Goal: Task Accomplishment & Management: Use online tool/utility

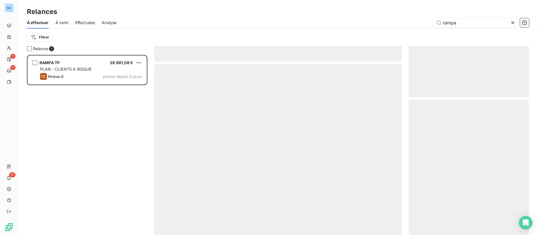
scroll to position [174, 114]
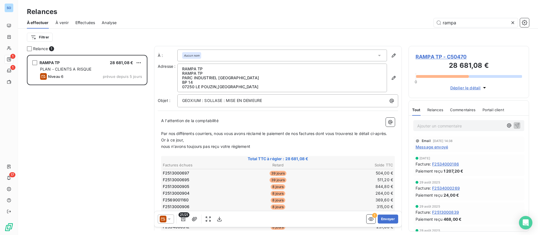
click at [513, 23] on icon at bounding box center [513, 22] width 3 height 3
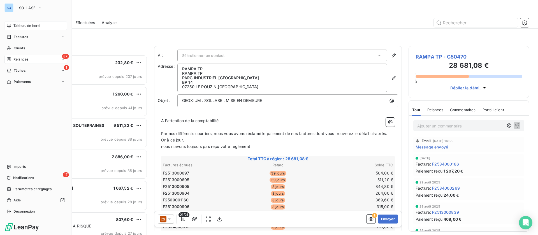
click at [14, 24] on span "Tableau de bord" at bounding box center [26, 25] width 26 height 5
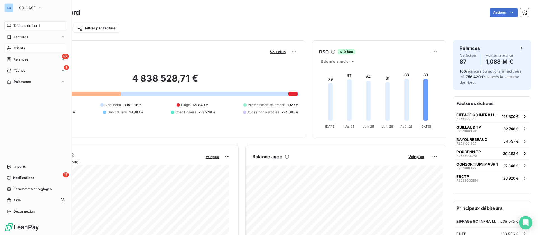
click at [13, 50] on div "Clients" at bounding box center [35, 48] width 63 height 9
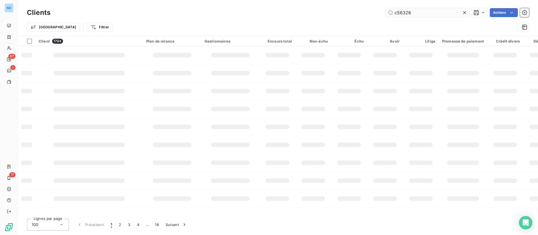
type input "c56326"
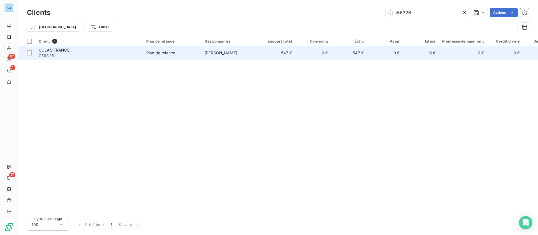
click at [190, 55] on span "Plan de relance" at bounding box center [172, 53] width 52 height 6
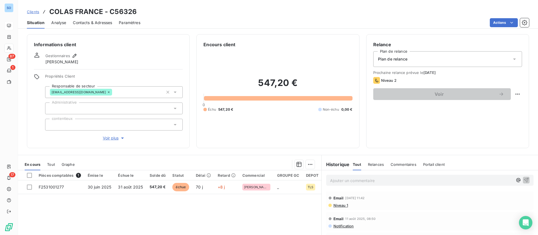
click at [103, 24] on span "Contacts & Adresses" at bounding box center [92, 23] width 39 height 6
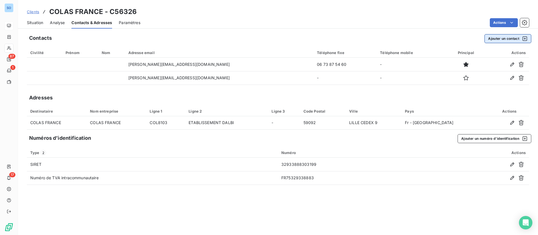
click at [497, 39] on button "Ajouter un contact" at bounding box center [508, 38] width 47 height 9
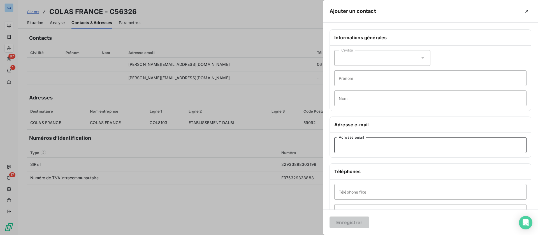
click at [356, 144] on input "Adresse email" at bounding box center [431, 145] width 192 height 16
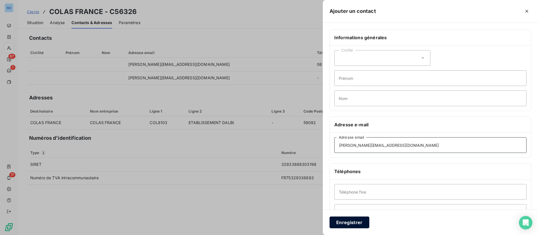
type input "[PERSON_NAME][EMAIL_ADDRESS][DOMAIN_NAME]"
click at [347, 218] on button "Enregistrer" at bounding box center [350, 223] width 40 height 12
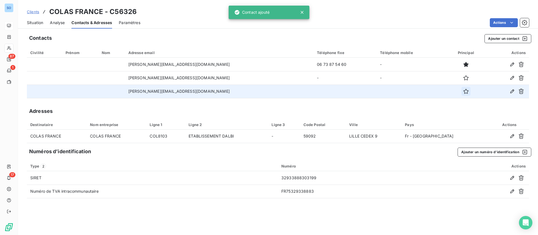
click at [464, 93] on icon "button" at bounding box center [467, 92] width 6 height 6
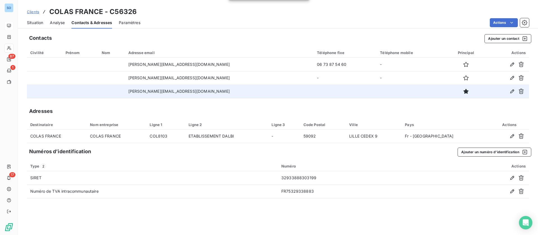
click at [34, 22] on span "Situation" at bounding box center [35, 23] width 16 height 6
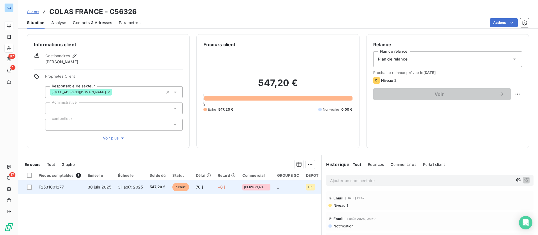
click at [132, 187] on span "31 août 2025" at bounding box center [130, 187] width 25 height 5
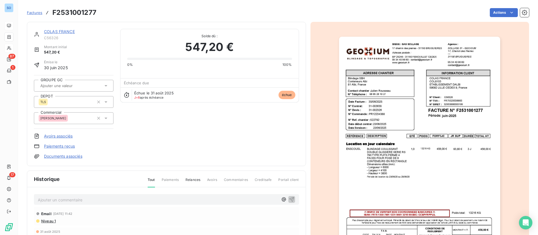
click at [52, 30] on link "COLAS FRANCE" at bounding box center [59, 31] width 31 height 5
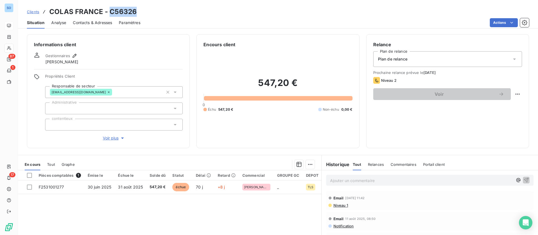
drag, startPoint x: 109, startPoint y: 10, endPoint x: 144, endPoint y: 11, distance: 34.8
click at [144, 11] on div "Clients COLAS FRANCE - C56326" at bounding box center [278, 12] width 521 height 10
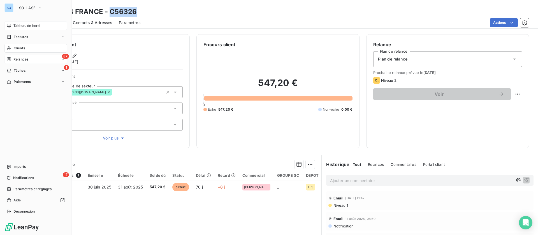
click at [19, 60] on span "Relances" at bounding box center [20, 59] width 15 height 5
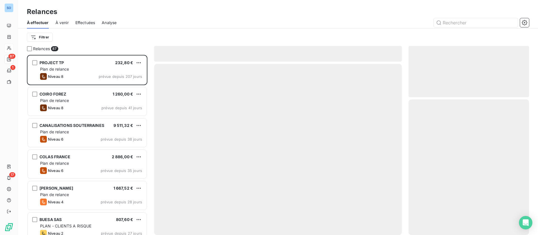
scroll to position [174, 114]
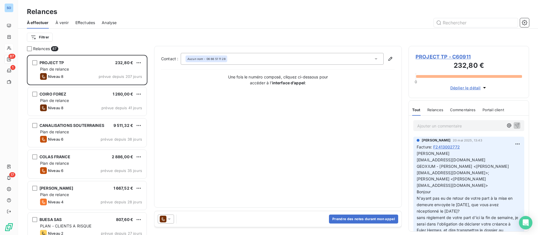
click at [90, 22] on span "Effectuées" at bounding box center [85, 23] width 20 height 6
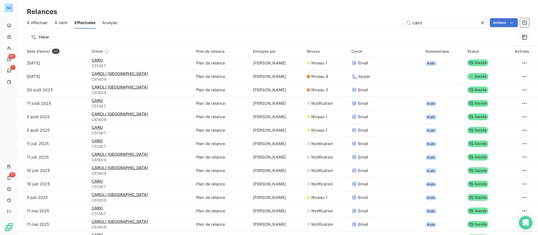
click at [390, 21] on div "caro Actions" at bounding box center [327, 22] width 406 height 9
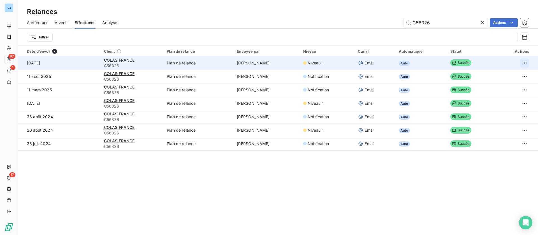
type input "C56326"
click at [518, 62] on html "SO 87 1 17 Relances À effectuer À venir Effectuées Analyse C56326 Actions Filtr…" at bounding box center [269, 117] width 538 height 235
click at [497, 73] on div "Renvoyer la relance" at bounding box center [496, 75] width 50 height 9
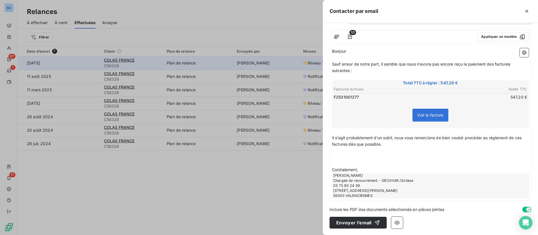
scroll to position [47, 0]
click at [356, 223] on button "Envoyer l’email" at bounding box center [358, 223] width 57 height 12
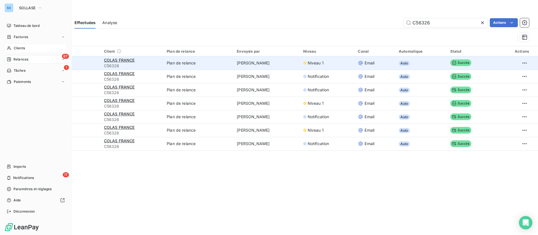
click at [21, 48] on span "Clients" at bounding box center [19, 48] width 11 height 5
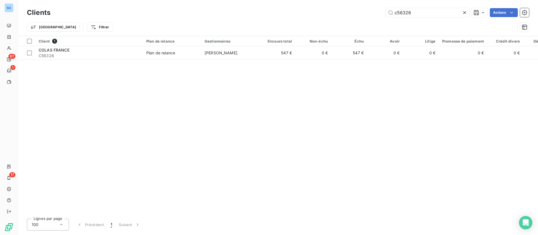
drag, startPoint x: 425, startPoint y: 10, endPoint x: 349, endPoint y: 8, distance: 76.3
click at [349, 8] on div "c56326 Actions" at bounding box center [293, 12] width 472 height 9
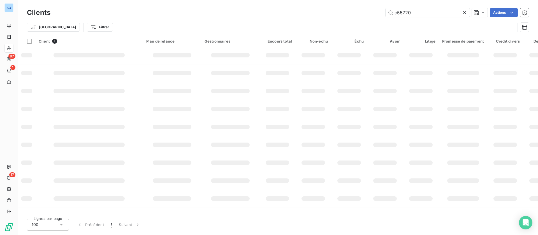
type input "c55720"
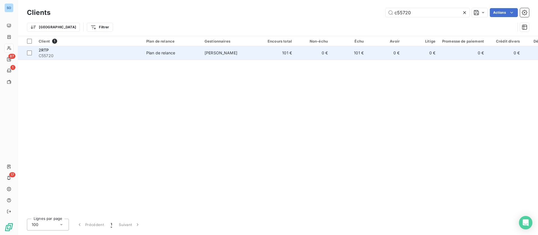
click at [181, 56] on td "Plan de relance" at bounding box center [172, 52] width 58 height 13
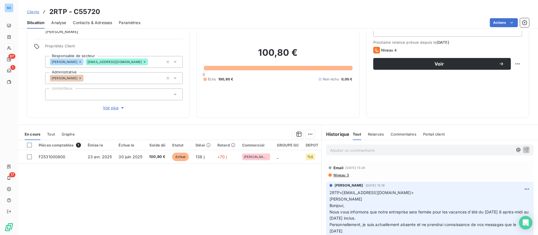
scroll to position [42, 0]
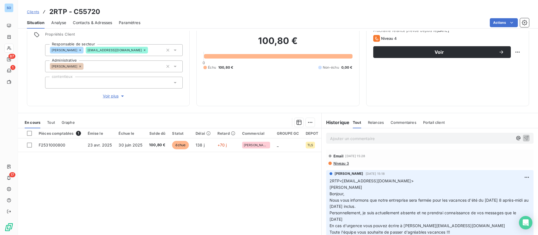
click at [380, 137] on p "Ajouter un commentaire ﻿" at bounding box center [421, 138] width 183 height 7
click at [523, 136] on button "button" at bounding box center [526, 138] width 7 height 7
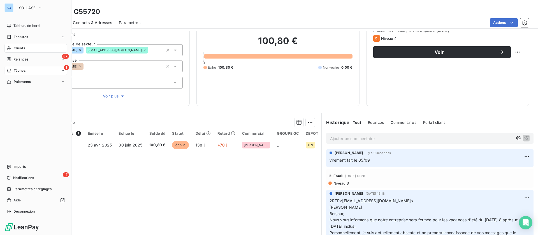
click at [11, 68] on div "1 Tâches" at bounding box center [35, 70] width 63 height 9
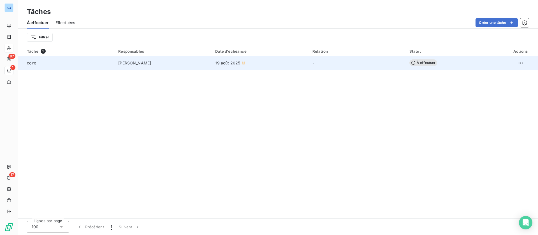
click at [292, 67] on td "19 août 2025" at bounding box center [260, 62] width 97 height 13
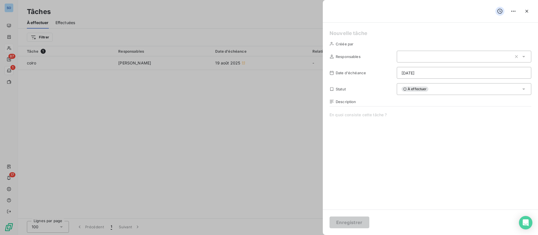
type input "[DATE]"
click at [529, 8] on button "button" at bounding box center [527, 11] width 9 height 9
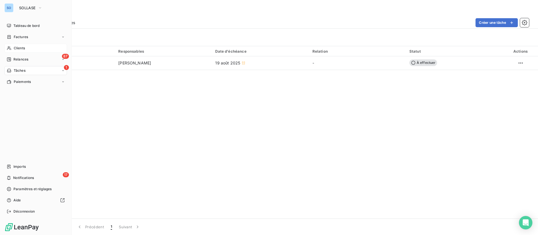
drag, startPoint x: 18, startPoint y: 46, endPoint x: 56, endPoint y: 45, distance: 37.6
click at [20, 46] on span "Clients" at bounding box center [19, 48] width 11 height 5
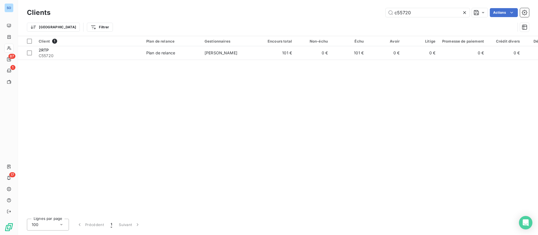
drag, startPoint x: 432, startPoint y: 15, endPoint x: 277, endPoint y: 0, distance: 155.2
click at [280, 4] on div "Clients c55720 Actions Trier Filtrer" at bounding box center [278, 18] width 521 height 36
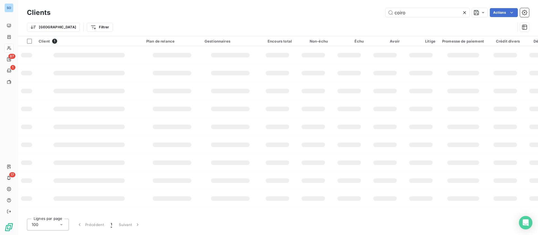
type input "coiro"
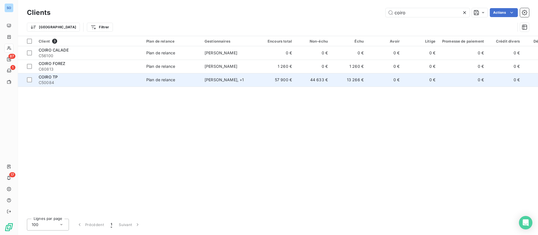
click at [144, 77] on td "Plan de relance" at bounding box center [172, 79] width 58 height 13
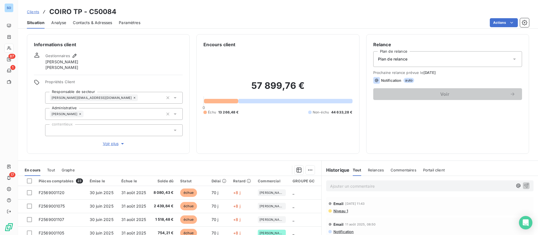
click at [34, 10] on span "Clients" at bounding box center [33, 12] width 12 height 4
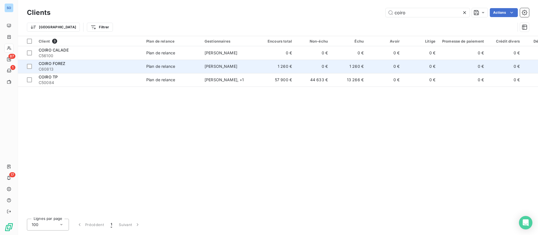
click at [273, 65] on td "1 260 €" at bounding box center [278, 66] width 36 height 13
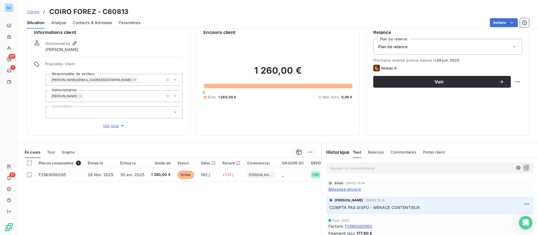
scroll to position [42, 0]
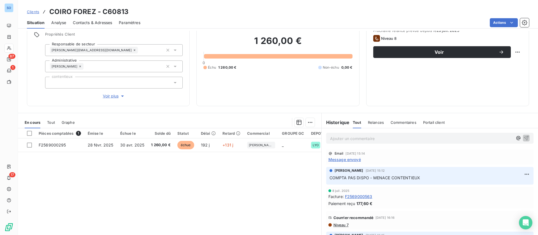
click at [336, 158] on span "Message envoyé" at bounding box center [345, 160] width 33 height 6
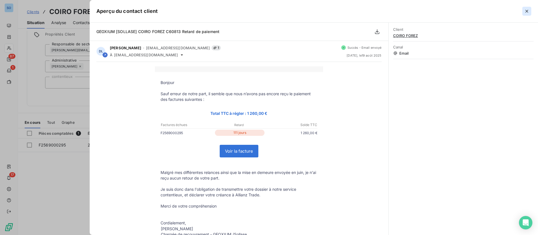
click at [524, 11] on button "button" at bounding box center [527, 11] width 9 height 9
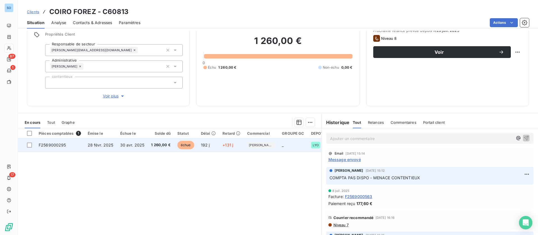
click at [121, 146] on span "30 avr. 2025" at bounding box center [132, 145] width 24 height 5
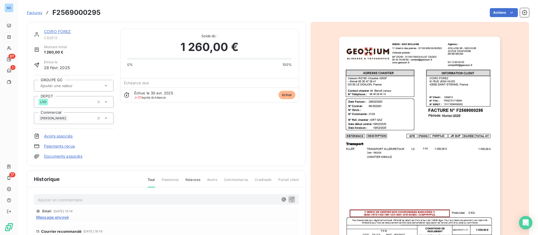
click at [83, 201] on p "Ajouter un commentaire ﻿" at bounding box center [158, 200] width 241 height 7
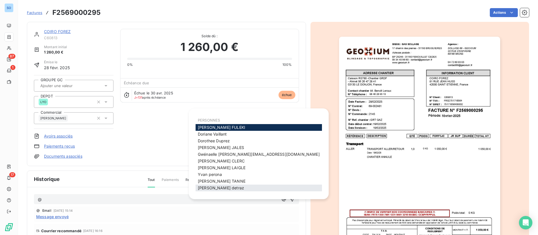
click at [219, 188] on span "[PERSON_NAME]" at bounding box center [221, 188] width 46 height 5
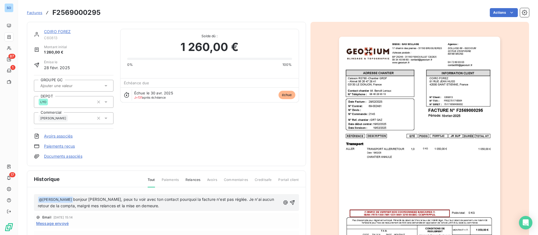
click at [163, 207] on p "﻿ @ [PERSON_NAME] ﻿ bonjour [PERSON_NAME], peux tu voir avec ton contact pourqu…" at bounding box center [159, 203] width 243 height 13
click at [290, 203] on icon "button" at bounding box center [293, 203] width 6 height 6
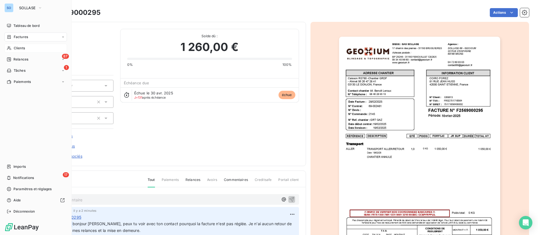
click at [16, 49] on span "Clients" at bounding box center [19, 48] width 11 height 5
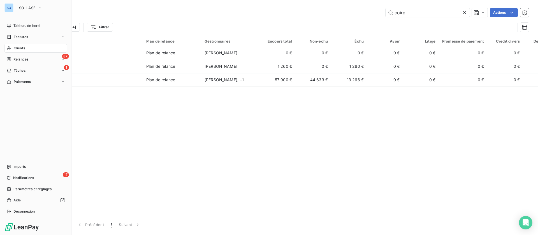
click at [24, 21] on div "SO SOLLASE Tableau de bord Factures Clients 87 Relances 1 Tâches Paiements Impo…" at bounding box center [36, 117] width 72 height 235
click at [26, 25] on span "Tableau de bord" at bounding box center [26, 25] width 26 height 5
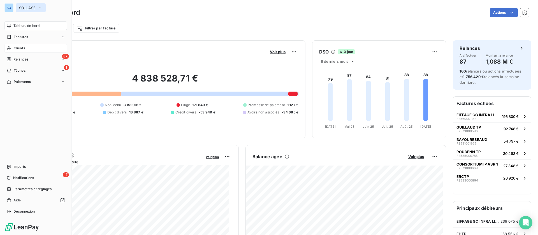
click at [16, 7] on button "SOLLASE" at bounding box center [31, 7] width 30 height 9
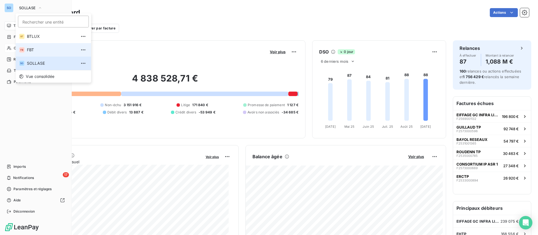
click at [31, 55] on li "FB FBT" at bounding box center [53, 49] width 75 height 13
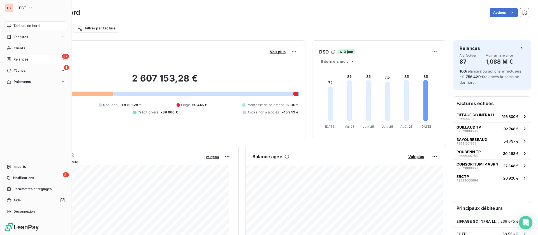
click at [16, 57] on span "Relances" at bounding box center [20, 59] width 15 height 5
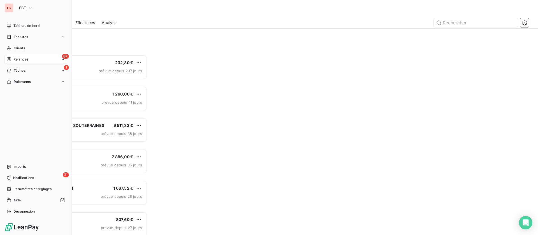
scroll to position [174, 114]
click at [25, 8] on span "FBT" at bounding box center [22, 8] width 7 height 4
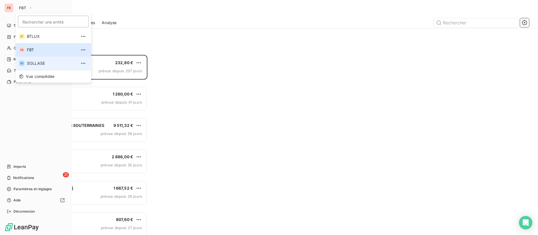
click at [36, 65] on span "SOLLASE" at bounding box center [52, 64] width 50 height 6
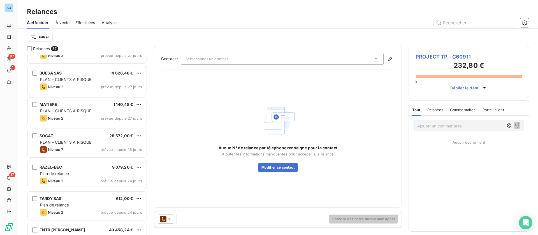
scroll to position [211, 0]
click at [45, 36] on html "SO 87 1 17 Relances À effectuer À venir Effectuées Analyse Filtrer Relances 87 …" at bounding box center [269, 117] width 538 height 235
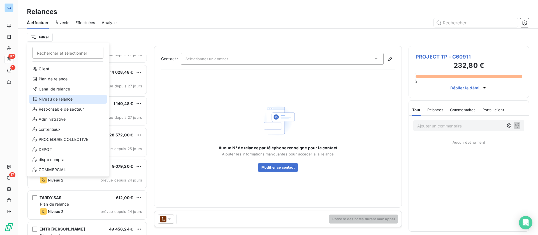
click at [59, 98] on div "Niveau de relance" at bounding box center [68, 99] width 78 height 9
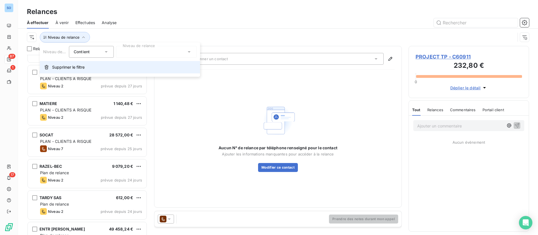
drag, startPoint x: 59, startPoint y: 68, endPoint x: 45, endPoint y: 58, distance: 17.5
click at [59, 68] on span "Supprimer le filtre" at bounding box center [68, 68] width 33 height 6
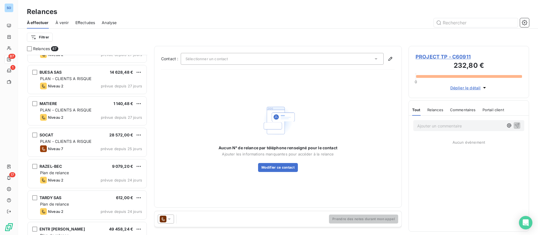
click at [39, 36] on html "SO 87 1 17 Relances À effectuer À venir Effectuées Analyse Filtrer Relances 87 …" at bounding box center [269, 117] width 538 height 235
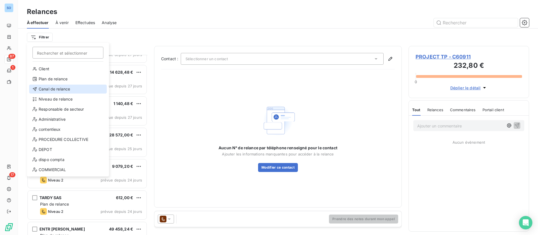
click at [53, 89] on div "Canal de relance" at bounding box center [68, 89] width 78 height 9
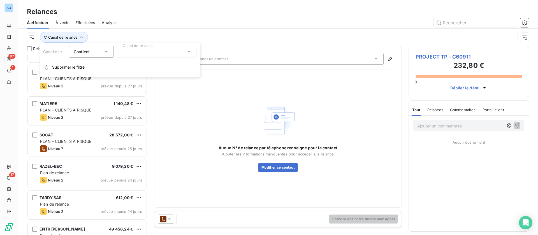
click at [163, 48] on div at bounding box center [156, 52] width 81 height 12
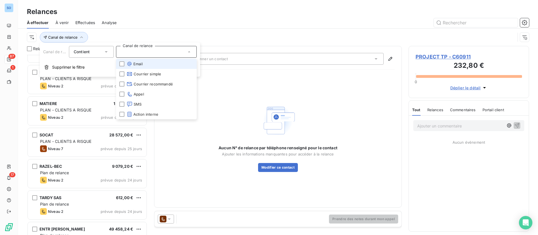
click at [144, 67] on li "Email" at bounding box center [156, 64] width 81 height 10
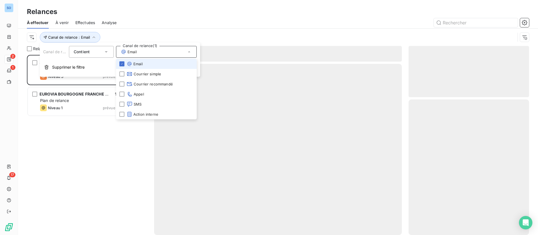
scroll to position [174, 114]
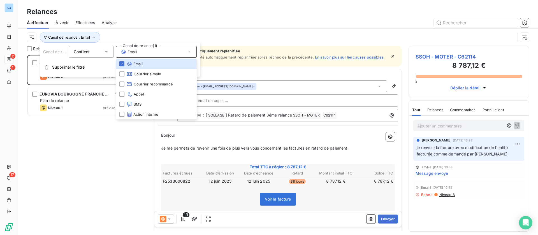
click at [142, 26] on div at bounding box center [326, 22] width 406 height 9
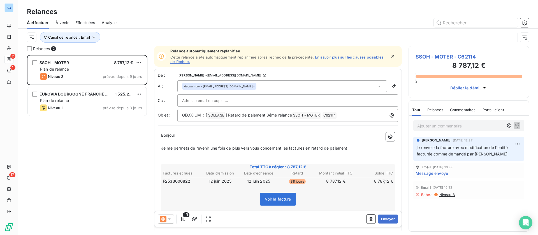
click at [377, 84] on icon at bounding box center [380, 87] width 6 height 6
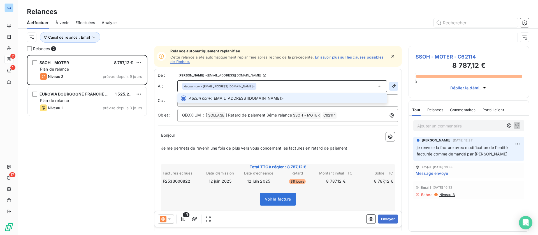
click at [391, 86] on icon "button" at bounding box center [394, 87] width 6 height 6
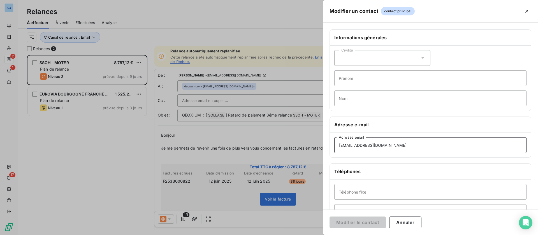
drag, startPoint x: 344, startPoint y: 144, endPoint x: 295, endPoint y: 143, distance: 48.5
click at [295, 235] on div "Modifier un contact contact principal Informations générales Civilité Prénom No…" at bounding box center [269, 235] width 538 height 0
paste input "fatima.jatioua@vinci-construction"
type input "[EMAIL_ADDRESS][DOMAIN_NAME]"
click at [366, 222] on button "Modifier le contact" at bounding box center [358, 223] width 56 height 12
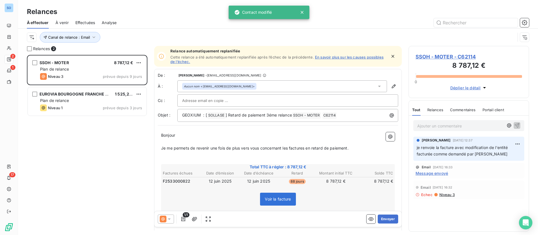
scroll to position [1, 0]
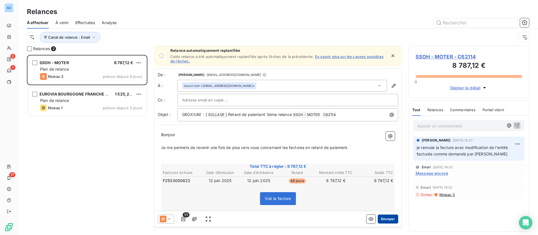
click at [383, 216] on button "Envoyer" at bounding box center [388, 219] width 20 height 9
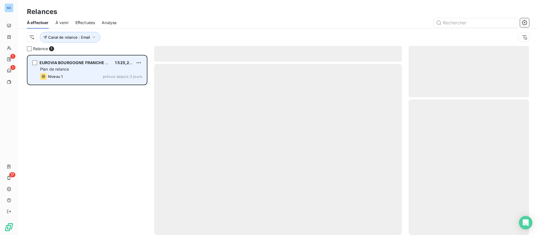
click at [83, 65] on span "EUROVIA BOURGOGNE FRANCHE COMTE" at bounding box center [80, 62] width 80 height 5
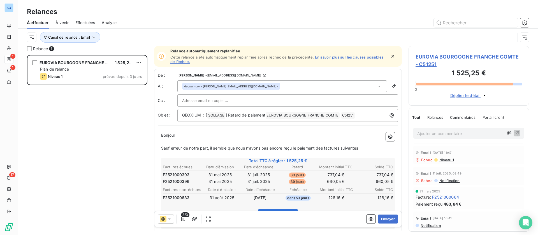
scroll to position [42, 0]
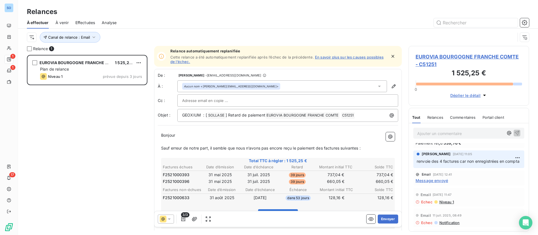
click at [437, 184] on span "Message envoyé" at bounding box center [432, 181] width 33 height 6
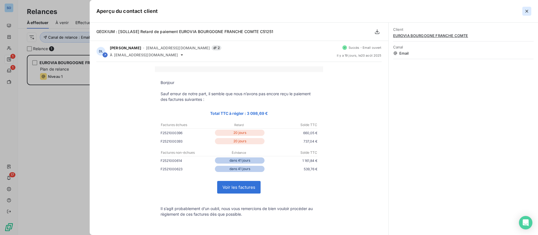
click at [524, 10] on icon "button" at bounding box center [527, 11] width 6 height 6
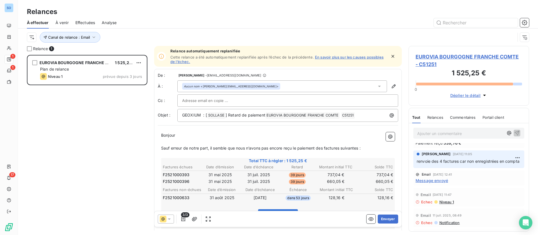
click at [439, 184] on span "Message envoyé" at bounding box center [432, 181] width 33 height 6
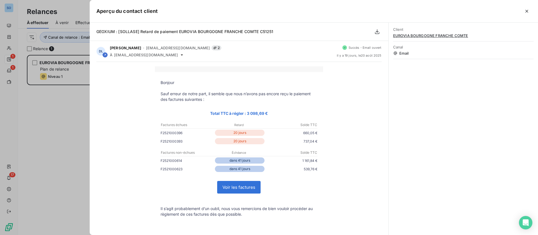
click at [529, 10] on icon "button" at bounding box center [527, 11] width 6 height 6
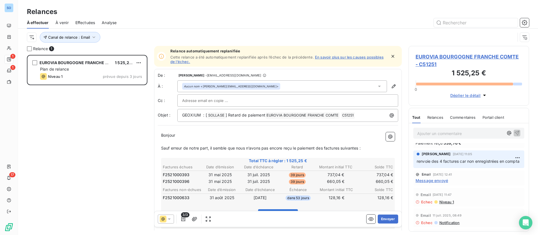
click at [248, 131] on div "Bonjour ﻿ ﻿ ﻿ ﻿ Sauf erreur de notre part, il semble que nous n’avons pas [MEDI…" at bounding box center [278, 230] width 241 height 203
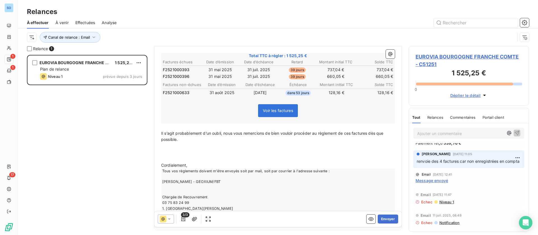
scroll to position [126, 0]
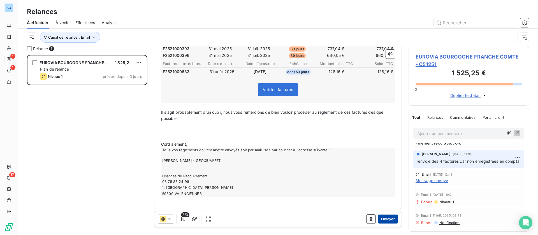
click at [379, 219] on button "Envoyer" at bounding box center [388, 219] width 20 height 9
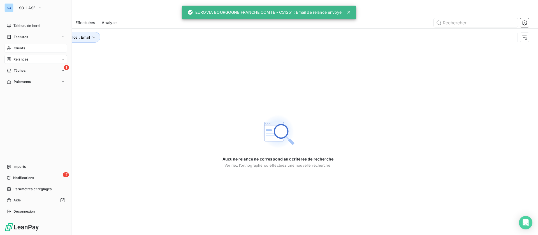
click at [31, 45] on div "Clients" at bounding box center [35, 48] width 63 height 9
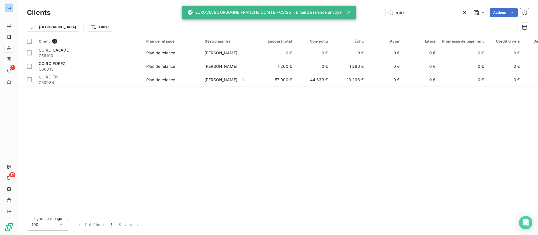
drag, startPoint x: 392, startPoint y: 10, endPoint x: 303, endPoint y: 1, distance: 89.4
click at [303, 1] on div "Clients coiro Actions Trier Filtrer" at bounding box center [278, 18] width 521 height 36
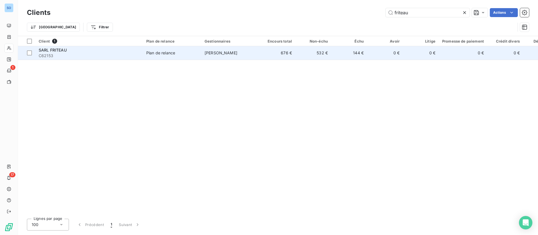
type input "friteau"
click at [82, 56] on span "C62153" at bounding box center [89, 56] width 101 height 6
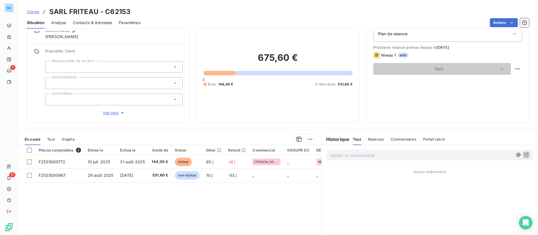
scroll to position [42, 0]
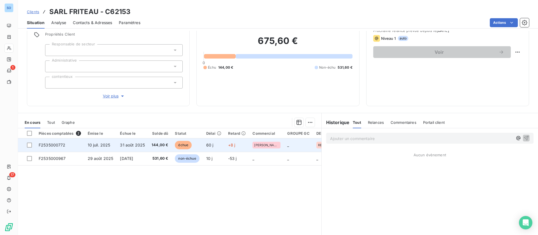
click at [135, 143] on span "31 août 2025" at bounding box center [132, 145] width 25 height 5
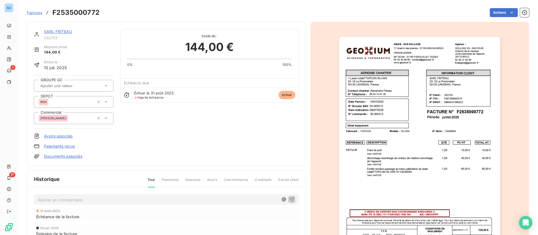
click at [54, 33] on link "SARL FRITEAU" at bounding box center [58, 31] width 28 height 5
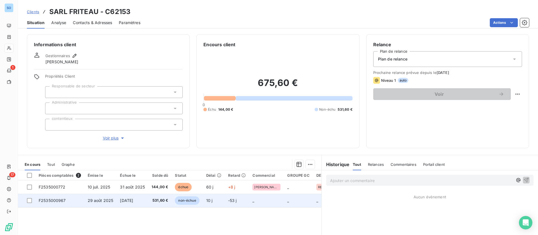
click at [133, 204] on td "[DATE]" at bounding box center [133, 200] width 32 height 13
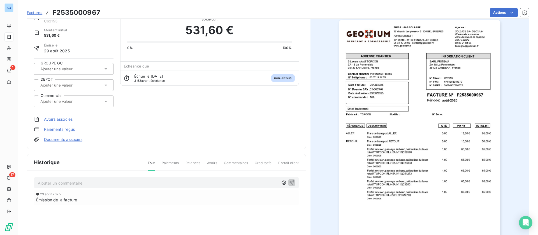
scroll to position [42, 0]
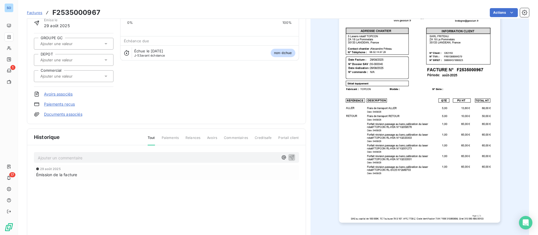
click at [89, 160] on p "Ajouter un commentaire ﻿" at bounding box center [158, 158] width 241 height 7
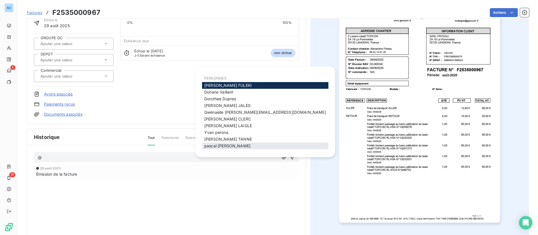
click at [223, 145] on span "pascal Denis" at bounding box center [227, 146] width 46 height 5
click at [229, 140] on span "christophe TANNE" at bounding box center [228, 139] width 48 height 5
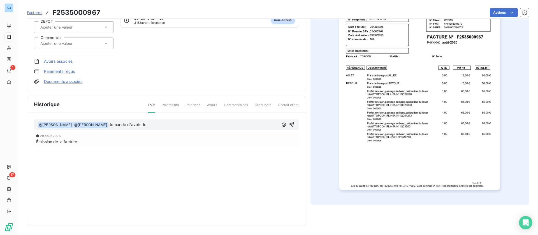
scroll to position [33, 0]
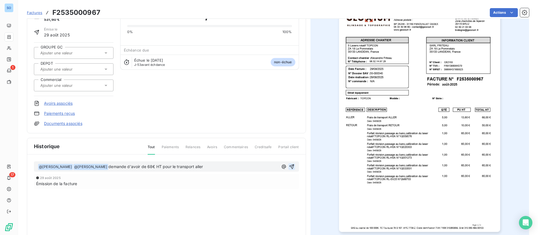
click at [289, 166] on icon "button" at bounding box center [292, 167] width 6 height 6
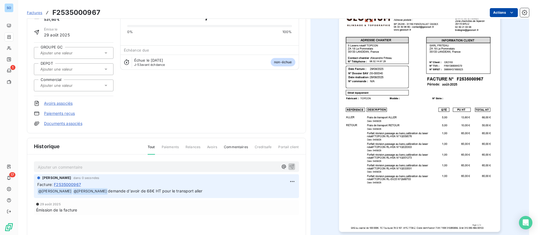
click at [501, 10] on html "SO 1 17 Factures F2535000967 Actions SARL FRITEAU C62153 Montant initial 531,60…" at bounding box center [269, 117] width 538 height 235
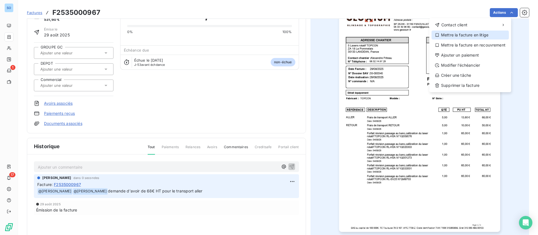
click at [467, 34] on div "Mettre la facture en litige" at bounding box center [470, 35] width 77 height 9
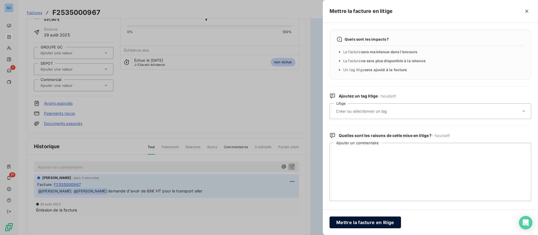
click at [380, 221] on button "Mettre la facture en litige" at bounding box center [366, 223] width 72 height 12
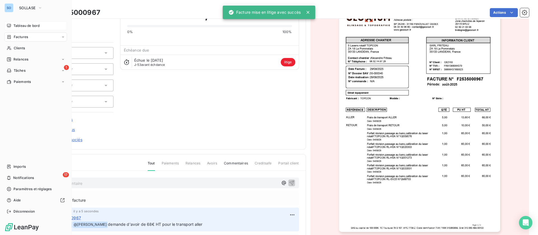
click at [13, 24] on div "Tableau de bord" at bounding box center [35, 25] width 63 height 9
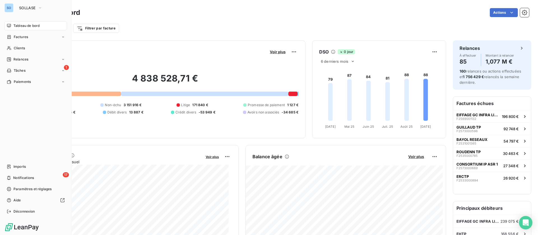
click at [31, 25] on span "Tableau de bord" at bounding box center [26, 25] width 26 height 5
click at [27, 49] on div "Clients" at bounding box center [35, 48] width 63 height 9
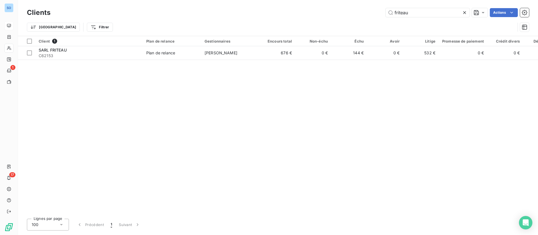
click at [464, 12] on icon at bounding box center [465, 13] width 6 height 6
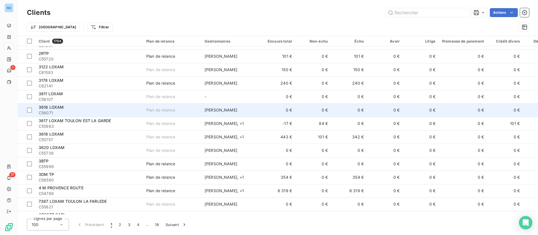
scroll to position [294, 0]
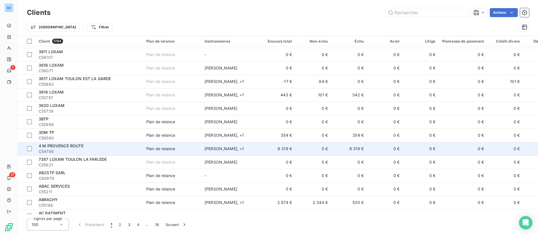
click at [344, 149] on td "6 319 €" at bounding box center [349, 148] width 36 height 13
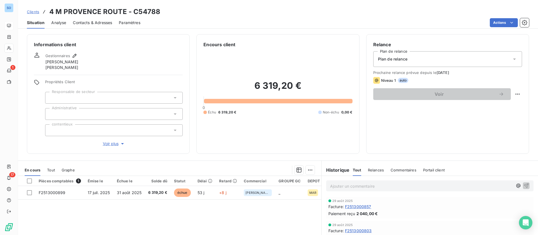
click at [33, 11] on span "Clients" at bounding box center [33, 12] width 12 height 4
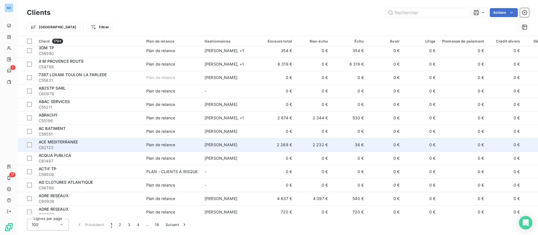
scroll to position [421, 0]
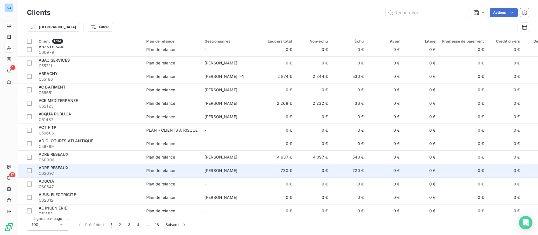
click at [369, 164] on td "0 €" at bounding box center [385, 170] width 36 height 13
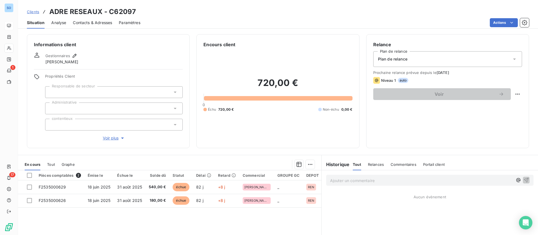
click at [38, 11] on span "Clients" at bounding box center [33, 12] width 12 height 4
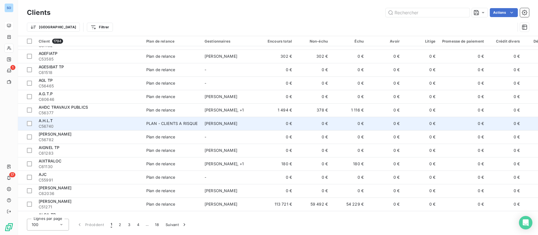
scroll to position [673, 0]
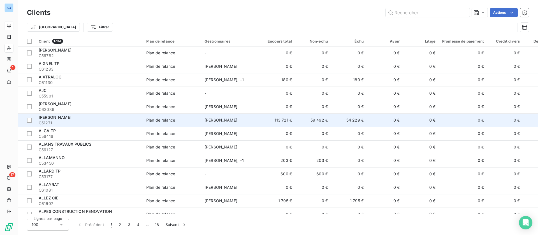
click at [374, 116] on td "0 €" at bounding box center [385, 120] width 36 height 13
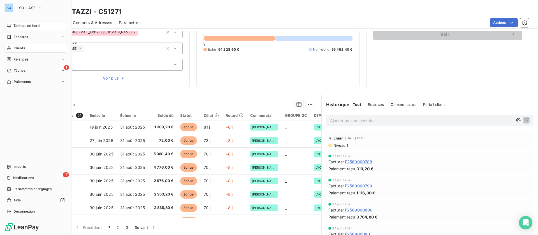
click at [20, 50] on span "Clients" at bounding box center [19, 48] width 11 height 5
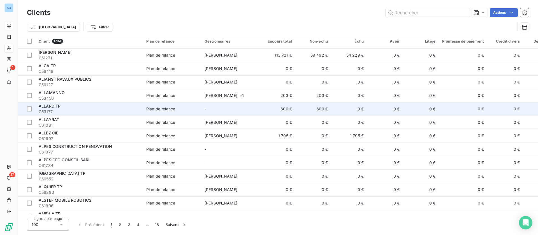
scroll to position [799, 0]
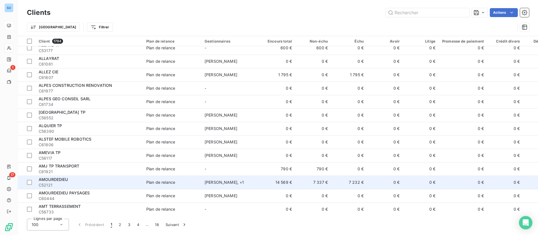
click at [342, 178] on td "7 232 €" at bounding box center [349, 182] width 36 height 13
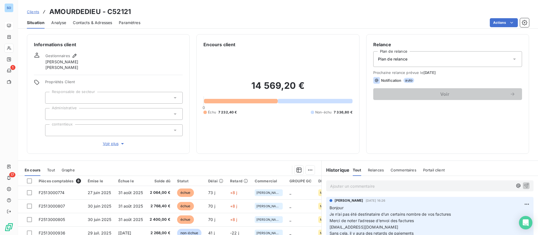
scroll to position [42, 0]
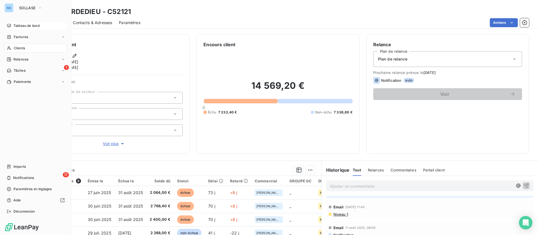
click at [19, 50] on span "Clients" at bounding box center [19, 48] width 11 height 5
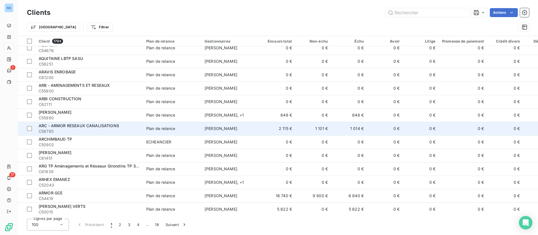
scroll to position [1180, 0]
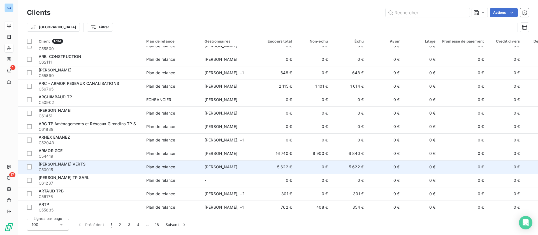
click at [250, 163] on td "Antoine Maraval" at bounding box center [230, 166] width 58 height 13
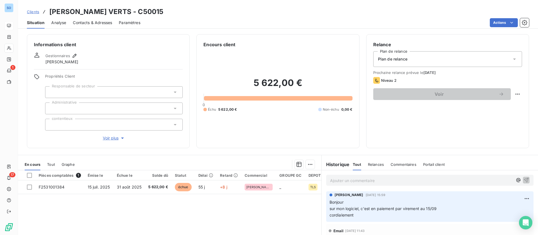
click at [36, 11] on span "Clients" at bounding box center [33, 12] width 12 height 4
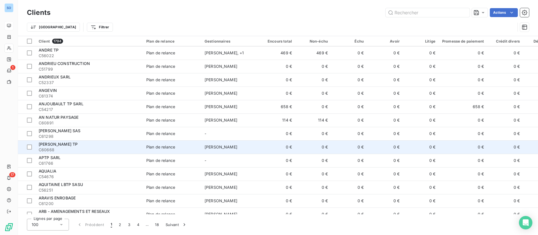
scroll to position [1180, 0]
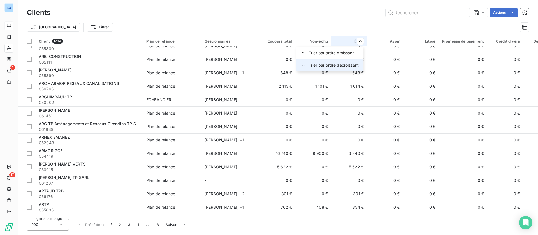
click at [327, 59] on div "Trier par ordre décroissant" at bounding box center [330, 65] width 67 height 12
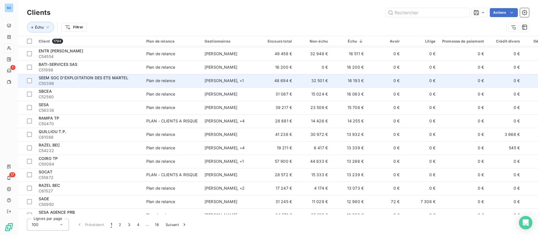
scroll to position [0, 0]
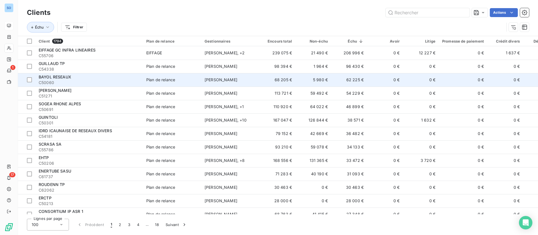
click at [361, 77] on td "62 225 €" at bounding box center [349, 79] width 36 height 13
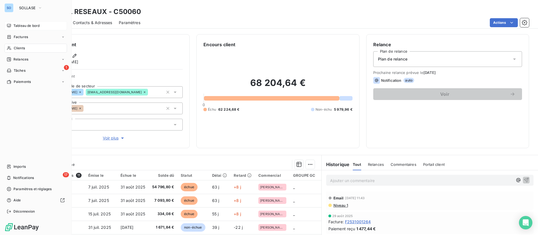
click at [11, 48] on icon at bounding box center [9, 48] width 5 height 4
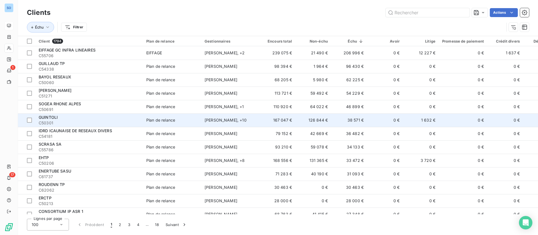
click at [375, 124] on td "0 €" at bounding box center [385, 120] width 36 height 13
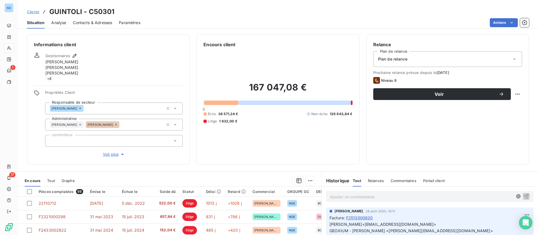
click at [353, 196] on p "Ajouter un commentaire ﻿" at bounding box center [421, 197] width 183 height 7
click at [524, 197] on icon "button" at bounding box center [526, 196] width 5 height 5
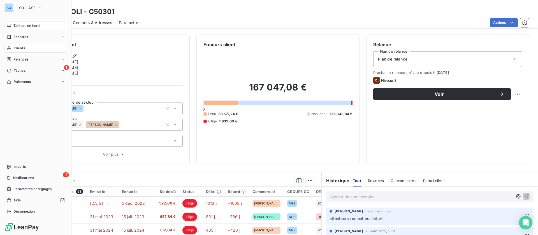
click at [22, 48] on span "Clients" at bounding box center [19, 48] width 11 height 5
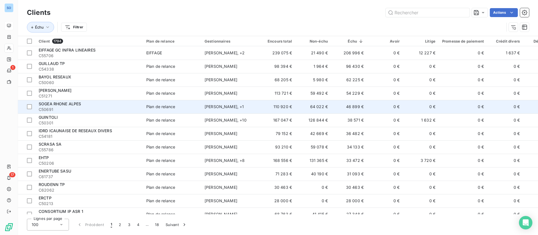
click at [342, 109] on td "46 899 €" at bounding box center [349, 106] width 36 height 13
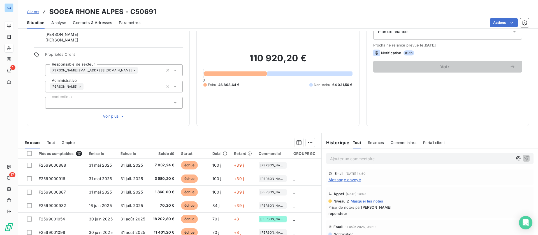
scroll to position [42, 0]
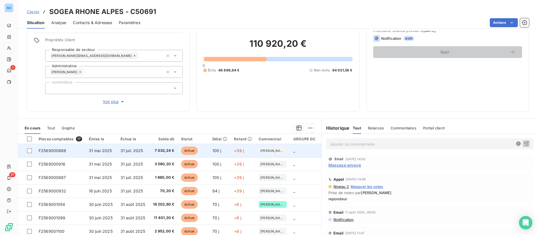
click at [136, 149] on span "31 juil. 2025" at bounding box center [132, 150] width 23 height 5
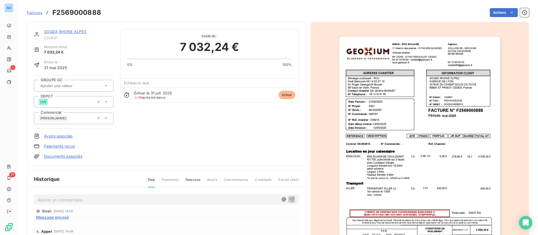
click at [59, 30] on link "SOGEA RHONE ALPES" at bounding box center [65, 31] width 43 height 5
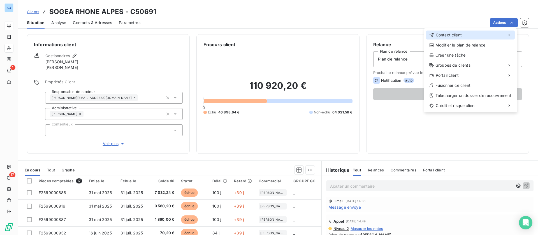
click at [454, 32] on div "Contact client" at bounding box center [470, 35] width 89 height 9
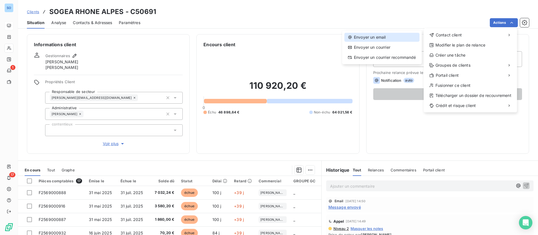
click at [374, 37] on div "Envoyer un email" at bounding box center [382, 37] width 75 height 9
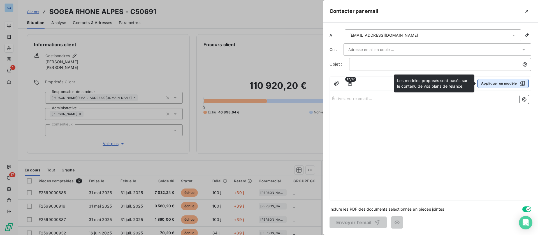
click at [521, 87] on button "Appliquer un modèle" at bounding box center [503, 83] width 51 height 9
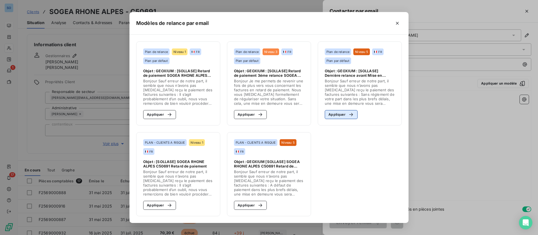
click at [342, 114] on button "Appliquer" at bounding box center [341, 114] width 33 height 9
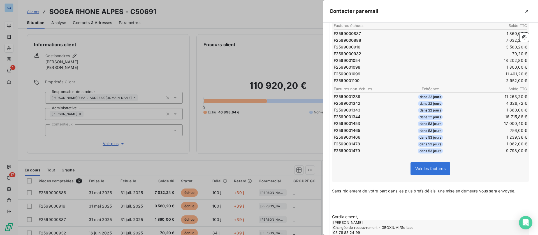
scroll to position [163, 0]
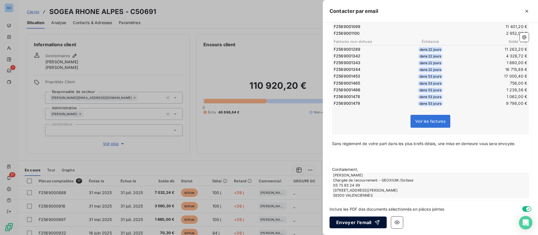
click at [360, 222] on button "Envoyer l’email" at bounding box center [358, 223] width 57 height 12
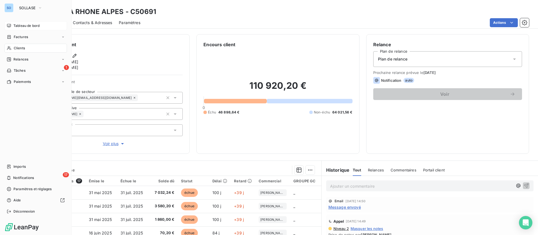
click at [22, 46] on span "Clients" at bounding box center [19, 48] width 11 height 5
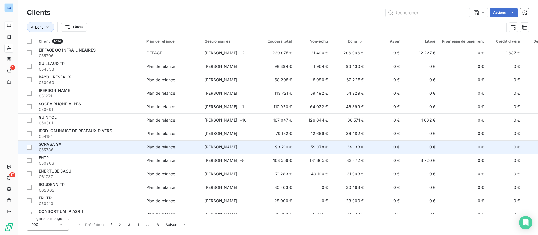
click at [357, 149] on td "34 133 €" at bounding box center [349, 147] width 36 height 13
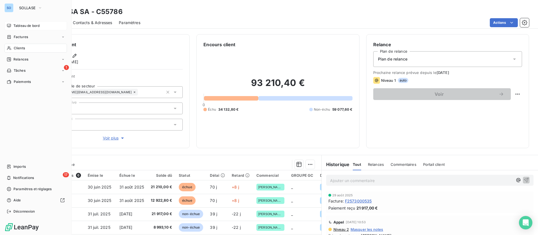
click at [22, 47] on span "Clients" at bounding box center [19, 48] width 11 height 5
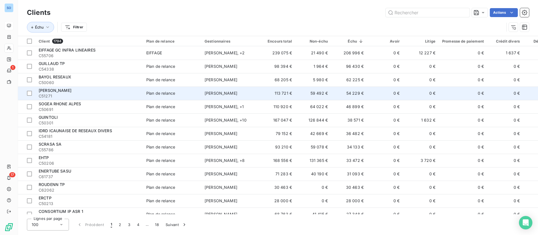
scroll to position [42, 0]
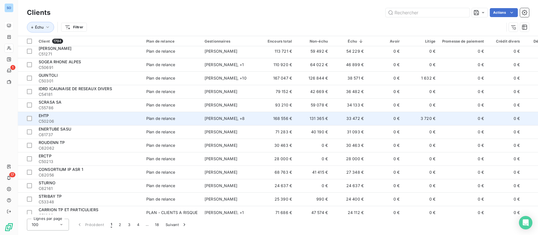
click at [334, 116] on td "33 472 €" at bounding box center [349, 118] width 36 height 13
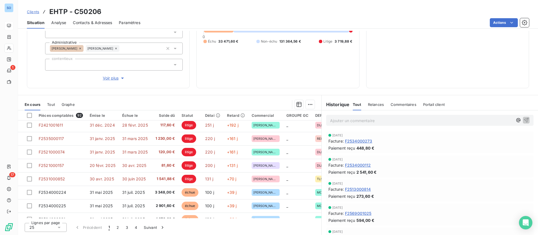
scroll to position [42, 0]
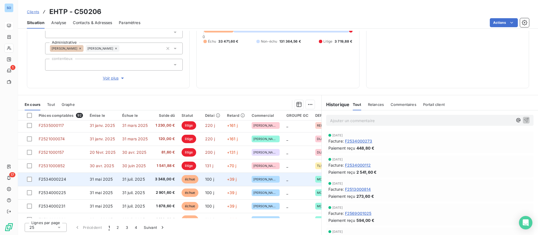
click at [153, 183] on td "3 348,00 €" at bounding box center [164, 179] width 27 height 13
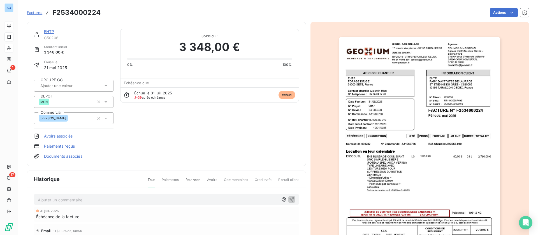
click at [53, 31] on link "EHTP" at bounding box center [49, 31] width 10 height 5
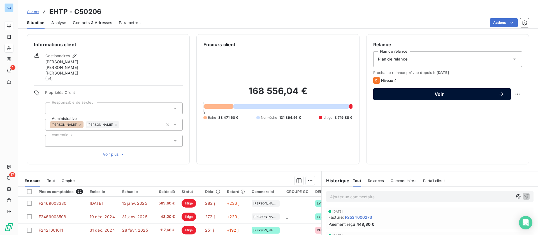
click at [454, 95] on span "Voir" at bounding box center [439, 94] width 119 height 4
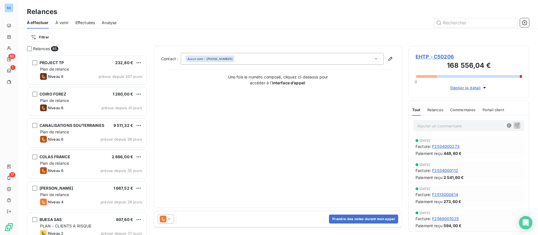
scroll to position [174, 114]
click at [170, 217] on icon at bounding box center [170, 220] width 6 height 6
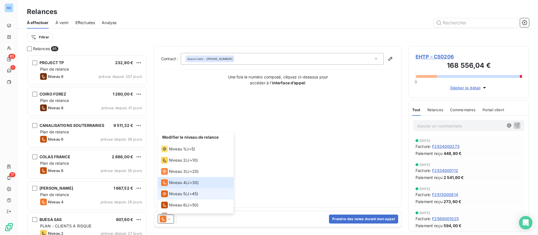
click at [174, 192] on span "Niveau 5" at bounding box center [177, 194] width 17 height 6
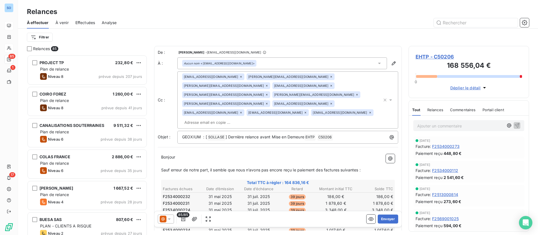
click at [239, 76] on icon at bounding box center [240, 76] width 3 height 3
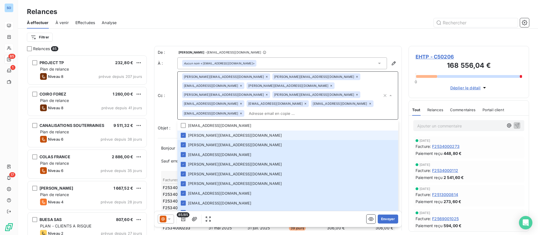
click at [265, 76] on icon at bounding box center [266, 76] width 3 height 3
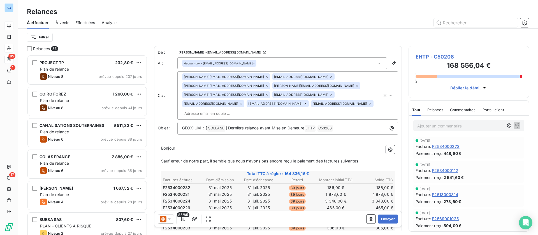
click at [265, 76] on icon at bounding box center [266, 76] width 3 height 3
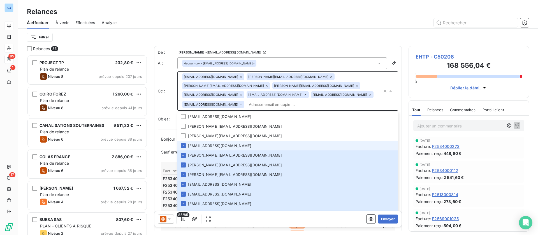
click at [239, 75] on icon at bounding box center [240, 76] width 3 height 3
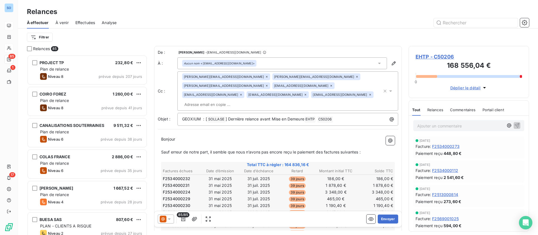
click at [265, 75] on icon at bounding box center [266, 76] width 3 height 3
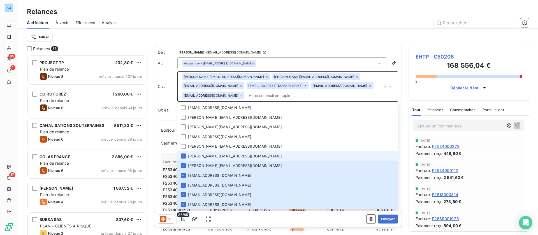
click at [265, 77] on icon at bounding box center [266, 76] width 3 height 3
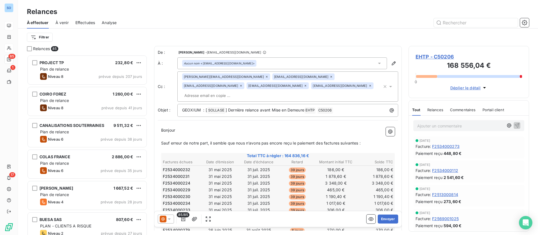
click at [266, 76] on icon at bounding box center [267, 77] width 2 height 2
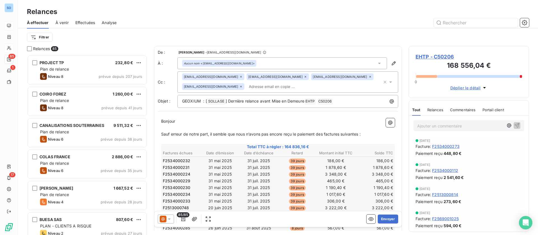
click at [331, 62] on div "Aucun nom <hescalona@nge.fr>" at bounding box center [283, 63] width 210 height 12
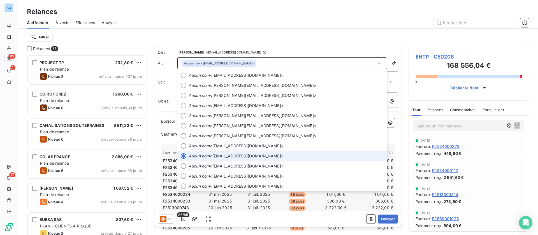
click at [290, 31] on div "Filtrer" at bounding box center [278, 37] width 503 height 17
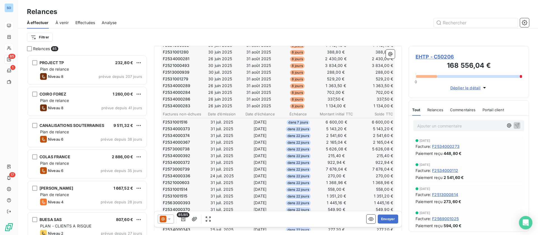
scroll to position [211, 0]
click at [181, 221] on button "button" at bounding box center [183, 219] width 9 height 9
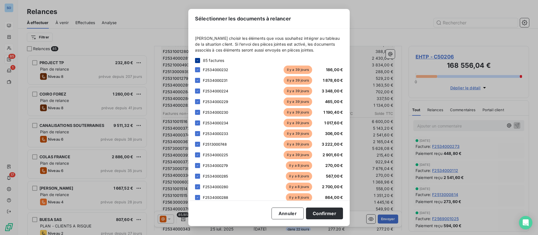
click at [198, 60] on icon at bounding box center [197, 60] width 3 height 3
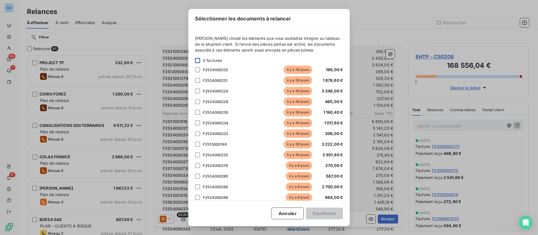
drag, startPoint x: 197, startPoint y: 69, endPoint x: 198, endPoint y: 75, distance: 6.5
click at [197, 70] on div at bounding box center [197, 69] width 5 height 5
click at [199, 81] on div at bounding box center [197, 80] width 5 height 5
click at [198, 91] on div at bounding box center [197, 91] width 5 height 5
click at [199, 102] on div at bounding box center [197, 101] width 5 height 5
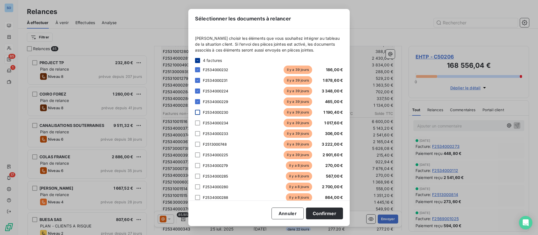
click at [199, 111] on div at bounding box center [197, 112] width 5 height 5
click at [198, 125] on div at bounding box center [197, 123] width 5 height 5
click at [197, 135] on div at bounding box center [197, 133] width 5 height 5
click at [200, 146] on div at bounding box center [197, 144] width 5 height 5
click at [198, 155] on div at bounding box center [197, 155] width 5 height 5
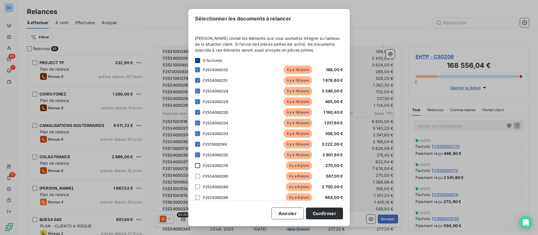
click at [199, 167] on div at bounding box center [197, 165] width 5 height 5
drag, startPoint x: 199, startPoint y: 175, endPoint x: 198, endPoint y: 181, distance: 5.6
click at [199, 176] on div at bounding box center [197, 176] width 5 height 5
click at [196, 189] on div at bounding box center [197, 187] width 5 height 5
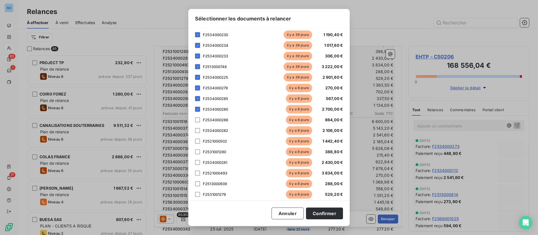
scroll to position [84, 0]
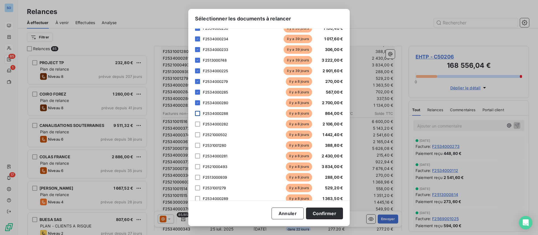
click at [200, 113] on div at bounding box center [197, 113] width 5 height 5
click at [199, 125] on div at bounding box center [197, 124] width 5 height 5
click at [196, 133] on div at bounding box center [197, 134] width 5 height 5
click at [199, 142] on div "F2531001280 il y a 8 jours 388,80 €" at bounding box center [269, 145] width 148 height 8
click at [198, 146] on div at bounding box center [197, 145] width 5 height 5
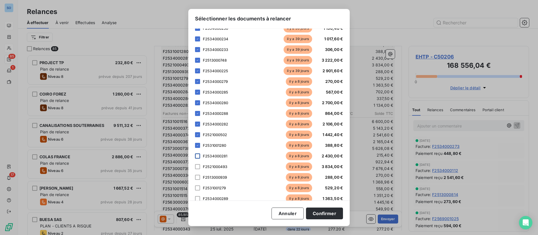
click at [196, 157] on div at bounding box center [197, 156] width 5 height 5
drag, startPoint x: 197, startPoint y: 166, endPoint x: 195, endPoint y: 170, distance: 4.8
click at [197, 166] on div at bounding box center [197, 166] width 5 height 5
click at [199, 180] on div at bounding box center [197, 177] width 5 height 5
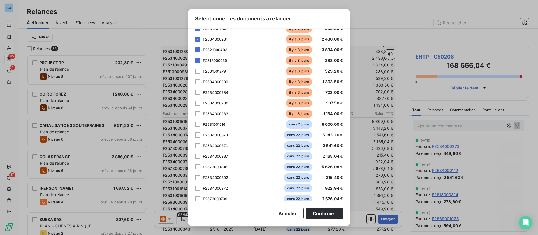
scroll to position [210, 0]
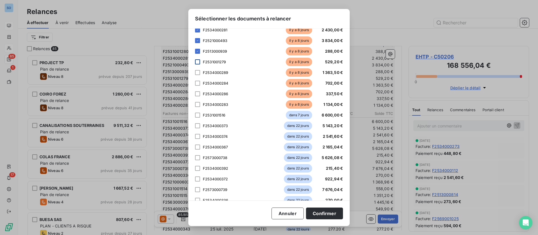
click at [199, 60] on div at bounding box center [197, 61] width 5 height 5
click at [199, 73] on div at bounding box center [197, 72] width 5 height 5
click at [199, 84] on div at bounding box center [197, 83] width 5 height 5
click at [200, 93] on div at bounding box center [197, 93] width 5 height 5
drag, startPoint x: 197, startPoint y: 104, endPoint x: 214, endPoint y: 120, distance: 23.4
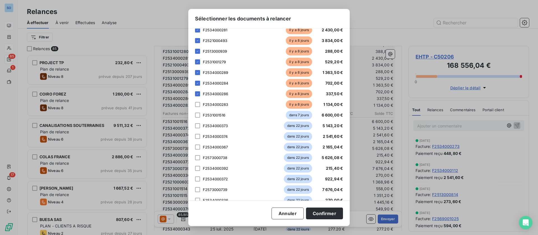
click at [197, 104] on div at bounding box center [197, 104] width 5 height 5
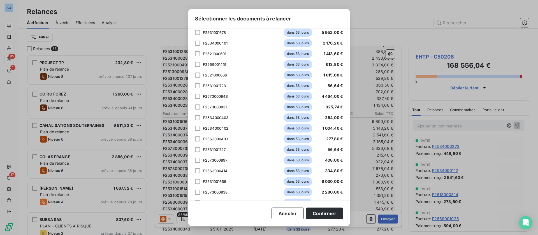
scroll to position [775, 0]
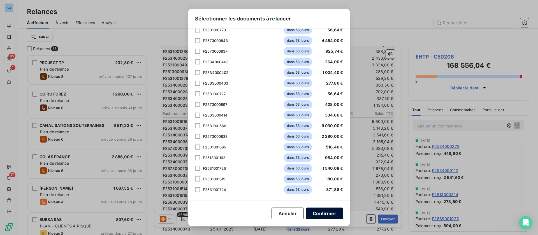
drag, startPoint x: 328, startPoint y: 213, endPoint x: 315, endPoint y: 208, distance: 14.1
click at [328, 213] on button "Confirmer" at bounding box center [324, 214] width 37 height 12
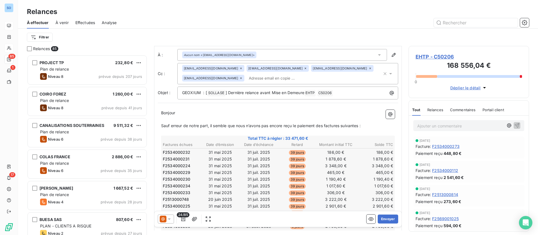
scroll to position [0, 0]
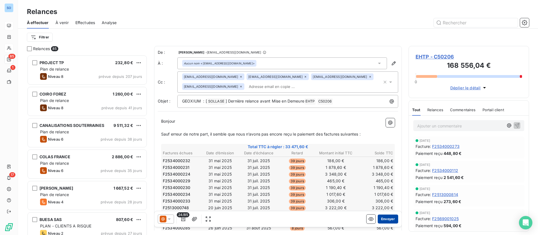
click at [379, 219] on button "Envoyer" at bounding box center [388, 219] width 20 height 9
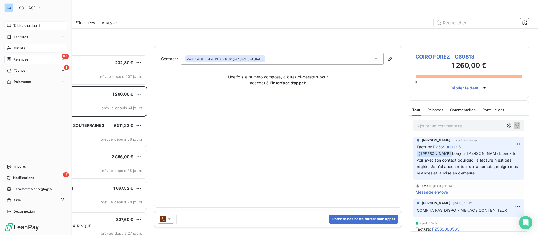
click at [12, 50] on div "Clients" at bounding box center [35, 48] width 63 height 9
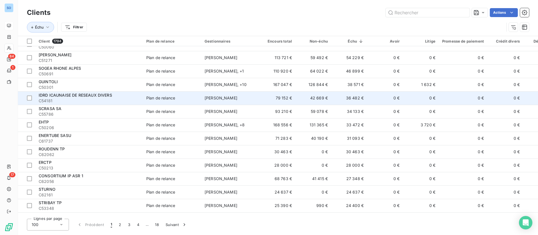
scroll to position [42, 0]
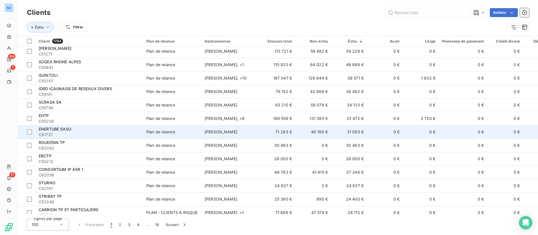
click at [374, 132] on td "0 €" at bounding box center [385, 131] width 36 height 13
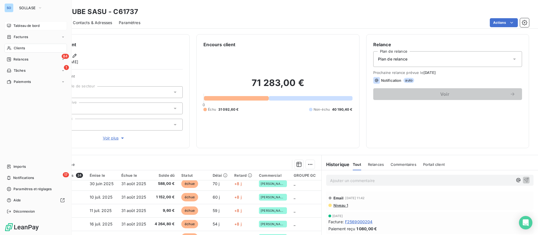
click at [11, 48] on icon at bounding box center [9, 48] width 5 height 4
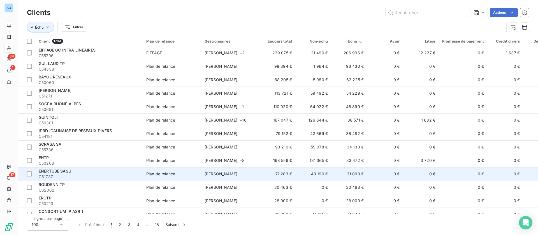
scroll to position [42, 0]
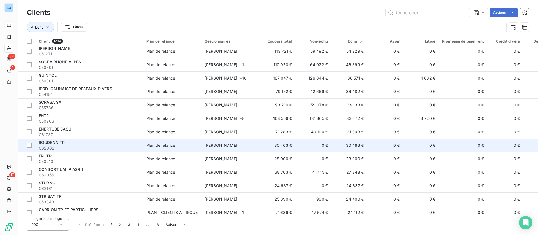
click at [290, 143] on td "30 463 €" at bounding box center [278, 145] width 36 height 13
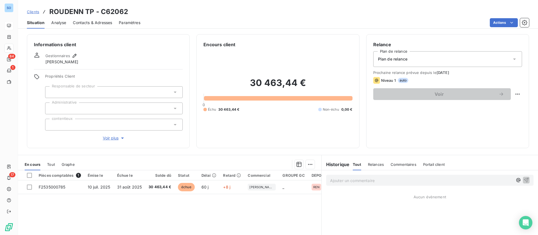
click at [88, 21] on span "Contacts & Adresses" at bounding box center [92, 23] width 39 height 6
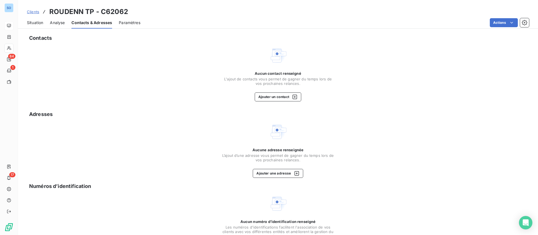
click at [34, 22] on span "Situation" at bounding box center [35, 23] width 16 height 6
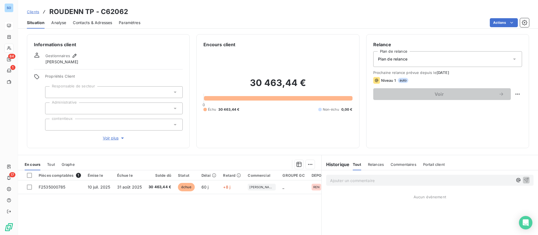
drag, startPoint x: 93, startPoint y: 20, endPoint x: 96, endPoint y: 29, distance: 9.8
click at [93, 20] on span "Contacts & Adresses" at bounding box center [92, 23] width 39 height 6
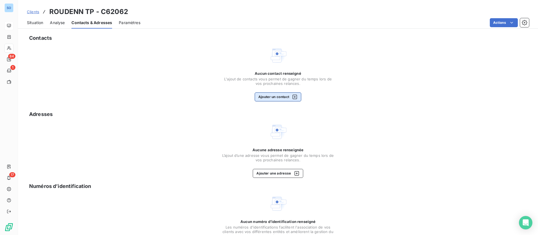
click at [282, 93] on button "Ajouter un contact" at bounding box center [278, 97] width 47 height 9
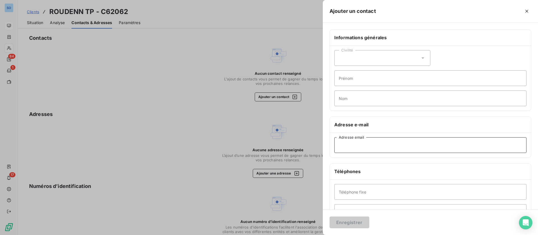
click at [364, 146] on input "Adresse email" at bounding box center [431, 145] width 192 height 16
paste input "christophe.lucas@roudenntp.com"
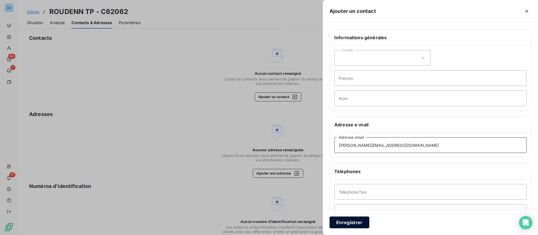
type input "christophe.lucas@roudenntp.com"
click at [356, 222] on button "Enregistrer" at bounding box center [350, 223] width 40 height 12
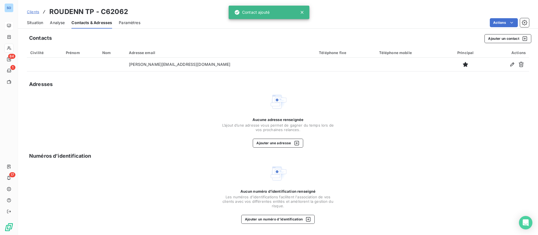
click at [28, 24] on span "Situation" at bounding box center [35, 23] width 16 height 6
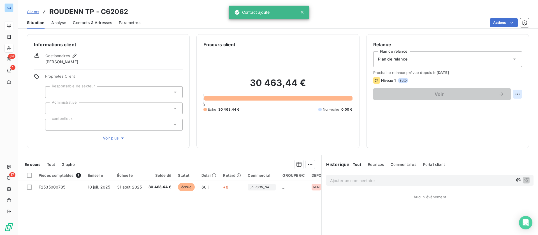
click at [512, 92] on html "SO 84 1 17 Clients ROUDENN TP - C62062 Situation Analyse Contacts & Adresses Pa…" at bounding box center [269, 117] width 538 height 235
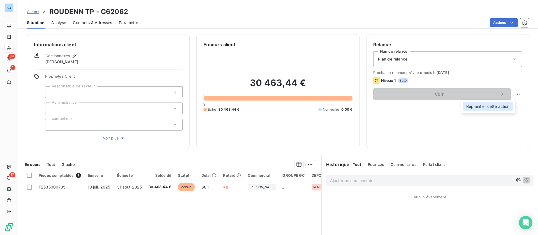
click at [490, 105] on div "Replanifier cette action" at bounding box center [488, 106] width 50 height 9
select select "8"
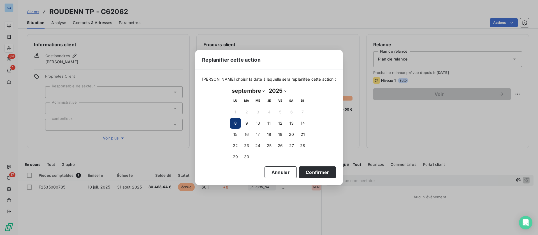
click at [234, 124] on button "8" at bounding box center [235, 123] width 11 height 11
click at [231, 125] on button "8" at bounding box center [235, 123] width 11 height 11
click at [299, 168] on button "Confirmer" at bounding box center [317, 173] width 37 height 12
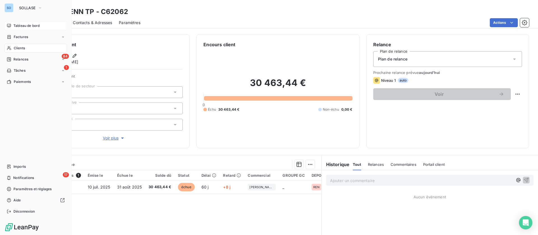
click at [9, 47] on icon at bounding box center [9, 49] width 4 height 4
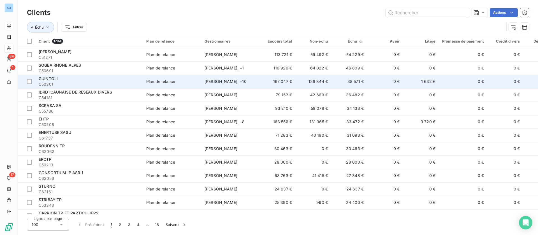
scroll to position [42, 0]
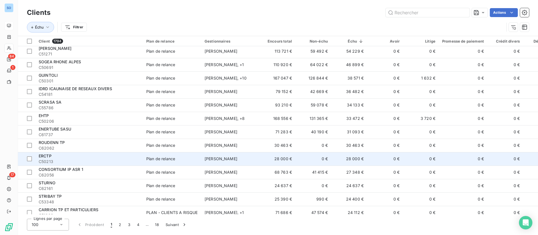
click at [293, 156] on td "28 000 €" at bounding box center [278, 158] width 36 height 13
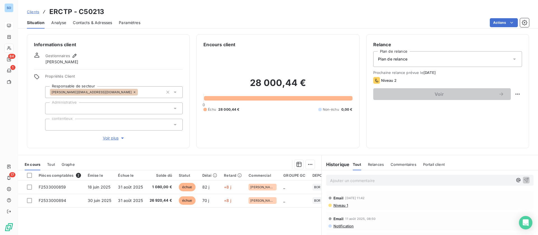
click at [95, 20] on div "Contacts & Adresses" at bounding box center [92, 23] width 39 height 12
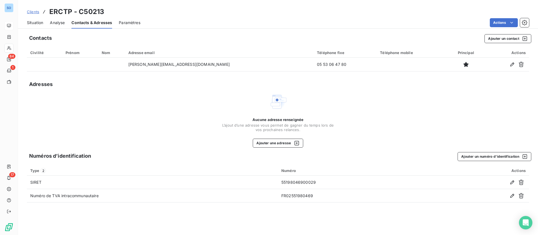
click at [29, 20] on span "Situation" at bounding box center [35, 23] width 16 height 6
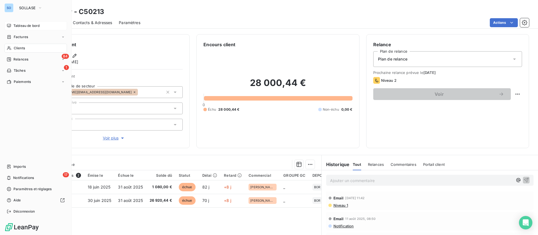
click at [13, 46] on div "Clients" at bounding box center [35, 48] width 63 height 9
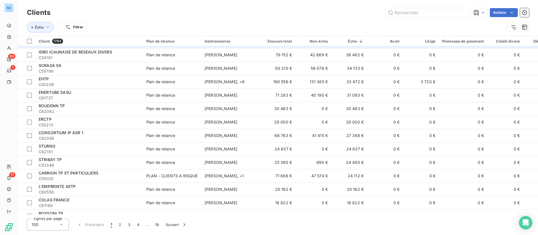
scroll to position [84, 0]
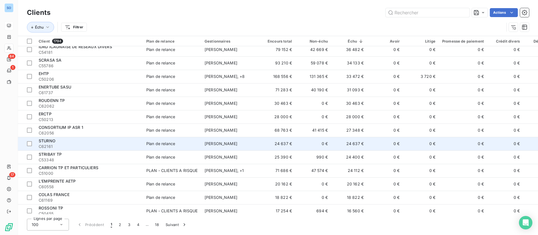
click at [370, 144] on td "0 €" at bounding box center [385, 143] width 36 height 13
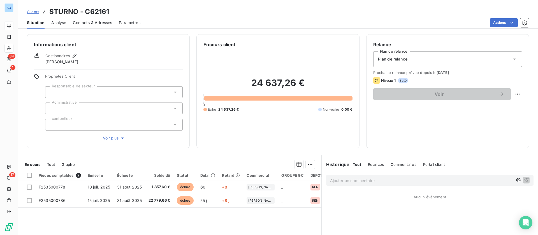
click at [99, 23] on span "Contacts & Adresses" at bounding box center [92, 23] width 39 height 6
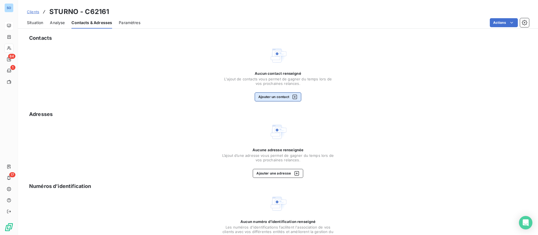
click at [282, 99] on button "Ajouter un contact" at bounding box center [278, 97] width 47 height 9
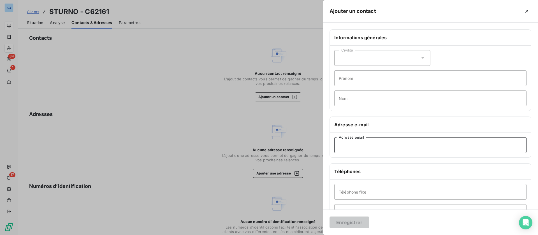
click at [370, 147] on input "Adresse email" at bounding box center [431, 145] width 192 height 16
paste input "jennifer-glet@sturno.fr"
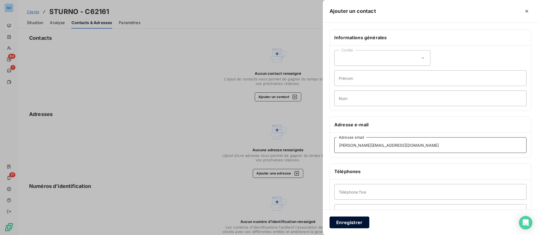
type input "jennifer-glet@sturno.fr"
click at [342, 220] on button "Enregistrer" at bounding box center [350, 223] width 40 height 12
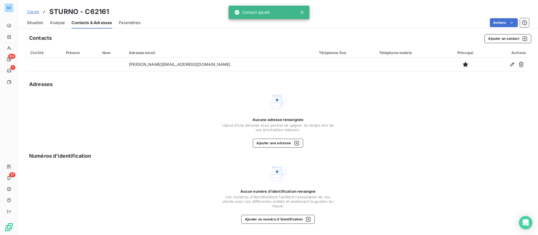
click at [38, 22] on span "Situation" at bounding box center [35, 23] width 16 height 6
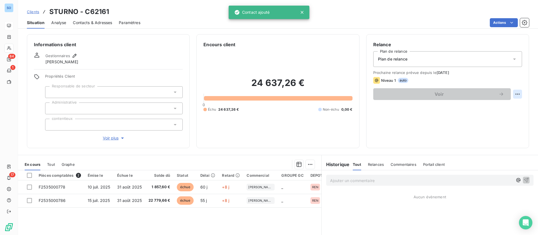
click at [512, 96] on html "SO 84 1 17 Clients STURNO - C62161 Situation Analyse Contacts & Adresses Paramè…" at bounding box center [269, 117] width 538 height 235
click at [485, 109] on div "Replanifier cette action" at bounding box center [488, 106] width 50 height 9
select select "8"
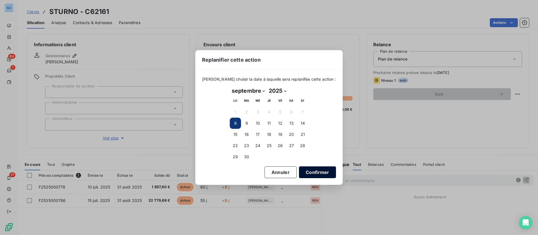
click at [306, 170] on button "Confirmer" at bounding box center [317, 173] width 37 height 12
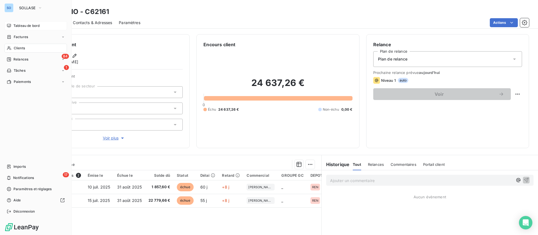
click at [10, 47] on icon at bounding box center [9, 49] width 4 height 4
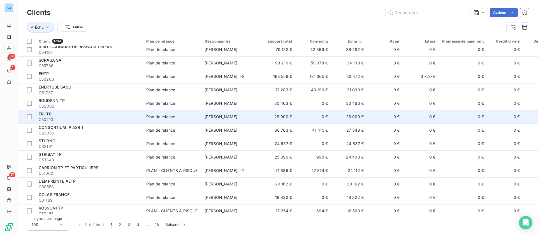
scroll to position [126, 0]
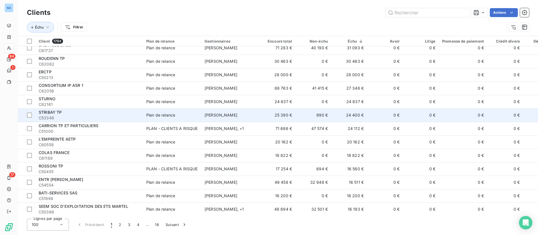
click at [275, 114] on td "25 390 €" at bounding box center [278, 115] width 36 height 13
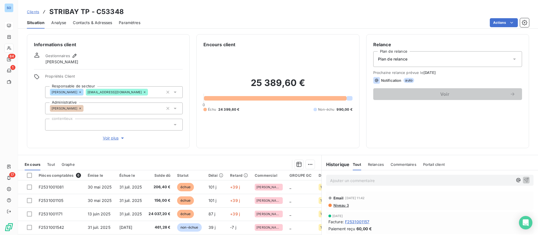
click at [94, 24] on span "Contacts & Adresses" at bounding box center [92, 23] width 39 height 6
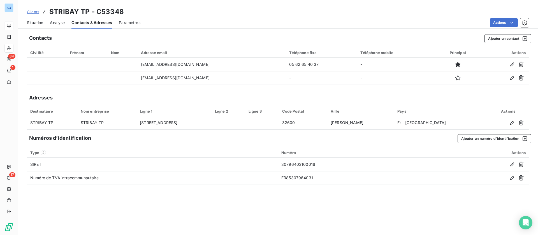
click at [41, 21] on span "Situation" at bounding box center [35, 23] width 16 height 6
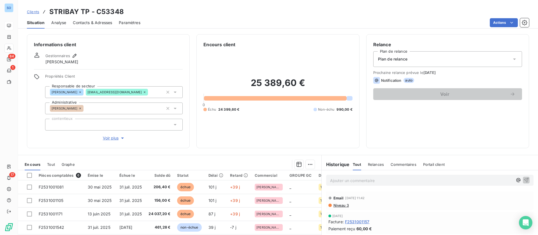
click at [34, 11] on span "Clients" at bounding box center [33, 12] width 12 height 4
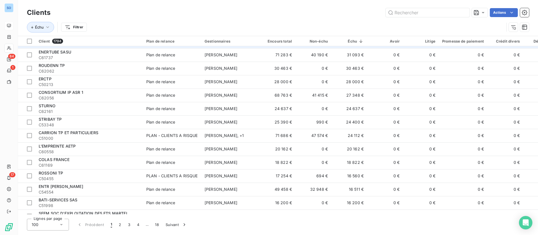
scroll to position [126, 0]
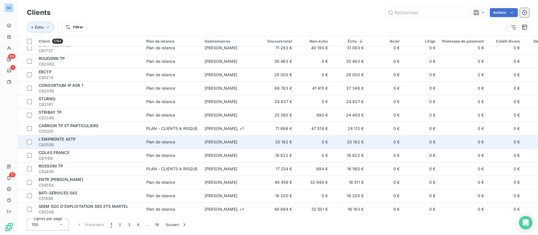
click at [316, 139] on td "0 €" at bounding box center [314, 141] width 36 height 13
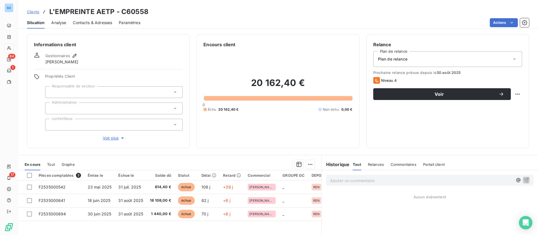
click at [86, 22] on span "Contacts & Adresses" at bounding box center [92, 23] width 39 height 6
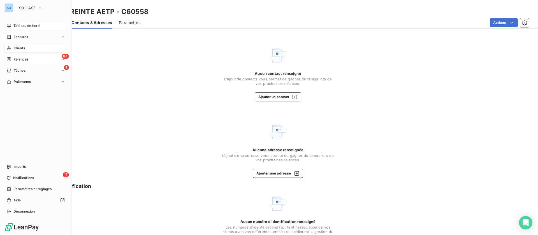
click at [14, 59] on span "Relances" at bounding box center [20, 59] width 15 height 5
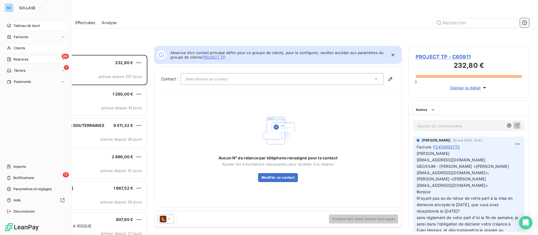
scroll to position [174, 114]
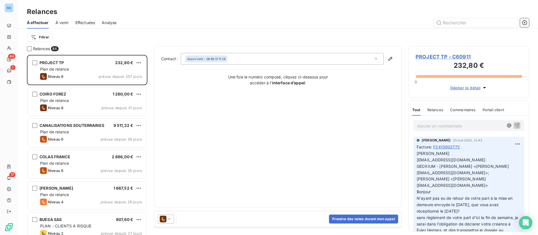
click at [84, 21] on span "Effectuées" at bounding box center [85, 23] width 20 height 6
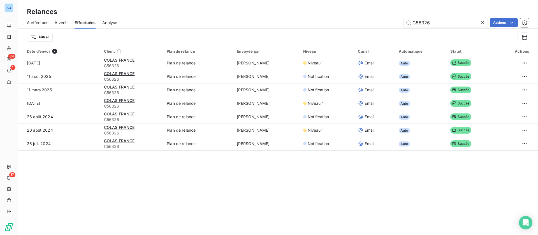
click at [34, 20] on span "À effectuer" at bounding box center [37, 23] width 21 height 6
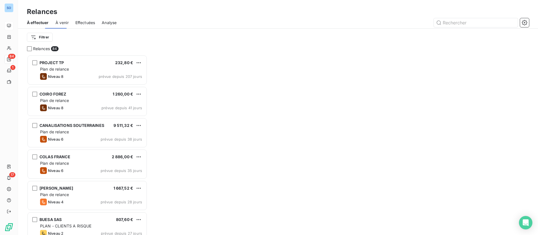
scroll to position [174, 114]
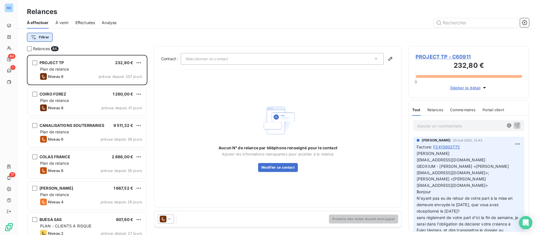
click at [45, 35] on html "SO 84 1 17 Relances À effectuer À venir Effectuées Analyse Filtrer Relances 84 …" at bounding box center [269, 117] width 538 height 235
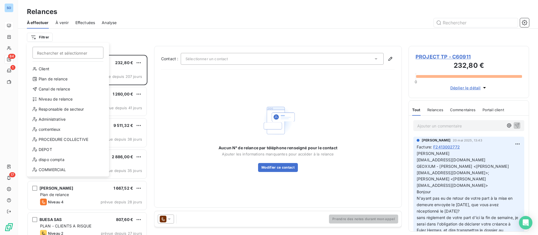
click at [53, 94] on div "Client Plan de relance Canal de relance Niveau de relance Responsable de secteu…" at bounding box center [68, 121] width 78 height 112
click at [54, 97] on div "Niveau de relance" at bounding box center [68, 99] width 78 height 9
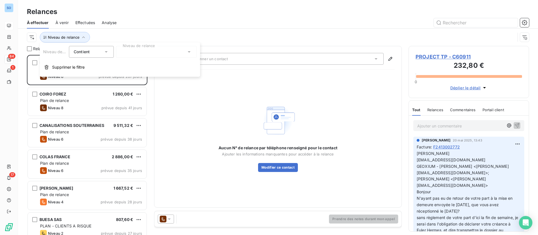
click at [151, 55] on div at bounding box center [156, 52] width 81 height 12
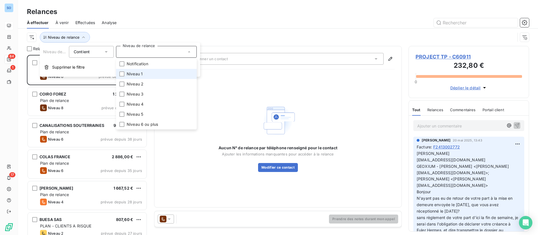
click at [139, 74] on span "Niveau 1" at bounding box center [135, 74] width 16 height 6
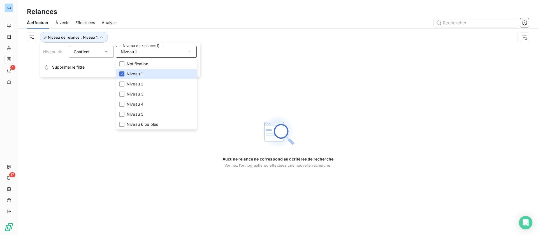
click at [167, 29] on div "Niveau de relance : Niveau 1" at bounding box center [278, 37] width 503 height 17
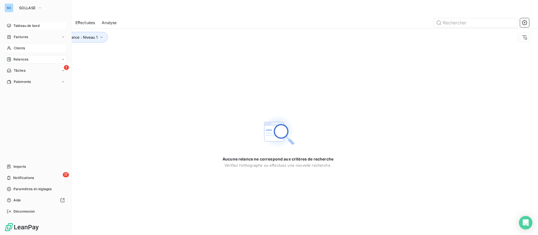
drag, startPoint x: 18, startPoint y: 46, endPoint x: 24, endPoint y: 48, distance: 6.1
click at [18, 46] on span "Clients" at bounding box center [19, 48] width 11 height 5
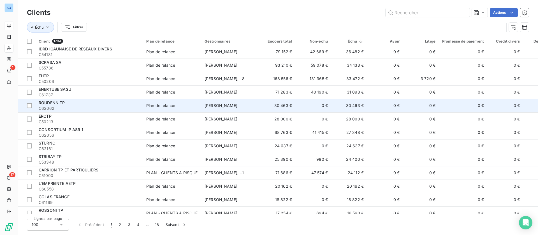
scroll to position [84, 0]
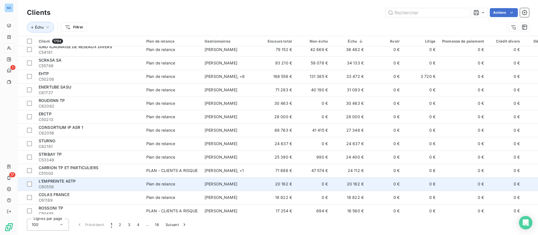
click at [372, 183] on td "0 €" at bounding box center [385, 184] width 36 height 13
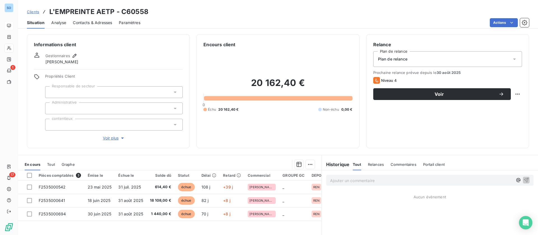
click at [97, 22] on span "Contacts & Adresses" at bounding box center [92, 23] width 39 height 6
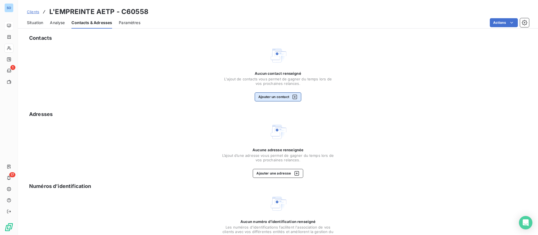
click at [275, 98] on button "Ajouter un contact" at bounding box center [278, 97] width 47 height 9
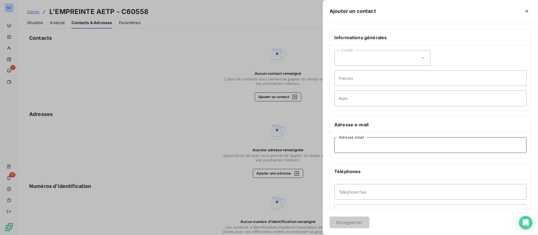
click at [353, 143] on input "Adresse email" at bounding box center [431, 145] width 192 height 16
paste input "contact@lempreinte-aetp.fr"
type input "contact@lempreinte-aetp.fr"
click at [336, 222] on button "Enregistrer" at bounding box center [350, 223] width 40 height 12
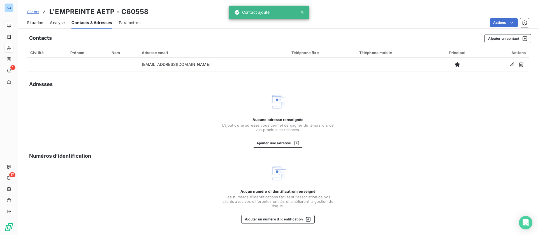
click at [41, 24] on span "Situation" at bounding box center [35, 23] width 16 height 6
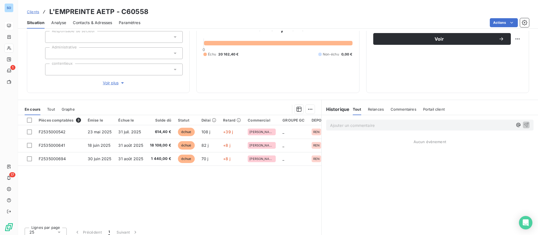
scroll to position [60, 0]
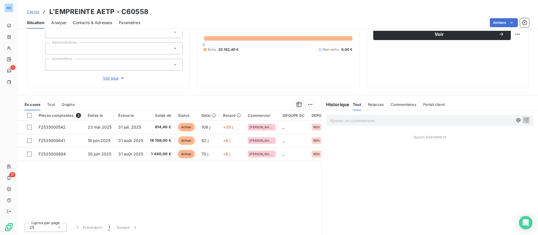
click at [372, 103] on span "Relances" at bounding box center [376, 104] width 16 height 4
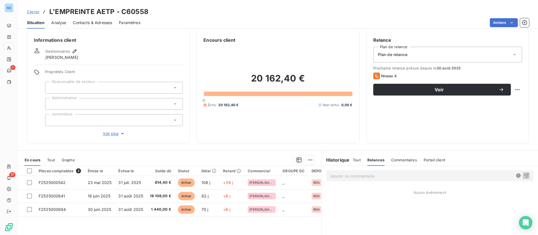
scroll to position [0, 0]
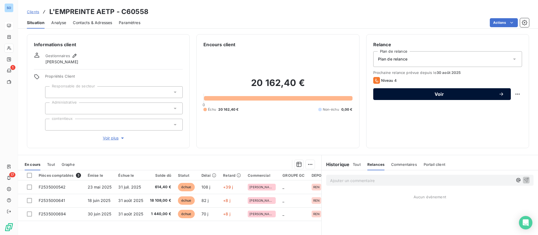
click at [498, 93] on button "Voir" at bounding box center [443, 94] width 138 height 12
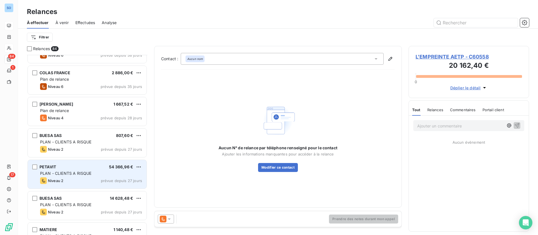
scroll to position [169, 0]
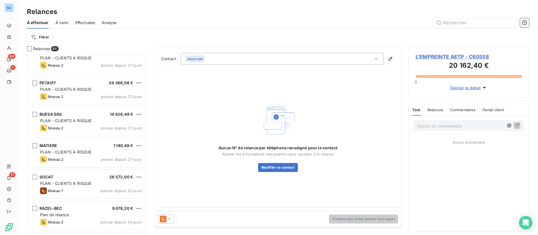
click at [447, 53] on span "L'EMPREINTE AETP - C60558" at bounding box center [469, 57] width 107 height 8
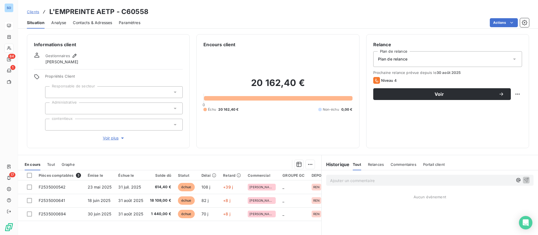
click at [102, 23] on span "Contacts & Adresses" at bounding box center [92, 23] width 39 height 6
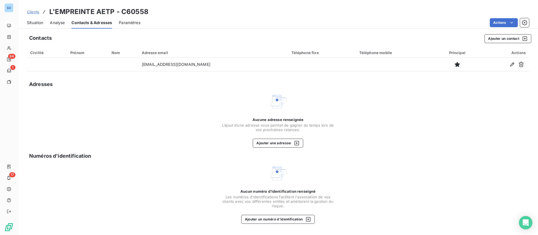
click at [42, 19] on div "Situation" at bounding box center [35, 23] width 16 height 12
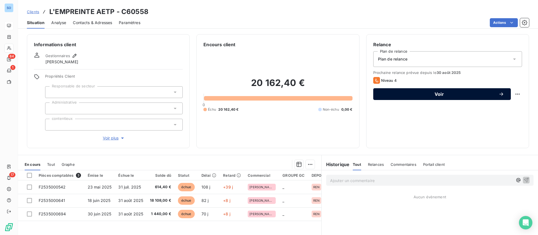
click at [499, 93] on icon "button" at bounding box center [502, 94] width 6 height 6
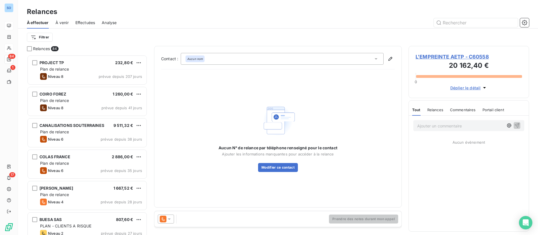
scroll to position [174, 114]
click at [169, 221] on icon at bounding box center [170, 220] width 6 height 6
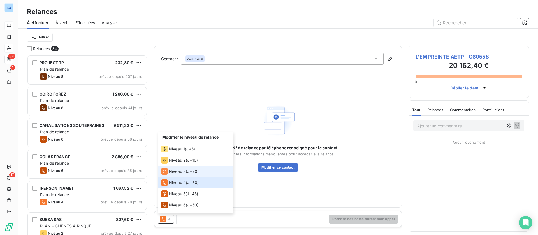
click at [176, 171] on span "Niveau 3" at bounding box center [177, 172] width 17 height 6
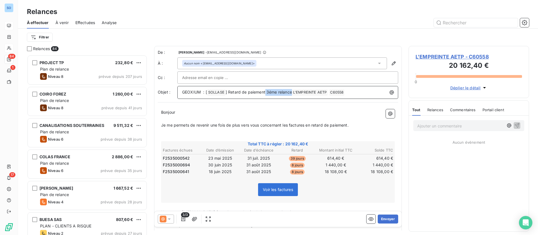
drag, startPoint x: 265, startPoint y: 92, endPoint x: 291, endPoint y: 92, distance: 25.8
click at [291, 92] on span "] Retard de paiement 3éme relance" at bounding box center [259, 92] width 66 height 5
click at [277, 92] on span "] Retard de paiement 3éme relance" at bounding box center [259, 92] width 66 height 5
drag, startPoint x: 278, startPoint y: 92, endPoint x: 266, endPoint y: 90, distance: 12.4
click at [266, 90] on span "] Retard de paiement 3éme relance" at bounding box center [259, 92] width 66 height 5
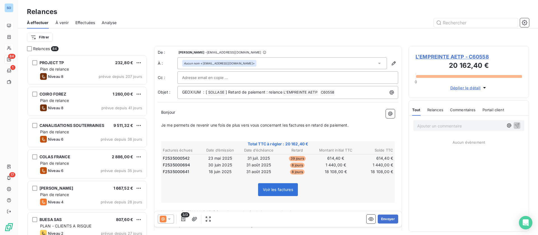
click at [208, 74] on input "text" at bounding box center [212, 77] width 60 height 8
paste input "m.moreau@lempreinte-tp.fr"
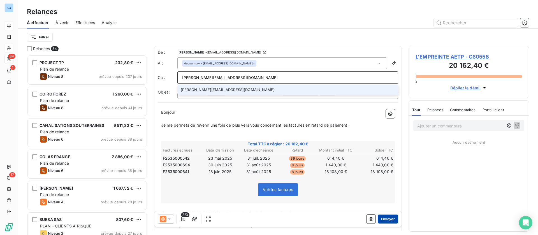
type input "m.moreau@lempreinte-tp.fr"
click at [383, 219] on button "Envoyer" at bounding box center [388, 219] width 20 height 9
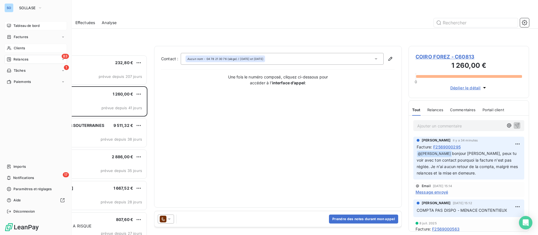
click at [16, 49] on span "Clients" at bounding box center [19, 48] width 11 height 5
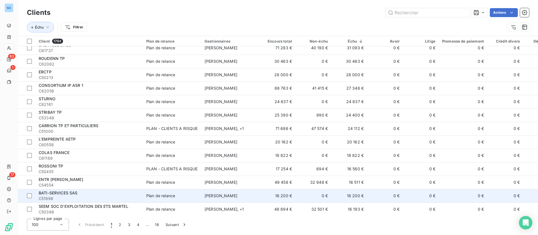
scroll to position [168, 0]
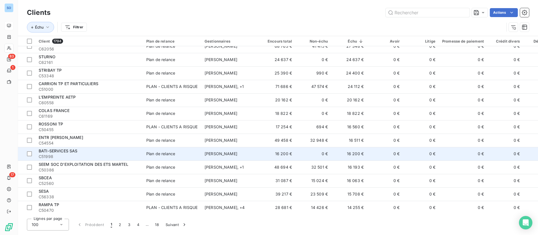
click at [369, 156] on td "0 €" at bounding box center [385, 153] width 36 height 13
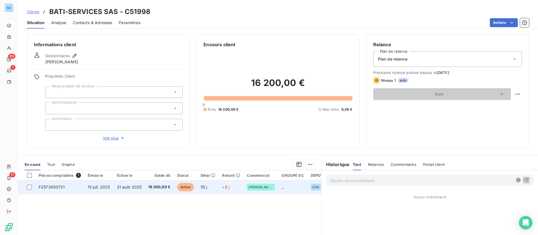
click at [133, 186] on span "31 août 2025" at bounding box center [129, 187] width 25 height 5
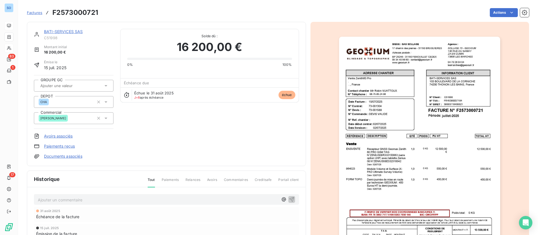
click at [65, 28] on div "BATI-SERVICES SAS C51998 Montant initial 16 200,00 € Émise le 15 juil. 2025 GRO…" at bounding box center [166, 94] width 279 height 144
click at [64, 28] on div "BATI-SERVICES SAS C51998 Montant initial 16 200,00 € Émise le 15 juil. 2025 GRO…" at bounding box center [166, 94] width 279 height 144
click at [64, 30] on link "BATI-SERVICES SAS" at bounding box center [63, 31] width 39 height 5
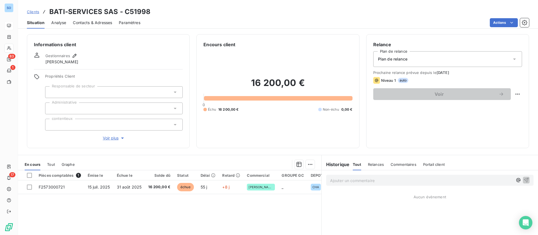
click at [100, 25] on span "Contacts & Adresses" at bounding box center [92, 23] width 39 height 6
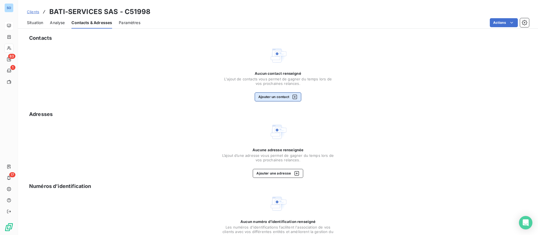
click at [274, 99] on button "Ajouter un contact" at bounding box center [278, 97] width 47 height 9
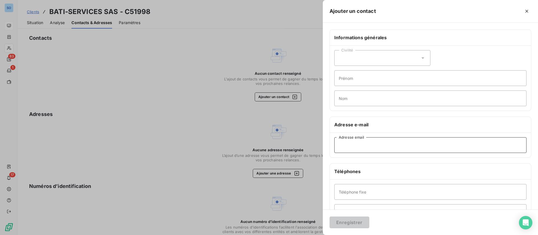
click at [344, 151] on input "Adresse email" at bounding box center [431, 145] width 192 height 16
paste input "batiservices.factures@outlook.fr"
type input "batiservices.factures@outlook.fr"
click at [350, 223] on button "Enregistrer" at bounding box center [350, 223] width 40 height 12
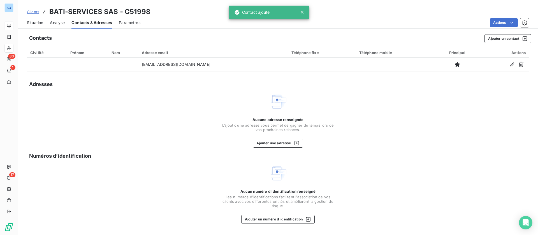
click at [33, 22] on span "Situation" at bounding box center [35, 23] width 16 height 6
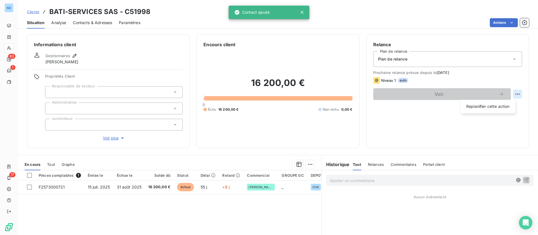
click at [508, 92] on html "SO 83 1 17 Clients BATI-SERVICES SAS - C51998 Situation Analyse Contacts & Adre…" at bounding box center [269, 117] width 538 height 235
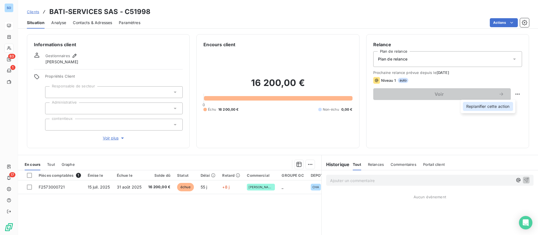
click at [487, 108] on div "Replanifier cette action" at bounding box center [488, 106] width 50 height 9
select select "8"
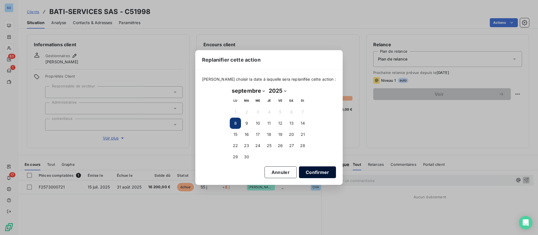
click at [314, 172] on button "Confirmer" at bounding box center [317, 173] width 37 height 12
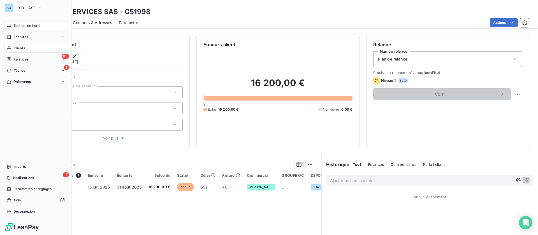
click at [17, 49] on span "Clients" at bounding box center [19, 48] width 11 height 5
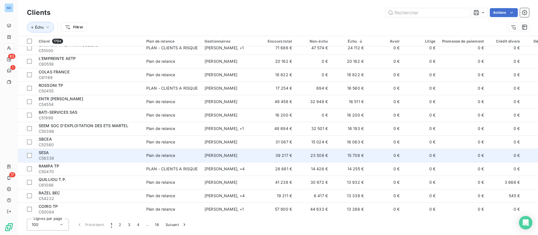
scroll to position [210, 0]
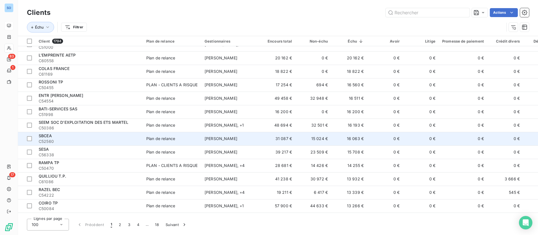
click at [213, 134] on td "Alain LE DOUARIN" at bounding box center [230, 138] width 58 height 13
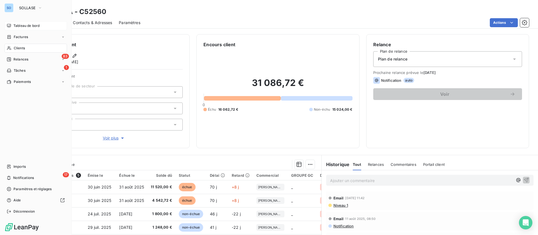
click at [11, 45] on div "Clients" at bounding box center [35, 48] width 63 height 9
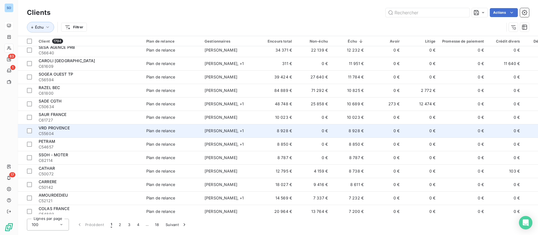
scroll to position [421, 0]
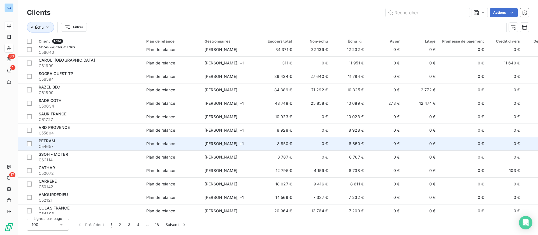
click at [342, 147] on td "8 850 €" at bounding box center [349, 143] width 36 height 13
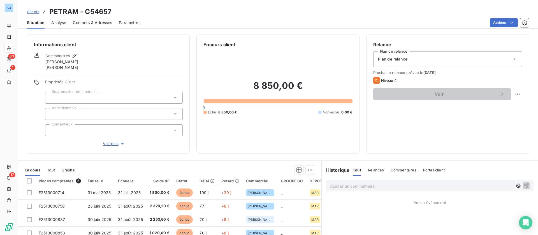
click at [88, 23] on span "Contacts & Adresses" at bounding box center [92, 23] width 39 height 6
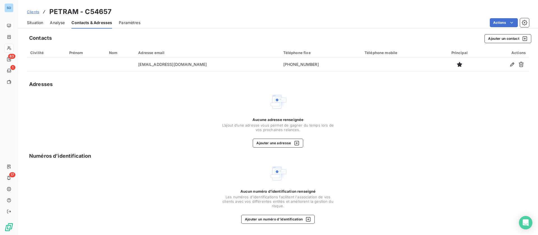
drag, startPoint x: 37, startPoint y: 21, endPoint x: 35, endPoint y: 27, distance: 6.4
click at [37, 21] on span "Situation" at bounding box center [35, 23] width 16 height 6
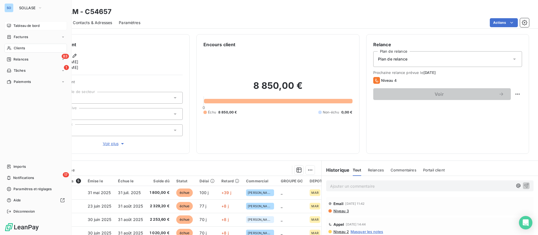
click at [16, 49] on span "Clients" at bounding box center [19, 48] width 11 height 5
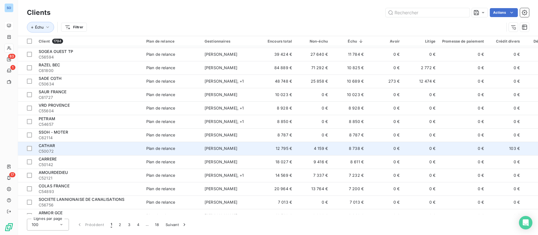
scroll to position [463, 0]
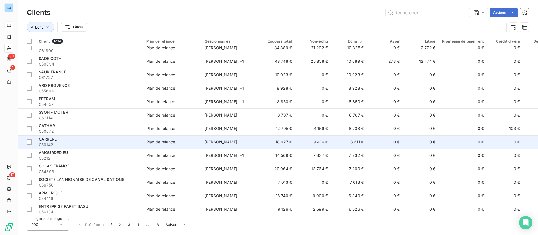
click at [279, 140] on td "18 027 €" at bounding box center [278, 141] width 36 height 13
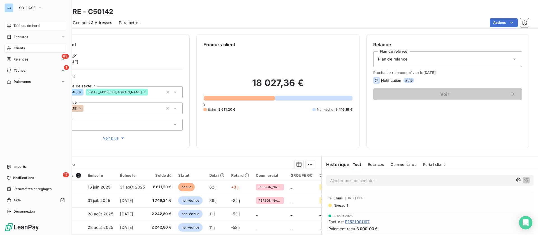
click at [19, 47] on span "Clients" at bounding box center [19, 48] width 11 height 5
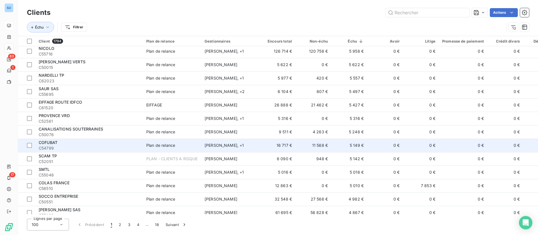
scroll to position [757, 0]
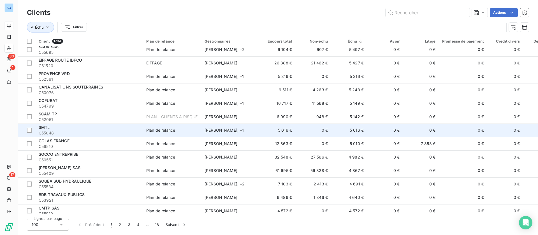
click at [97, 133] on span "C55048" at bounding box center [89, 133] width 101 height 6
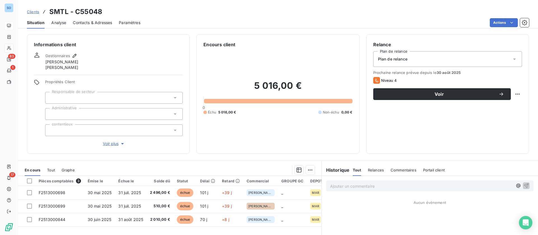
click at [87, 22] on span "Contacts & Adresses" at bounding box center [92, 23] width 39 height 6
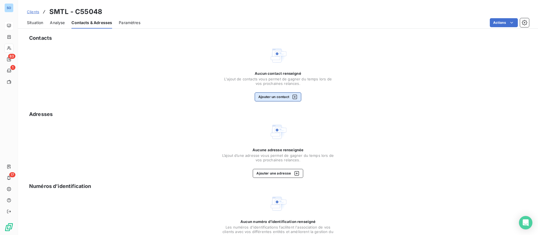
click at [269, 98] on button "Ajouter un contact" at bounding box center [278, 97] width 47 height 9
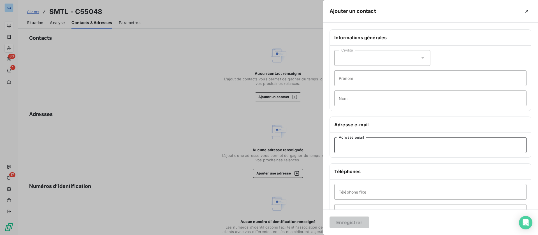
click at [364, 148] on input "Adresse email" at bounding box center [431, 145] width 192 height 16
paste input "contact.smtl13310@gmail.com"
type input "contact.smtl13310@gmail.com"
click at [356, 225] on button "Enregistrer" at bounding box center [350, 223] width 40 height 12
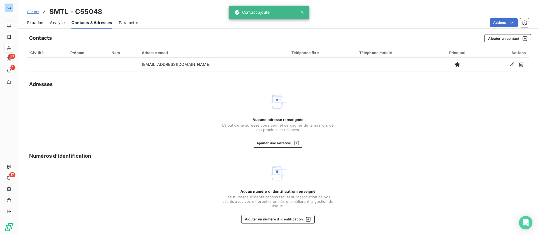
click at [43, 22] on span "Situation" at bounding box center [35, 23] width 16 height 6
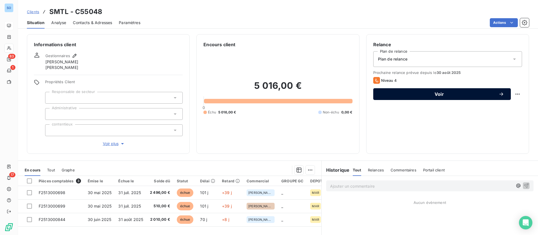
click at [499, 93] on icon "button" at bounding box center [502, 94] width 6 height 6
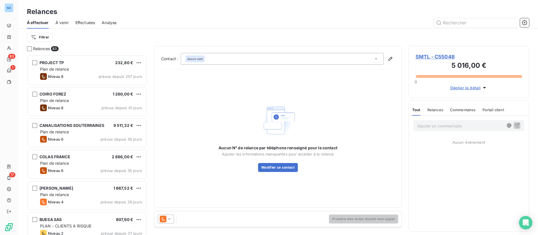
scroll to position [174, 114]
click at [169, 219] on icon at bounding box center [169, 219] width 3 height 1
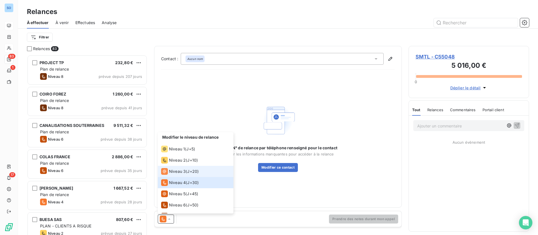
click at [170, 169] on span "Niveau 3" at bounding box center [177, 172] width 17 height 6
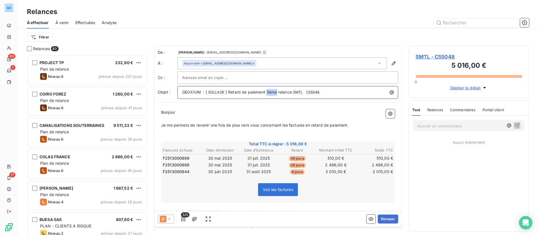
drag, startPoint x: 266, startPoint y: 90, endPoint x: 278, endPoint y: 91, distance: 11.9
click at [277, 91] on span "] Retard de paiement 3éme relance" at bounding box center [259, 92] width 66 height 5
click at [382, 222] on button "Envoyer" at bounding box center [388, 219] width 20 height 9
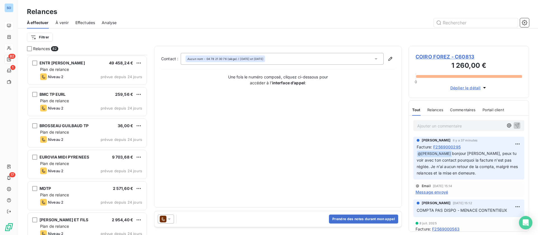
scroll to position [379, 0]
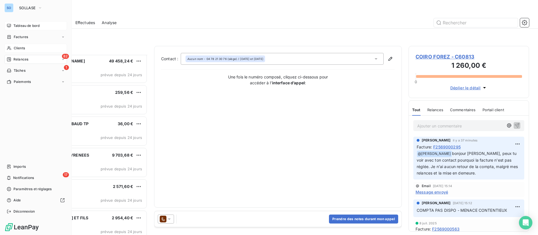
click at [19, 49] on span "Clients" at bounding box center [19, 48] width 11 height 5
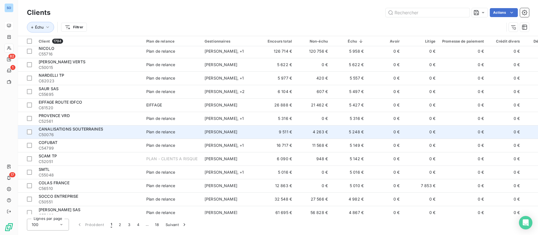
scroll to position [757, 0]
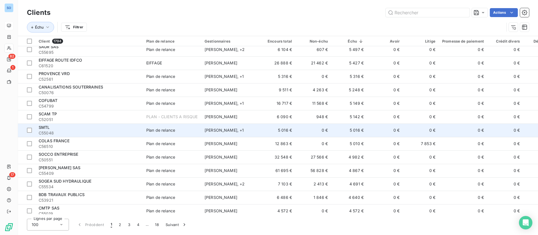
click at [233, 128] on div "Hervé VEUILLET , + 1" at bounding box center [231, 131] width 52 height 6
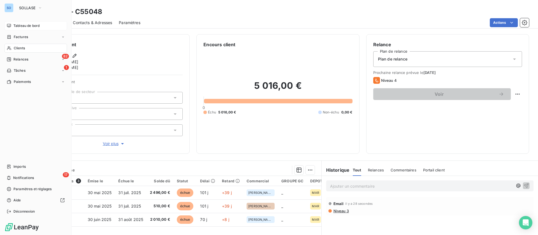
click at [12, 47] on div "Clients" at bounding box center [35, 48] width 63 height 9
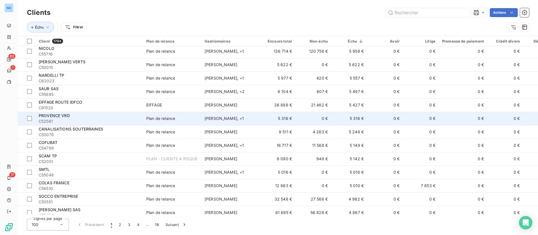
scroll to position [757, 0]
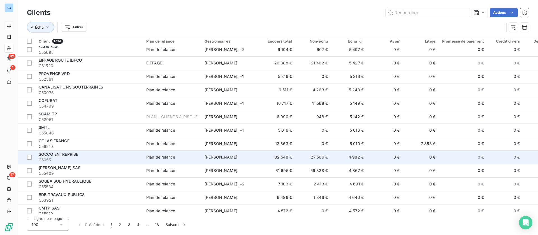
click at [198, 156] on span "Plan de relance" at bounding box center [172, 158] width 52 height 6
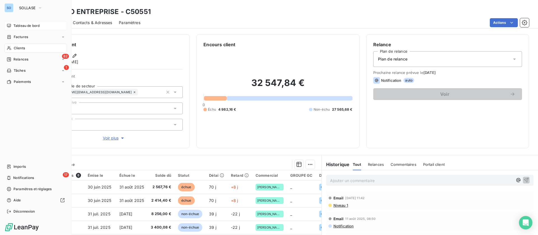
click at [24, 46] on span "Clients" at bounding box center [19, 48] width 11 height 5
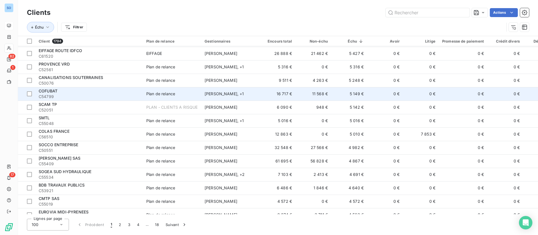
scroll to position [799, 0]
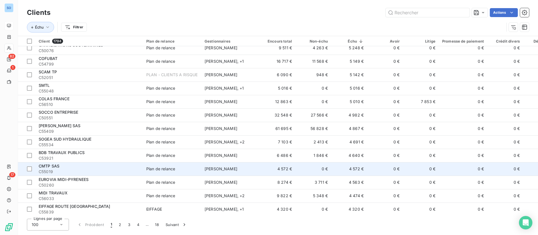
click at [137, 166] on div "CMTP SAS" at bounding box center [89, 166] width 101 height 6
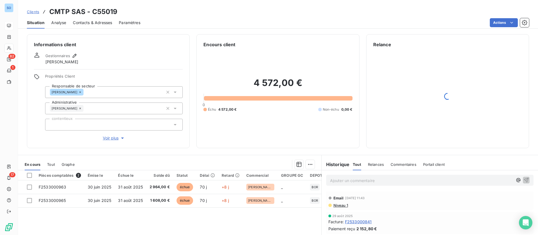
click at [86, 22] on span "Contacts & Adresses" at bounding box center [92, 23] width 39 height 6
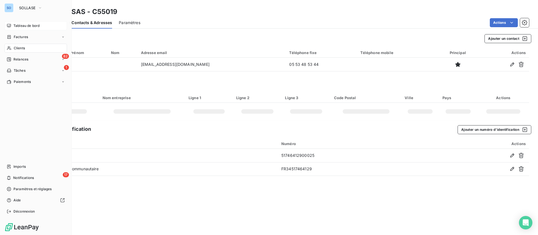
click at [21, 48] on span "Clients" at bounding box center [19, 48] width 11 height 5
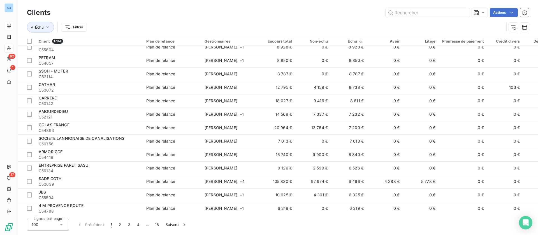
scroll to position [547, 0]
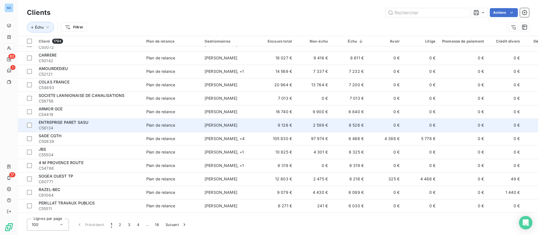
click at [336, 124] on td "6 526 €" at bounding box center [349, 125] width 36 height 13
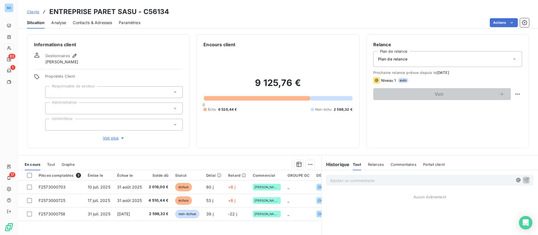
click at [96, 26] on div "Contacts & Adresses" at bounding box center [92, 23] width 39 height 12
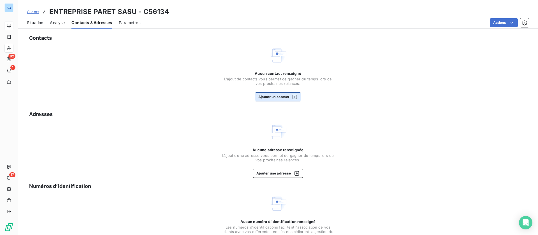
click at [267, 97] on button "Ajouter un contact" at bounding box center [278, 97] width 47 height 9
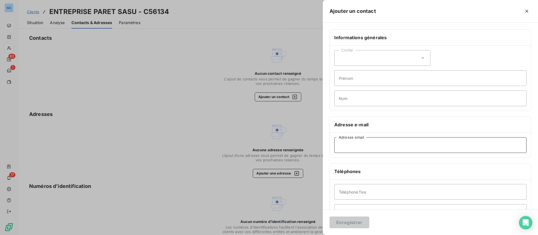
click at [375, 146] on input "Adresse email" at bounding box center [431, 145] width 192 height 16
paste input "secretariat.paret38@orange.fr"
type input "secretariat.paret38@orange.fr"
click at [353, 227] on button "Enregistrer" at bounding box center [350, 223] width 40 height 12
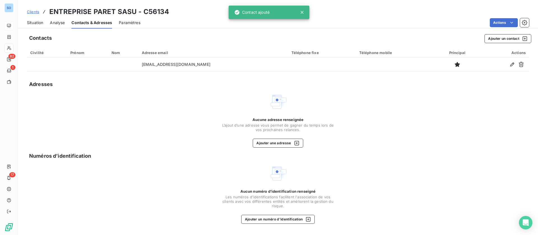
click at [35, 19] on div "Situation" at bounding box center [35, 23] width 16 height 12
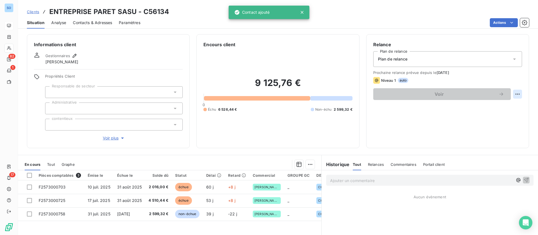
click at [511, 94] on html "SO 82 1 17 Clients ENTREPRISE PARET SASU - C56134 Situation Analyse Contacts & …" at bounding box center [269, 117] width 538 height 235
click at [481, 110] on div "Replanifier cette action" at bounding box center [488, 106] width 50 height 9
select select "8"
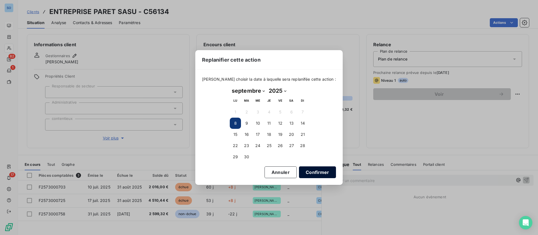
click at [308, 171] on button "Confirmer" at bounding box center [317, 173] width 37 height 12
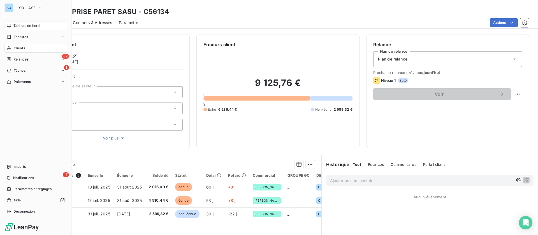
click at [15, 48] on span "Clients" at bounding box center [19, 48] width 11 height 5
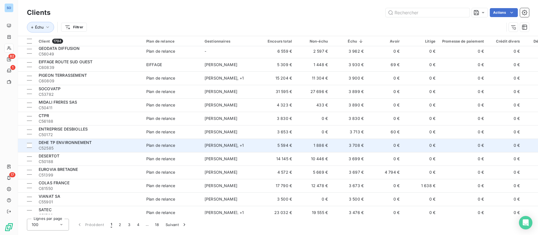
scroll to position [1094, 0]
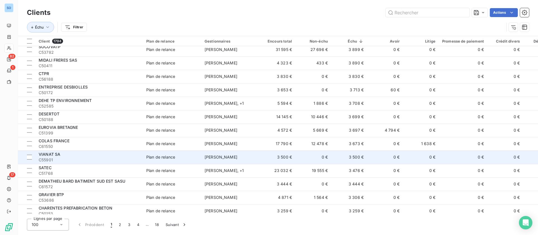
click at [338, 156] on td "3 500 €" at bounding box center [349, 157] width 36 height 13
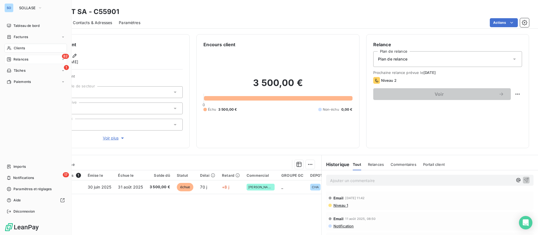
click at [12, 57] on div "Relances" at bounding box center [18, 59] width 22 height 5
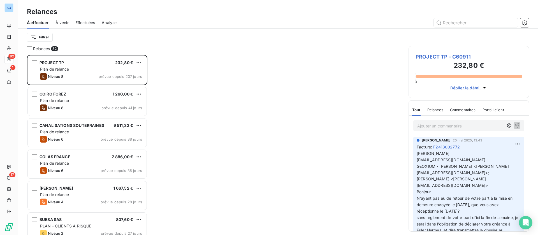
scroll to position [174, 114]
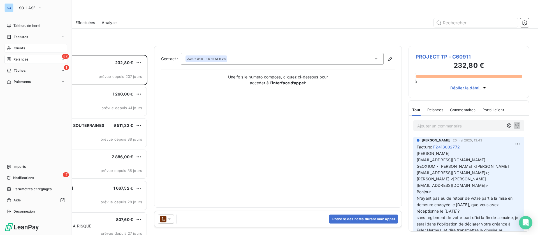
click at [11, 45] on div "Clients" at bounding box center [35, 48] width 63 height 9
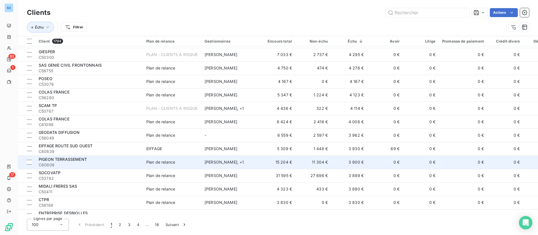
scroll to position [1010, 0]
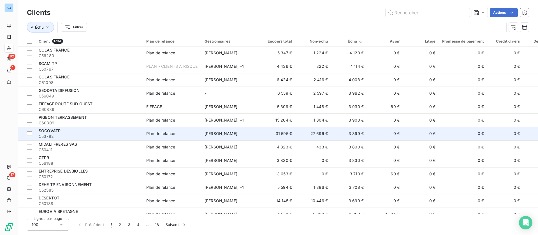
click at [104, 134] on span "C53782" at bounding box center [89, 137] width 101 height 6
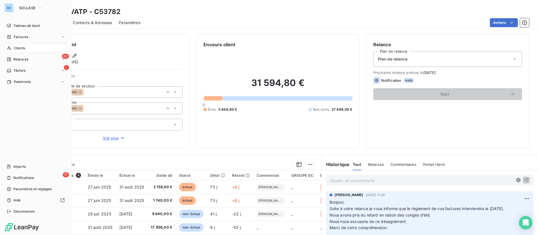
click at [20, 49] on span "Clients" at bounding box center [19, 48] width 11 height 5
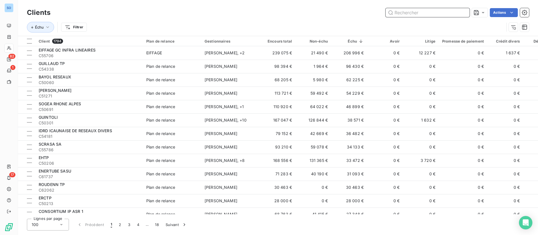
click at [414, 11] on input "text" at bounding box center [428, 12] width 84 height 9
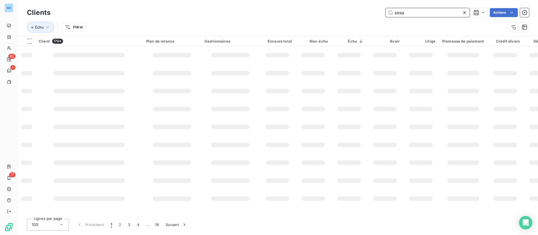
type input "sesa"
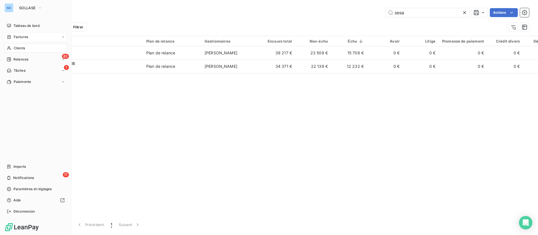
click at [22, 38] on span "Factures" at bounding box center [21, 36] width 14 height 5
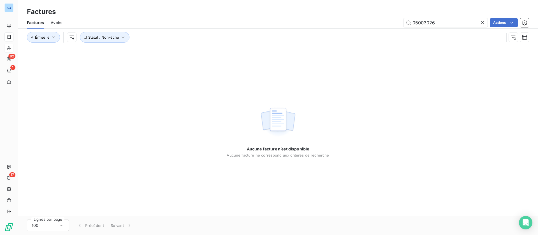
drag, startPoint x: 462, startPoint y: 19, endPoint x: 361, endPoint y: 21, distance: 101.0
click at [361, 21] on div "05003026 Actions" at bounding box center [299, 22] width 460 height 9
type input "sesa"
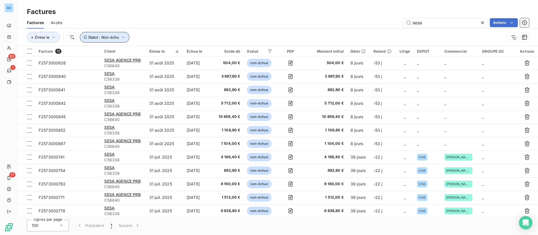
click at [116, 36] on span "Statut : Non-échu" at bounding box center [103, 37] width 31 height 4
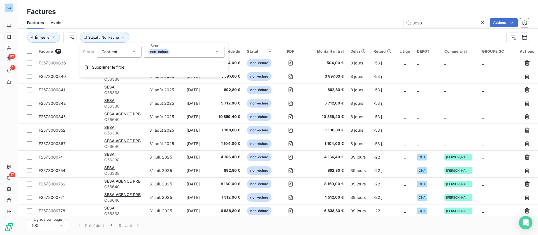
click at [195, 49] on div "non-échue" at bounding box center [184, 52] width 81 height 12
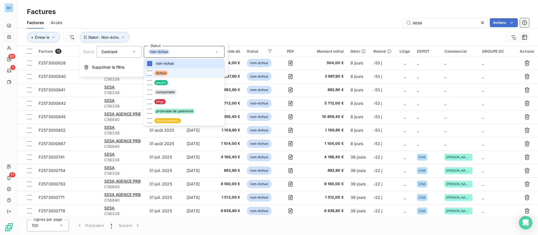
click at [164, 73] on span "échue" at bounding box center [161, 73] width 13 height 5
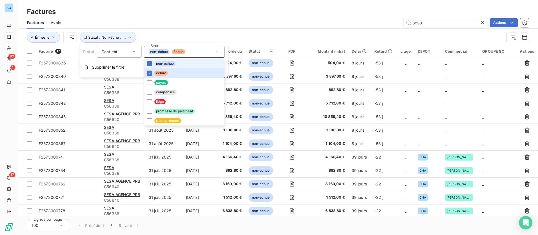
drag, startPoint x: 171, startPoint y: 64, endPoint x: 174, endPoint y: 61, distance: 4.4
click at [171, 63] on span "non-échue" at bounding box center [165, 63] width 21 height 5
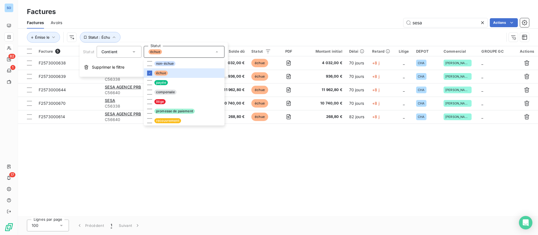
click at [269, 27] on div "Factures Avoirs sesa Actions" at bounding box center [278, 23] width 521 height 12
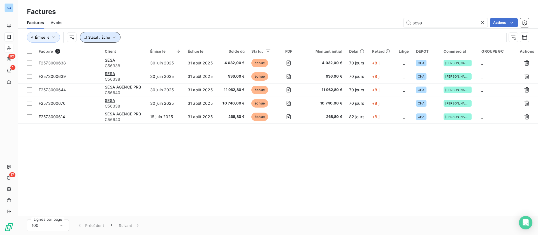
click at [114, 33] on button "Statut : Échu" at bounding box center [100, 37] width 41 height 11
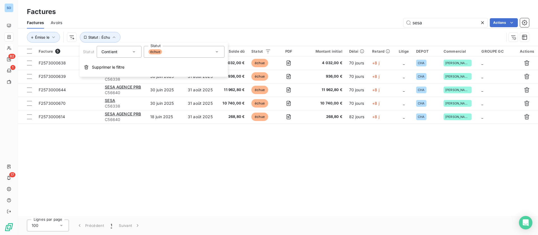
click at [185, 53] on div "échue" at bounding box center [184, 52] width 81 height 12
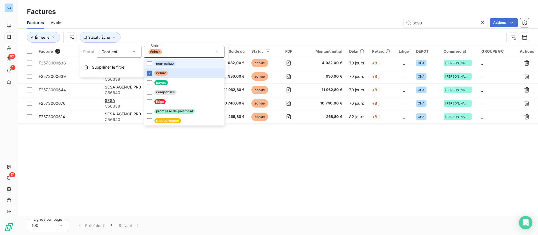
click at [162, 63] on span "non-échue" at bounding box center [165, 63] width 21 height 5
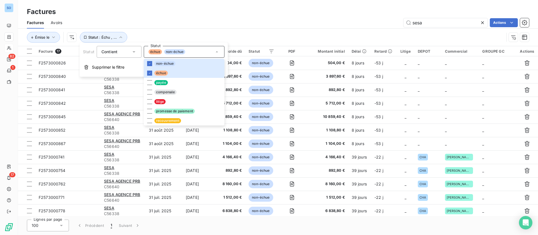
click at [318, 17] on div "Factures Avoirs sesa Actions" at bounding box center [278, 23] width 521 height 12
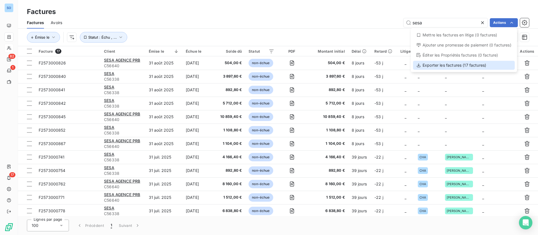
click at [476, 65] on div "Exporter les factures (17 factures)" at bounding box center [464, 65] width 102 height 9
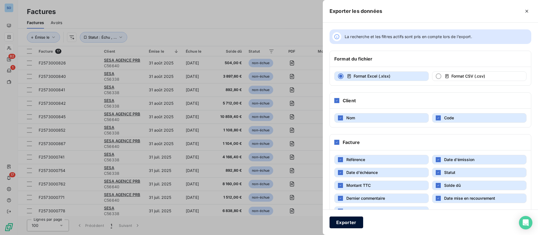
click at [354, 222] on button "Exporter" at bounding box center [347, 223] width 34 height 12
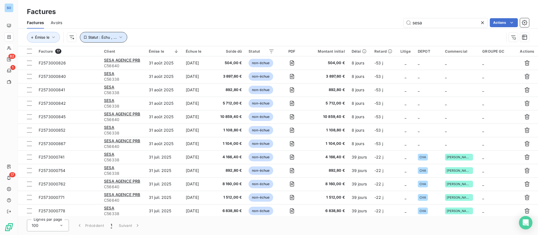
click at [120, 35] on icon "button" at bounding box center [121, 37] width 6 height 6
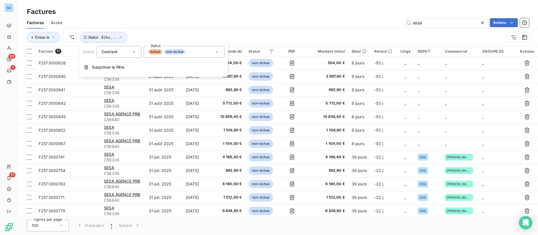
click at [189, 54] on div "échue non-échue" at bounding box center [184, 52] width 81 height 12
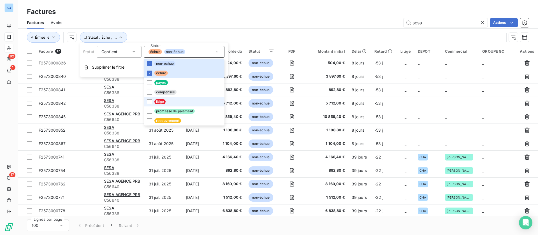
click at [168, 103] on li "litige" at bounding box center [184, 102] width 81 height 10
click at [483, 24] on icon at bounding box center [483, 23] width 6 height 6
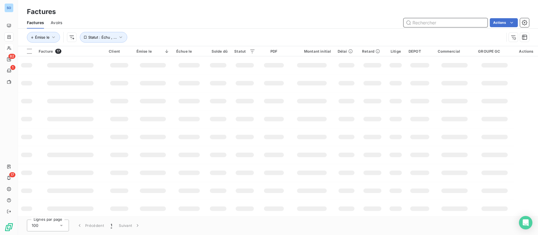
drag, startPoint x: 401, startPoint y: 19, endPoint x: 396, endPoint y: 19, distance: 4.8
click at [396, 19] on div "Actions" at bounding box center [299, 22] width 460 height 9
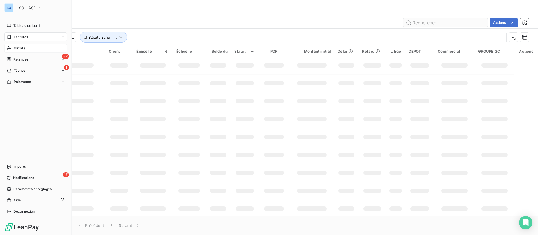
click at [11, 49] on icon at bounding box center [9, 48] width 5 height 4
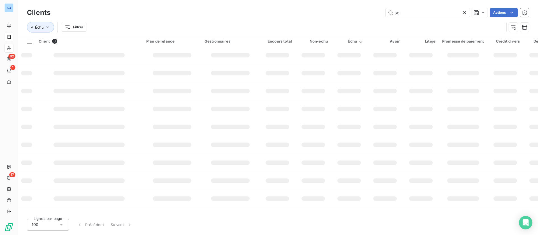
type input "s"
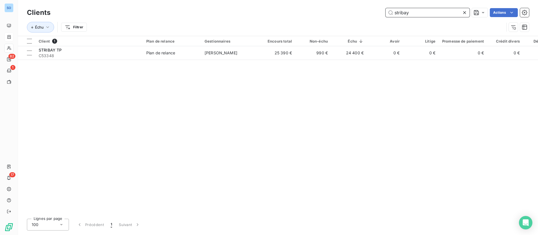
click at [399, 15] on input "stribay" at bounding box center [428, 12] width 84 height 9
drag, startPoint x: 359, startPoint y: 6, endPoint x: 321, endPoint y: 3, distance: 38.0
click at [322, 6] on div "Clients stribay Actions Échu Filtrer" at bounding box center [278, 18] width 521 height 36
drag, startPoint x: 425, startPoint y: 13, endPoint x: 301, endPoint y: 3, distance: 124.6
click at [301, 6] on div "Clients enertube Actions Échu Filtrer" at bounding box center [278, 18] width 521 height 36
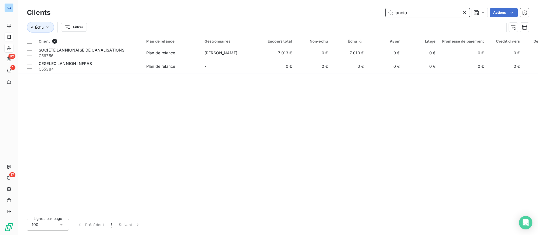
drag, startPoint x: 425, startPoint y: 13, endPoint x: 302, endPoint y: 1, distance: 124.2
click at [302, 2] on div "Clients lannio Actions Échu Filtrer" at bounding box center [278, 18] width 521 height 36
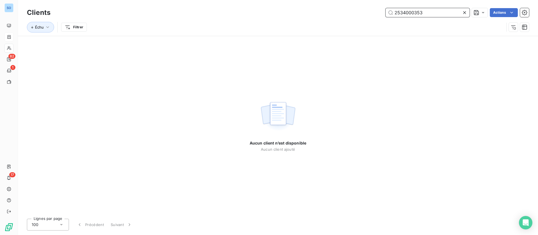
click at [425, 12] on input "2534000353" at bounding box center [428, 12] width 84 height 9
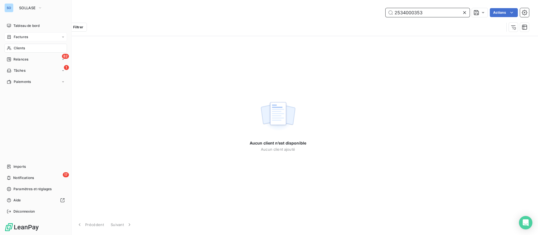
type input "2534000353"
click at [10, 38] on icon at bounding box center [9, 37] width 3 height 4
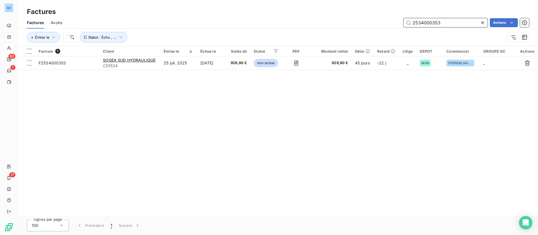
drag, startPoint x: 458, startPoint y: 21, endPoint x: 301, endPoint y: 21, distance: 157.3
click at [302, 23] on div "2534000353 Actions" at bounding box center [299, 22] width 460 height 9
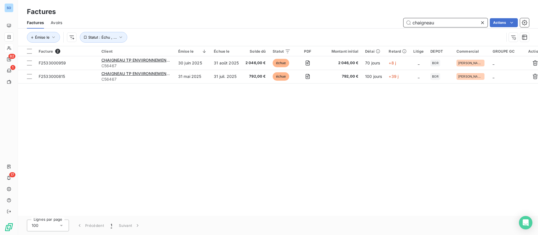
drag, startPoint x: 456, startPoint y: 21, endPoint x: 298, endPoint y: 15, distance: 158.8
click at [313, 20] on div "chaigneau Actions" at bounding box center [299, 22] width 460 height 9
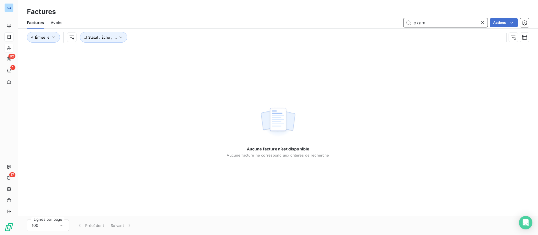
type input "loxam"
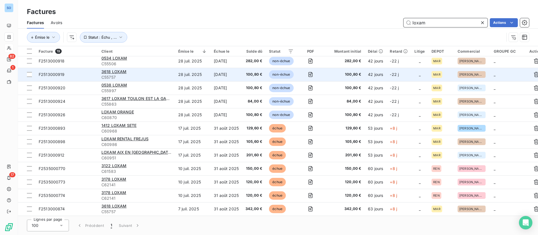
scroll to position [98, 0]
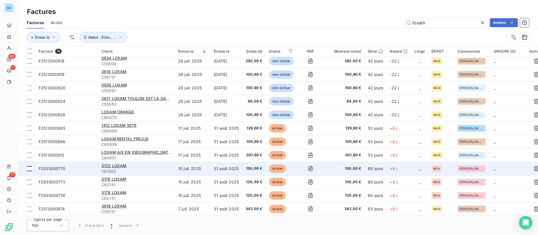
click at [30, 166] on div at bounding box center [29, 168] width 5 height 5
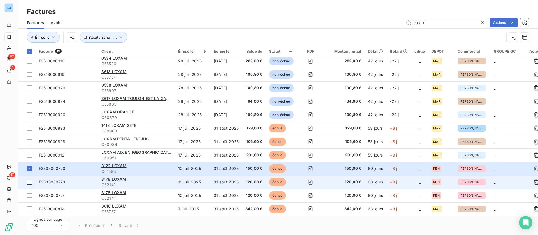
click at [30, 180] on div at bounding box center [29, 182] width 5 height 5
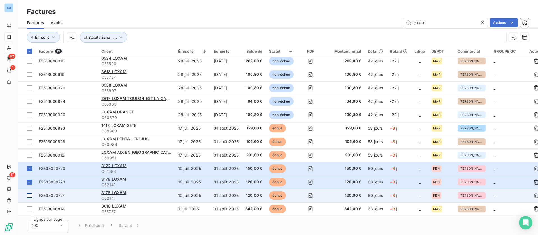
click at [29, 195] on div at bounding box center [29, 195] width 5 height 5
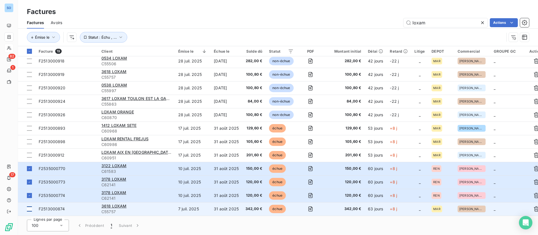
click at [29, 207] on div at bounding box center [29, 209] width 5 height 5
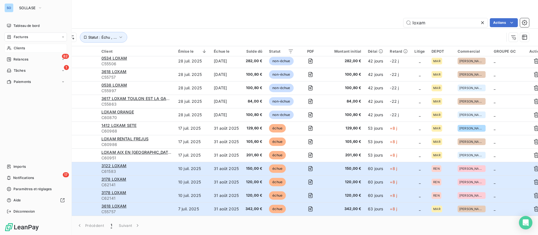
click at [23, 48] on span "Clients" at bounding box center [19, 48] width 11 height 5
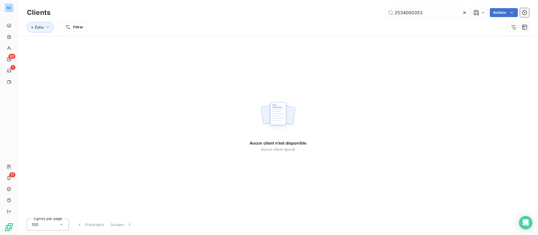
drag, startPoint x: 437, startPoint y: 12, endPoint x: 283, endPoint y: 8, distance: 154.9
click at [283, 8] on div "2534000353 Actions" at bounding box center [293, 12] width 472 height 9
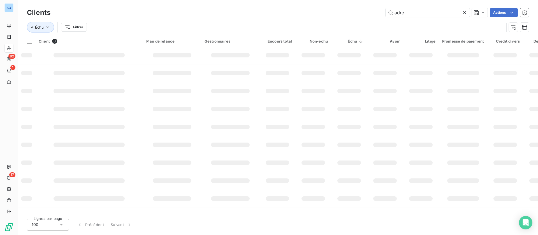
type input "adre"
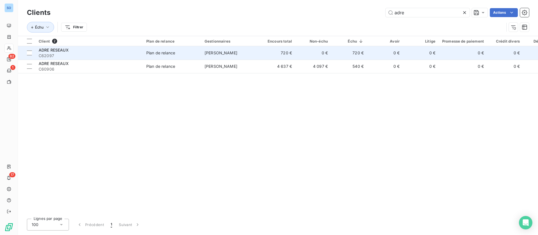
click at [239, 52] on td "[PERSON_NAME]" at bounding box center [230, 52] width 58 height 13
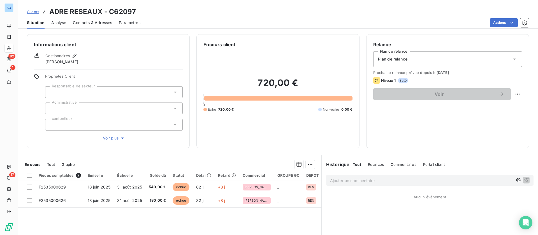
click at [33, 12] on span "Clients" at bounding box center [33, 12] width 12 height 4
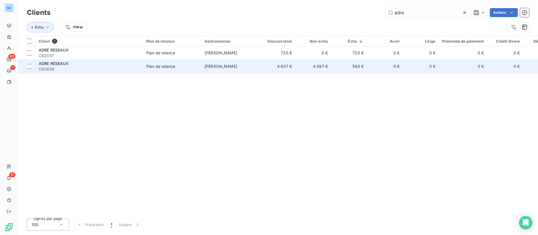
click at [202, 65] on td "[PERSON_NAME]" at bounding box center [230, 66] width 58 height 13
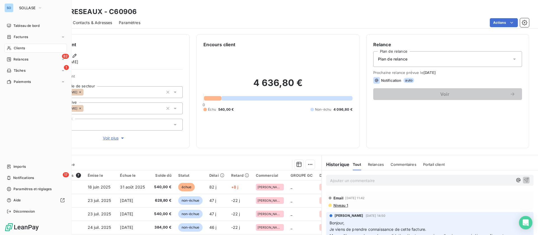
click at [14, 43] on nav "Tableau de bord Factures Clients 82 Relances 1 Tâches Paiements" at bounding box center [35, 53] width 63 height 65
click at [14, 46] on span "Clients" at bounding box center [19, 48] width 11 height 5
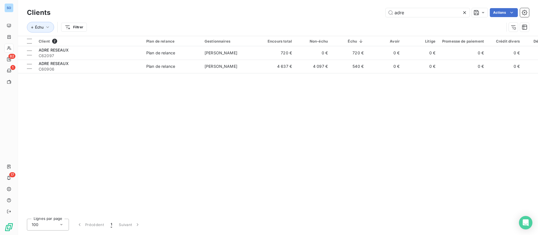
drag, startPoint x: 422, startPoint y: 14, endPoint x: 295, endPoint y: 7, distance: 127.0
click at [295, 7] on div "Clients adre Actions" at bounding box center [278, 13] width 503 height 12
drag, startPoint x: 415, startPoint y: 8, endPoint x: 331, endPoint y: 10, distance: 83.9
click at [331, 10] on div "Clients durand Actions" at bounding box center [278, 13] width 503 height 12
drag, startPoint x: 412, startPoint y: 11, endPoint x: 319, endPoint y: 3, distance: 93.2
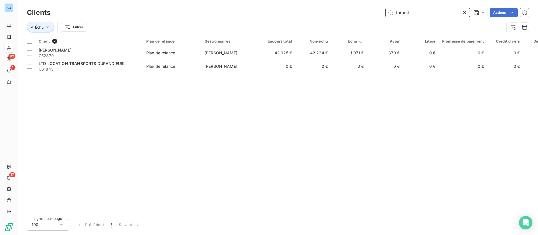
click at [319, 3] on div "Clients durand Actions Échu Filtrer" at bounding box center [278, 18] width 521 height 36
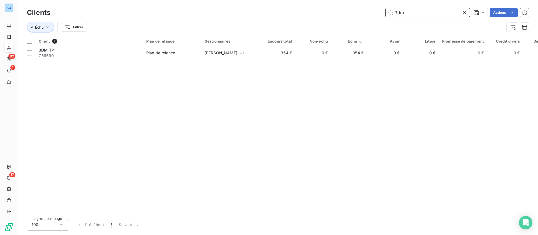
drag, startPoint x: 413, startPoint y: 15, endPoint x: 331, endPoint y: 4, distance: 82.0
click at [331, 4] on div "Clients 3dm Actions Échu Filtrer" at bounding box center [278, 18] width 521 height 36
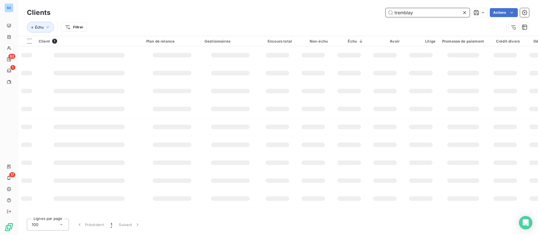
type input "tremblay"
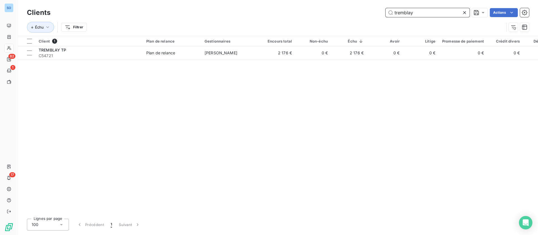
drag, startPoint x: 420, startPoint y: 13, endPoint x: 341, endPoint y: 5, distance: 79.2
click at [341, 5] on div "Clients tremblay Actions Échu Filtrer" at bounding box center [278, 18] width 521 height 36
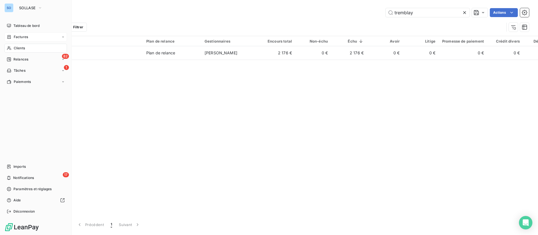
drag, startPoint x: 13, startPoint y: 27, endPoint x: 14, endPoint y: 32, distance: 5.1
click at [14, 32] on nav "Tableau de bord Factures Clients 82 Relances 1 Tâches Paiements" at bounding box center [35, 53] width 63 height 65
drag, startPoint x: 15, startPoint y: 34, endPoint x: 25, endPoint y: 38, distance: 10.8
click at [16, 35] on span "Factures" at bounding box center [21, 36] width 14 height 5
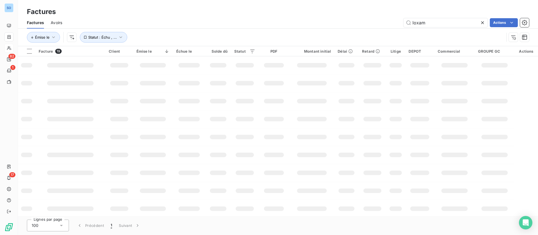
drag, startPoint x: 392, startPoint y: 19, endPoint x: 327, endPoint y: 18, distance: 64.8
click at [327, 18] on div "loxam Actions" at bounding box center [299, 22] width 460 height 9
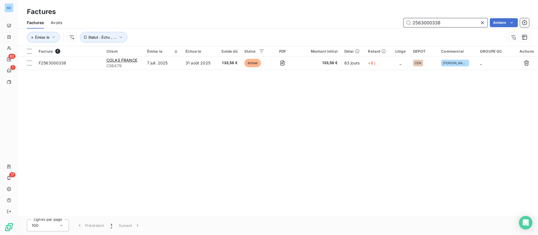
drag, startPoint x: 451, startPoint y: 20, endPoint x: 337, endPoint y: 7, distance: 115.1
click at [331, 16] on div "Factures Factures Avoirs 2563000338 Actions Émise le Statut : Échu , ..." at bounding box center [278, 23] width 521 height 46
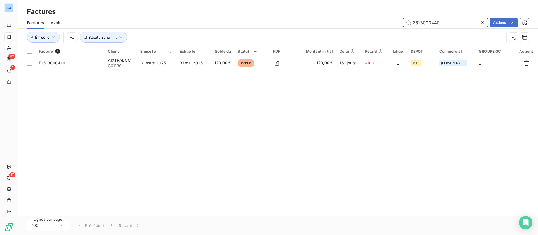
drag, startPoint x: 441, startPoint y: 24, endPoint x: 362, endPoint y: 21, distance: 79.1
click at [363, 22] on div "2513000440 Actions" at bounding box center [299, 22] width 460 height 9
type input "2513000726"
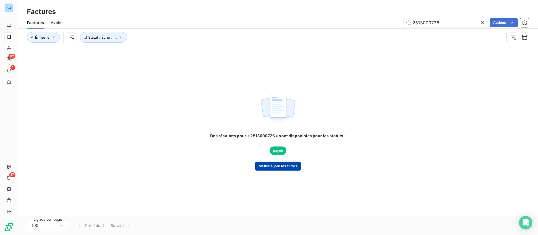
click at [285, 165] on button "Mettre à jour les filtres" at bounding box center [277, 166] width 45 height 9
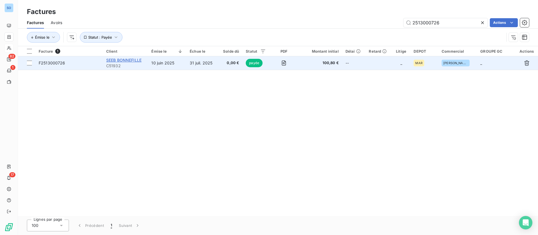
click at [122, 58] on span "SEEB BONNEFILLE" at bounding box center [123, 60] width 35 height 5
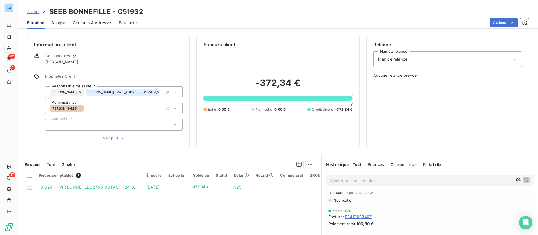
scroll to position [42, 0]
click at [357, 205] on span "F2413003467" at bounding box center [358, 204] width 27 height 6
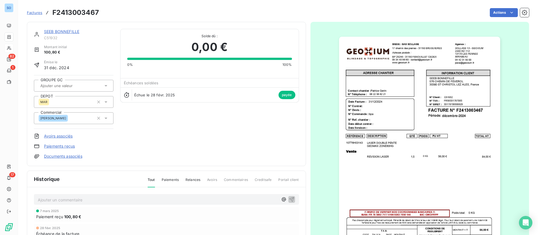
click at [64, 30] on link "SEEB BONNEFILLE" at bounding box center [61, 31] width 35 height 5
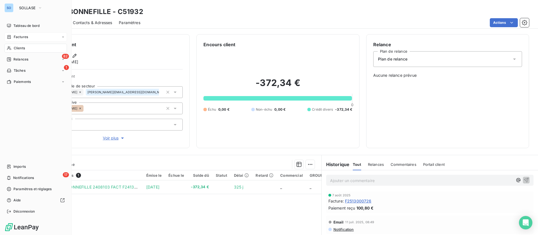
click at [17, 50] on span "Clients" at bounding box center [19, 48] width 11 height 5
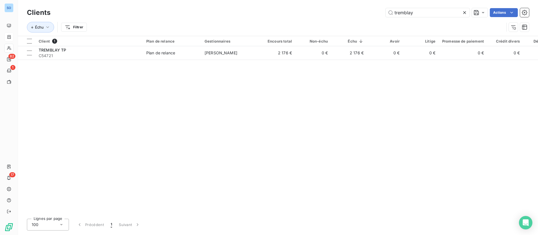
drag, startPoint x: 372, startPoint y: 17, endPoint x: 330, endPoint y: 17, distance: 42.6
click at [330, 17] on div "Clients tremblay Actions" at bounding box center [278, 13] width 503 height 12
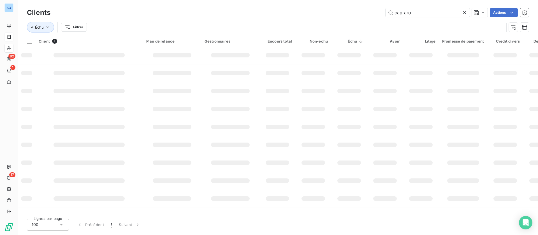
type input "capraro"
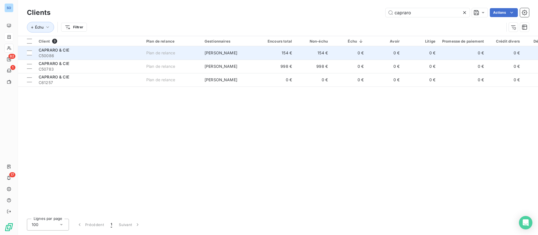
click at [333, 50] on td "0 €" at bounding box center [349, 52] width 36 height 13
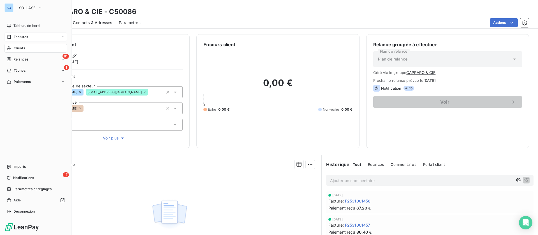
click at [16, 35] on span "Factures" at bounding box center [21, 36] width 14 height 5
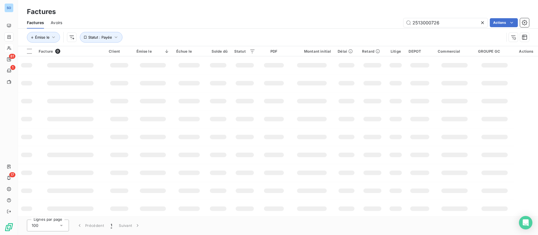
drag, startPoint x: 423, startPoint y: 17, endPoint x: 298, endPoint y: 18, distance: 124.2
click at [298, 18] on div "Factures Avoirs 2513000726 Actions" at bounding box center [278, 23] width 521 height 12
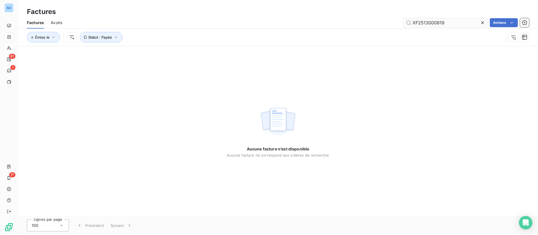
click at [416, 22] on input "XF2513000819" at bounding box center [446, 22] width 84 height 9
type input "F2513000819"
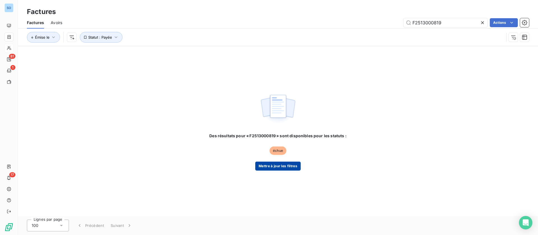
click at [270, 166] on button "Mettre à jour les filtres" at bounding box center [277, 166] width 45 height 9
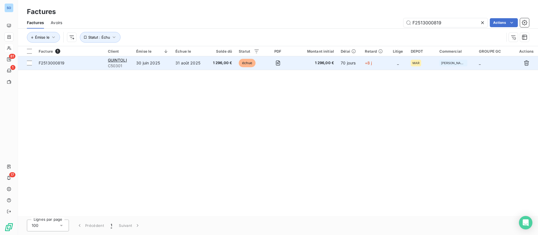
click at [156, 65] on td "30 juin 2025" at bounding box center [152, 62] width 39 height 13
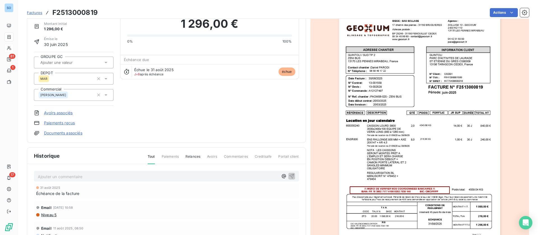
scroll to position [42, 0]
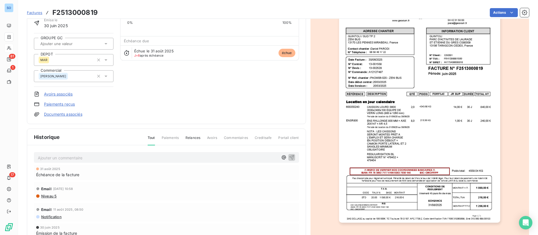
click at [100, 153] on div "Ajouter un commentaire ﻿" at bounding box center [166, 157] width 265 height 11
click at [101, 157] on p "Ajouter un commentaire ﻿" at bounding box center [158, 158] width 241 height 7
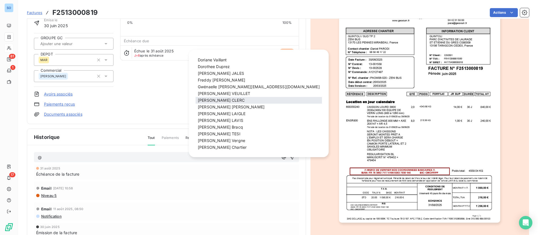
scroll to position [42, 0]
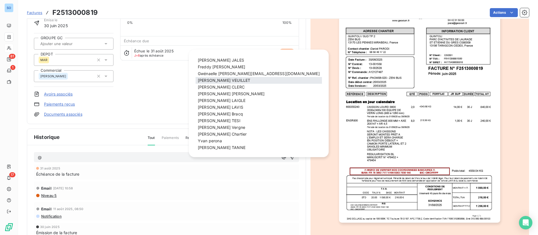
click at [215, 79] on span "Hervé VEUILLET" at bounding box center [224, 80] width 52 height 5
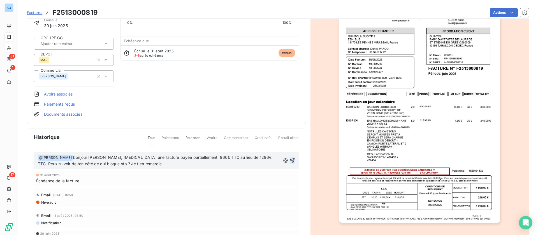
click at [291, 159] on icon "button" at bounding box center [292, 160] width 5 height 5
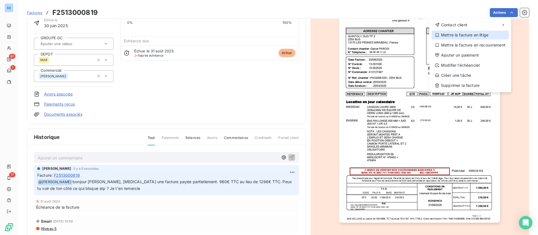
click at [467, 31] on div "Mettre la facture en litige" at bounding box center [470, 35] width 77 height 9
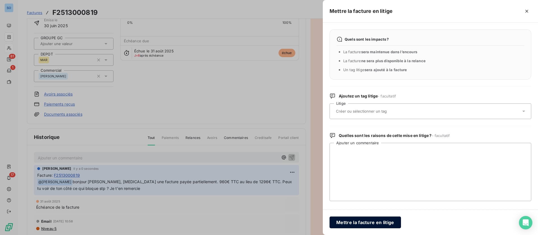
click at [358, 222] on button "Mettre la facture en litige" at bounding box center [366, 223] width 72 height 12
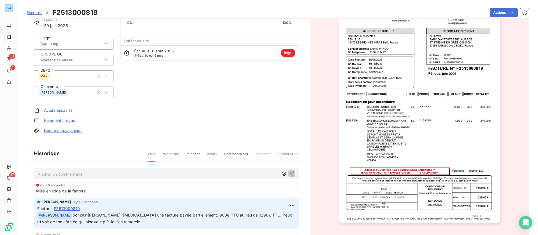
click at [33, 12] on span "Factures" at bounding box center [34, 12] width 15 height 4
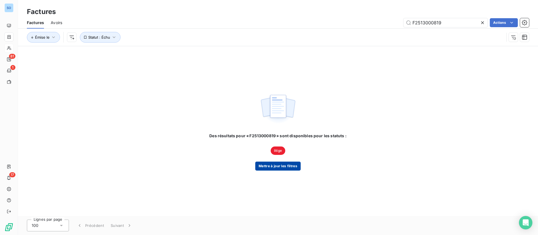
click at [280, 168] on button "Mettre à jour les filtres" at bounding box center [277, 166] width 45 height 9
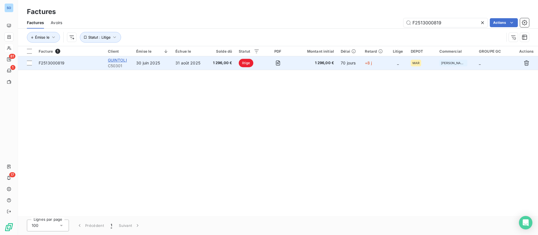
click at [117, 59] on span "GUINTOLI" at bounding box center [117, 60] width 19 height 5
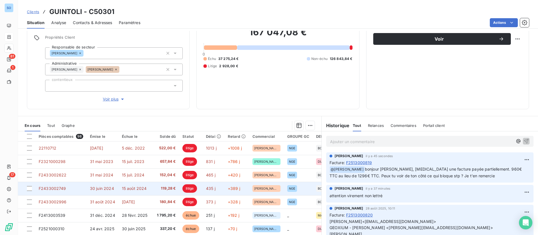
scroll to position [76, 0]
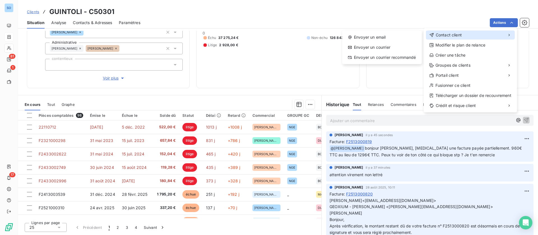
click at [478, 33] on div "Contact client" at bounding box center [470, 35] width 89 height 9
click at [386, 38] on div "Envoyer un email" at bounding box center [382, 37] width 75 height 9
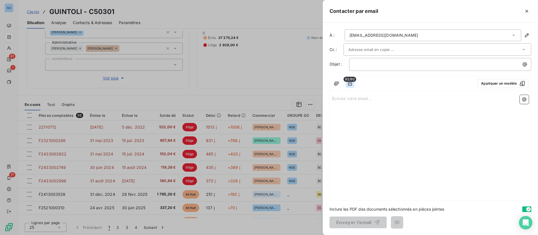
click at [349, 84] on icon "button" at bounding box center [350, 84] width 6 height 6
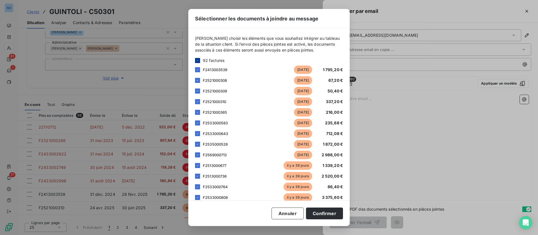
click at [198, 60] on icon at bounding box center [197, 60] width 3 height 3
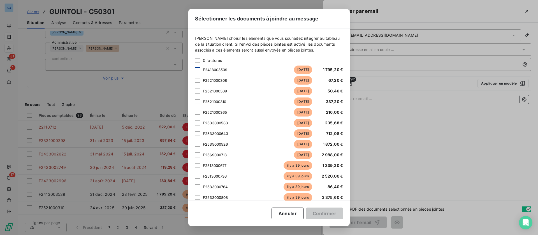
click at [199, 69] on div at bounding box center [197, 69] width 5 height 5
click at [199, 80] on div at bounding box center [197, 80] width 5 height 5
click at [199, 91] on div at bounding box center [197, 91] width 5 height 5
click at [199, 103] on div at bounding box center [197, 101] width 5 height 5
click at [198, 114] on div at bounding box center [197, 112] width 5 height 5
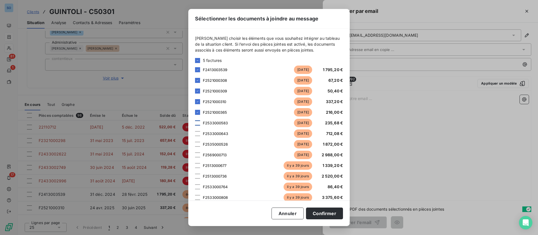
click at [197, 123] on div at bounding box center [197, 123] width 5 height 5
click at [195, 134] on div at bounding box center [197, 133] width 5 height 5
click at [199, 145] on div at bounding box center [197, 144] width 5 height 5
click at [197, 155] on div at bounding box center [197, 155] width 5 height 5
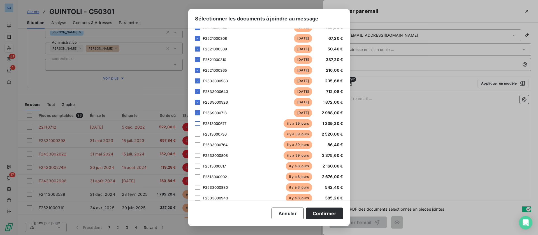
click at [197, 123] on div at bounding box center [197, 123] width 5 height 5
click at [199, 135] on div at bounding box center [197, 134] width 5 height 5
click at [197, 145] on div at bounding box center [197, 144] width 5 height 5
click at [197, 157] on div at bounding box center [197, 155] width 5 height 5
click at [199, 166] on div at bounding box center [197, 166] width 5 height 5
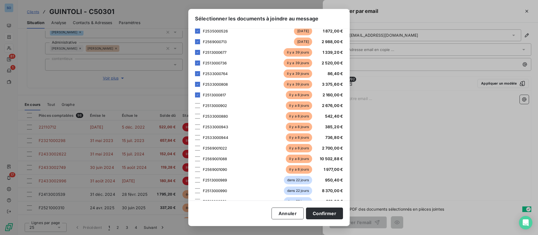
scroll to position [126, 0]
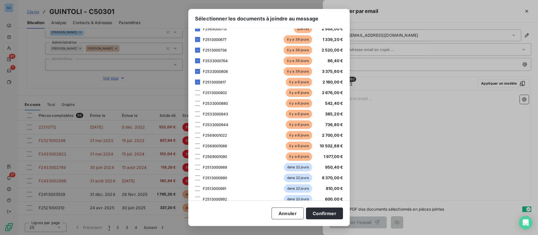
click at [198, 103] on div at bounding box center [197, 103] width 5 height 5
click at [196, 113] on div at bounding box center [197, 114] width 5 height 5
click at [197, 124] on div at bounding box center [197, 124] width 5 height 5
click at [196, 135] on div at bounding box center [197, 135] width 5 height 5
click at [197, 147] on div at bounding box center [197, 146] width 5 height 5
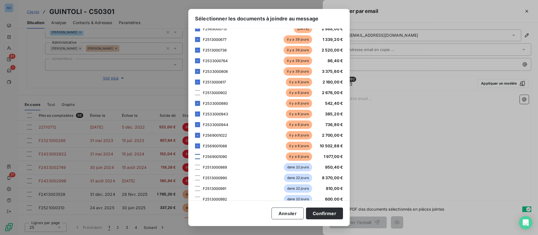
click at [199, 156] on div at bounding box center [197, 156] width 5 height 5
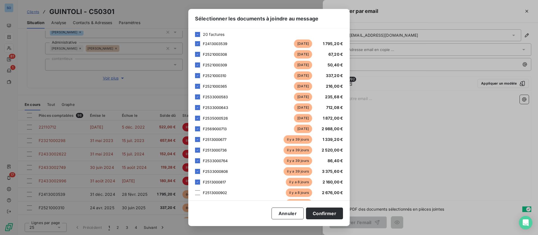
scroll to position [0, 0]
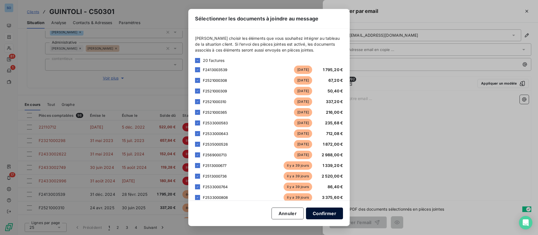
click at [336, 214] on button "Confirmer" at bounding box center [324, 214] width 37 height 12
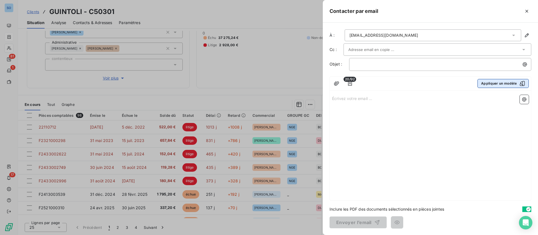
click at [524, 81] on icon "button" at bounding box center [523, 84] width 6 height 6
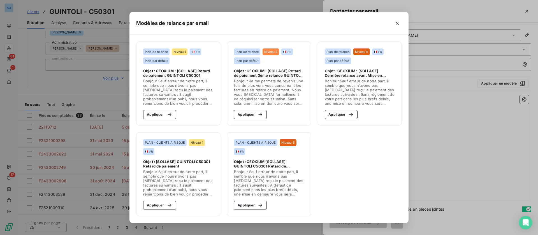
click at [271, 167] on span "Objet : GEOXIUM [SOLLASE] GUINTOLI C50301 Retard de paiement" at bounding box center [269, 164] width 70 height 9
click at [255, 207] on div "button" at bounding box center [259, 206] width 8 height 6
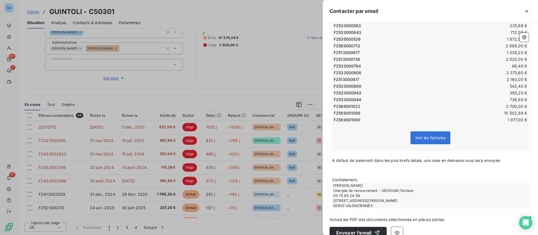
scroll to position [162, 0]
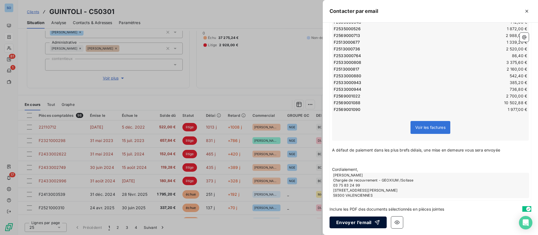
click at [356, 222] on button "Envoyer l’email" at bounding box center [358, 223] width 57 height 12
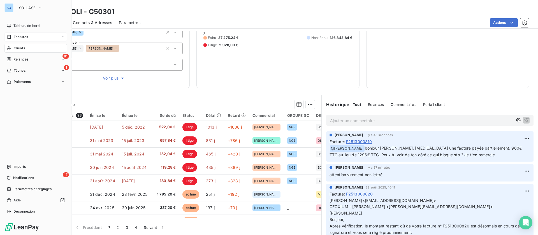
click at [22, 46] on span "Clients" at bounding box center [19, 48] width 11 height 5
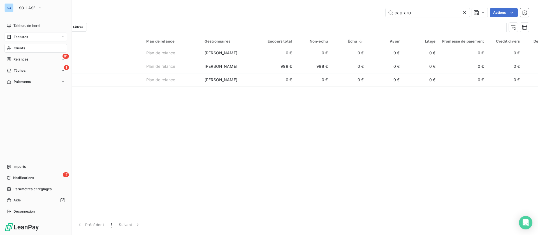
click at [19, 38] on span "Factures" at bounding box center [21, 36] width 14 height 5
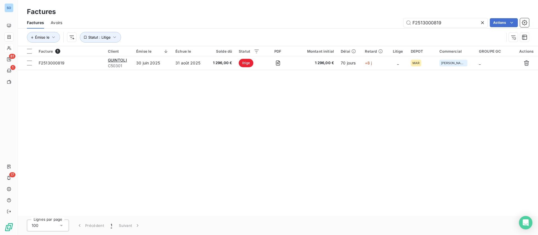
drag, startPoint x: 441, startPoint y: 23, endPoint x: 340, endPoint y: 22, distance: 101.0
click at [340, 22] on div "F2513000819 Actions" at bounding box center [299, 22] width 460 height 9
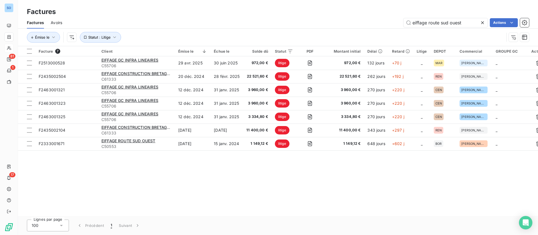
type input "eiffage route sud ouest"
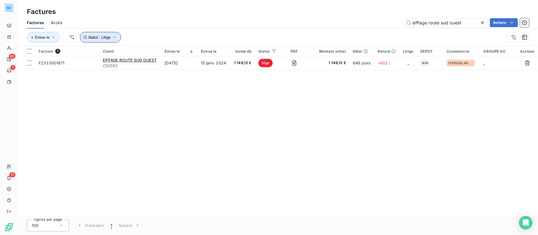
click at [103, 36] on span "Statut : Litige" at bounding box center [99, 37] width 22 height 4
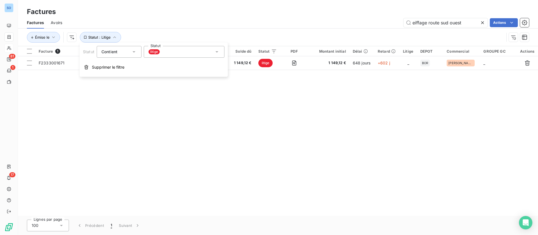
click at [182, 48] on div "litige" at bounding box center [184, 52] width 81 height 12
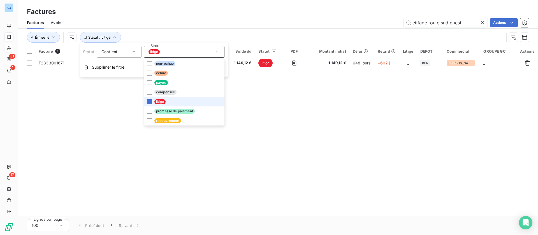
click at [153, 102] on li "litige" at bounding box center [184, 102] width 81 height 10
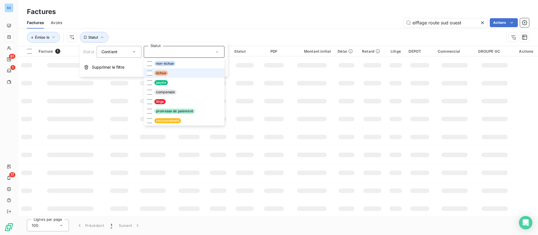
click at [158, 73] on span "échue" at bounding box center [161, 73] width 13 height 5
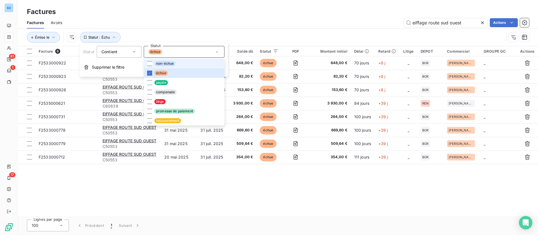
click at [160, 63] on span "non-échue" at bounding box center [165, 63] width 21 height 5
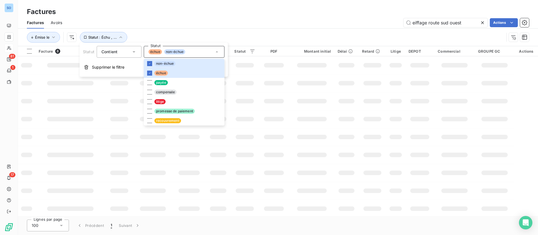
click at [277, 24] on div "eiffage route sud ouest Actions" at bounding box center [299, 22] width 460 height 9
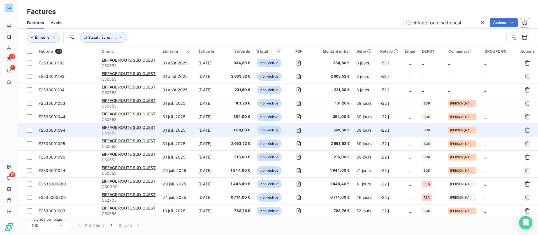
scroll to position [110, 0]
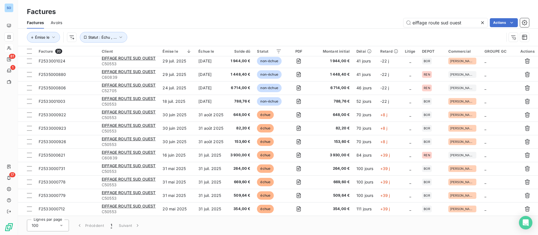
click at [510, 19] on html "SO 81 1 17 Factures Factures Avoirs eiffage route sud ouest Actions Émise le St…" at bounding box center [269, 117] width 538 height 235
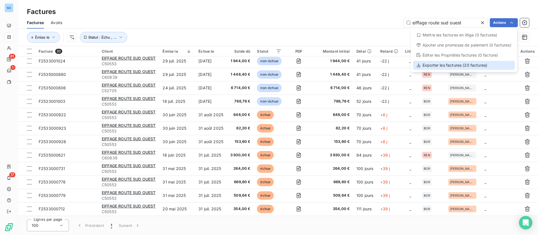
click at [459, 67] on div "Exporter les factures (20 factures)" at bounding box center [464, 65] width 102 height 9
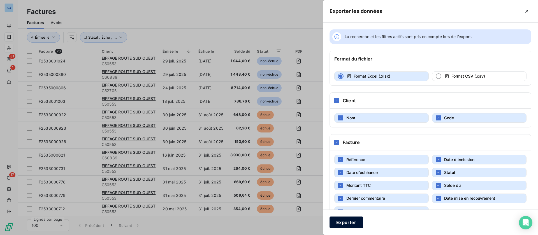
click at [344, 222] on button "Exporter" at bounding box center [347, 223] width 34 height 12
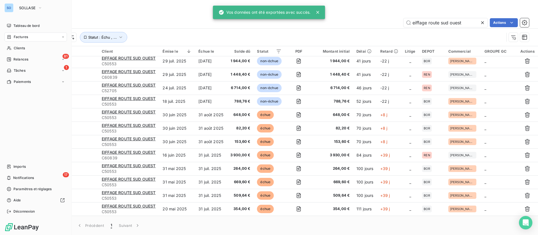
drag, startPoint x: 21, startPoint y: 45, endPoint x: 68, endPoint y: 42, distance: 46.9
click at [21, 45] on div "Clients" at bounding box center [35, 48] width 63 height 9
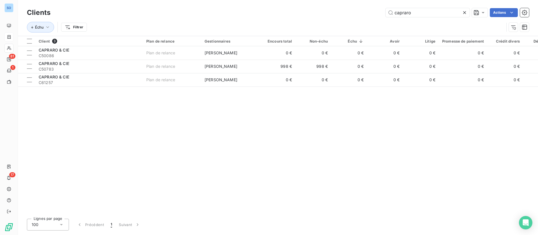
drag, startPoint x: 310, startPoint y: 6, endPoint x: 292, endPoint y: 1, distance: 18.7
click at [294, 4] on div "Clients capraro Actions Échu Filtrer" at bounding box center [278, 18] width 521 height 36
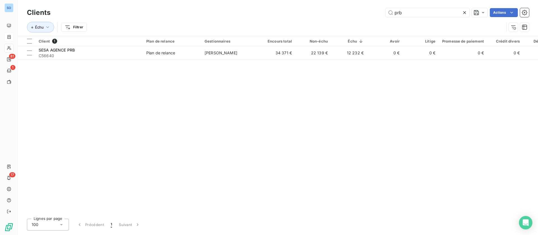
drag, startPoint x: 421, startPoint y: 14, endPoint x: 335, endPoint y: -3, distance: 87.4
click at [335, 0] on html "SO 81 1 17 Clients prb Actions Échu Filtrer Client 1 Plan de relance Gestionnai…" at bounding box center [269, 117] width 538 height 235
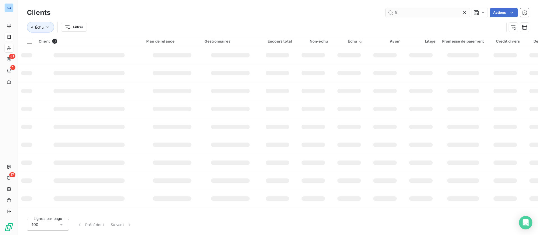
type input "f"
type input "brb"
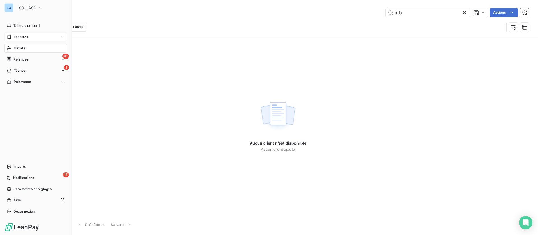
click at [24, 37] on span "Factures" at bounding box center [21, 36] width 14 height 5
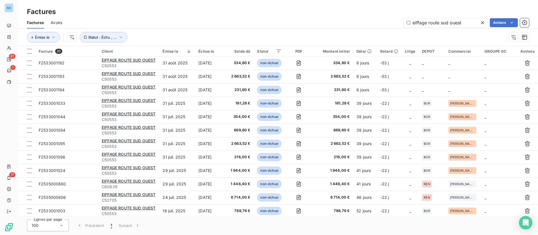
drag, startPoint x: 469, startPoint y: 25, endPoint x: 293, endPoint y: 12, distance: 176.6
click at [293, 12] on div "Factures Factures Avoirs eiffage route sud ouest Actions Émise le Statut : Échu…" at bounding box center [278, 23] width 521 height 46
type input "sesa"
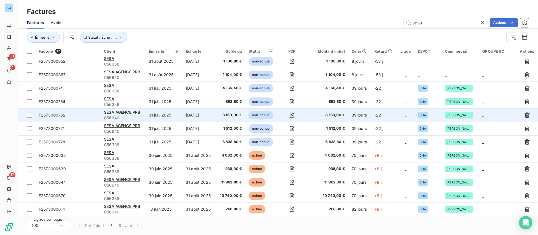
scroll to position [69, 0]
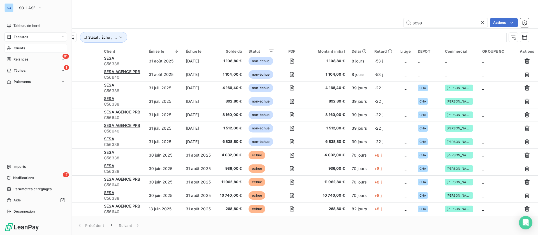
drag, startPoint x: 12, startPoint y: 47, endPoint x: 42, endPoint y: 47, distance: 29.4
click at [13, 47] on div "Clients" at bounding box center [35, 48] width 63 height 9
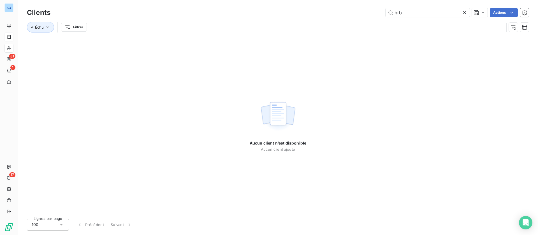
drag, startPoint x: 407, startPoint y: 13, endPoint x: 344, endPoint y: 13, distance: 63.1
click at [344, 13] on div "brb Actions" at bounding box center [293, 12] width 472 height 9
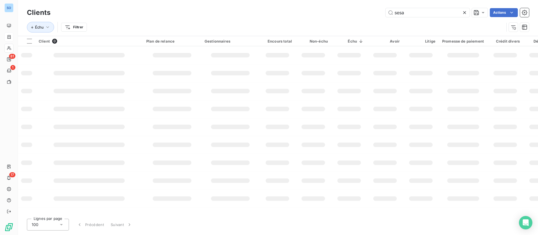
type input "sesa"
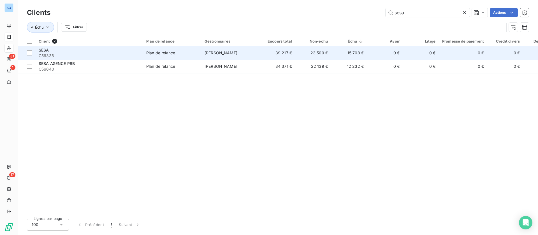
click at [91, 58] on span "C56338" at bounding box center [89, 56] width 101 height 6
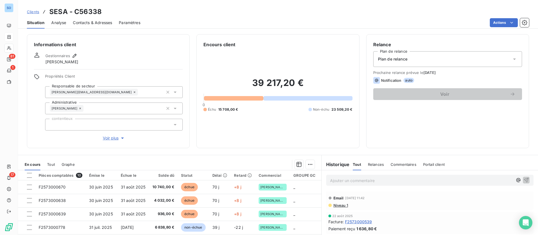
click at [87, 23] on span "Contacts & Adresses" at bounding box center [92, 23] width 39 height 6
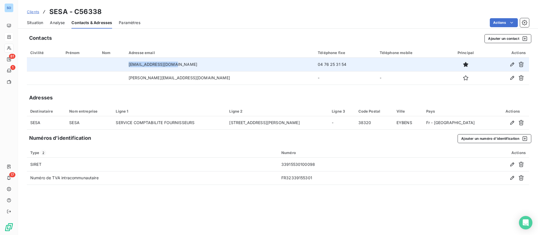
drag, startPoint x: 204, startPoint y: 66, endPoint x: 144, endPoint y: 68, distance: 59.8
click at [144, 66] on tr "compta@serfim-eau.fr 04 76 25 31 54" at bounding box center [278, 64] width 503 height 13
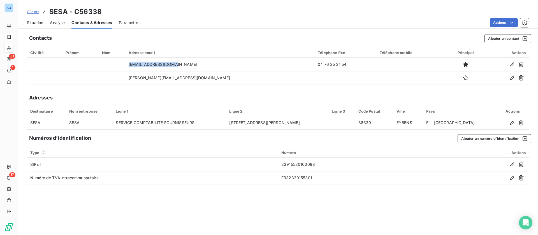
copy tr "compta@serfim-eau.fr"
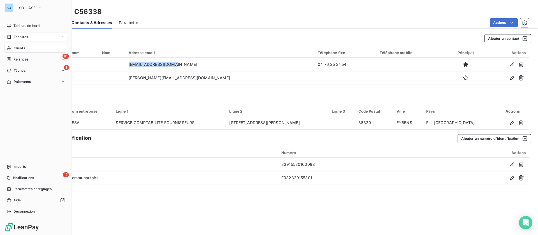
click at [25, 36] on span "Factures" at bounding box center [21, 36] width 14 height 5
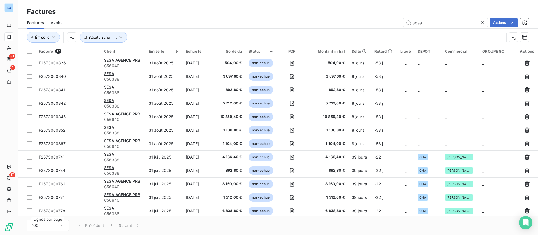
drag, startPoint x: 424, startPoint y: 25, endPoint x: 370, endPoint y: 21, distance: 53.4
click at [371, 22] on div "sesa Actions" at bounding box center [299, 22] width 460 height 9
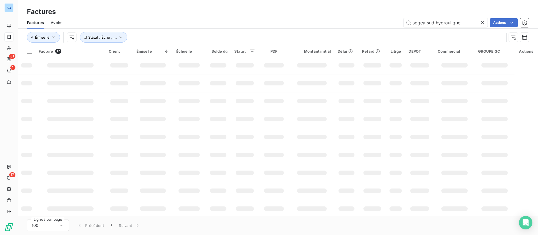
type input "sogea sud hydraulique"
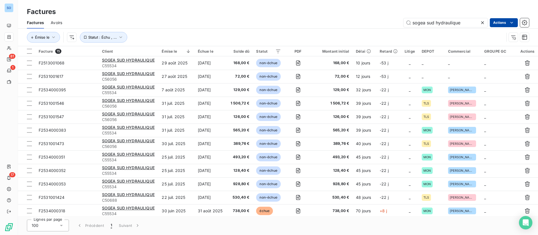
click at [506, 21] on html "SO 81 1 17 Factures Factures Avoirs sogea sud hydraulique Actions Émise le Stat…" at bounding box center [269, 117] width 538 height 235
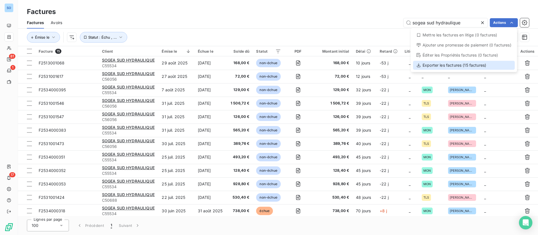
click at [462, 66] on div "Exporter les factures (15 factures)" at bounding box center [464, 65] width 102 height 9
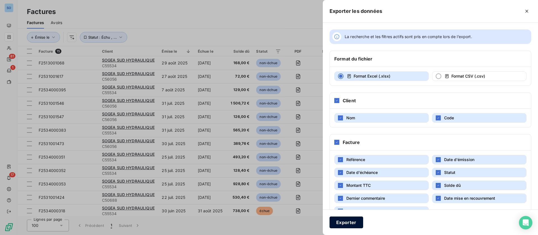
click at [350, 220] on button "Exporter" at bounding box center [347, 223] width 34 height 12
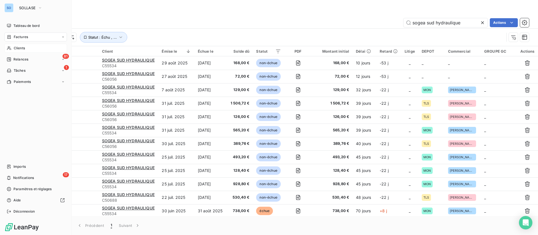
click at [19, 45] on div "Clients" at bounding box center [35, 48] width 63 height 9
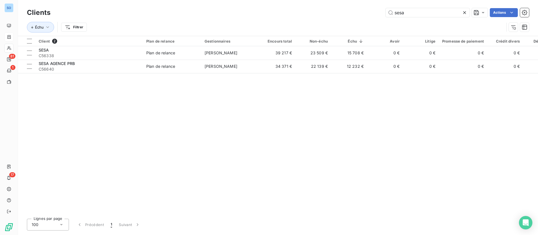
drag, startPoint x: 414, startPoint y: 11, endPoint x: 338, endPoint y: 8, distance: 76.3
click at [338, 8] on div "sesa Actions" at bounding box center [293, 12] width 472 height 9
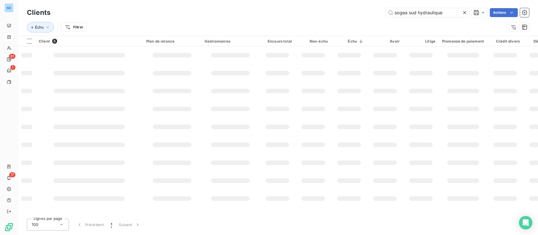
type input "sogea sud hydraulique"
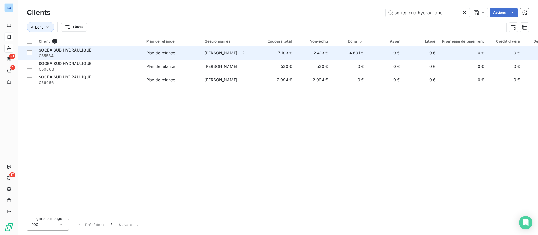
click at [355, 53] on td "4 691 €" at bounding box center [349, 52] width 36 height 13
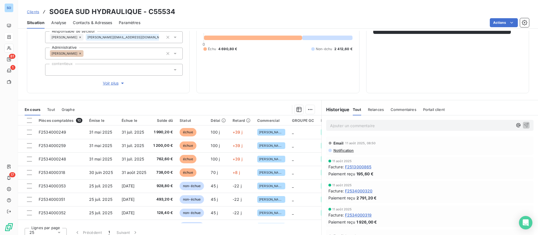
scroll to position [71, 0]
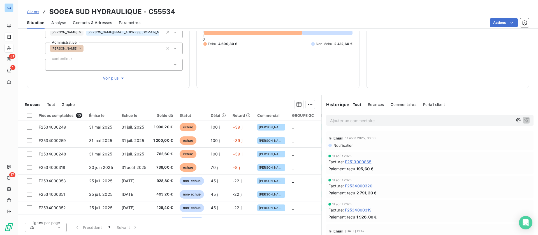
click at [102, 19] on div "Contacts & Adresses" at bounding box center [92, 23] width 39 height 12
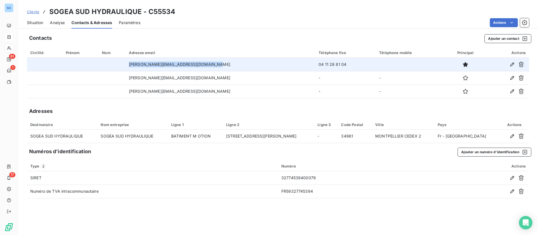
drag, startPoint x: 215, startPoint y: 63, endPoint x: 121, endPoint y: 64, distance: 94.2
click at [121, 64] on tr "muriel.minchella@vinci-construction.fr 04 11 28 81 04" at bounding box center [278, 64] width 503 height 13
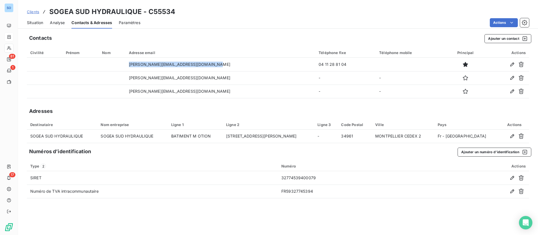
copy tr "muriel.minchella@vinci-construction.fr"
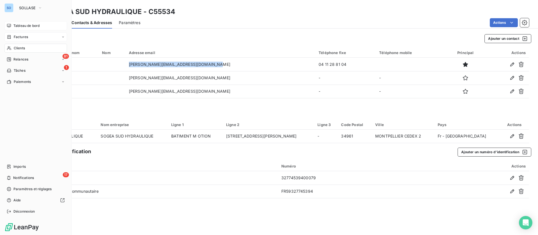
click at [15, 26] on span "Tableau de bord" at bounding box center [26, 25] width 26 height 5
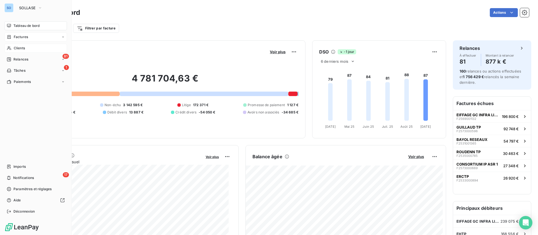
click at [17, 48] on span "Clients" at bounding box center [19, 48] width 11 height 5
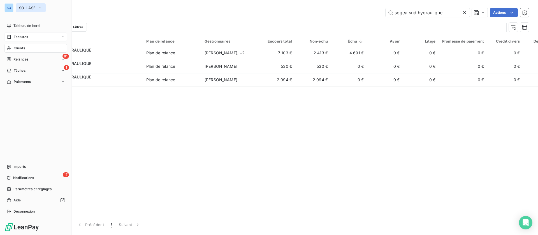
click at [32, 8] on span "SOLLASE" at bounding box center [27, 8] width 17 height 4
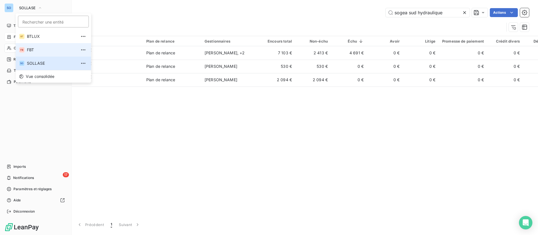
click at [36, 53] on li "FB FBT" at bounding box center [53, 49] width 75 height 13
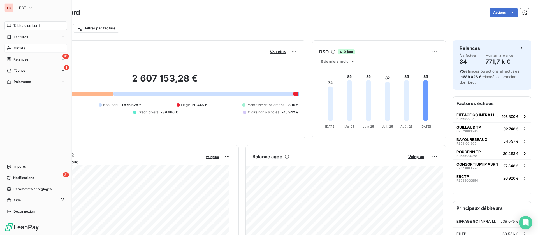
click at [11, 48] on icon at bounding box center [9, 48] width 5 height 4
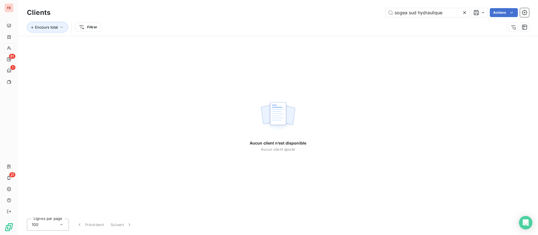
drag, startPoint x: 449, startPoint y: 13, endPoint x: 369, endPoint y: 12, distance: 80.2
click at [369, 12] on div "sogea sud hydraulique Actions" at bounding box center [293, 12] width 472 height 9
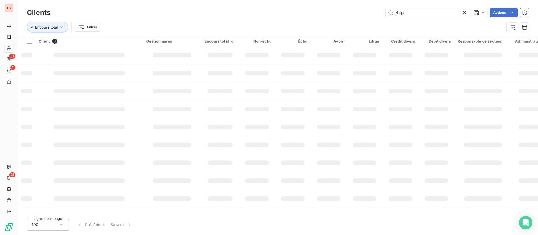
type input "ehtp"
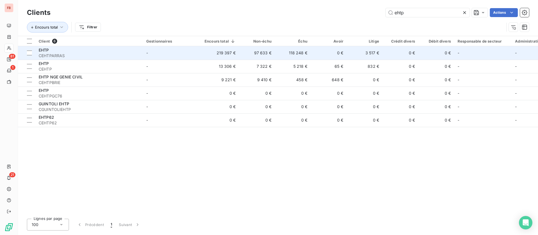
click at [265, 53] on td "97 633 €" at bounding box center [257, 52] width 36 height 13
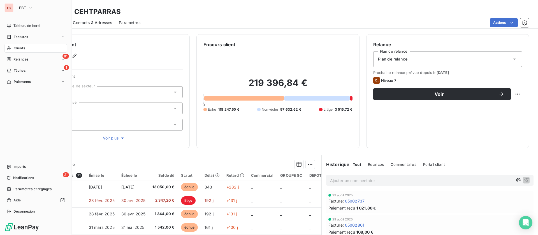
click at [27, 47] on div "Clients" at bounding box center [35, 48] width 63 height 9
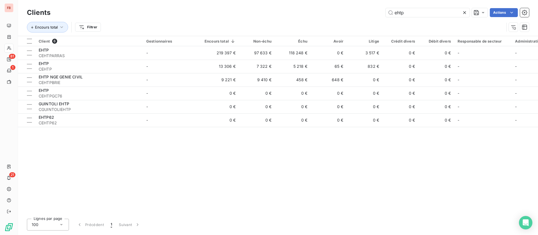
drag, startPoint x: 413, startPoint y: 12, endPoint x: 350, endPoint y: 8, distance: 63.2
click at [351, 9] on div "ehtp Actions" at bounding box center [293, 12] width 472 height 9
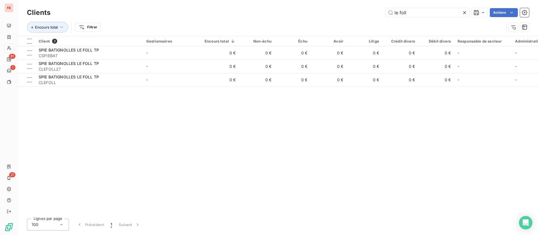
drag, startPoint x: 416, startPoint y: 17, endPoint x: 345, endPoint y: 8, distance: 71.2
click at [344, 10] on div "le foll Actions" at bounding box center [293, 12] width 472 height 9
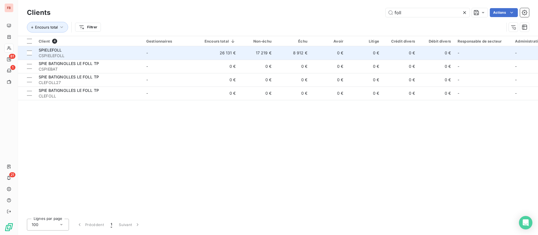
type input "foll"
click at [311, 54] on td "0 €" at bounding box center [329, 52] width 36 height 13
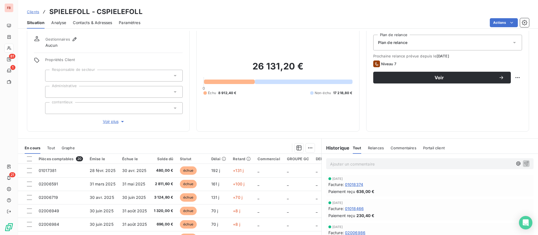
scroll to position [42, 0]
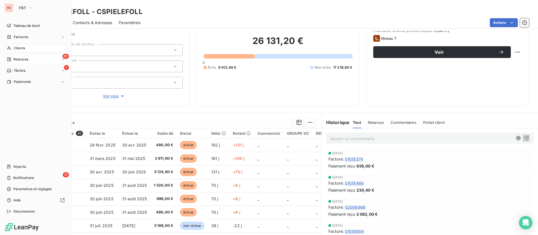
click at [38, 58] on div "81 Relances" at bounding box center [35, 59] width 63 height 9
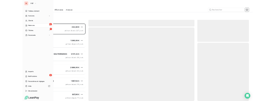
scroll to position [174, 114]
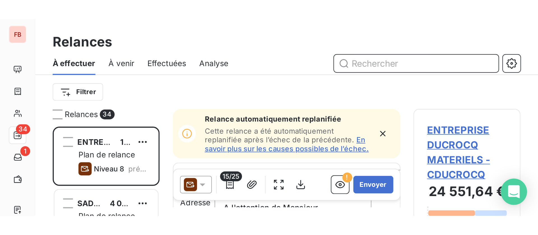
scroll to position [174, 114]
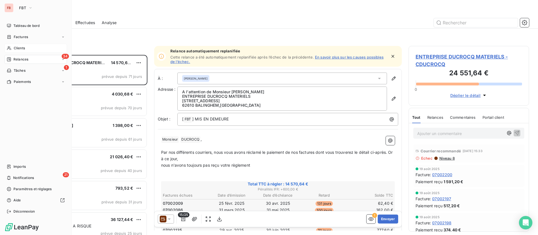
click at [19, 48] on span "Clients" at bounding box center [19, 48] width 11 height 5
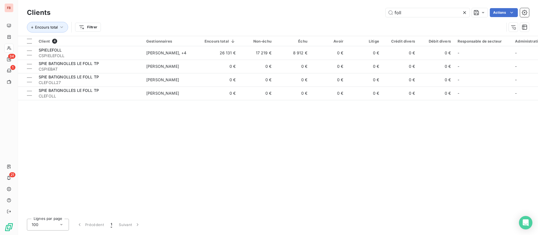
drag, startPoint x: 414, startPoint y: 11, endPoint x: 332, endPoint y: 8, distance: 81.9
click at [332, 8] on div "foll Actions" at bounding box center [293, 12] width 472 height 9
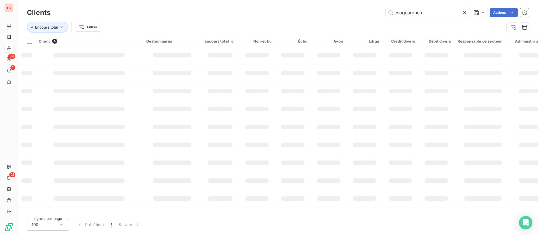
type input "csogearouen"
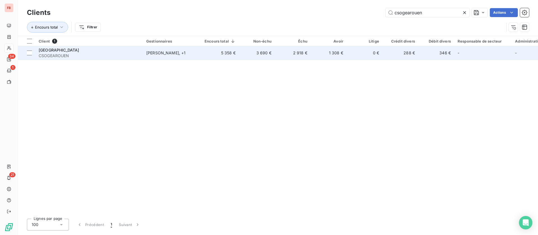
click at [126, 53] on span "CSOGEAROUEN" at bounding box center [89, 56] width 101 height 6
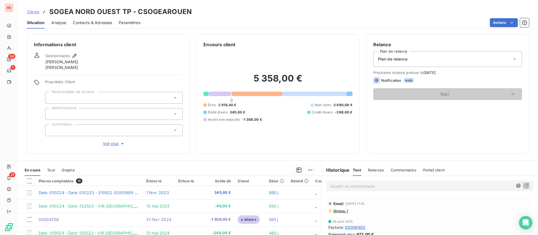
scroll to position [66, 0]
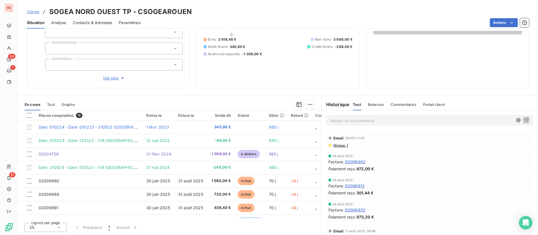
click at [379, 122] on p "Ajouter un commentaire ﻿" at bounding box center [421, 120] width 183 height 7
click at [372, 119] on span "renvoie des factures 6990/91" at bounding box center [358, 120] width 56 height 5
click at [418, 119] on p "renvoie des factures 6989/90/91" at bounding box center [421, 120] width 183 height 6
click at [524, 119] on icon "button" at bounding box center [527, 120] width 6 height 6
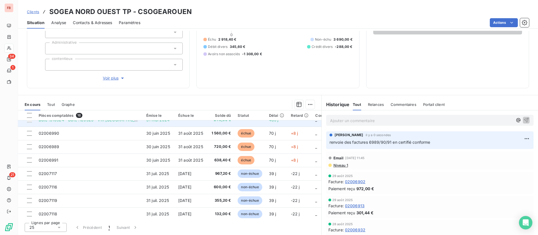
scroll to position [0, 0]
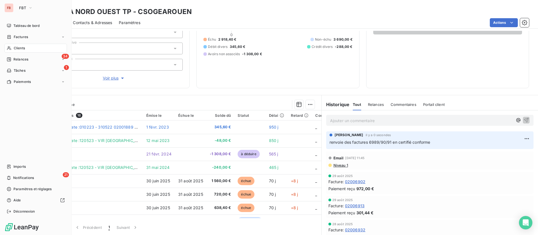
click at [20, 44] on div "Clients" at bounding box center [35, 48] width 63 height 9
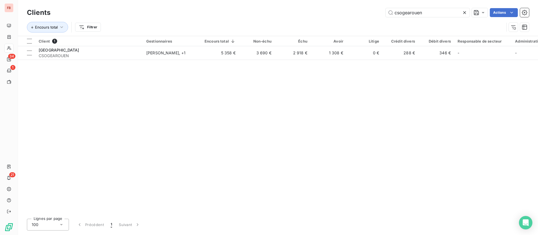
drag, startPoint x: 430, startPoint y: 16, endPoint x: 333, endPoint y: 16, distance: 97.3
click at [333, 16] on div "csogearouen Actions" at bounding box center [293, 12] width 472 height 9
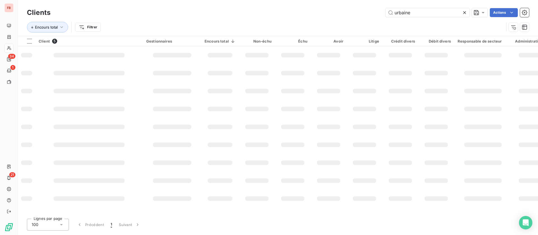
type input "urbaine"
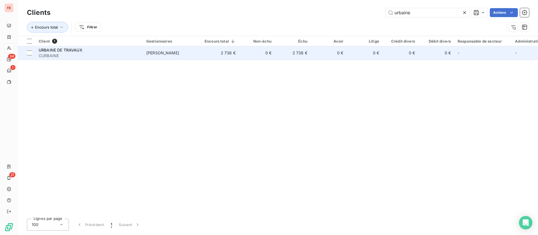
click at [247, 56] on td "0 €" at bounding box center [257, 52] width 36 height 13
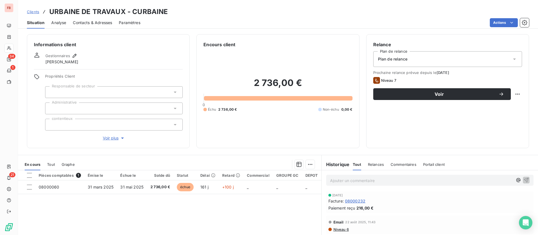
scroll to position [42, 0]
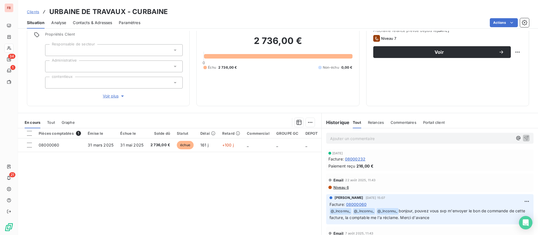
click at [368, 140] on p "Ajouter un commentaire ﻿" at bounding box center [421, 138] width 183 height 7
click at [524, 138] on icon "button" at bounding box center [527, 138] width 6 height 6
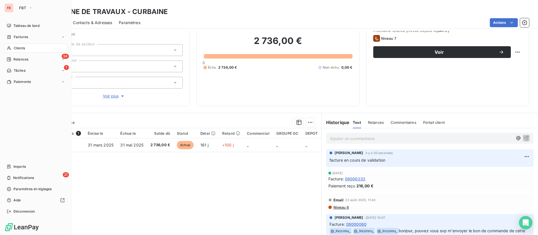
click at [18, 47] on span "Clients" at bounding box center [19, 48] width 11 height 5
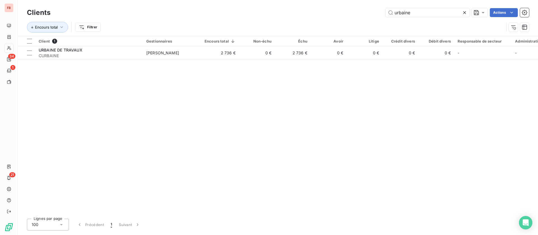
drag, startPoint x: 427, startPoint y: 15, endPoint x: 345, endPoint y: 3, distance: 83.0
click at [344, 5] on div "Clients urbaine Actions Encours total Filtrer" at bounding box center [278, 18] width 521 height 36
drag, startPoint x: 418, startPoint y: 12, endPoint x: 350, endPoint y: 11, distance: 67.9
click at [350, 11] on div "sngt Actions" at bounding box center [293, 12] width 472 height 9
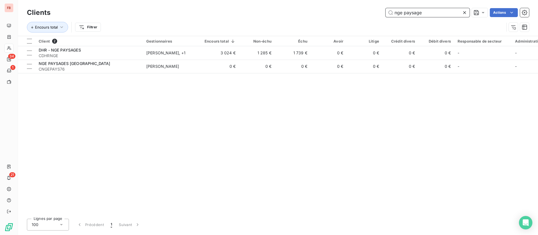
drag, startPoint x: 428, startPoint y: 14, endPoint x: 331, endPoint y: 11, distance: 96.2
click at [331, 11] on div "nge paysage Actions" at bounding box center [293, 12] width 472 height 9
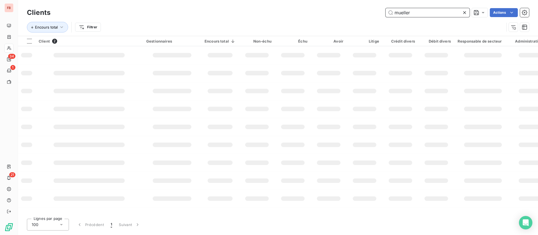
type input "mueller"
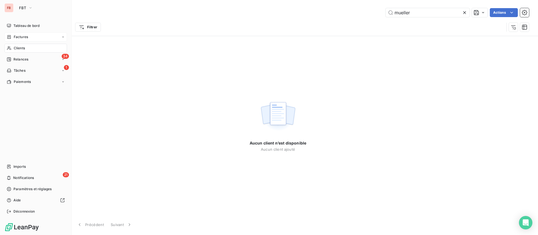
click at [14, 36] on span "Factures" at bounding box center [21, 36] width 14 height 5
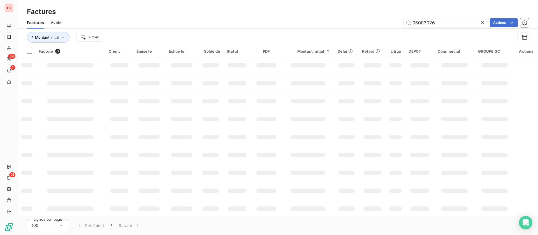
drag, startPoint x: 434, startPoint y: 18, endPoint x: 354, endPoint y: 0, distance: 82.2
click at [357, 19] on div "Factures Avoirs 05003026 Actions" at bounding box center [278, 23] width 521 height 12
drag, startPoint x: 419, startPoint y: 21, endPoint x: 349, endPoint y: 14, distance: 70.1
click at [349, 14] on div "Factures Factures Avoirs 05003026 Actions Montant initial Filtrer" at bounding box center [278, 23] width 521 height 46
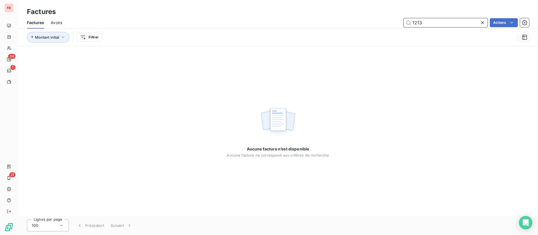
type input "1213"
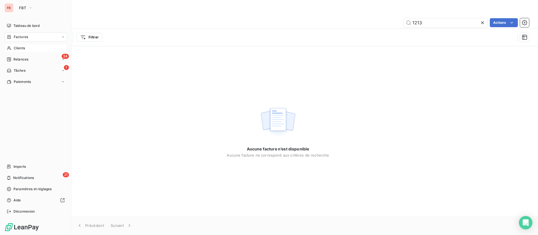
click at [24, 51] on div "Clients" at bounding box center [35, 48] width 63 height 9
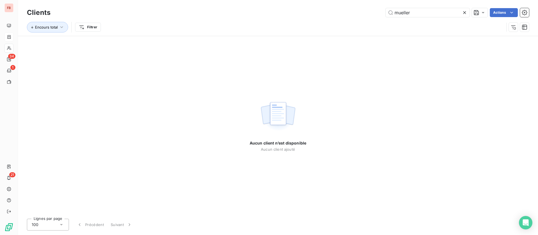
drag, startPoint x: 380, startPoint y: 9, endPoint x: 332, endPoint y: 6, distance: 48.0
click at [332, 6] on div "Clients mueller Actions Encours total Filtrer" at bounding box center [278, 18] width 521 height 36
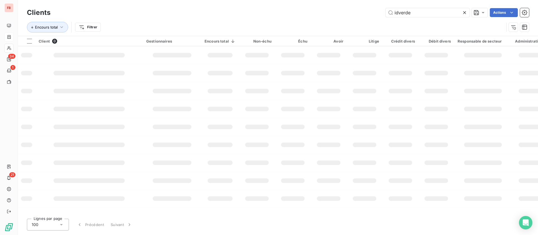
type input "idverde"
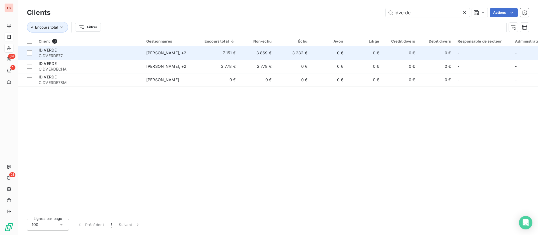
click at [306, 48] on td "3 282 €" at bounding box center [293, 52] width 36 height 13
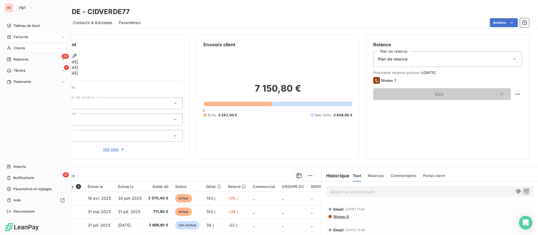
drag, startPoint x: 18, startPoint y: 45, endPoint x: 51, endPoint y: 52, distance: 33.8
click at [19, 46] on span "Clients" at bounding box center [19, 48] width 11 height 5
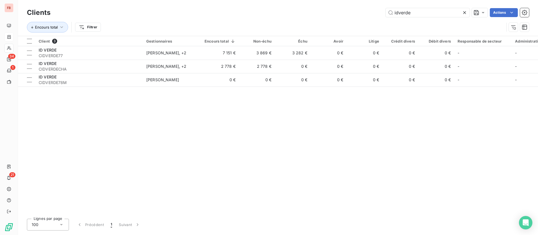
drag, startPoint x: 424, startPoint y: 13, endPoint x: 317, endPoint y: 13, distance: 107.1
click at [320, 14] on div "idverde Actions" at bounding box center [293, 12] width 472 height 9
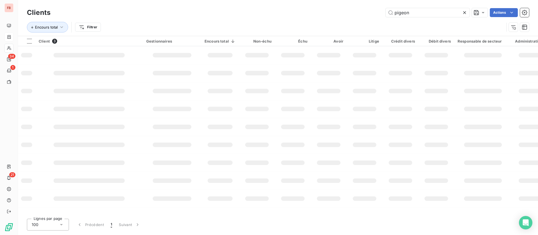
type input "pigeon"
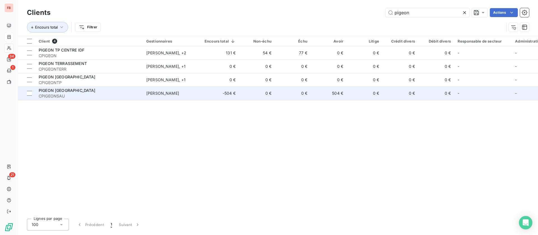
click at [145, 96] on td "Lylian ORAVEC" at bounding box center [172, 93] width 58 height 13
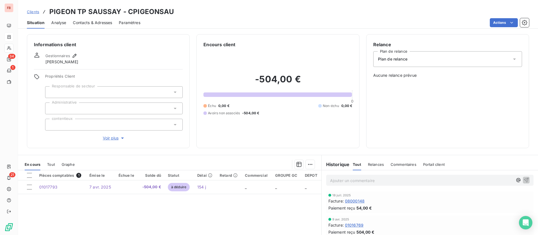
click at [36, 10] on span "Clients" at bounding box center [33, 12] width 12 height 4
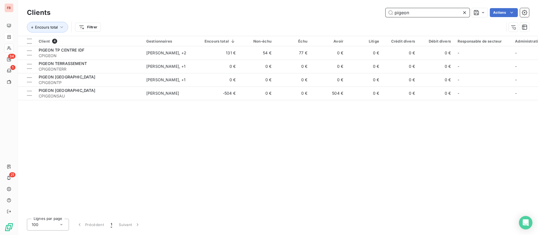
drag, startPoint x: 422, startPoint y: 13, endPoint x: 342, endPoint y: 6, distance: 80.0
click at [342, 6] on div "Clients pigeon Actions Encours total Filtrer" at bounding box center [278, 18] width 521 height 36
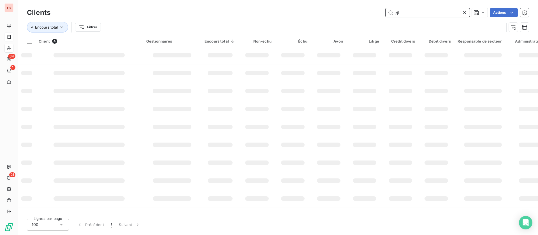
type input "ejl"
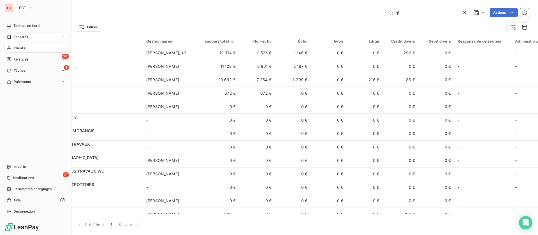
click at [19, 35] on span "Factures" at bounding box center [21, 36] width 14 height 5
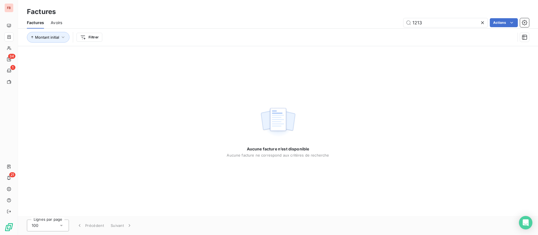
drag, startPoint x: 430, startPoint y: 23, endPoint x: 363, endPoint y: 9, distance: 68.5
click at [364, 17] on div "Factures Avoirs 1213 Actions" at bounding box center [278, 23] width 521 height 12
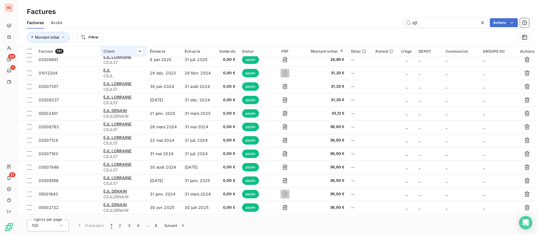
scroll to position [547, 0]
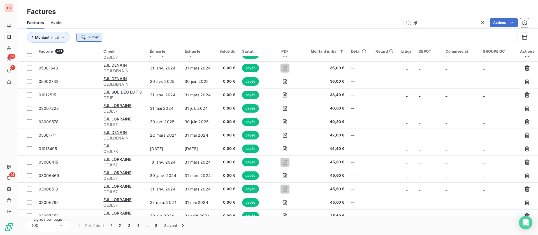
click at [95, 35] on html "FB 34 1 21 Factures Factures Avoirs ejl Actions Montant initial Filtrer Facture…" at bounding box center [269, 117] width 538 height 235
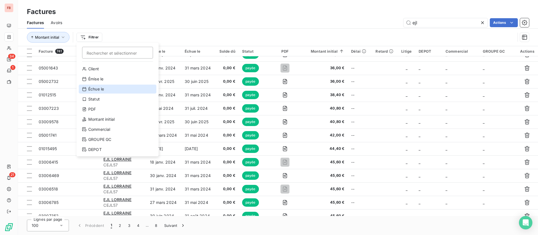
click at [107, 88] on div "Échue le" at bounding box center [118, 89] width 78 height 9
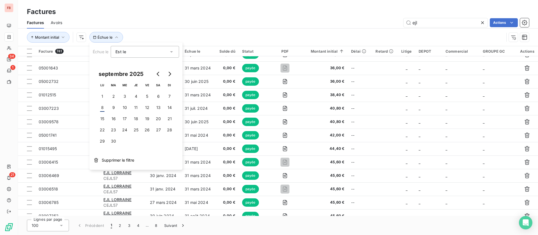
click at [263, 22] on div "ejl Actions" at bounding box center [299, 22] width 460 height 9
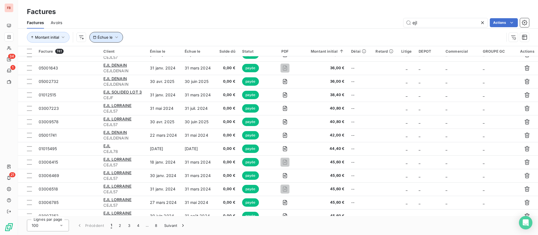
click at [108, 34] on button "Échue le" at bounding box center [106, 37] width 34 height 11
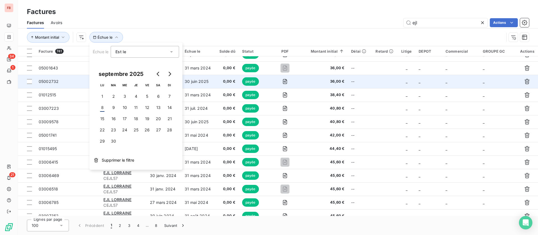
click at [116, 162] on span "Supprimer le filtre" at bounding box center [118, 161] width 33 height 6
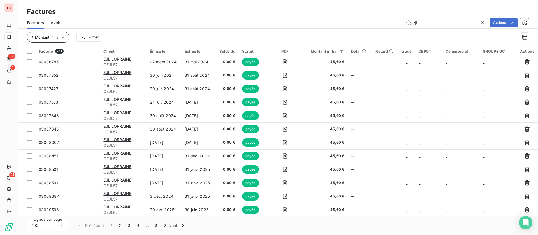
scroll to position [715, 0]
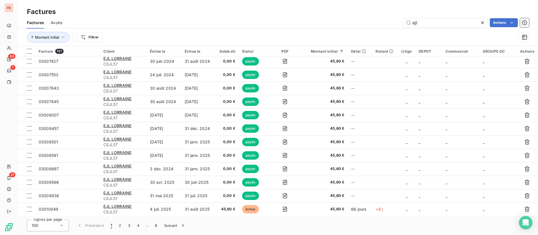
click at [93, 37] on html "FB 34 1 21 Factures Factures Avoirs ejl Actions Montant initial Filtrer Facture…" at bounding box center [269, 117] width 538 height 235
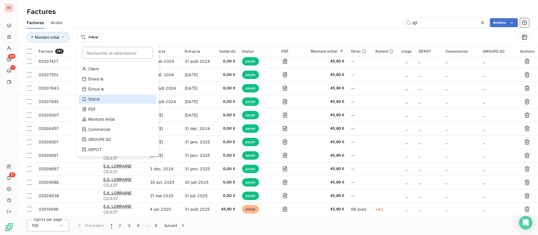
click at [104, 98] on div "Statut" at bounding box center [118, 99] width 78 height 9
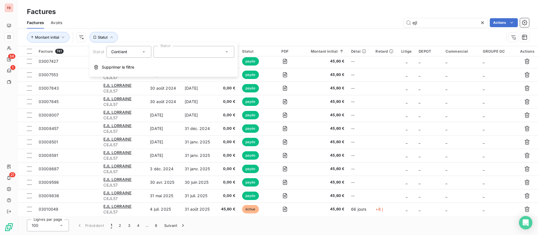
click at [203, 53] on div at bounding box center [194, 52] width 81 height 12
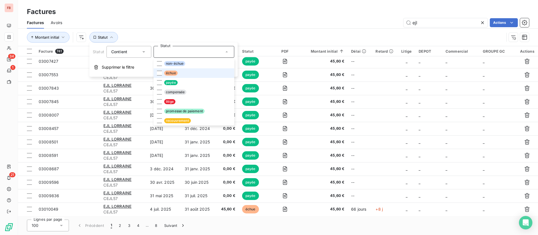
click at [173, 73] on span "échue" at bounding box center [170, 73] width 13 height 5
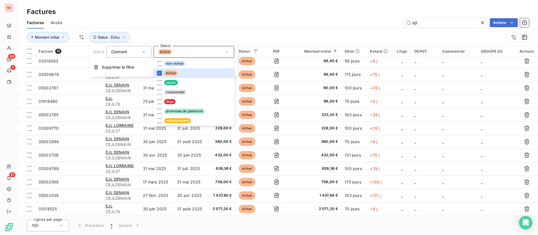
scroll to position [42, 0]
click at [282, 31] on div "Montant initial Statut : Échu" at bounding box center [278, 37] width 503 height 17
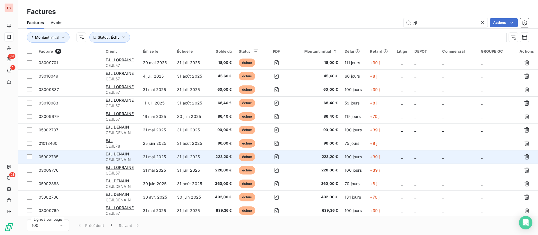
scroll to position [0, 0]
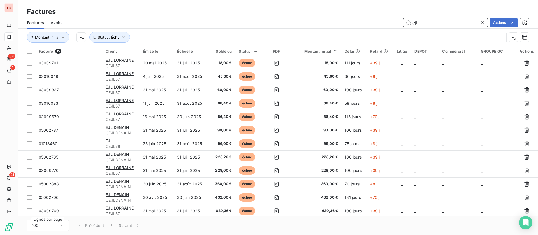
click at [471, 21] on input "ejl" at bounding box center [446, 22] width 84 height 9
type input "ejl lorraine"
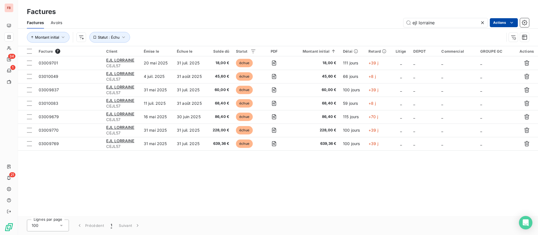
click at [512, 26] on html "FB 34 1 21 Factures Factures Avoirs ejl lorraine Actions Montant initial Statut…" at bounding box center [269, 117] width 538 height 235
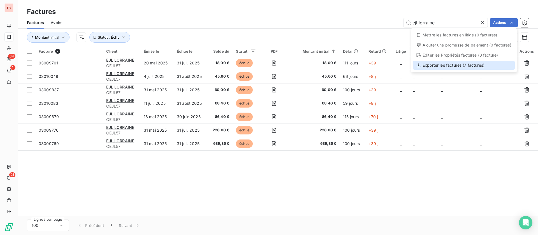
click at [455, 65] on div "Exporter les factures (7 factures)" at bounding box center [464, 65] width 102 height 9
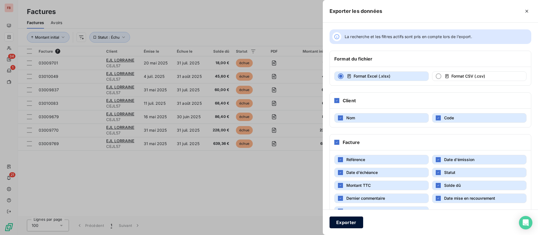
click at [347, 221] on button "Exporter" at bounding box center [347, 223] width 34 height 12
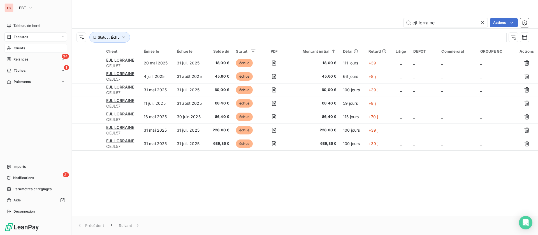
click at [18, 48] on span "Clients" at bounding box center [19, 48] width 11 height 5
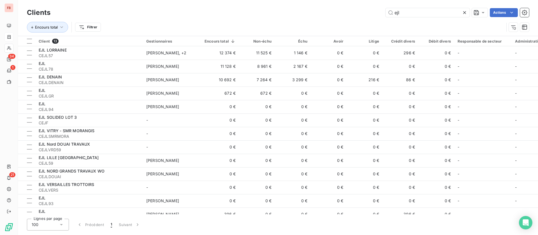
drag, startPoint x: 388, startPoint y: 10, endPoint x: 333, endPoint y: 8, distance: 55.6
click at [333, 11] on div "ejl Actions" at bounding box center [293, 12] width 472 height 9
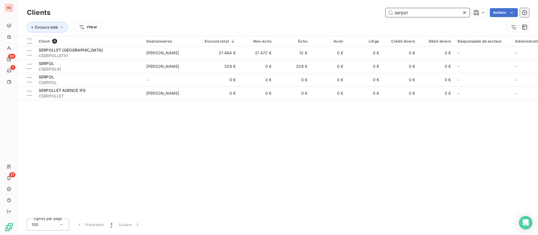
drag, startPoint x: 418, startPoint y: 13, endPoint x: 325, endPoint y: 11, distance: 92.6
click at [326, 13] on div "serpol Actions" at bounding box center [293, 12] width 472 height 9
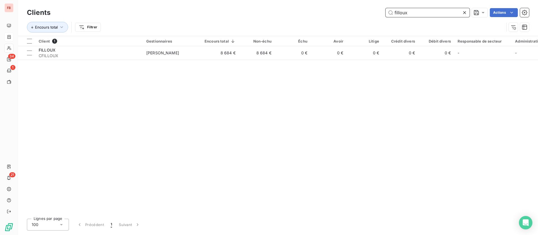
drag, startPoint x: 429, startPoint y: 14, endPoint x: 331, endPoint y: 3, distance: 98.2
click at [330, 10] on div "filloux Actions" at bounding box center [293, 12] width 472 height 9
drag, startPoint x: 419, startPoint y: 14, endPoint x: 338, endPoint y: 13, distance: 80.8
click at [338, 13] on div "despierre Actions" at bounding box center [293, 12] width 472 height 9
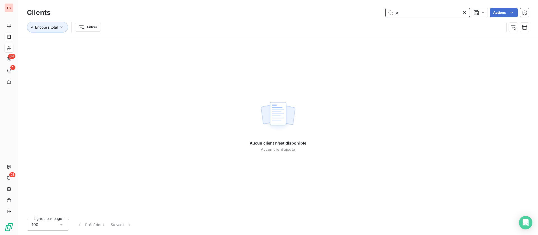
type input "s"
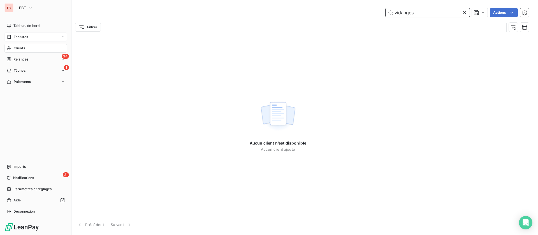
type input "vidanges"
click at [14, 31] on nav "Tableau de bord Factures Clients 34 Relances 1 Tâches Paiements" at bounding box center [35, 53] width 63 height 65
click at [16, 38] on span "Factures" at bounding box center [21, 36] width 14 height 5
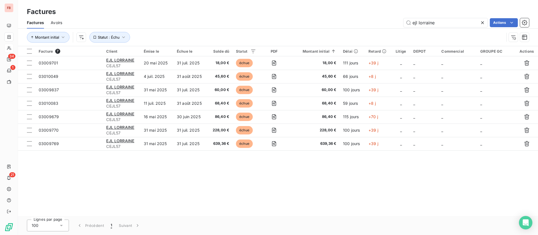
drag, startPoint x: 395, startPoint y: 23, endPoint x: 336, endPoint y: 20, distance: 59.0
click at [337, 21] on div "ejl lorraine Actions" at bounding box center [299, 22] width 460 height 9
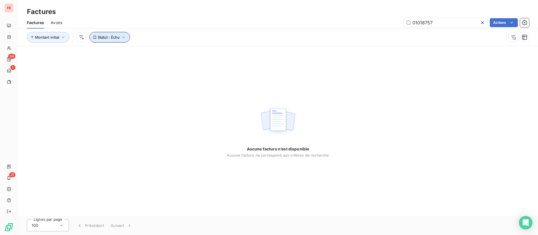
click at [118, 37] on span "Statut : Échu" at bounding box center [109, 37] width 22 height 4
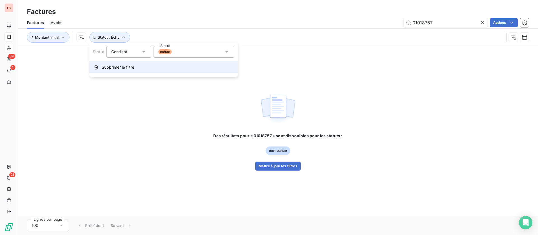
click at [108, 63] on button "Supprimer le filtre" at bounding box center [163, 67] width 148 height 12
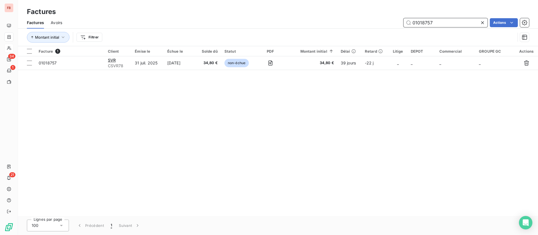
drag, startPoint x: 449, startPoint y: 23, endPoint x: 275, endPoint y: 23, distance: 173.9
click at [275, 23] on div "01018757 Actions" at bounding box center [299, 22] width 460 height 9
click at [446, 23] on input "01018757" at bounding box center [446, 22] width 84 height 9
drag, startPoint x: 414, startPoint y: 21, endPoint x: 377, endPoint y: 22, distance: 36.5
click at [377, 22] on div "01018757 Actions" at bounding box center [299, 22] width 460 height 9
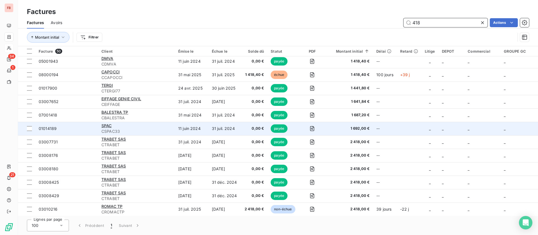
scroll to position [337, 0]
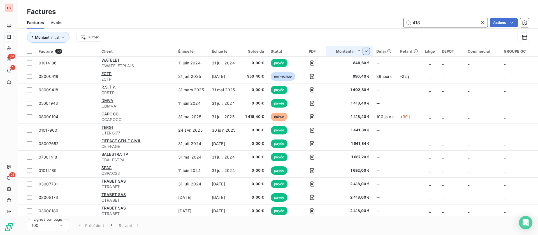
type input "418"
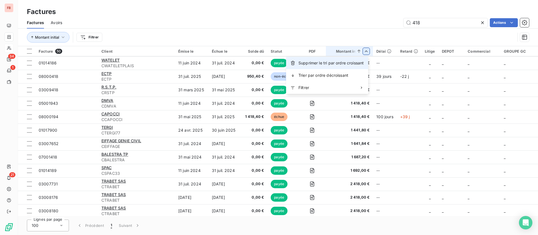
click at [349, 61] on span "Supprimer le tri par ordre croissant" at bounding box center [331, 63] width 65 height 6
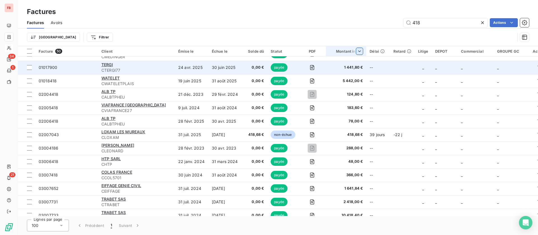
scroll to position [294, 0]
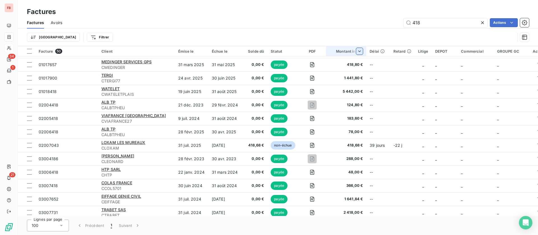
click at [360, 47] on th "Montant initial" at bounding box center [346, 51] width 40 height 10
click at [341, 61] on span "Trier par ordre croissant" at bounding box center [330, 63] width 45 height 6
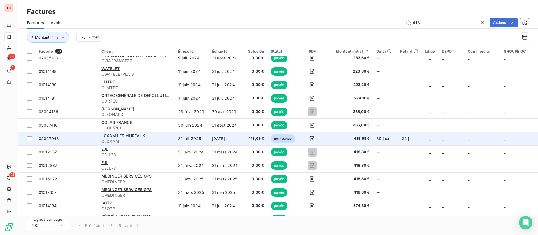
scroll to position [168, 0]
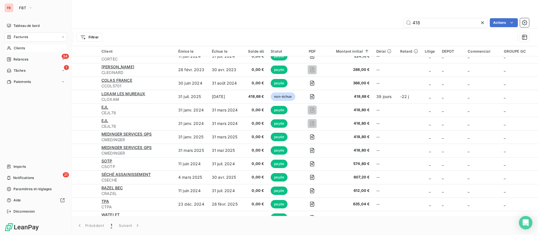
click at [12, 50] on div "Clients" at bounding box center [35, 48] width 63 height 9
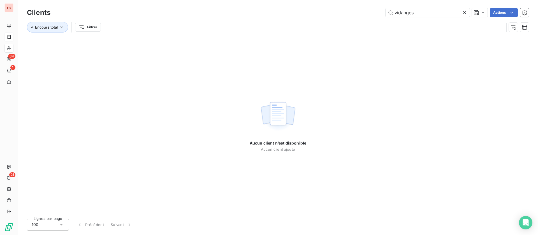
drag, startPoint x: 410, startPoint y: 14, endPoint x: 273, endPoint y: 2, distance: 137.7
click at [273, 7] on div "Clients vidanges Actions" at bounding box center [278, 13] width 503 height 12
drag, startPoint x: 465, startPoint y: 12, endPoint x: 419, endPoint y: 13, distance: 45.7
click at [464, 12] on icon at bounding box center [465, 13] width 6 height 6
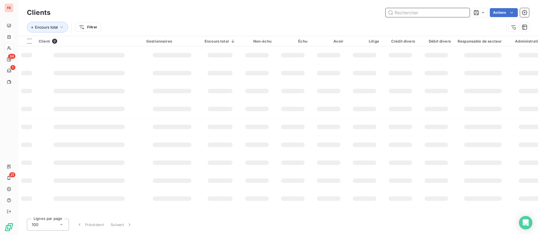
click at [419, 13] on input "text" at bounding box center [428, 12] width 84 height 9
type input "ehtp"
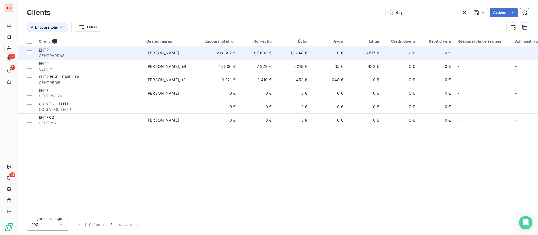
click at [211, 54] on td "219 397 €" at bounding box center [220, 52] width 38 height 13
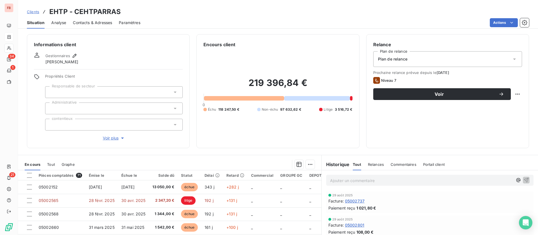
click at [90, 19] on div "Contacts & Adresses" at bounding box center [92, 23] width 39 height 12
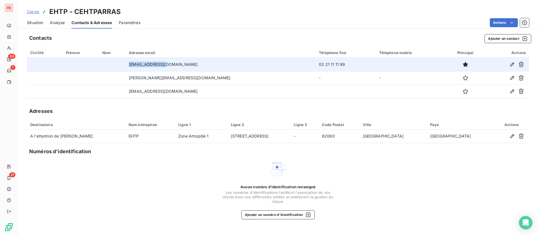
drag, startPoint x: 186, startPoint y: 64, endPoint x: 126, endPoint y: 61, distance: 59.8
click at [126, 61] on tr "jguilloth@nge.fr 03 21 11 11 99" at bounding box center [278, 64] width 503 height 13
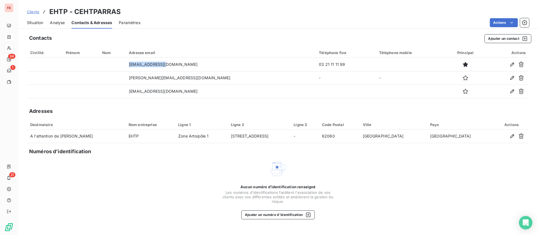
copy tr "jguilloth@nge.fr"
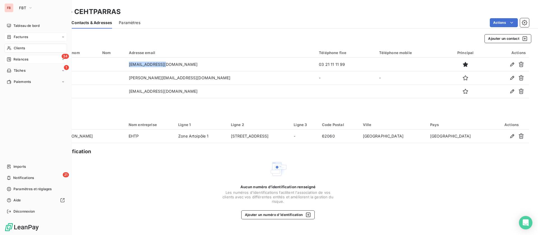
click at [27, 58] on span "Relances" at bounding box center [20, 59] width 15 height 5
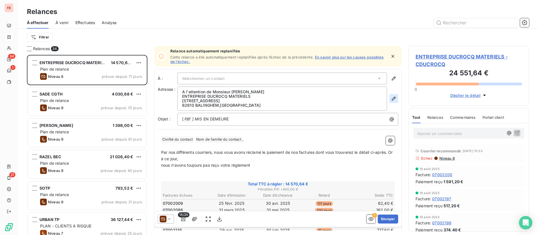
click at [391, 97] on icon "button" at bounding box center [394, 99] width 6 height 6
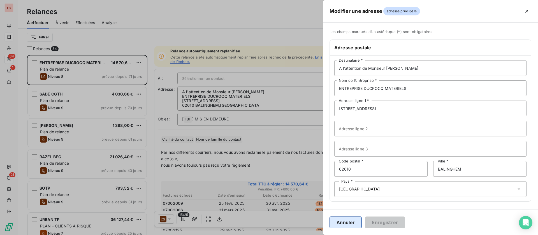
click at [349, 223] on button "Annuler" at bounding box center [346, 223] width 32 height 12
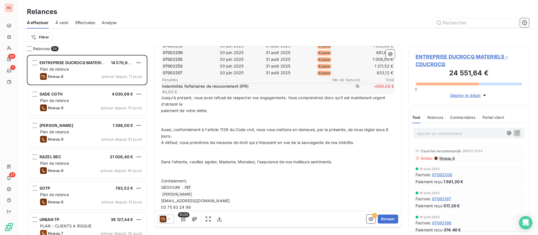
scroll to position [234, 0]
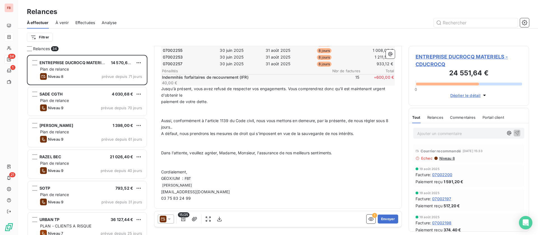
click at [180, 160] on p "﻿" at bounding box center [278, 159] width 234 height 6
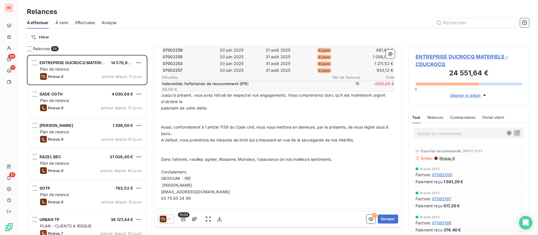
click at [178, 149] on p "﻿" at bounding box center [278, 147] width 234 height 6
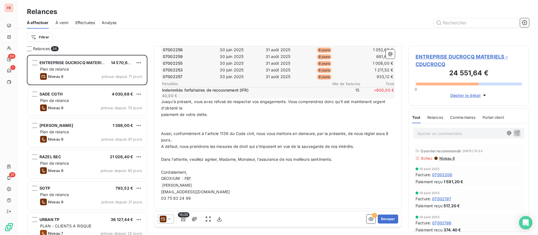
click at [174, 123] on p "﻿" at bounding box center [278, 121] width 234 height 6
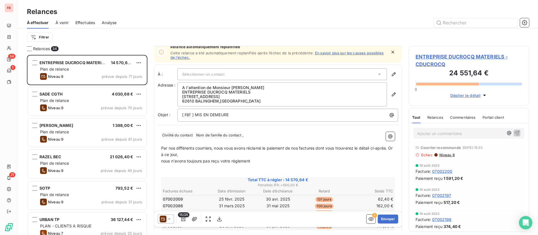
scroll to position [0, 0]
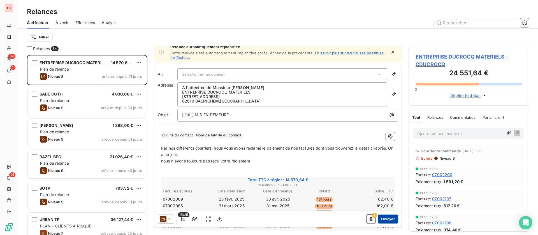
click at [382, 215] on button "Envoyer" at bounding box center [388, 219] width 20 height 9
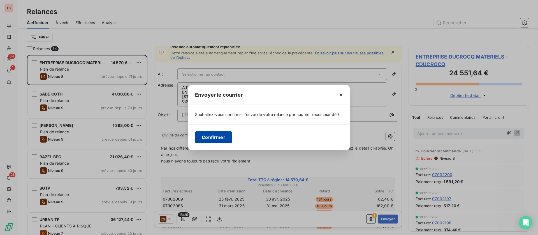
click at [218, 137] on button "Confirmer" at bounding box center [213, 138] width 37 height 12
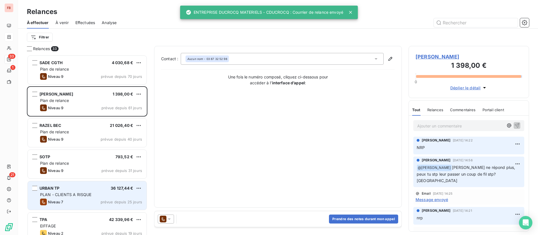
click at [98, 195] on div "PLAN - CLIENTS A RISQUE" at bounding box center [91, 195] width 102 height 6
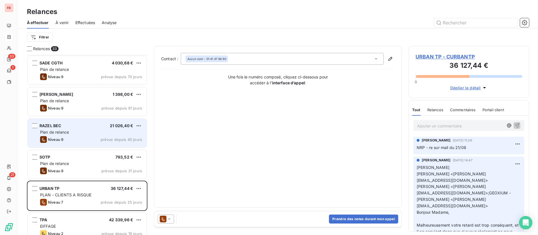
scroll to position [84, 0]
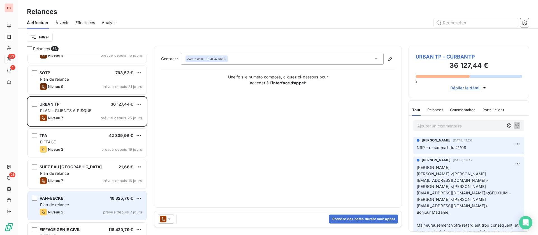
click at [83, 206] on div "Plan de relance" at bounding box center [91, 205] width 102 height 6
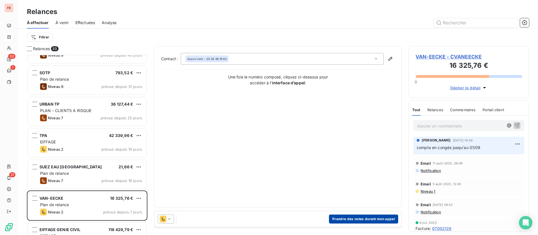
click at [372, 219] on button "Prendre des notes durant mon appel" at bounding box center [363, 219] width 69 height 9
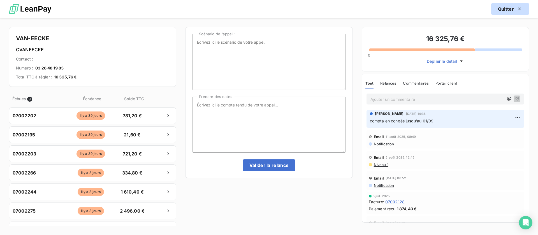
click at [510, 13] on button "Quitter" at bounding box center [511, 9] width 38 height 12
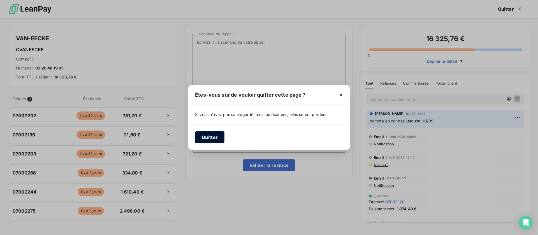
click at [208, 137] on button "Quitter" at bounding box center [209, 138] width 29 height 12
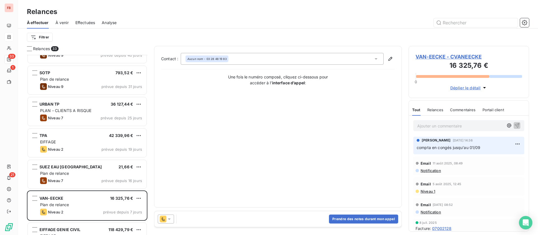
click at [432, 55] on span "VAN-EECKE - CVANEECKE" at bounding box center [469, 57] width 107 height 8
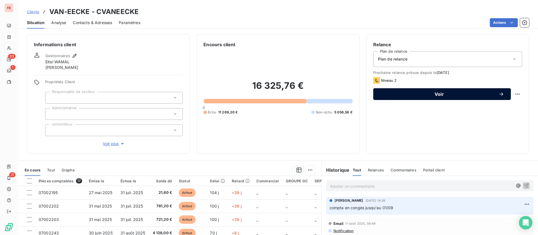
click at [430, 99] on button "Voir" at bounding box center [443, 94] width 138 height 12
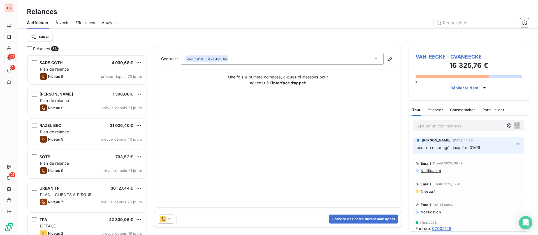
scroll to position [174, 114]
click at [363, 220] on button "Prendre des notes durant mon appel" at bounding box center [363, 219] width 69 height 9
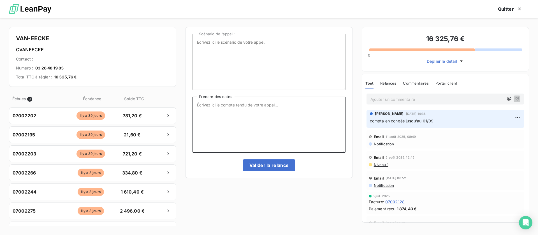
click at [194, 109] on textarea "Prendre des notes" at bounding box center [268, 125] width 153 height 56
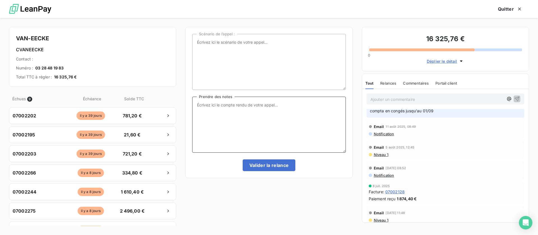
scroll to position [0, 0]
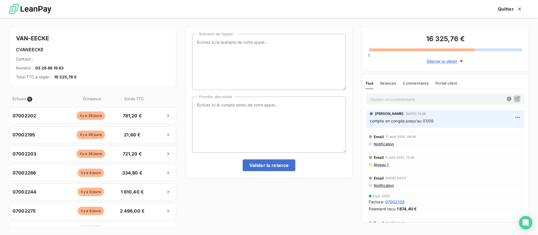
click at [384, 166] on span "Niveau 1" at bounding box center [381, 165] width 15 height 4
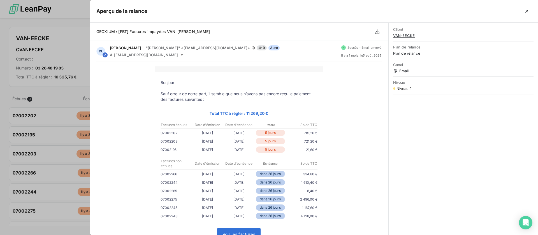
scroll to position [174, 114]
click at [527, 10] on icon "button" at bounding box center [527, 11] width 6 height 6
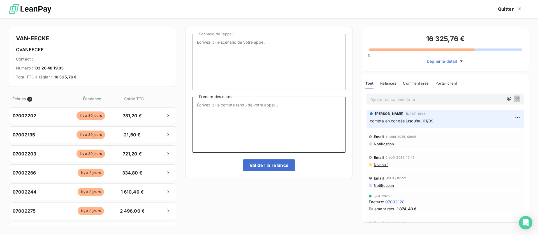
click at [274, 122] on textarea "Prendre des notes" at bounding box center [268, 125] width 153 height 56
click at [227, 112] on textarea "Prendre des notes" at bounding box center [268, 125] width 153 height 56
click at [247, 119] on textarea "Prendre des notes" at bounding box center [268, 125] width 153 height 56
type textarea "relance direction pour valider les réglements"
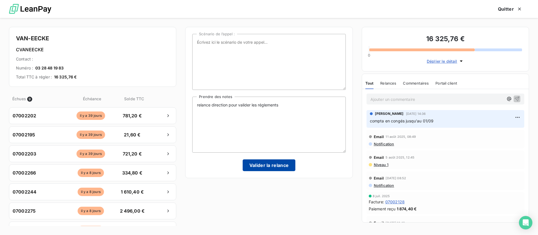
click at [267, 166] on button "Valider la relance" at bounding box center [269, 166] width 53 height 12
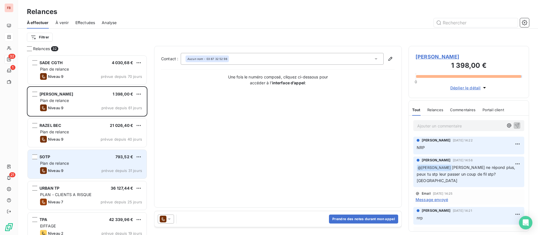
click at [90, 168] on div "Niveau 9 prévue depuis 31 jours" at bounding box center [91, 170] width 102 height 7
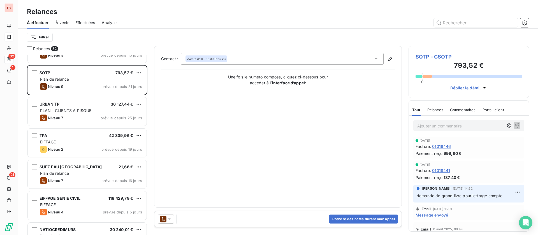
scroll to position [126, 0]
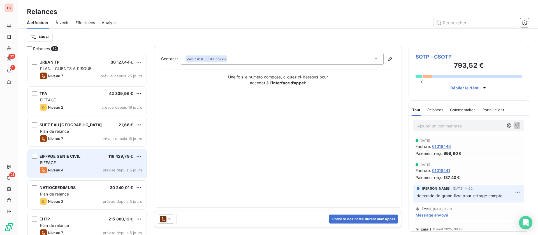
click at [88, 163] on div "EIFFAGE" at bounding box center [91, 163] width 102 height 6
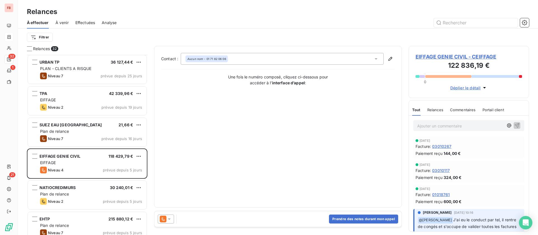
click at [438, 110] on span "Relances" at bounding box center [436, 110] width 16 height 4
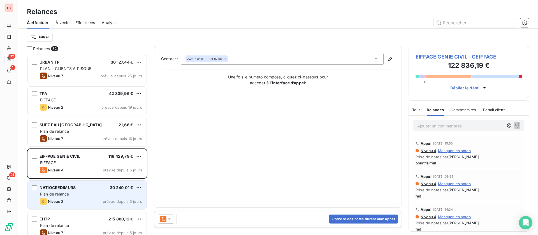
click at [66, 199] on div "Niveau 2 prévue depuis 5 jours" at bounding box center [91, 201] width 102 height 7
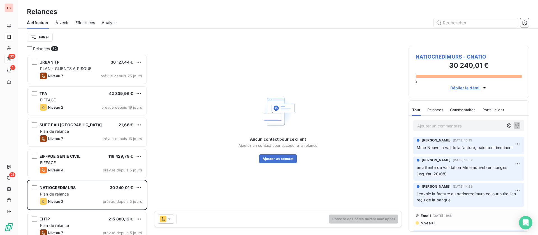
click at [433, 136] on div "Ajouter un commentaire ﻿ Dorothée Lamour 25 août 2025, 15:15 Mme Nouvel a valid…" at bounding box center [469, 174] width 120 height 116
click at [439, 128] on p "Ajouter un commentaire ﻿" at bounding box center [461, 126] width 86 height 7
click at [438, 128] on p "Ajouter un commentaire ﻿" at bounding box center [461, 126] width 86 height 7
click at [515, 126] on icon "button" at bounding box center [518, 126] width 6 height 6
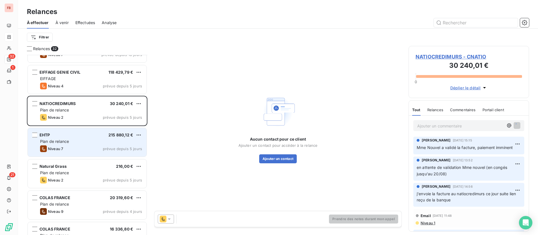
click at [85, 137] on div "EHTP 215 880,12 €" at bounding box center [91, 135] width 102 height 5
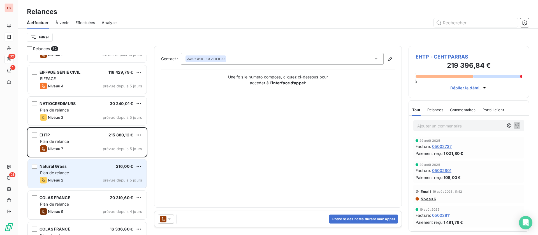
click at [86, 168] on div "Natural Grass 216,00 €" at bounding box center [91, 166] width 102 height 5
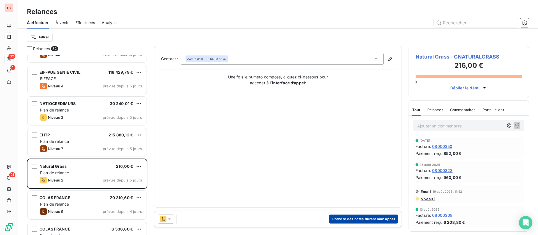
click at [352, 218] on button "Prendre des notes durant mon appel" at bounding box center [363, 219] width 69 height 9
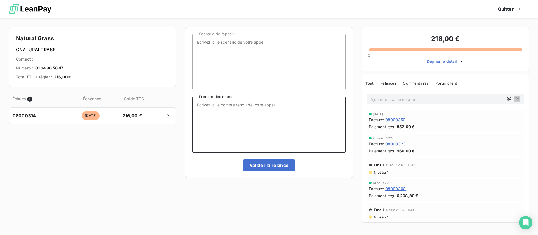
click at [267, 103] on textarea "Prendre des notes" at bounding box center [268, 125] width 153 height 56
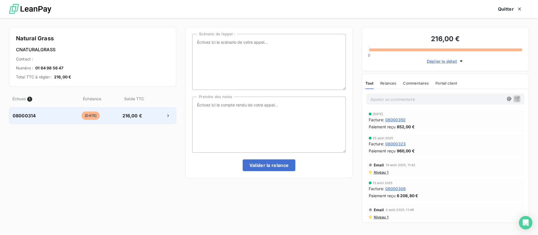
click at [117, 117] on div "08000314 il y a 29 jours 216,00 €" at bounding box center [92, 115] width 167 height 17
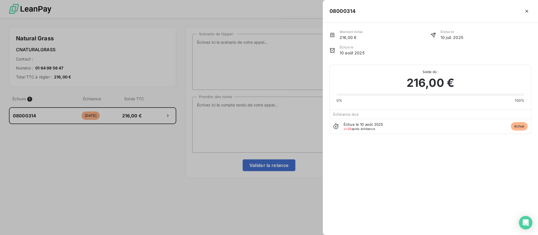
click at [256, 111] on div at bounding box center [269, 117] width 538 height 235
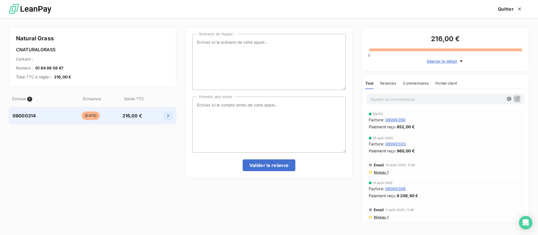
click at [164, 116] on button "button" at bounding box center [168, 115] width 9 height 9
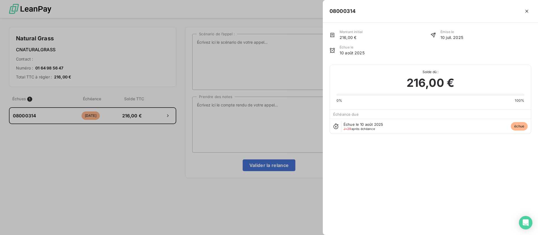
click at [261, 109] on div at bounding box center [269, 117] width 538 height 235
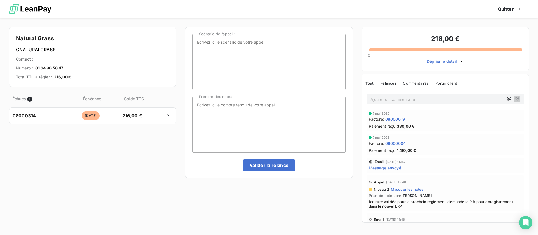
scroll to position [210, 0]
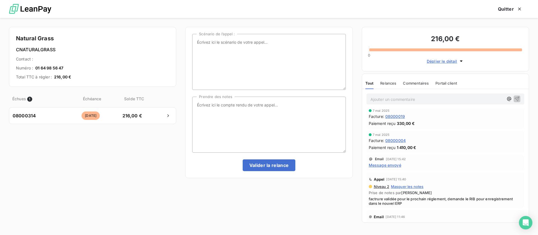
click at [392, 169] on div "Email 24 avr. 2025, 15:42 Message envoyé" at bounding box center [446, 162] width 158 height 15
click at [393, 166] on span "Message envoyé" at bounding box center [385, 165] width 33 height 6
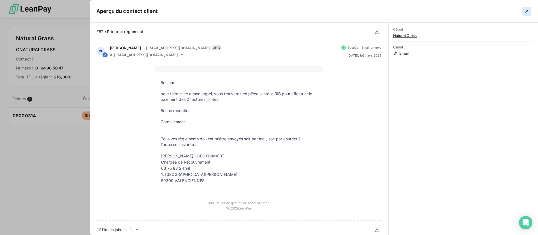
click at [528, 11] on icon "button" at bounding box center [527, 11] width 3 height 3
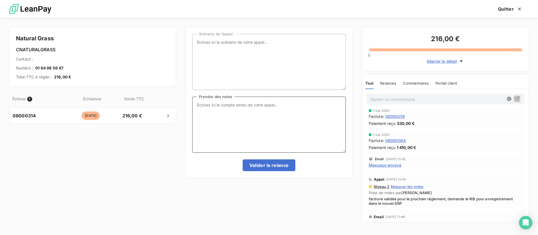
click at [271, 107] on textarea "Prendre des notes" at bounding box center [268, 125] width 153 height 56
click at [379, 165] on span "Message envoyé" at bounding box center [385, 165] width 33 height 6
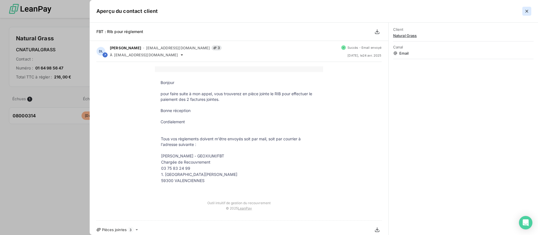
click at [529, 11] on icon "button" at bounding box center [527, 11] width 6 height 6
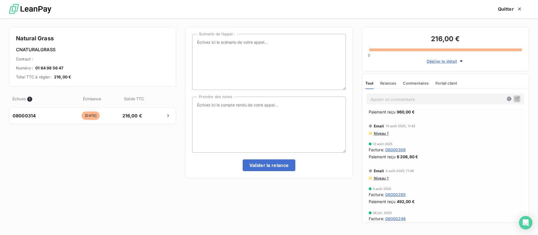
scroll to position [0, 0]
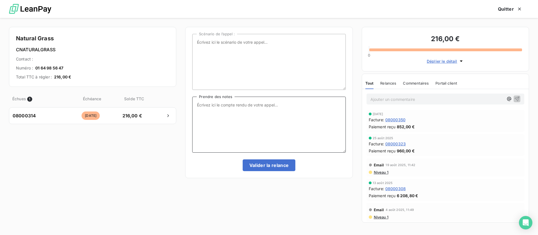
click at [251, 112] on textarea "Prendre des notes" at bounding box center [268, 125] width 153 height 56
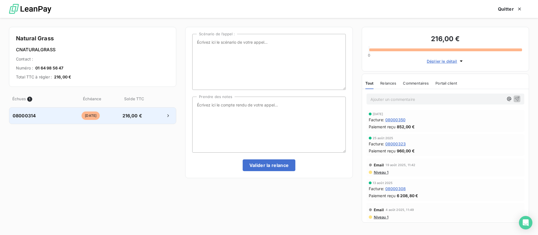
click at [145, 119] on span "216,00 €" at bounding box center [132, 115] width 29 height 7
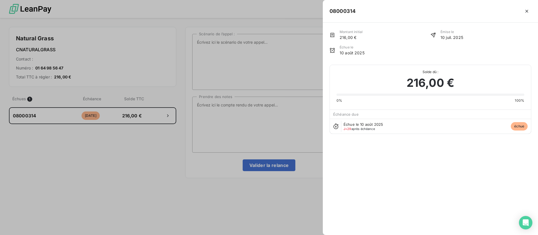
click at [263, 109] on div at bounding box center [269, 117] width 538 height 235
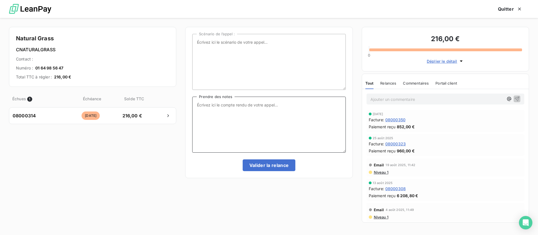
click at [254, 118] on textarea "Prendre des notes" at bounding box center [268, 125] width 153 height 56
type textarea "doit m'envoyer la preuve de réglement par mail"
click at [264, 165] on button "Valider la relance" at bounding box center [269, 166] width 53 height 12
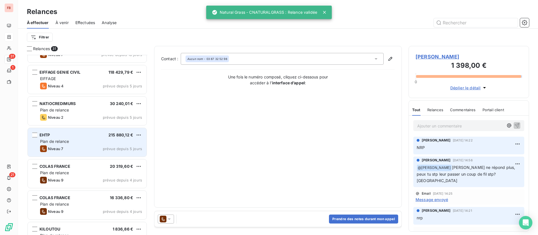
click at [79, 148] on div "Niveau 7 prévue depuis 5 jours" at bounding box center [91, 149] width 102 height 7
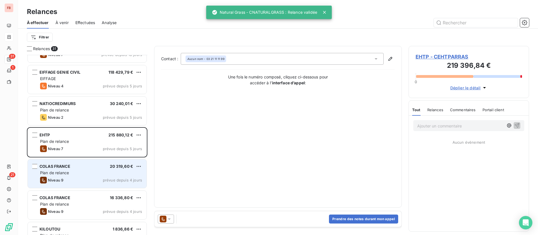
click at [80, 169] on div "COLAS FRANCE 20 319,60 € Plan de relance Niveau 9 prévue depuis 4 jours" at bounding box center [87, 174] width 119 height 29
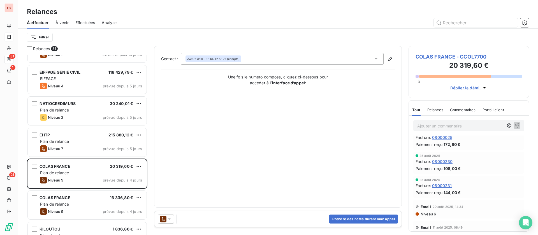
scroll to position [168, 0]
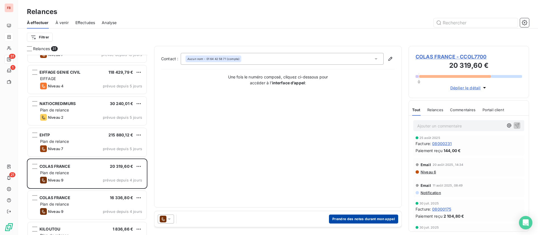
click at [374, 217] on button "Prendre des notes durant mon appel" at bounding box center [363, 219] width 69 height 9
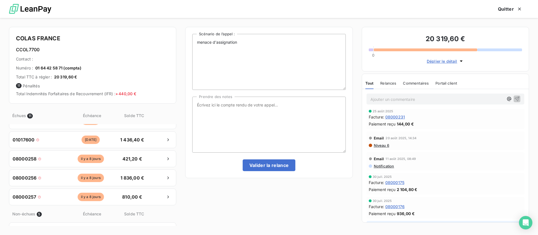
click at [382, 145] on span "Niveau 6" at bounding box center [382, 145] width 16 height 4
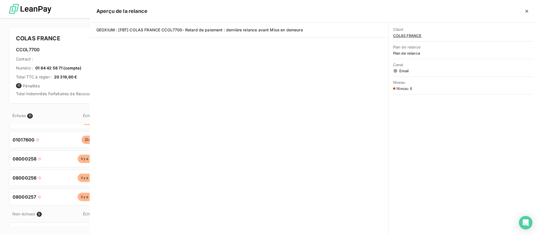
scroll to position [174, 114]
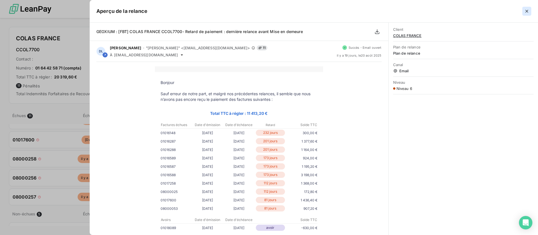
click at [528, 11] on icon "button" at bounding box center [527, 11] width 3 height 3
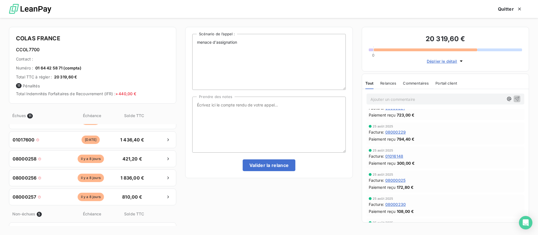
scroll to position [0, 0]
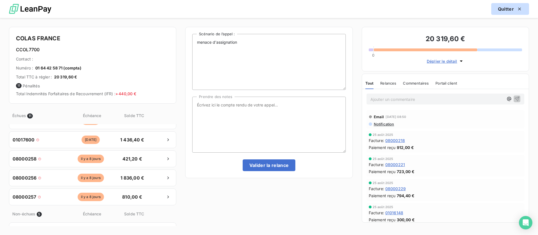
click at [512, 13] on button "Quitter" at bounding box center [511, 9] width 38 height 12
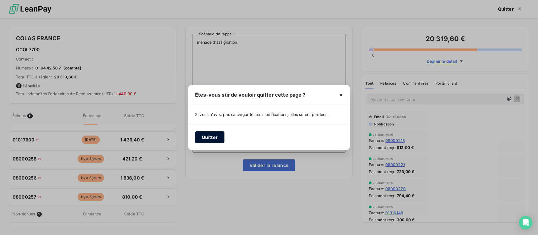
click at [208, 137] on button "Quitter" at bounding box center [209, 138] width 29 height 12
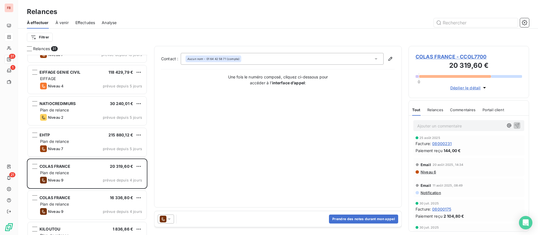
click at [171, 217] on icon at bounding box center [170, 220] width 6 height 6
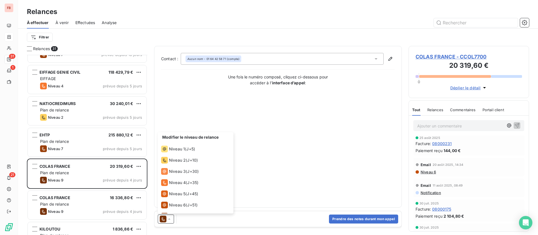
scroll to position [31, 0]
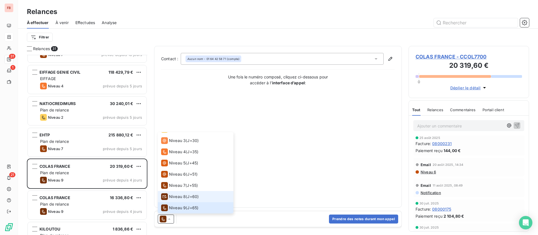
click at [185, 199] on span "Niveau 8" at bounding box center [177, 197] width 17 height 6
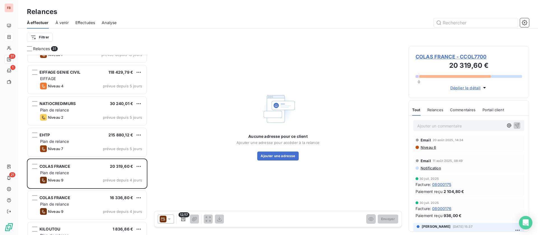
scroll to position [210, 0]
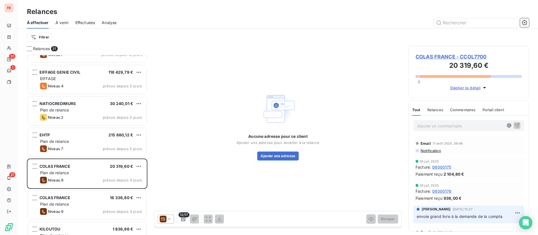
click at [437, 114] on div "Relances" at bounding box center [436, 110] width 16 height 12
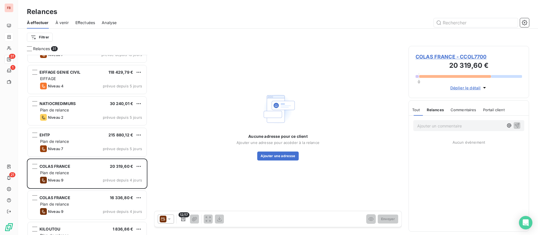
scroll to position [0, 0]
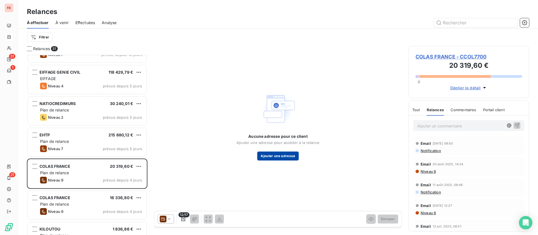
click at [271, 154] on button "Ajouter une adresse" at bounding box center [277, 156] width 41 height 9
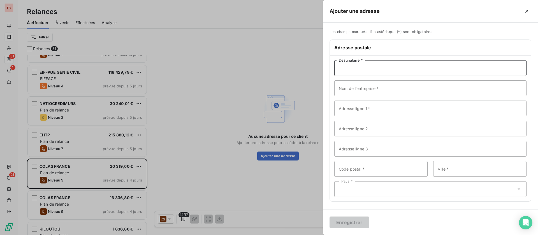
click at [370, 69] on input "Destinataire *" at bounding box center [431, 68] width 192 height 16
type input "COLAS FRANCE"
click at [352, 113] on input "Adresse ligne 1 *" at bounding box center [431, 109] width 192 height 16
type input "COLL7700 - CHAUMES EN BRIE"
click at [379, 166] on input "Code postal *" at bounding box center [381, 169] width 93 height 16
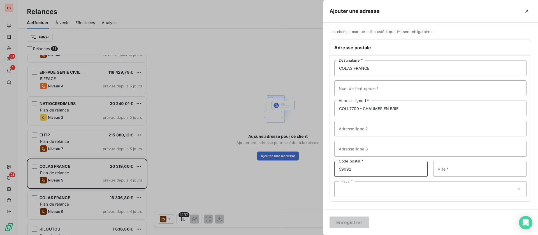
type input "59092"
type input "LILLE CEDEX 9"
click at [420, 183] on div "Pays *" at bounding box center [431, 189] width 192 height 16
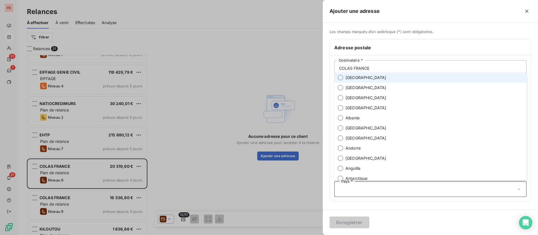
click at [361, 79] on li "[GEOGRAPHIC_DATA]" at bounding box center [431, 78] width 192 height 10
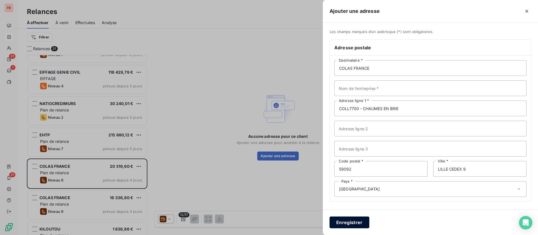
click at [347, 220] on button "Enregistrer" at bounding box center [350, 223] width 40 height 12
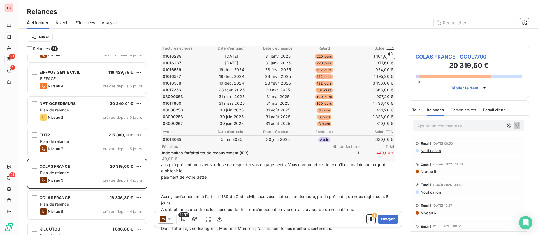
scroll to position [126, 0]
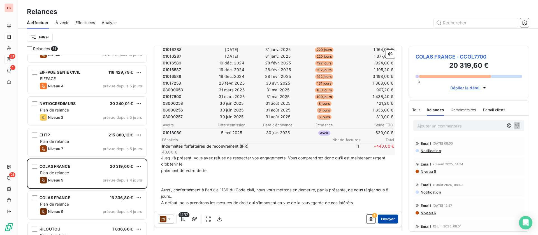
click at [381, 219] on button "Envoyer" at bounding box center [388, 219] width 20 height 9
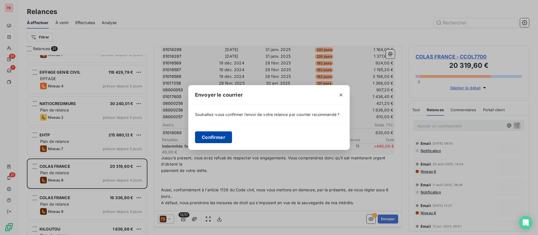
click at [219, 135] on button "Confirmer" at bounding box center [213, 138] width 37 height 12
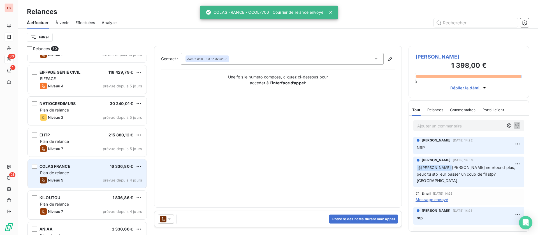
click at [72, 170] on div "COLAS FRANCE 16 336,80 € Plan de relance Niveau 9 prévue depuis 4 jours" at bounding box center [87, 174] width 119 height 29
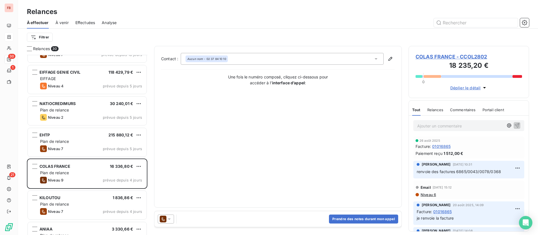
click at [441, 54] on span "COLAS FRANCE - CCOL2802" at bounding box center [469, 57] width 107 height 8
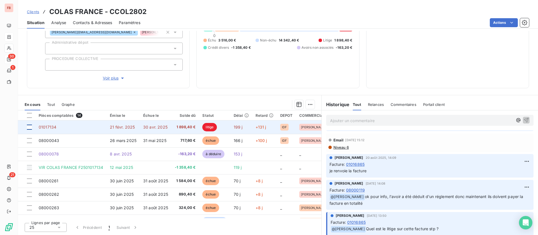
click at [29, 128] on div at bounding box center [29, 127] width 5 height 5
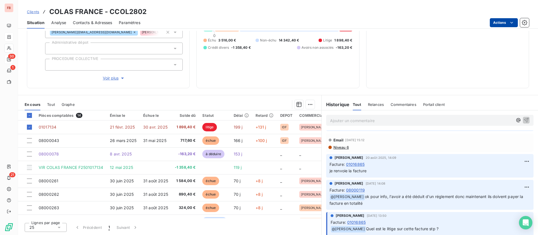
click at [505, 24] on html "FB 30 1 21 Clients COLAS FRANCE - CCOL2802 Situation Analyse Contacts & Adresse…" at bounding box center [269, 117] width 538 height 235
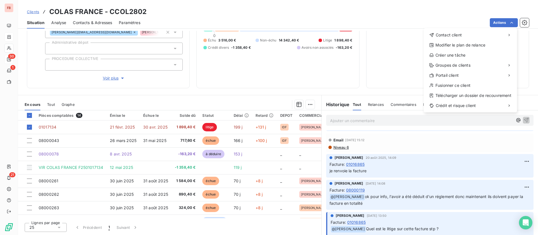
click at [302, 104] on html "FB 30 1 21 Clients COLAS FRANCE - CCOL2802 Situation Analyse Contacts & Adresse…" at bounding box center [269, 117] width 538 height 235
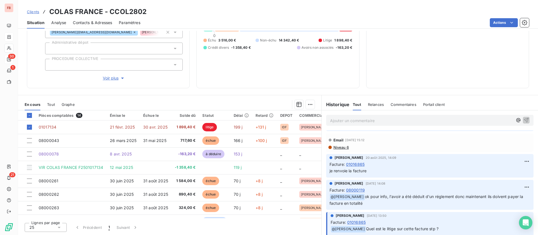
click at [308, 105] on html "FB 30 1 21 Clients COLAS FRANCE - CCOL2802 Situation Analyse Contacts & Adresse…" at bounding box center [269, 117] width 538 height 235
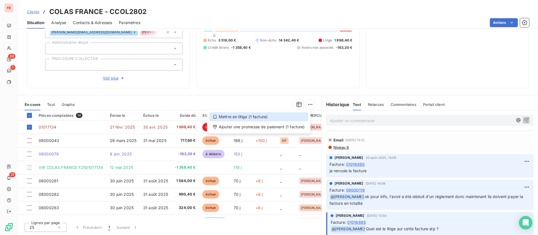
click at [244, 116] on div "Mettre en litige (1 facture)" at bounding box center [258, 116] width 99 height 9
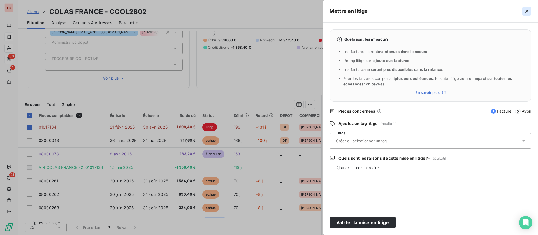
click at [524, 10] on button "button" at bounding box center [527, 11] width 9 height 9
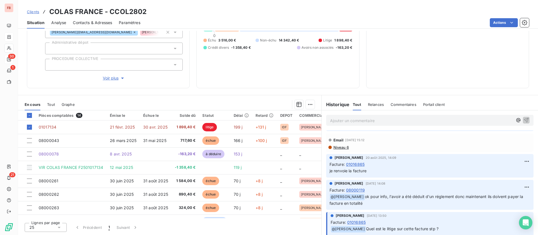
click at [307, 104] on html "FB 30 1 21 Clients COLAS FRANCE - CCOL2802 Situation Analyse Contacts & Adresse…" at bounding box center [269, 117] width 538 height 235
click at [115, 125] on html "FB 30 1 21 Clients COLAS FRANCE - CCOL2802 Situation Analyse Contacts & Adresse…" at bounding box center [269, 117] width 538 height 235
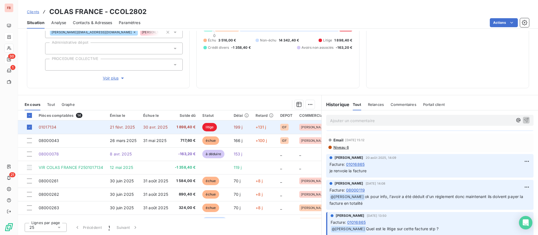
click at [130, 125] on span "21 févr. 2025" at bounding box center [122, 127] width 25 height 5
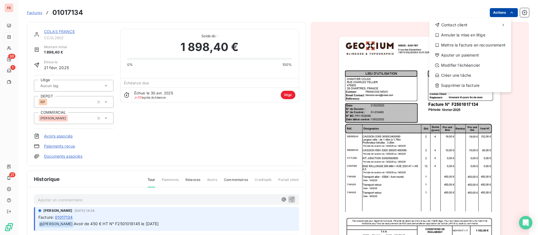
click at [507, 17] on html "FB 30 1 21 Factures 01017134 Actions Contact client Annuler la mise en litige M…" at bounding box center [269, 117] width 538 height 235
click at [473, 33] on div "Annuler la mise en litige" at bounding box center [470, 35] width 77 height 9
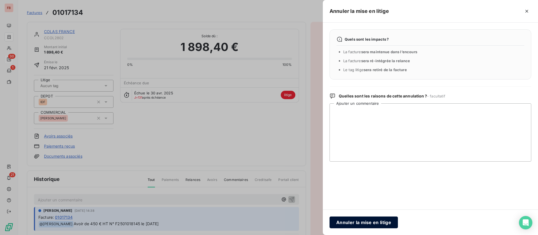
click at [365, 224] on button "Annuler la mise en litige" at bounding box center [364, 223] width 68 height 12
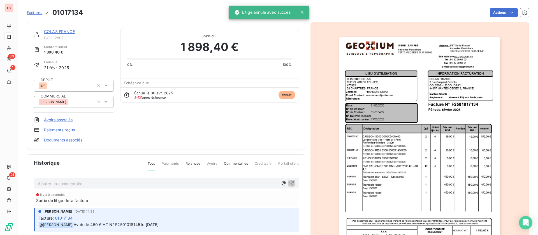
click at [52, 31] on link "COLAS FRANCE" at bounding box center [59, 31] width 31 height 5
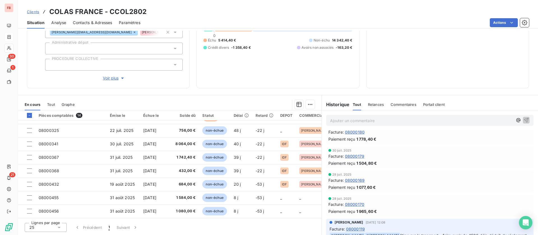
scroll to position [210, 0]
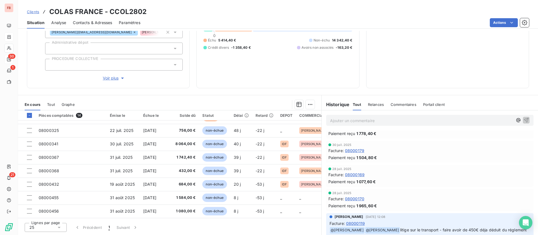
drag, startPoint x: 375, startPoint y: 100, endPoint x: 372, endPoint y: 101, distance: 3.3
click at [375, 100] on div "Relances" at bounding box center [376, 105] width 16 height 12
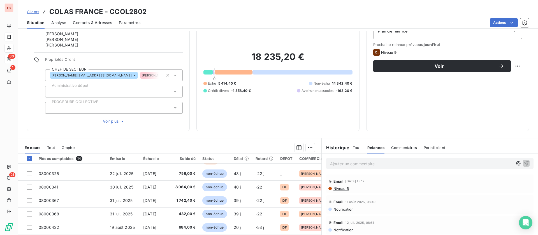
scroll to position [0, 0]
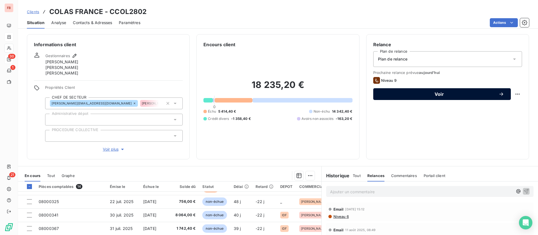
click at [433, 94] on span "Voir" at bounding box center [439, 94] width 119 height 4
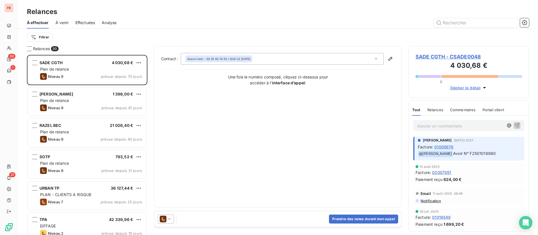
scroll to position [174, 114]
click at [165, 225] on div "Prendre des notes durant mon appel" at bounding box center [278, 219] width 247 height 16
click at [166, 221] on icon at bounding box center [163, 219] width 7 height 7
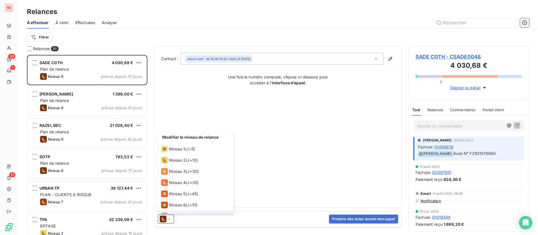
scroll to position [31, 0]
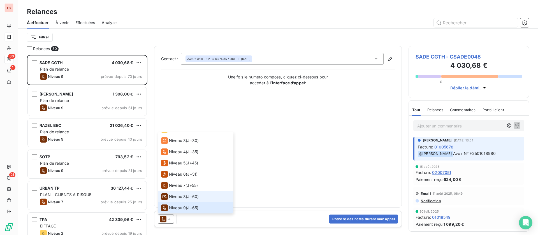
click at [181, 197] on span "Niveau 8" at bounding box center [177, 197] width 17 height 6
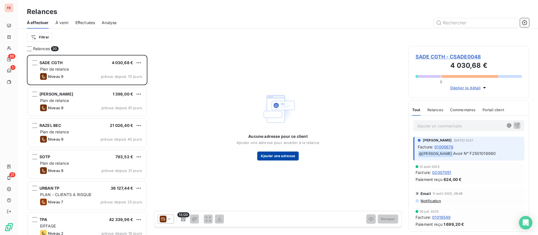
click at [273, 155] on button "Ajouter une adresse" at bounding box center [277, 156] width 41 height 9
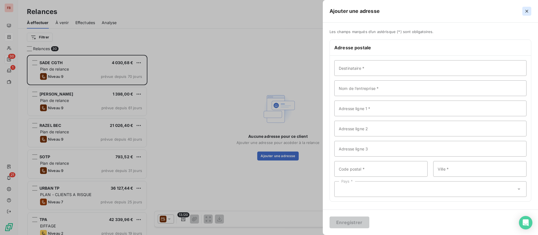
click at [527, 9] on icon "button" at bounding box center [527, 11] width 6 height 6
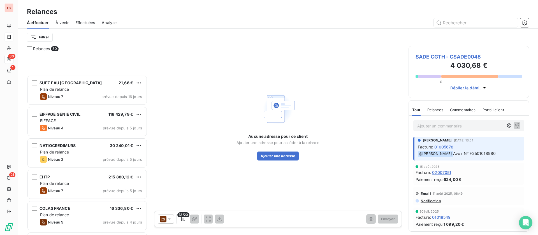
scroll to position [253, 0]
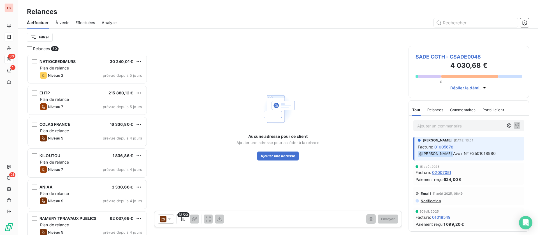
click at [71, 128] on div "Plan de relance" at bounding box center [91, 131] width 102 height 6
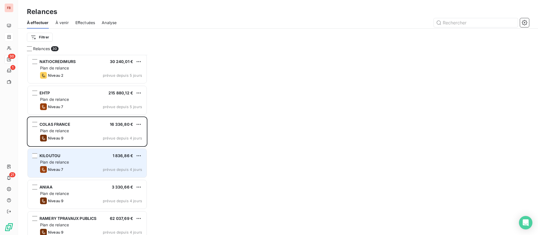
click at [73, 155] on div "KILOUTOU 1 836,86 €" at bounding box center [91, 155] width 102 height 5
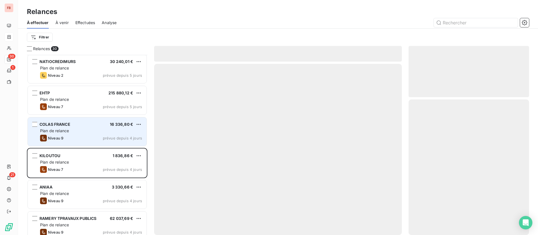
click at [80, 133] on div "COLAS FRANCE 16 336,80 € Plan de relance Niveau 9 prévue depuis 4 jours" at bounding box center [87, 132] width 119 height 29
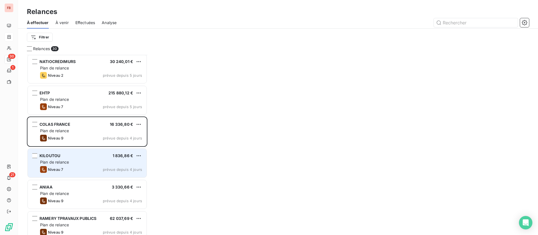
click at [83, 160] on div "Plan de relance" at bounding box center [91, 163] width 102 height 6
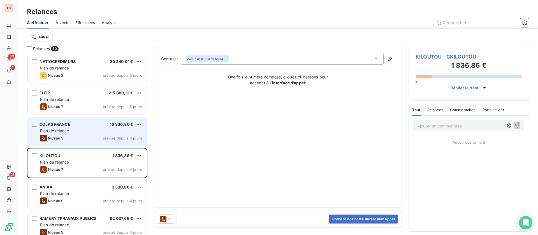
click at [82, 134] on div "COLAS FRANCE 16 336,80 € Plan de relance Niveau 9 prévue depuis 4 jours" at bounding box center [87, 132] width 119 height 29
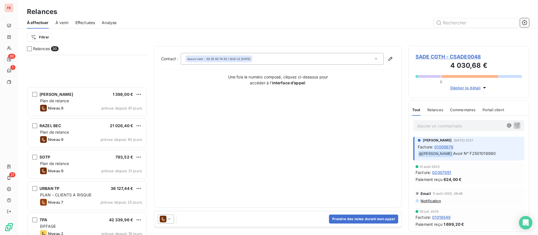
scroll to position [84, 0]
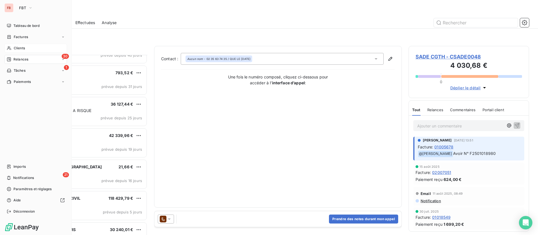
click at [19, 47] on span "Clients" at bounding box center [19, 48] width 11 height 5
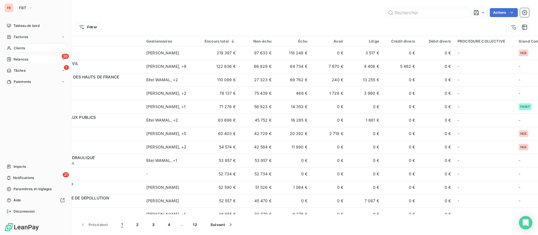
click at [20, 59] on span "Relances" at bounding box center [20, 59] width 15 height 5
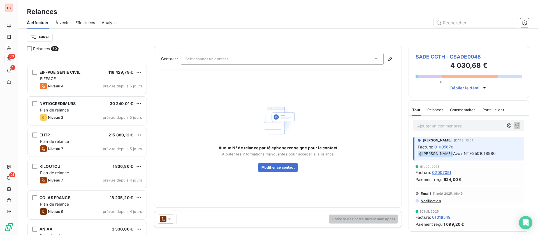
scroll to position [295, 0]
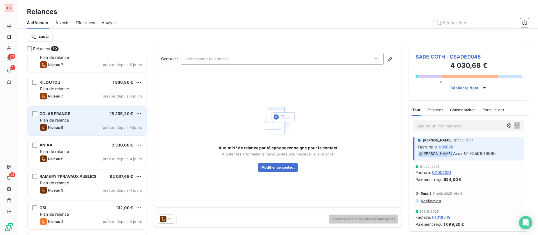
click at [73, 114] on div "COLAS FRANCE 18 235,20 €" at bounding box center [91, 113] width 102 height 5
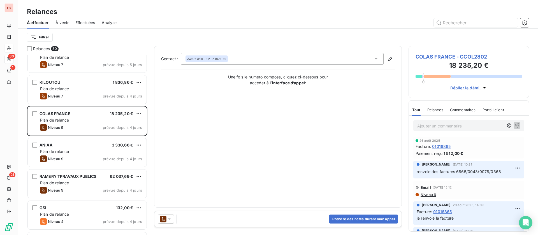
click at [167, 221] on icon at bounding box center [170, 220] width 6 height 6
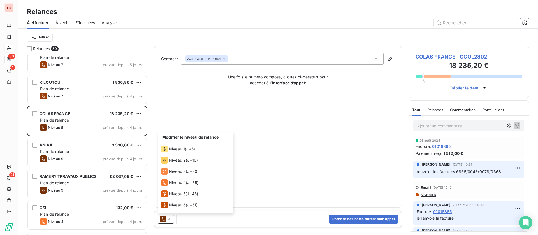
scroll to position [31, 0]
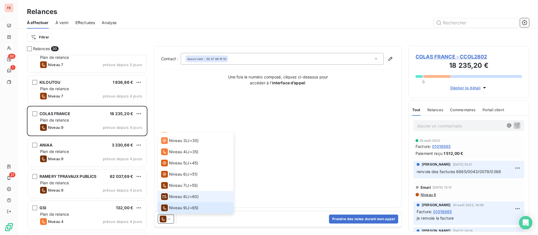
click at [173, 197] on span "Niveau 8" at bounding box center [177, 197] width 17 height 6
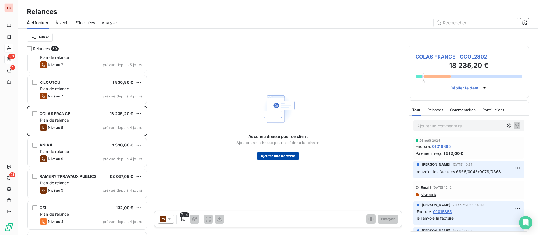
click at [272, 158] on button "Ajouter une adresse" at bounding box center [277, 156] width 41 height 9
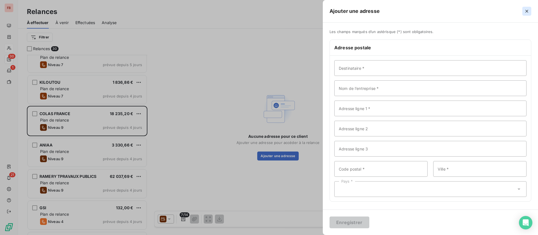
click at [530, 9] on button "button" at bounding box center [527, 11] width 9 height 9
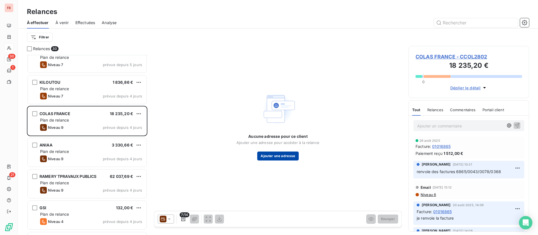
click at [281, 155] on button "Ajouter une adresse" at bounding box center [277, 156] width 41 height 9
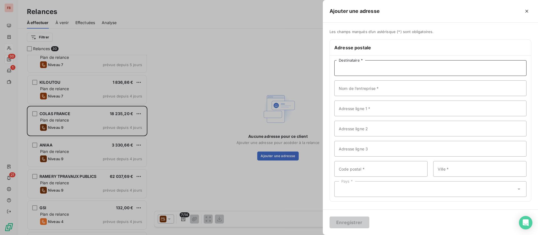
click at [362, 71] on input "Destinataire *" at bounding box center [431, 68] width 192 height 16
type input "COLAS FRANCE"
type input "2 rue Gaspard CORIOLIS"
type input "COL2802 - LE COUDRAY"
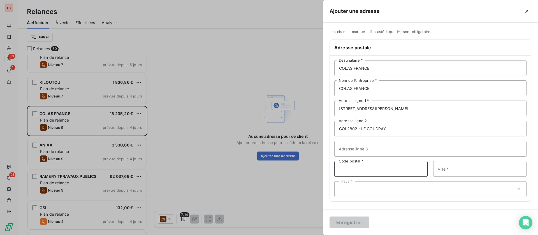
click at [368, 169] on input "Code postal *" at bounding box center [381, 169] width 93 height 16
type input "59092"
type input "LILLE CEDEX 9"
type input "[GEOGRAPHIC_DATA]"
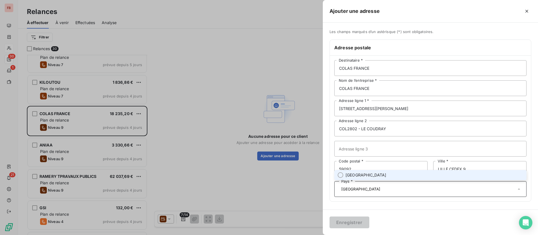
click at [355, 175] on span "[GEOGRAPHIC_DATA]" at bounding box center [366, 175] width 41 height 6
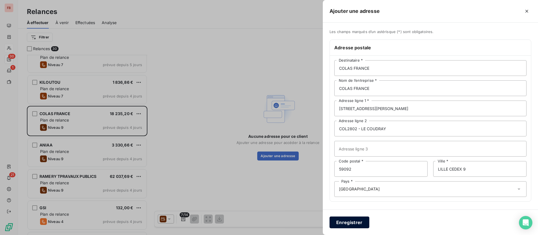
click at [351, 220] on button "Enregistrer" at bounding box center [350, 223] width 40 height 12
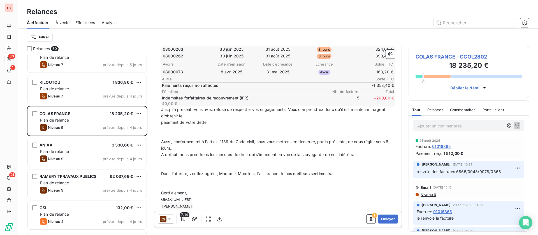
scroll to position [169, 0]
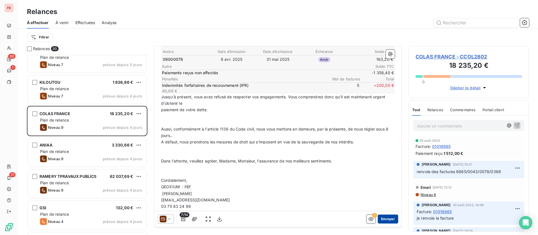
click at [381, 217] on button "Envoyer" at bounding box center [388, 219] width 20 height 9
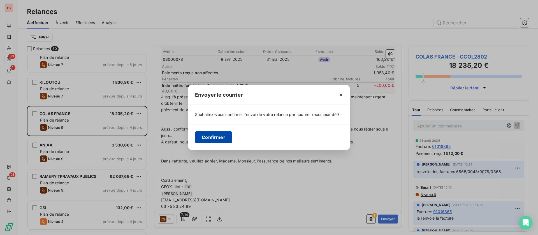
click at [218, 138] on button "Confirmer" at bounding box center [213, 138] width 37 height 12
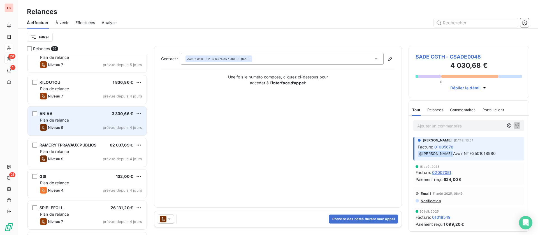
click at [70, 118] on div "Plan de relance" at bounding box center [91, 121] width 102 height 6
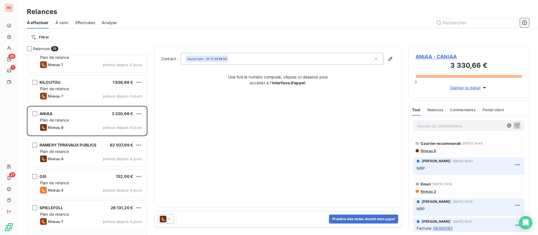
click at [445, 128] on p "Ajouter un commentaire ﻿" at bounding box center [461, 126] width 86 height 7
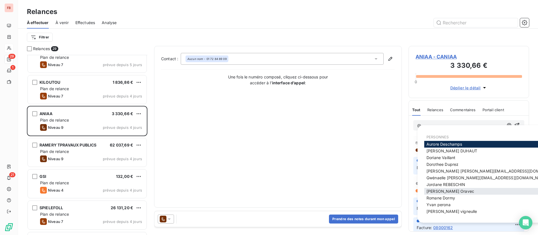
click at [446, 190] on span "Kevin Oravec" at bounding box center [451, 191] width 48 height 5
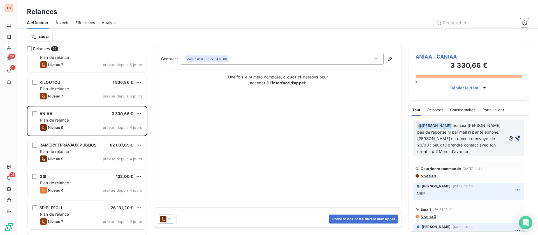
click at [516, 137] on icon "button" at bounding box center [518, 138] width 5 height 5
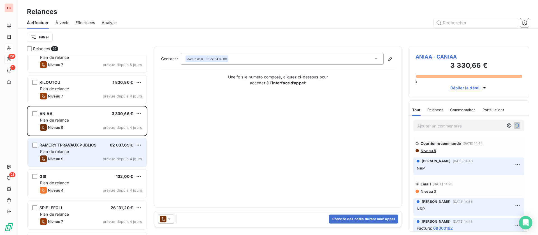
click at [44, 149] on span "Plan de relance" at bounding box center [54, 151] width 29 height 5
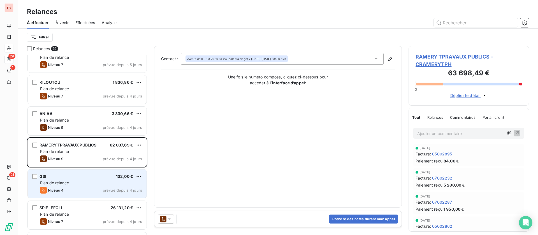
click at [54, 181] on span "Plan de relance" at bounding box center [54, 183] width 29 height 5
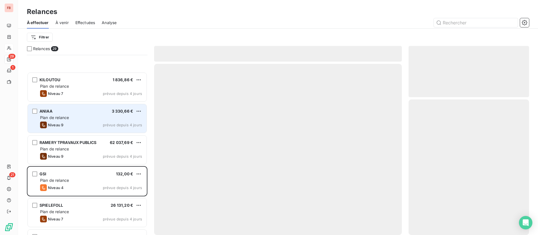
scroll to position [379, 0]
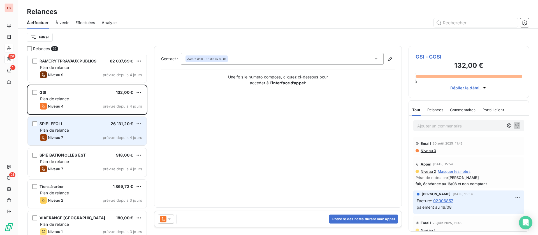
click at [79, 132] on div "Plan de relance" at bounding box center [91, 131] width 102 height 6
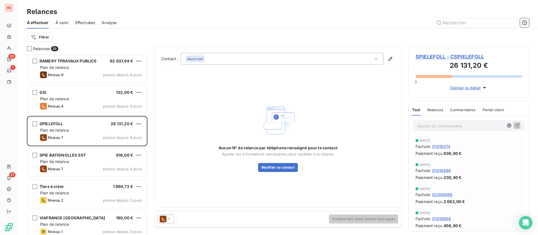
click at [164, 215] on div at bounding box center [166, 219] width 16 height 9
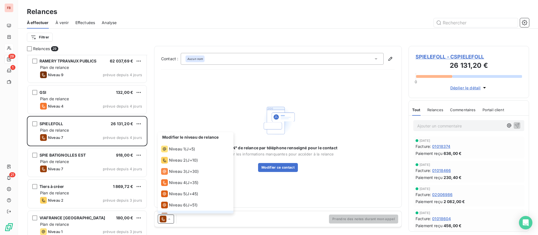
scroll to position [8, 0]
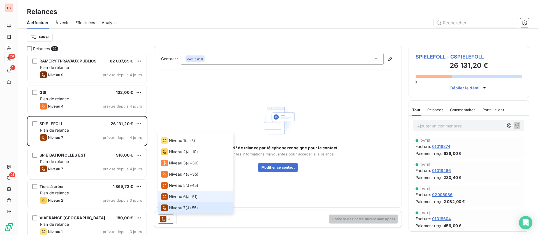
click at [182, 195] on span "Niveau 6" at bounding box center [177, 197] width 17 height 6
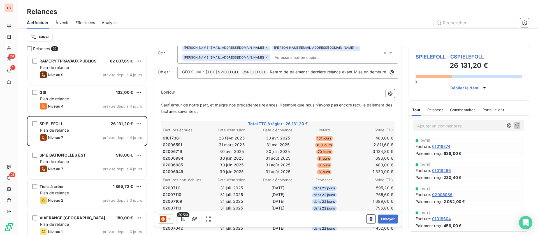
scroll to position [42, 0]
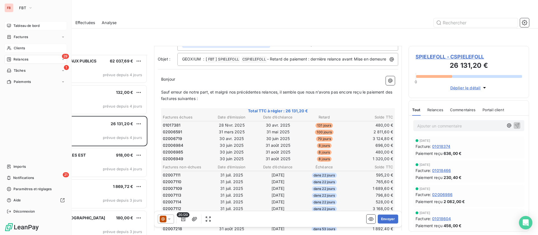
click at [11, 25] on div "Tableau de bord" at bounding box center [35, 25] width 63 height 9
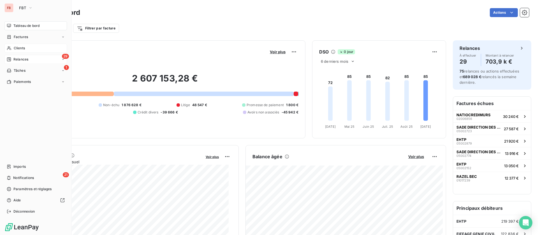
drag, startPoint x: 10, startPoint y: 20, endPoint x: 13, endPoint y: 47, distance: 27.2
click at [12, 44] on div "FB FBT Tableau de bord Factures Clients 29 Relances 1 Tâches Paiements Imports …" at bounding box center [36, 117] width 72 height 235
click at [15, 49] on span "Clients" at bounding box center [19, 48] width 11 height 5
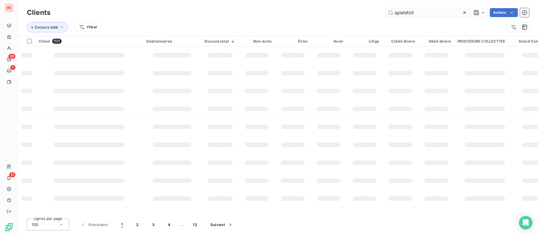
type input "spielefoll"
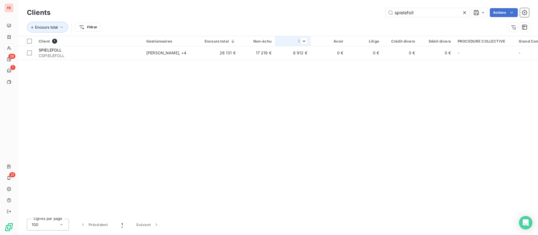
click at [299, 44] on div at bounding box center [301, 41] width 11 height 7
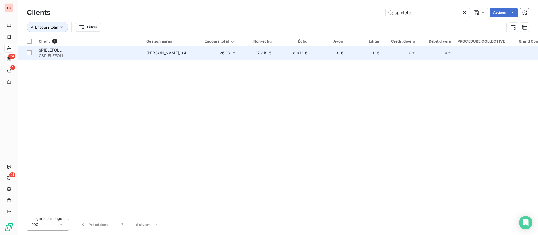
click at [291, 52] on td "8 912 €" at bounding box center [293, 52] width 36 height 13
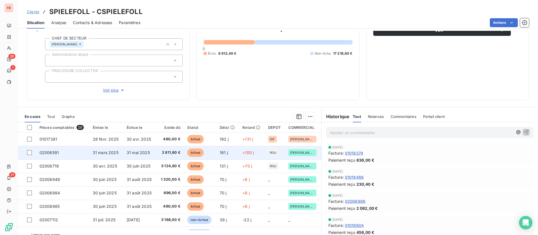
scroll to position [76, 0]
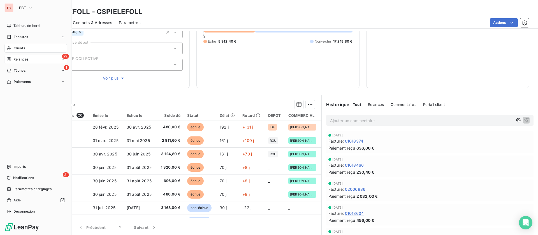
click at [24, 50] on span "Clients" at bounding box center [19, 48] width 11 height 5
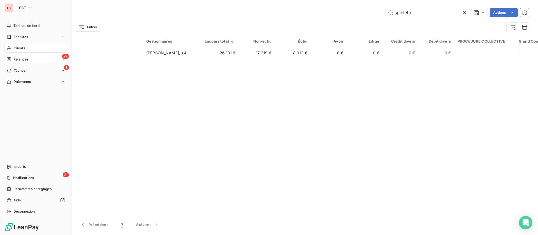
click at [23, 46] on span "Clients" at bounding box center [19, 48] width 11 height 5
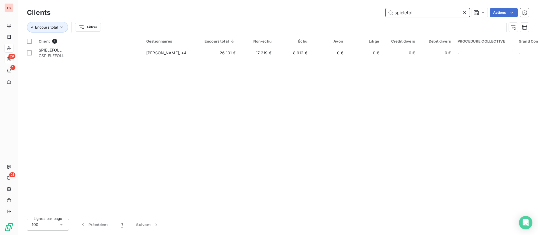
drag, startPoint x: 426, startPoint y: 13, endPoint x: 324, endPoint y: 10, distance: 102.1
click at [323, 10] on div "spielefoll Actions" at bounding box center [293, 12] width 472 height 9
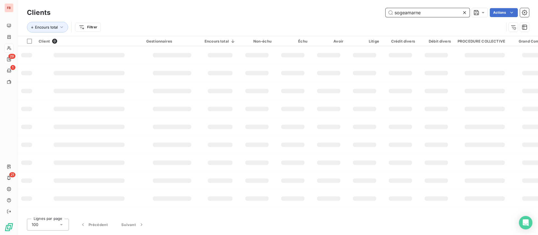
type input "sogeamarne"
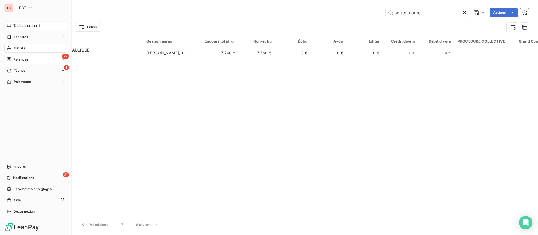
click at [20, 28] on span "Tableau de bord" at bounding box center [26, 25] width 26 height 5
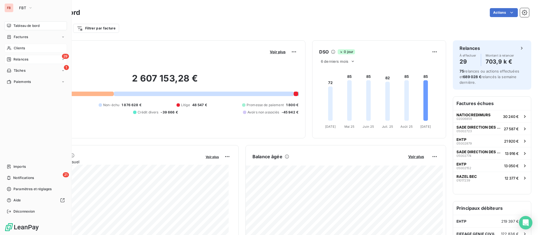
click at [19, 48] on span "Clients" at bounding box center [19, 48] width 11 height 5
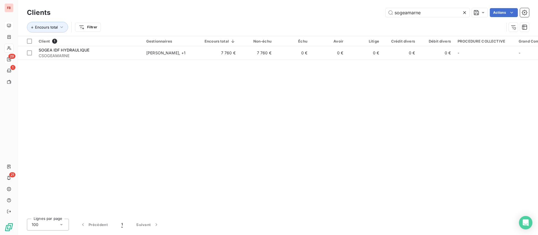
click at [466, 13] on icon at bounding box center [465, 12] width 3 height 3
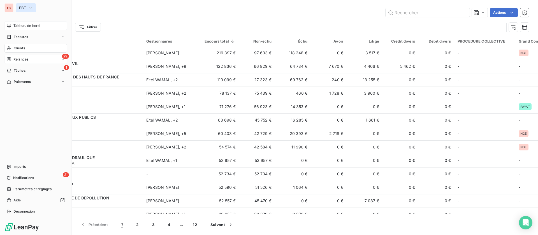
click at [28, 8] on button "FBT" at bounding box center [26, 7] width 20 height 9
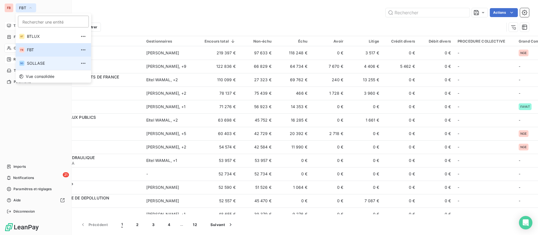
click at [36, 69] on li "SO SOLLASE" at bounding box center [53, 63] width 75 height 13
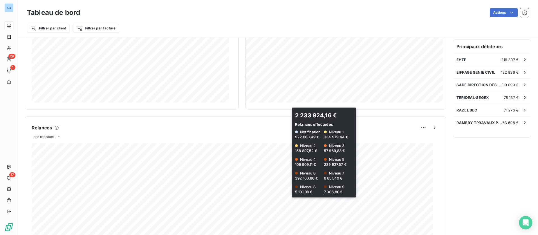
scroll to position [169, 0]
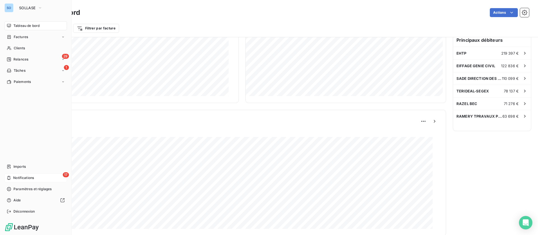
click at [23, 176] on span "Notifications" at bounding box center [23, 178] width 21 height 5
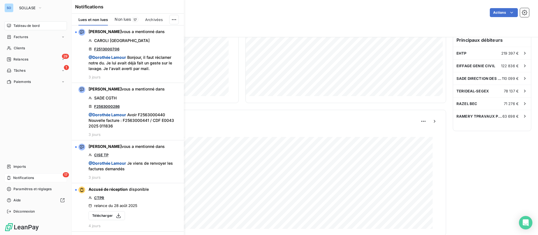
click at [13, 28] on div "Tableau de bord" at bounding box center [35, 25] width 63 height 9
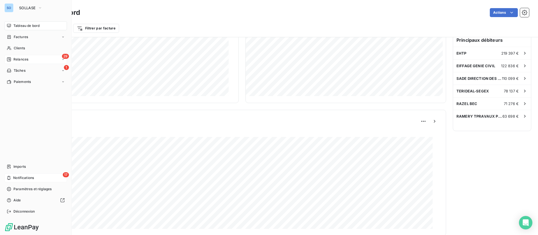
click at [27, 59] on span "Relances" at bounding box center [20, 59] width 15 height 5
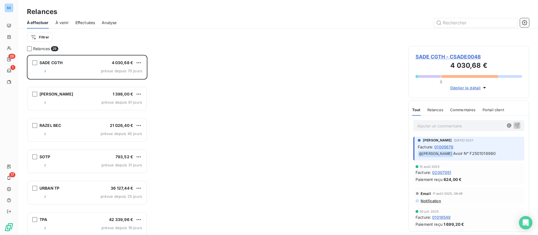
scroll to position [174, 114]
click at [524, 222] on icon "Open Intercom Messenger" at bounding box center [526, 222] width 6 height 7
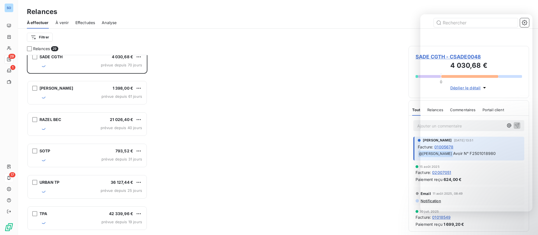
scroll to position [0, 0]
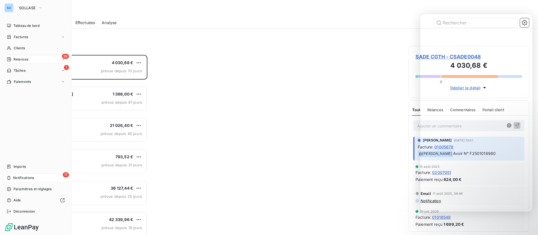
click at [15, 8] on div "SO SOLLASE" at bounding box center [35, 7] width 63 height 9
click at [33, 10] on button "SOLLASE" at bounding box center [31, 7] width 30 height 9
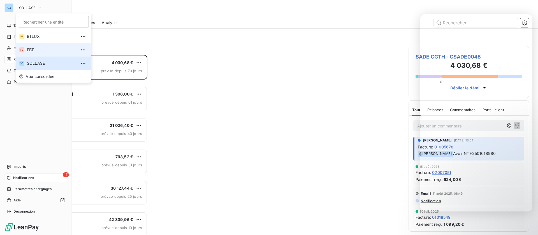
click at [41, 49] on span "FBT" at bounding box center [52, 50] width 50 height 6
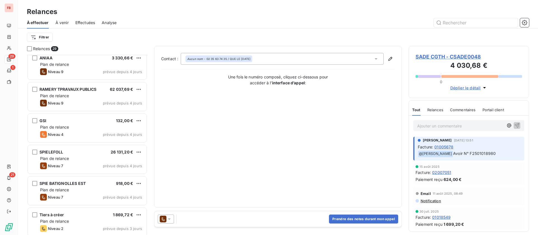
scroll to position [379, 0]
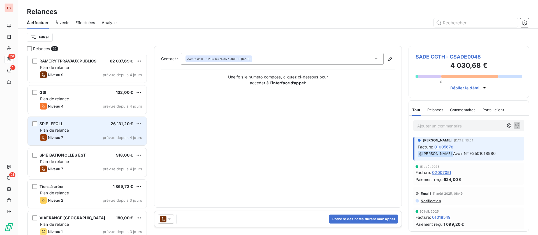
click at [74, 133] on div "Plan de relance" at bounding box center [91, 131] width 102 height 6
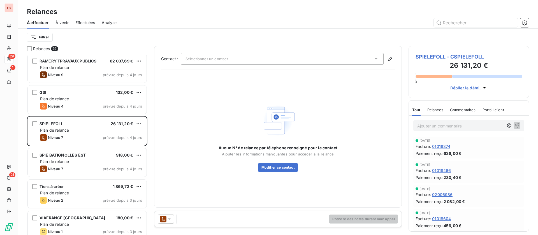
click at [170, 218] on icon at bounding box center [170, 220] width 6 height 6
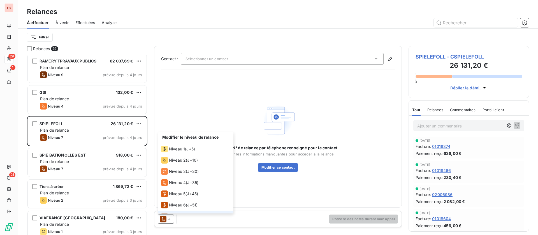
scroll to position [8, 0]
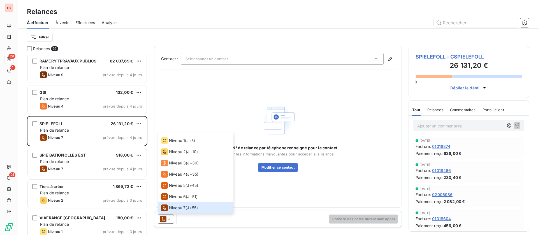
click at [438, 110] on span "Relances" at bounding box center [436, 110] width 16 height 4
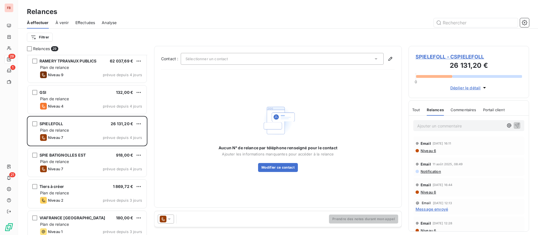
click at [164, 215] on div at bounding box center [166, 219] width 16 height 9
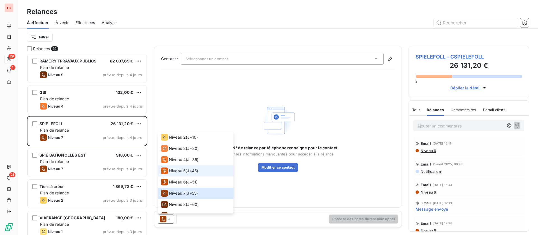
scroll to position [31, 0]
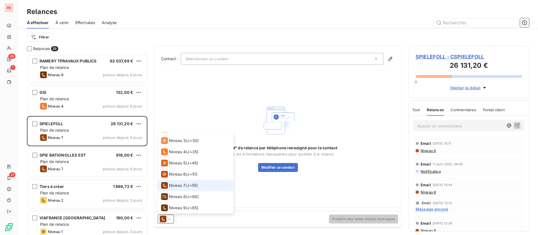
click at [177, 184] on span "Niveau 7" at bounding box center [177, 186] width 17 height 6
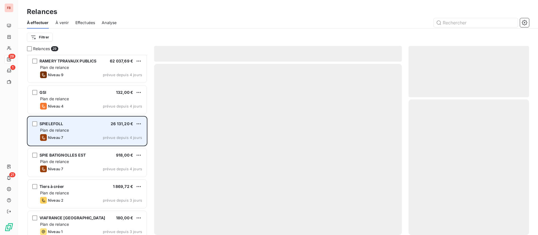
click at [100, 125] on div "SPIELEFOLL 26 131,20 €" at bounding box center [91, 123] width 102 height 5
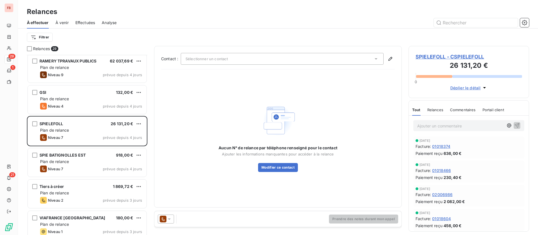
click at [166, 225] on div "Prendre des notes durant mon appel" at bounding box center [278, 219] width 247 height 16
click at [169, 219] on icon at bounding box center [170, 220] width 6 height 6
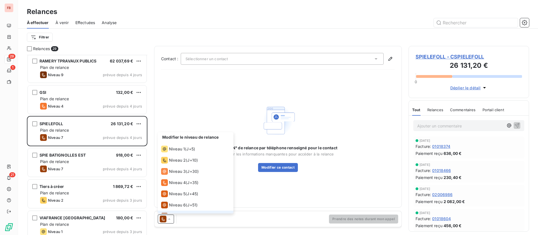
scroll to position [8, 0]
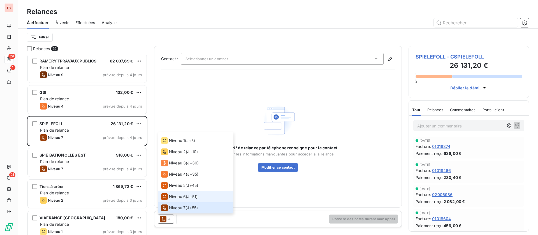
click at [172, 199] on span "Niveau 6" at bounding box center [177, 197] width 17 height 6
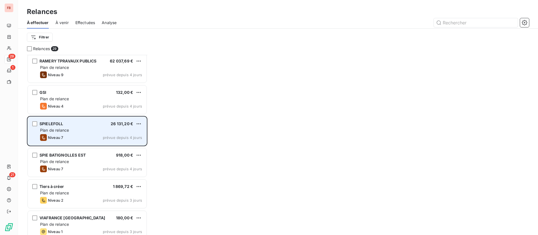
click at [91, 127] on div "SPIELEFOLL 26 131,20 € Plan de relance Niveau 7 prévue depuis 4 jours" at bounding box center [87, 131] width 119 height 29
click at [89, 134] on div "Niveau 7 prévue depuis 4 jours" at bounding box center [91, 137] width 102 height 7
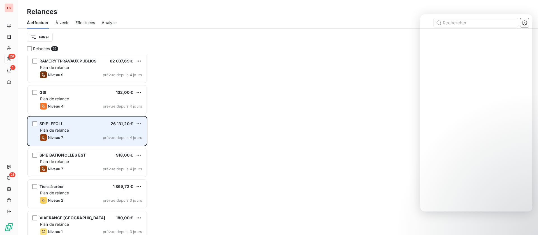
click at [79, 125] on div "SPIELEFOLL 26 131,20 €" at bounding box center [91, 123] width 102 height 5
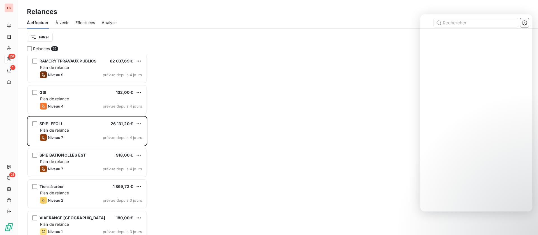
click at [309, 31] on div "Filtrer" at bounding box center [278, 37] width 503 height 17
click at [348, 107] on div "Relances 29 ANIAA 3 330,66 € Plan de relance Niveau 9 prévue depuis 4 jours RAM…" at bounding box center [278, 140] width 521 height 189
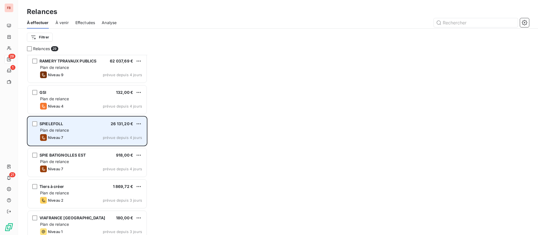
click at [79, 131] on div "Plan de relance" at bounding box center [91, 131] width 102 height 6
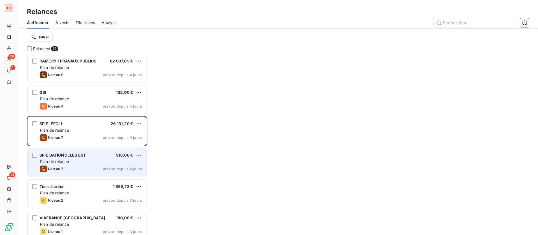
click at [86, 167] on div "Niveau 7 prévue depuis 4 jours" at bounding box center [91, 169] width 102 height 7
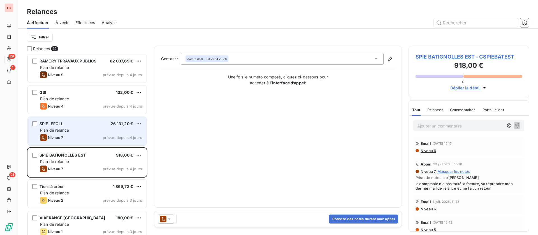
click at [85, 135] on div "Niveau 7 prévue depuis 4 jours" at bounding box center [91, 137] width 102 height 7
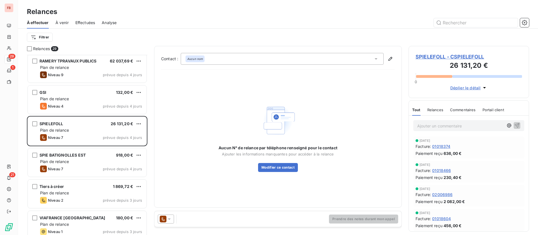
click at [169, 220] on icon at bounding box center [170, 220] width 6 height 6
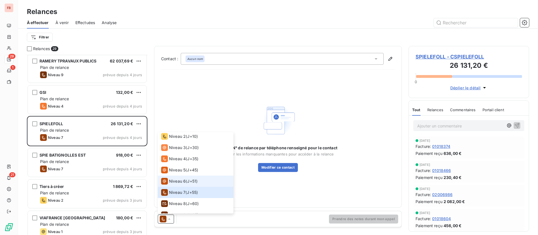
scroll to position [31, 0]
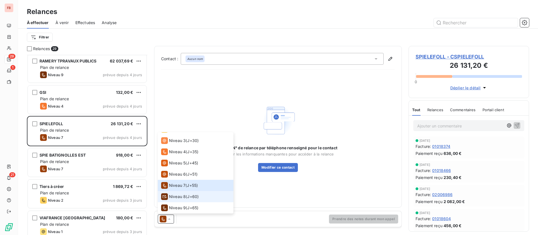
click at [179, 197] on span "Niveau 8" at bounding box center [177, 197] width 17 height 6
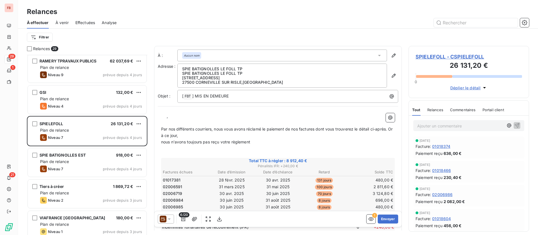
scroll to position [42, 0]
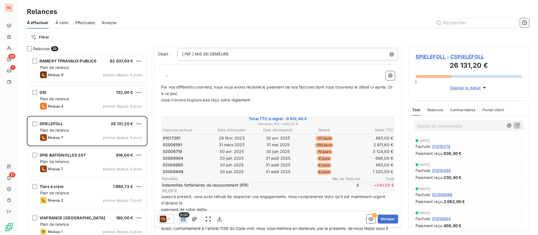
click at [185, 220] on icon "button" at bounding box center [184, 220] width 6 height 6
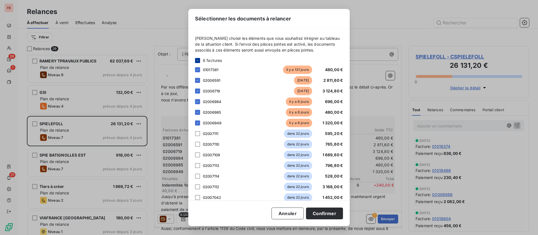
click at [198, 58] on div at bounding box center [197, 60] width 5 height 5
drag, startPoint x: 199, startPoint y: 70, endPoint x: 199, endPoint y: 77, distance: 7.3
click at [199, 71] on icon at bounding box center [197, 69] width 3 height 3
click at [198, 60] on icon at bounding box center [197, 60] width 3 height 3
click at [199, 59] on icon at bounding box center [197, 60] width 3 height 3
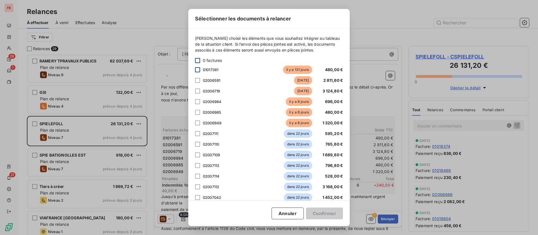
drag, startPoint x: 199, startPoint y: 68, endPoint x: 199, endPoint y: 72, distance: 4.2
click at [199, 68] on div at bounding box center [197, 69] width 5 height 5
click at [198, 82] on div at bounding box center [197, 80] width 5 height 5
click at [330, 212] on button "Confirmer" at bounding box center [324, 214] width 37 height 12
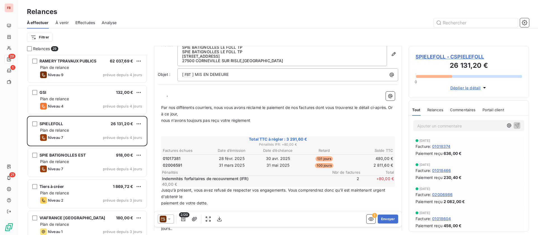
scroll to position [0, 0]
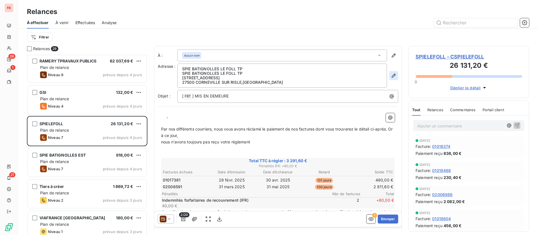
click at [391, 77] on icon "button" at bounding box center [394, 76] width 6 height 6
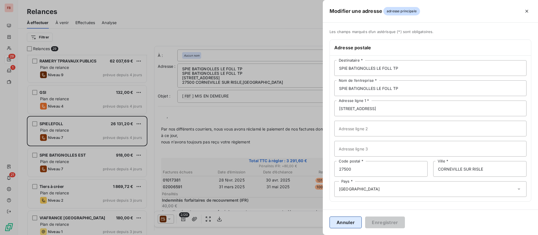
click at [347, 223] on button "Annuler" at bounding box center [346, 223] width 32 height 12
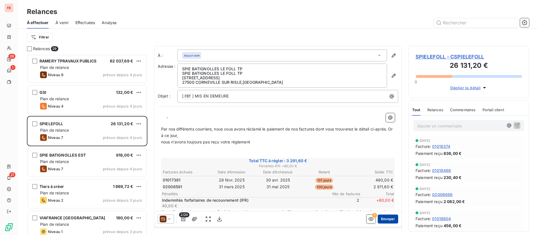
click at [381, 220] on button "Envoyer" at bounding box center [388, 219] width 20 height 9
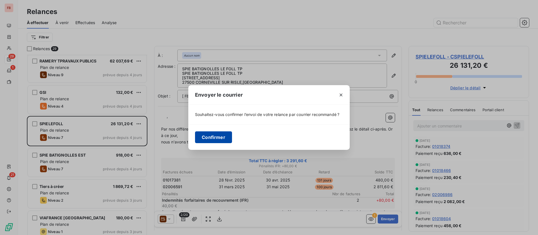
click at [212, 136] on button "Confirmer" at bounding box center [213, 138] width 37 height 12
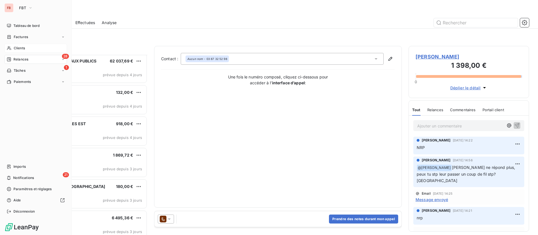
click at [21, 48] on span "Clients" at bounding box center [19, 48] width 11 height 5
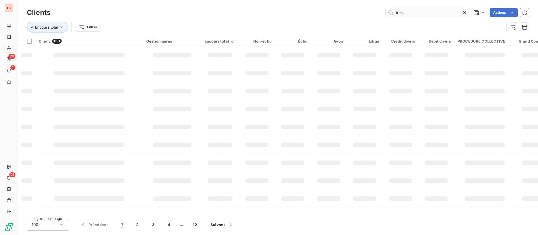
type input "tiers"
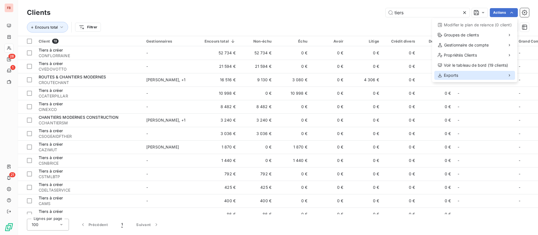
click at [455, 74] on span "Exports" at bounding box center [451, 76] width 14 height 6
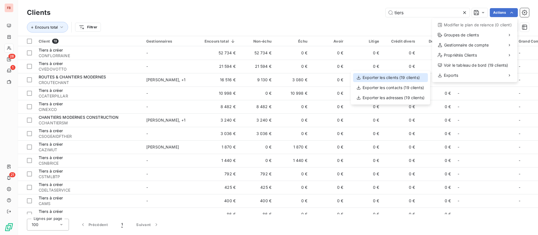
click at [392, 77] on div "Exporter les clients (19 clients)" at bounding box center [390, 77] width 75 height 9
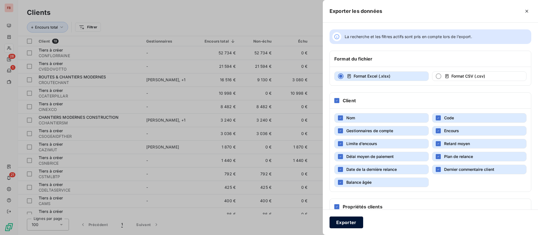
click at [338, 222] on button "Exporter" at bounding box center [347, 223] width 34 height 12
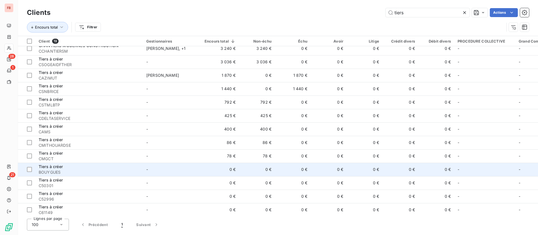
scroll to position [84, 0]
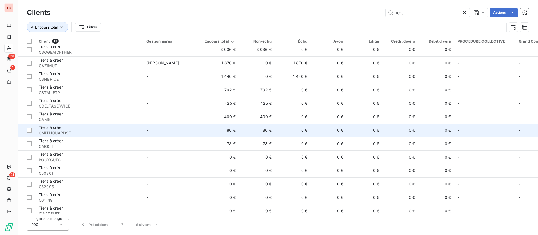
click at [104, 133] on span "CMITHOUARDSE" at bounding box center [89, 133] width 101 height 6
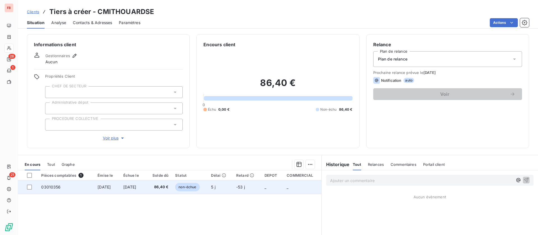
click at [131, 185] on span "[DATE]" at bounding box center [129, 187] width 13 height 5
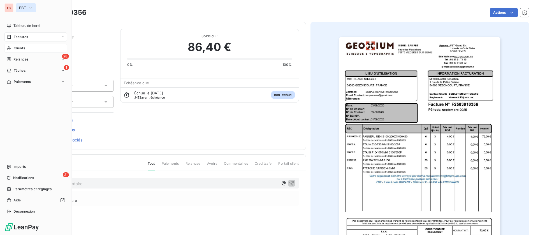
click at [19, 8] on button "FBT" at bounding box center [26, 7] width 20 height 9
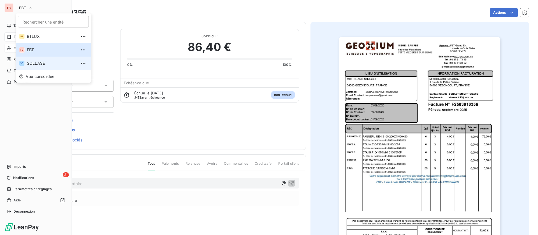
click at [33, 66] on li "SO SOLLASE" at bounding box center [53, 63] width 75 height 13
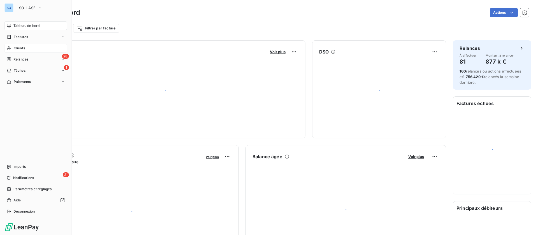
click at [26, 45] on div "Clients" at bounding box center [35, 48] width 63 height 9
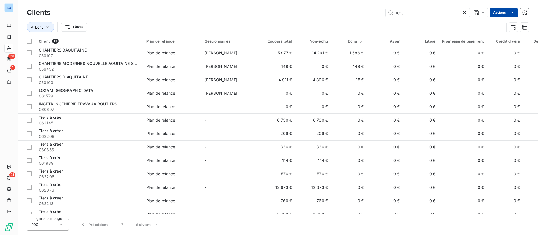
click at [516, 10] on html "SO 28 1 21 Clients tiers Actions Échu Filtrer Client 19 Plan de relance Gestion…" at bounding box center [269, 117] width 538 height 235
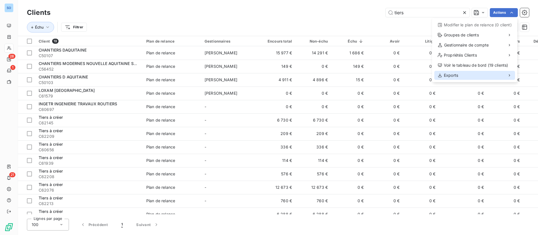
click at [460, 75] on div "Exports" at bounding box center [475, 75] width 81 height 9
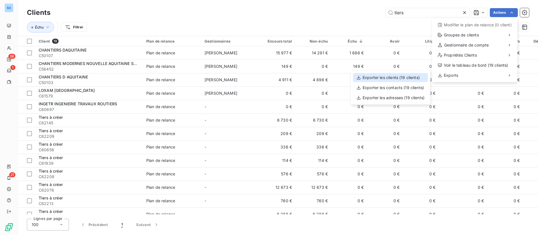
click at [384, 79] on div "Exporter les clients (19 clients)" at bounding box center [390, 77] width 75 height 9
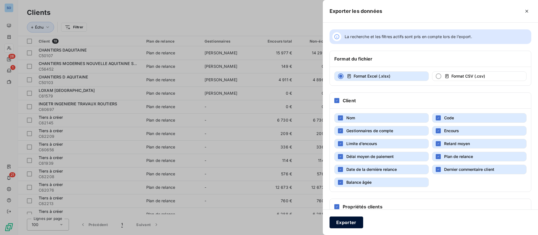
click at [353, 224] on button "Exporter" at bounding box center [347, 223] width 34 height 12
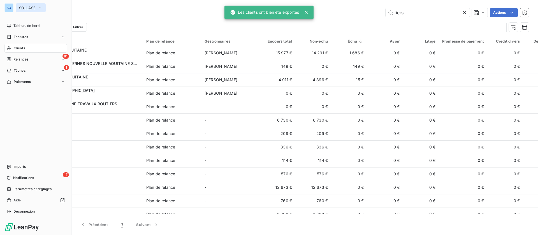
click at [25, 8] on span "SOLLASE" at bounding box center [27, 8] width 17 height 4
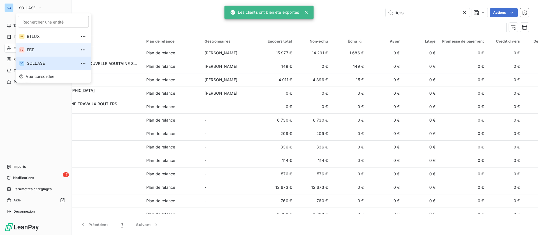
click at [31, 50] on span "FBT" at bounding box center [52, 50] width 50 height 6
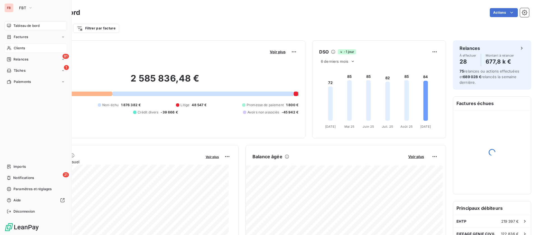
click at [26, 46] on div "Clients" at bounding box center [35, 48] width 63 height 9
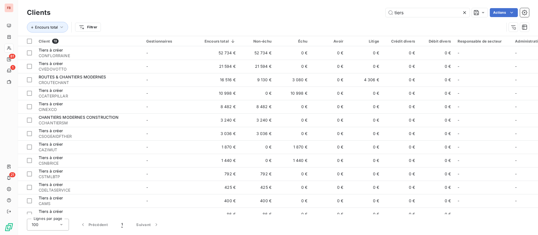
drag, startPoint x: 392, startPoint y: 14, endPoint x: 351, endPoint y: 9, distance: 41.3
click at [351, 9] on div "tiers Actions" at bounding box center [293, 12] width 472 height 9
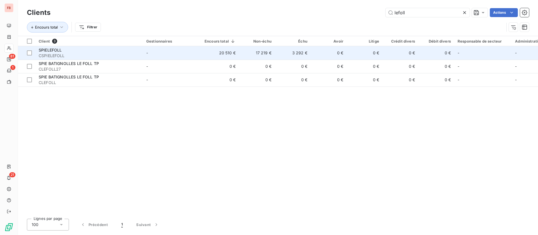
type input "lefoll"
click at [235, 52] on td "20 510 €" at bounding box center [220, 52] width 38 height 13
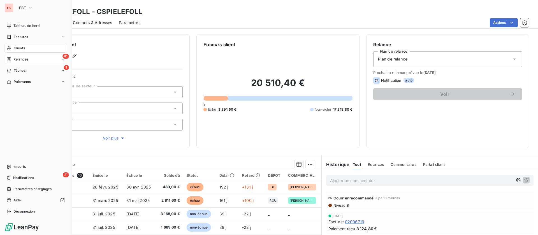
click at [15, 56] on div "81 Relances" at bounding box center [35, 59] width 63 height 9
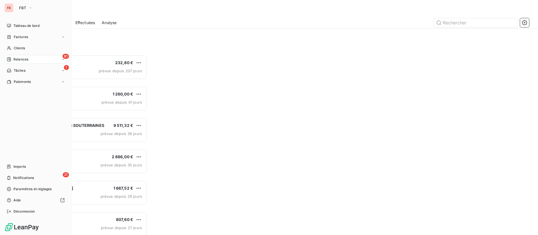
scroll to position [174, 114]
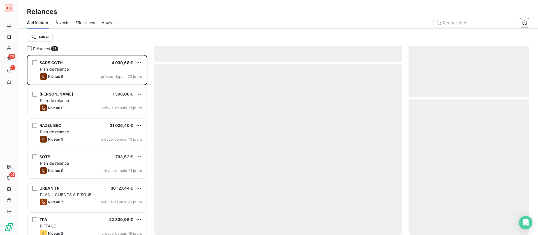
scroll to position [174, 114]
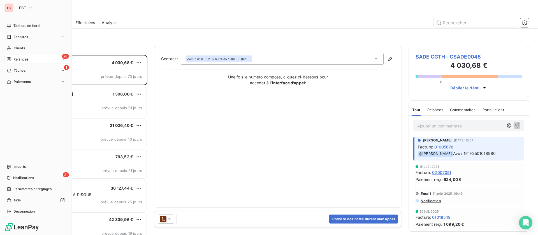
click at [24, 58] on span "Relances" at bounding box center [20, 59] width 15 height 5
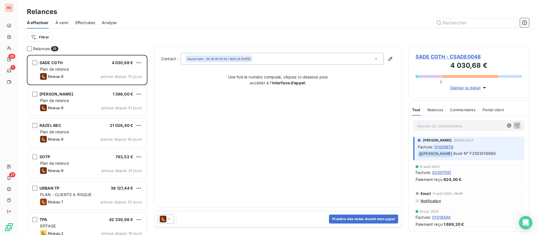
click at [448, 54] on span "SADE CGTH - CSADE0048" at bounding box center [469, 57] width 107 height 8
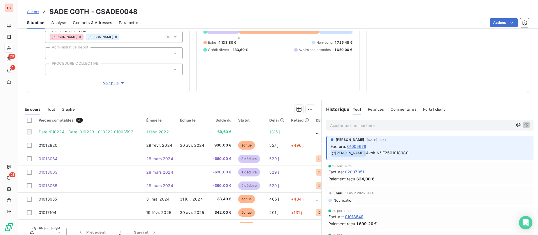
scroll to position [76, 0]
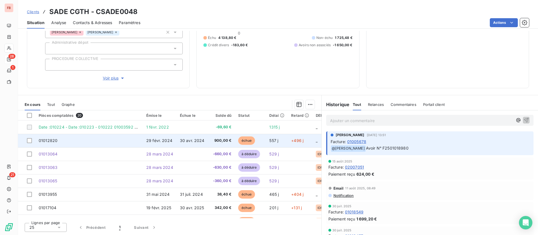
click at [194, 143] on td "30 avr. 2024" at bounding box center [193, 140] width 32 height 13
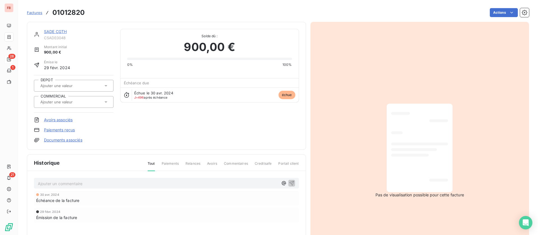
click at [58, 30] on link "SADE CGTH" at bounding box center [55, 31] width 23 height 5
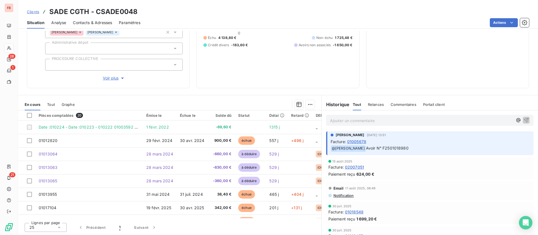
click at [368, 106] on span "Relances" at bounding box center [376, 104] width 16 height 4
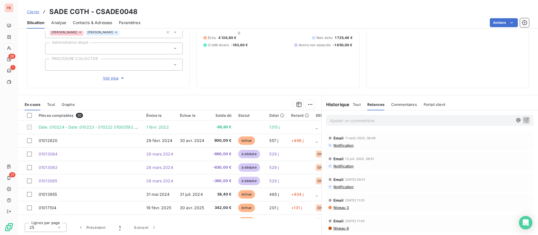
click at [107, 24] on span "Contacts & Adresses" at bounding box center [92, 23] width 39 height 6
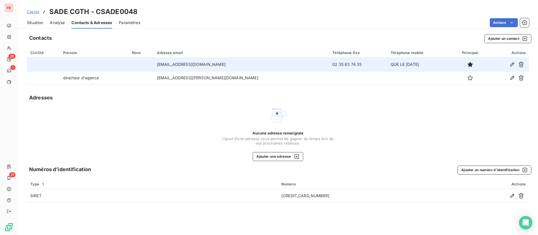
drag, startPoint x: 238, startPoint y: 66, endPoint x: 166, endPoint y: 66, distance: 72.1
click at [166, 66] on tr "comptafour.e0048@sade-cgth.fr 02 35 63 74 35 QUE LE LUNDI" at bounding box center [278, 64] width 503 height 13
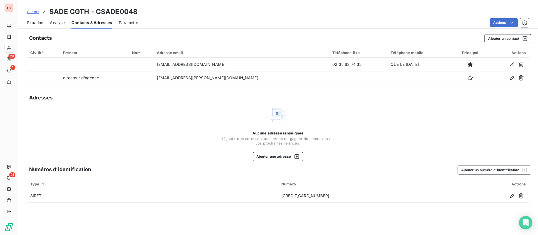
click at [36, 22] on span "Situation" at bounding box center [35, 23] width 16 height 6
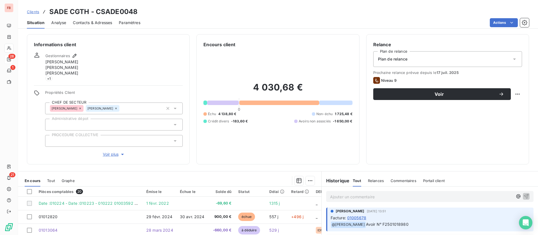
click at [370, 180] on span "Relances" at bounding box center [376, 181] width 16 height 4
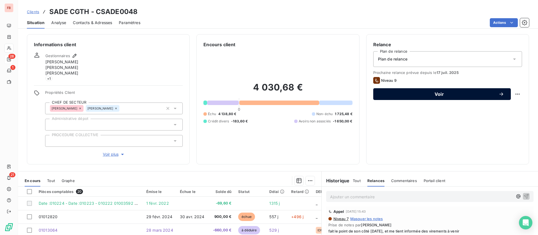
click at [492, 92] on span "Voir" at bounding box center [439, 94] width 119 height 4
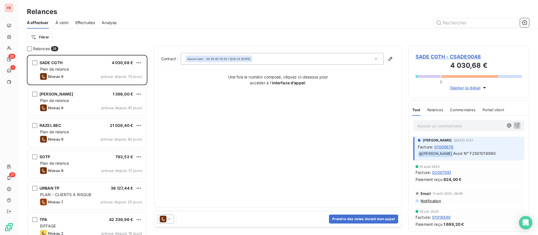
scroll to position [174, 114]
click at [169, 218] on icon at bounding box center [170, 220] width 6 height 6
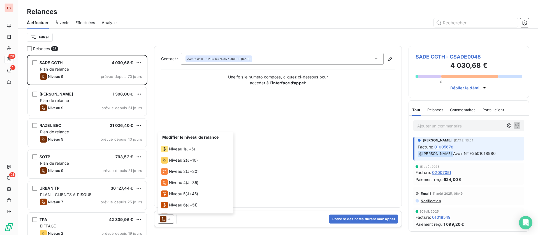
scroll to position [31, 0]
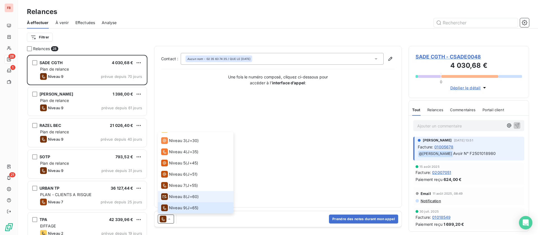
click at [189, 194] on div "Niveau 8 ( J+60 )" at bounding box center [180, 197] width 38 height 7
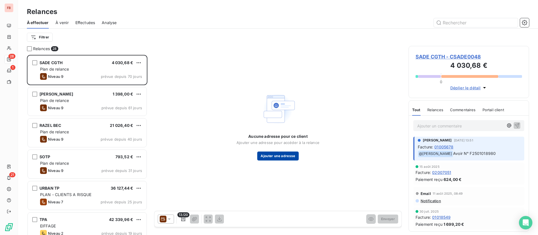
click at [289, 159] on button "Ajouter une adresse" at bounding box center [277, 156] width 41 height 9
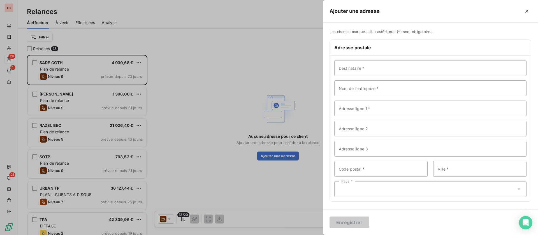
click at [526, 8] on icon "button" at bounding box center [527, 11] width 6 height 6
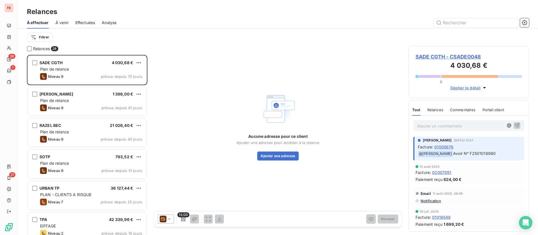
click at [167, 218] on icon at bounding box center [170, 220] width 6 height 6
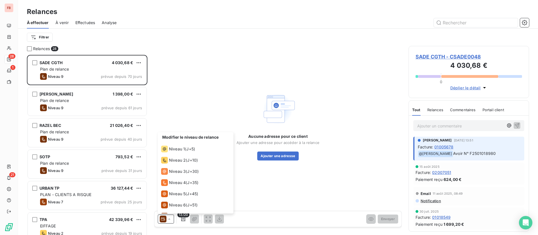
scroll to position [20, 0]
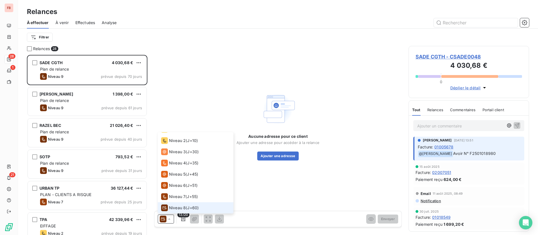
click at [172, 205] on span "Niveau 8" at bounding box center [177, 208] width 17 height 6
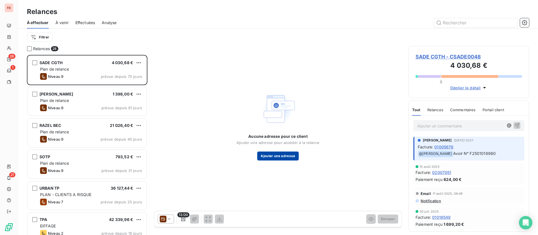
click at [282, 159] on button "Ajouter une adresse" at bounding box center [277, 156] width 41 height 9
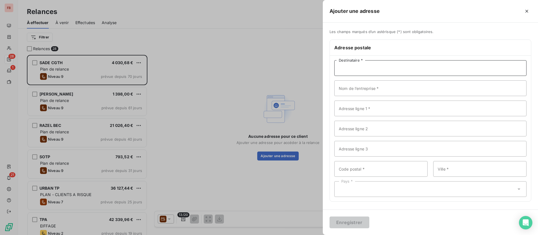
click at [373, 68] on input "Destinataire *" at bounding box center [431, 68] width 192 height 16
drag, startPoint x: 454, startPoint y: 65, endPoint x: 308, endPoint y: 66, distance: 145.8
click at [308, 235] on div "Ajouter une adresse Les champs marqués d’un astérisque (*) sont obligatoires. A…" at bounding box center [269, 235] width 538 height 0
type input "SADE DIRECTION REGIONALE DE NORMANDIE"
click at [350, 89] on input "Nom de l’entreprise *" at bounding box center [431, 88] width 192 height 16
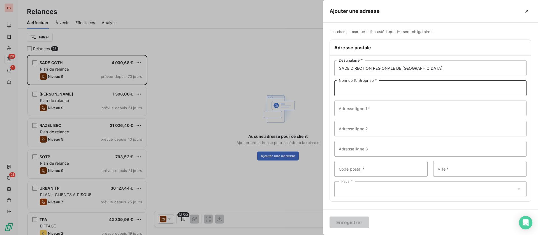
paste input "SADE DIRECTION REGIONALE DE NORMANDIE"
type input "SADE DIRECTION REGIONALE DE NORMANDIE"
drag, startPoint x: 354, startPoint y: 109, endPoint x: 358, endPoint y: 109, distance: 3.7
click at [355, 109] on input "Adresse ligne 1 *" at bounding box center [431, 109] width 192 height 16
type input "12 Boulevard Industriel CS 40014"
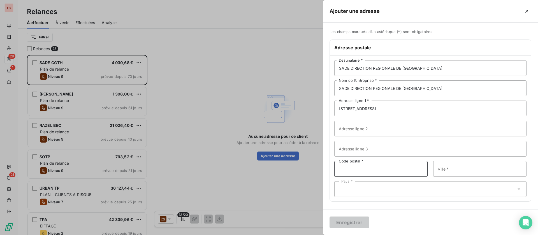
click at [372, 170] on input "Code postal *" at bounding box center [381, 169] width 93 height 16
click at [393, 169] on input "Code postal *" at bounding box center [381, 169] width 93 height 16
type input "76301"
type input "SOTTEVILLE LES ROUEN"
click at [358, 189] on div "Pays *" at bounding box center [431, 189] width 192 height 16
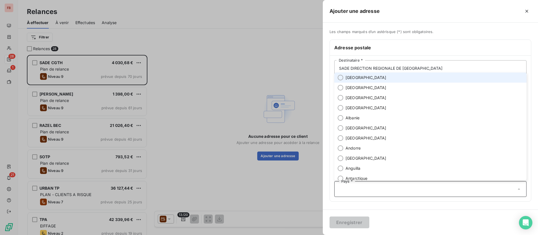
click at [351, 79] on span "France" at bounding box center [366, 78] width 41 height 6
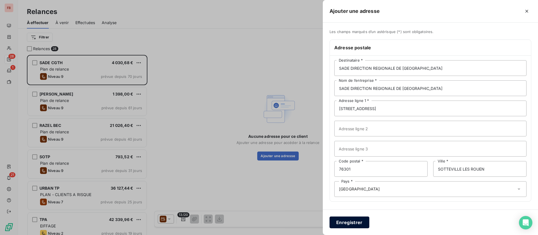
click at [342, 222] on button "Enregistrer" at bounding box center [350, 223] width 40 height 12
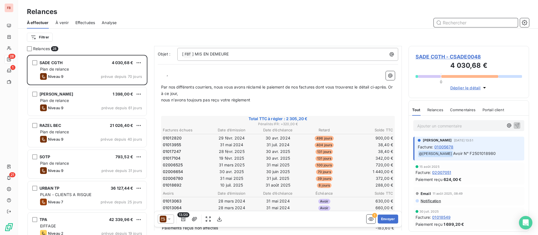
scroll to position [84, 0]
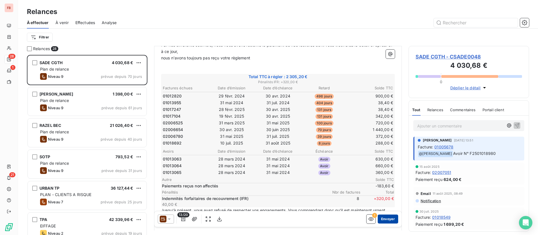
click at [385, 220] on button "Envoyer" at bounding box center [388, 219] width 20 height 9
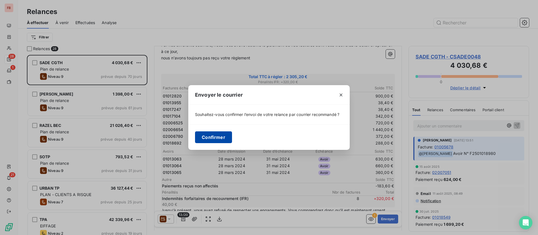
click at [220, 135] on button "Confirmer" at bounding box center [213, 138] width 37 height 12
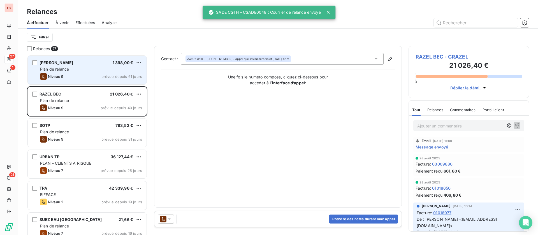
click at [79, 66] on div "Plan de relance" at bounding box center [91, 69] width 102 height 6
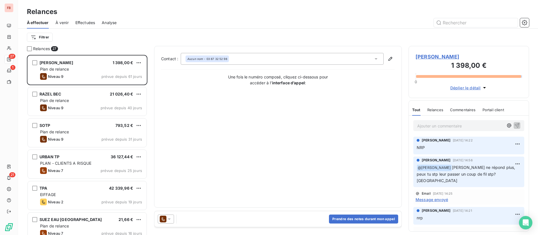
click at [354, 224] on div "Prendre des notes durant mon appel" at bounding box center [278, 219] width 247 height 16
click at [364, 215] on button "Prendre des notes durant mon appel" at bounding box center [363, 219] width 69 height 9
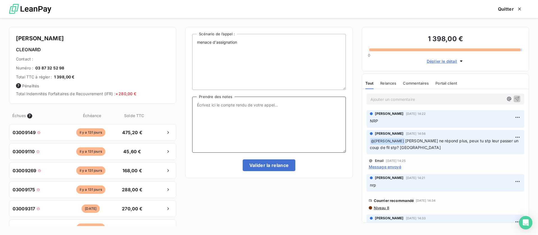
click at [250, 131] on textarea "Prendre des notes" at bounding box center [268, 125] width 153 height 56
click at [268, 137] on textarea "Prendre des notes" at bounding box center [268, 125] width 153 height 56
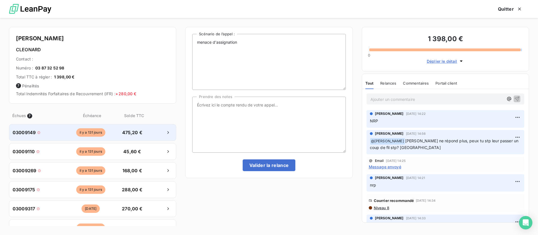
click at [106, 130] on div "il y a 131 jours" at bounding box center [90, 132] width 51 height 8
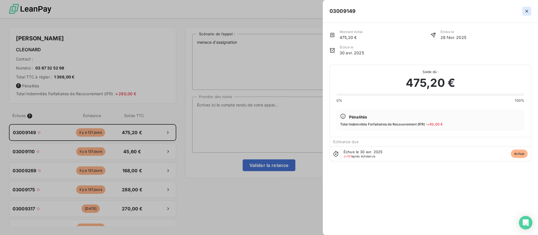
click at [528, 10] on icon "button" at bounding box center [527, 11] width 6 height 6
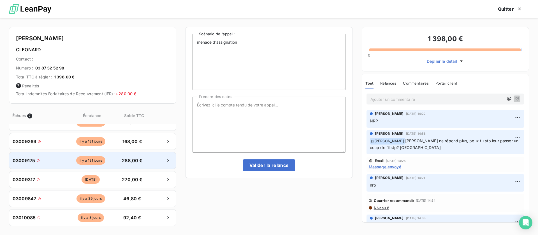
scroll to position [42, 0]
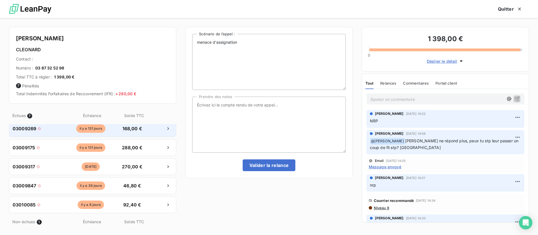
click at [98, 130] on span "il y a 131 jours" at bounding box center [90, 129] width 29 height 8
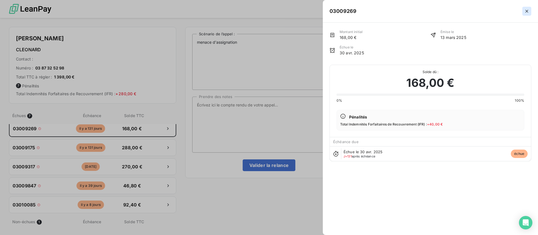
click at [528, 11] on icon "button" at bounding box center [527, 11] width 3 height 3
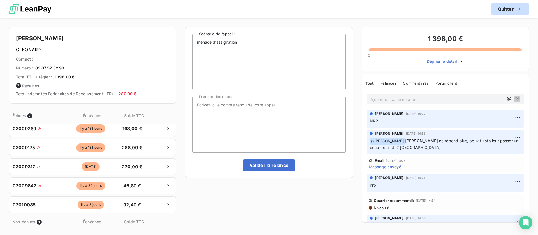
click at [507, 11] on button "Quitter" at bounding box center [511, 9] width 38 height 12
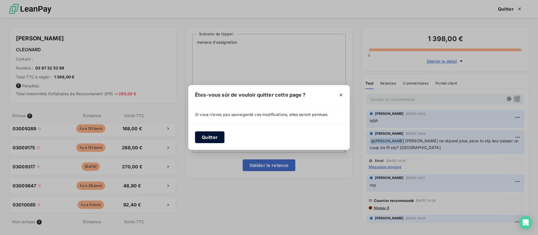
click at [211, 135] on button "Quitter" at bounding box center [209, 138] width 29 height 12
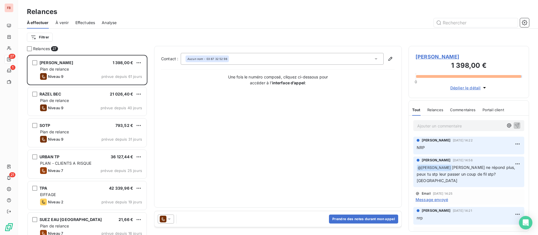
click at [447, 58] on span "[PERSON_NAME]" at bounding box center [469, 57] width 107 height 8
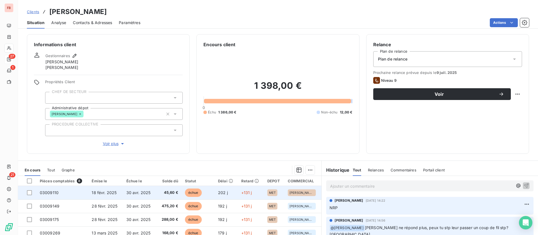
click at [108, 191] on span "18 févr. 2025" at bounding box center [104, 192] width 25 height 5
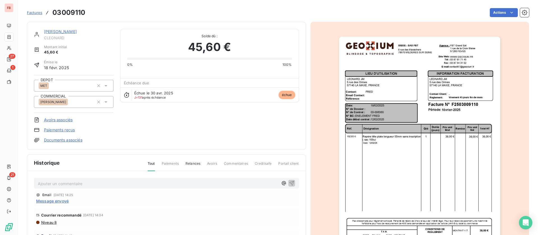
click at [57, 31] on link "[PERSON_NAME]" at bounding box center [60, 31] width 33 height 5
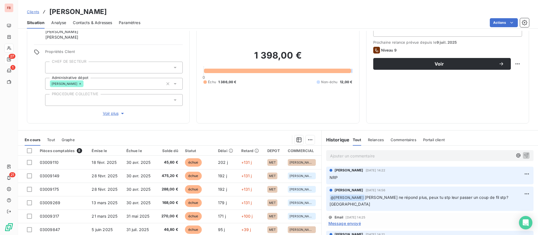
scroll to position [42, 0]
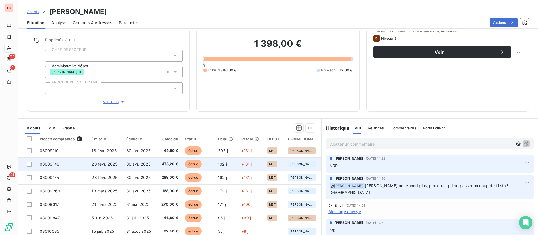
click at [150, 163] on td "30 avr. 2025" at bounding box center [140, 164] width 34 height 13
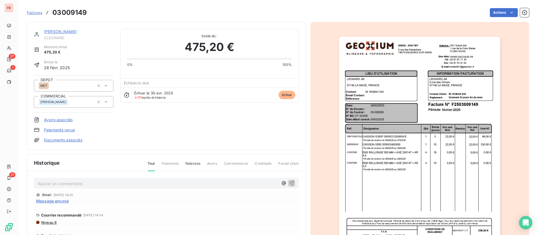
click at [60, 28] on div "LEONARD JM CLEONARD Montant initial 475,20 € Émise le 28 févr. 2025 DEPOT MET C…" at bounding box center [166, 86] width 279 height 128
click at [59, 35] on div "LEONARD JM CLEONARD" at bounding box center [79, 34] width 70 height 11
click at [61, 29] on link "[PERSON_NAME]" at bounding box center [60, 31] width 33 height 5
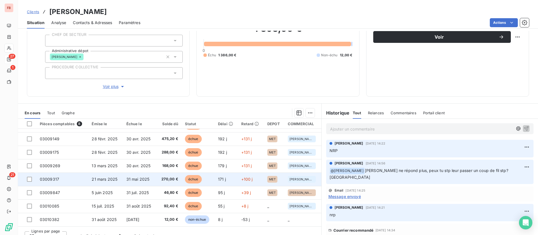
scroll to position [66, 0]
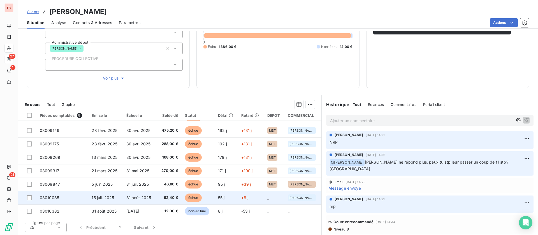
click at [137, 198] on span "31 août 2025" at bounding box center [138, 197] width 25 height 5
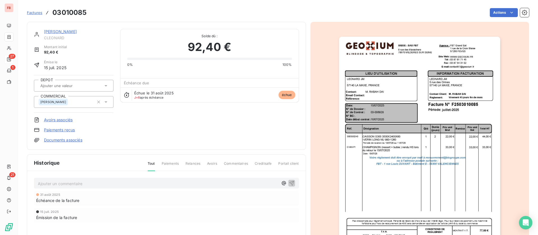
click at [59, 31] on link "[PERSON_NAME]" at bounding box center [60, 31] width 33 height 5
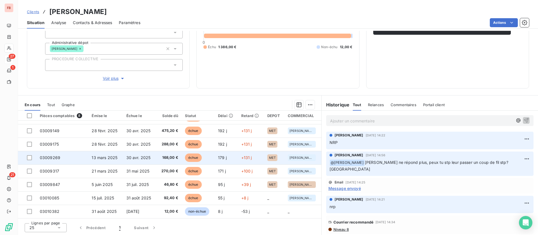
scroll to position [66, 0]
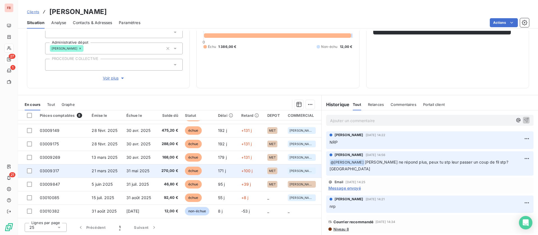
click at [160, 172] on span "270,00 €" at bounding box center [169, 171] width 18 height 6
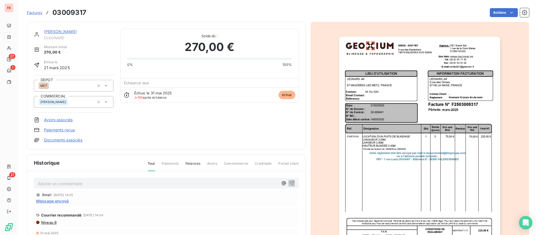
click at [65, 31] on link "[PERSON_NAME]" at bounding box center [60, 31] width 33 height 5
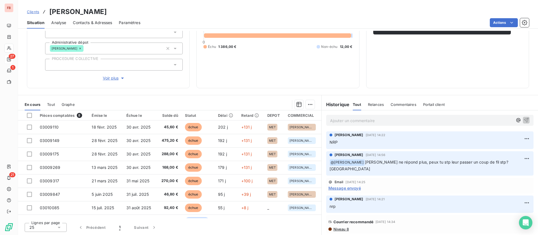
click at [338, 185] on span "Message envoyé" at bounding box center [345, 188] width 33 height 6
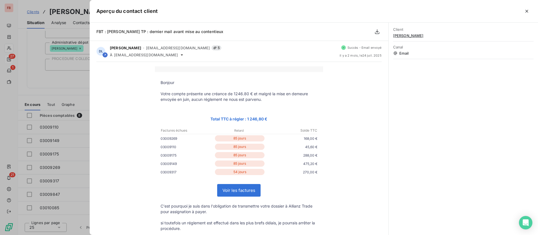
drag, startPoint x: 524, startPoint y: 10, endPoint x: 454, endPoint y: 31, distance: 73.4
click at [524, 10] on button "button" at bounding box center [527, 11] width 9 height 9
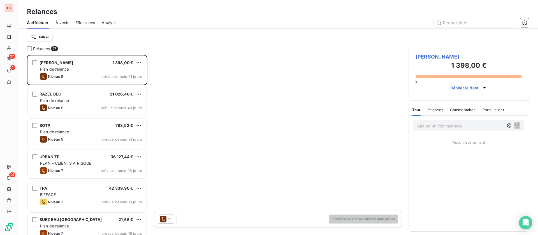
scroll to position [174, 114]
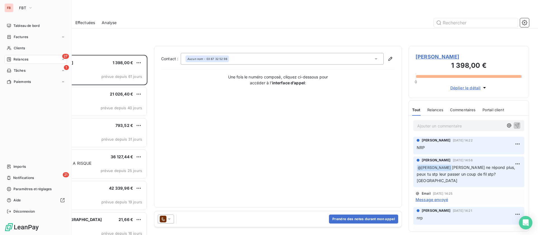
click at [10, 6] on div "FB" at bounding box center [8, 7] width 9 height 9
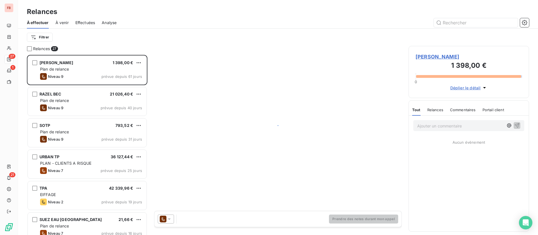
scroll to position [174, 114]
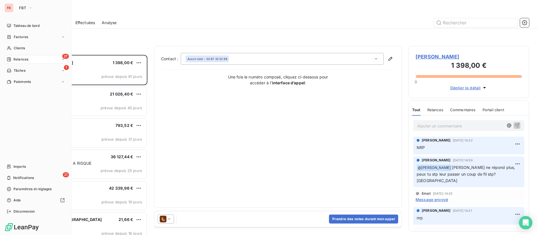
click at [15, 7] on div "FB FBT" at bounding box center [35, 7] width 63 height 9
click at [27, 9] on button "FBT" at bounding box center [26, 7] width 20 height 9
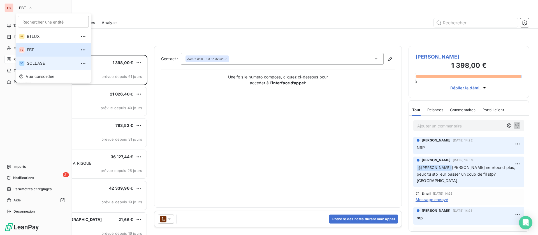
click at [36, 64] on span "SOLLASE" at bounding box center [52, 64] width 50 height 6
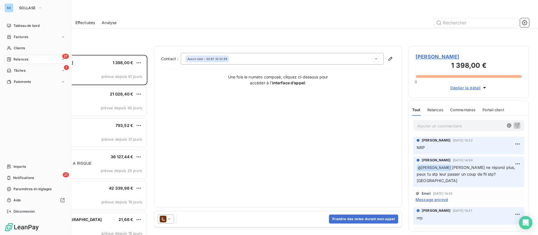
scroll to position [174, 114]
click at [17, 24] on span "Tableau de bord" at bounding box center [26, 25] width 26 height 5
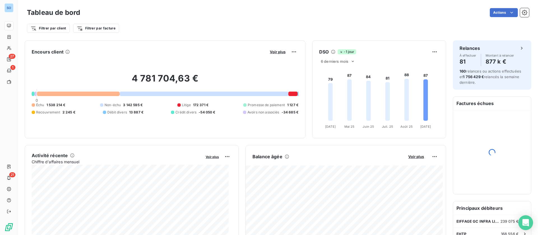
click at [528, 223] on icon "Open Intercom Messenger" at bounding box center [526, 222] width 6 height 7
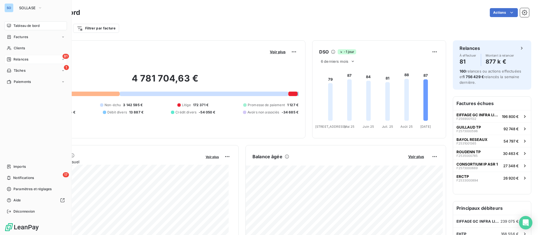
click at [12, 59] on div "Relances" at bounding box center [18, 59] width 22 height 5
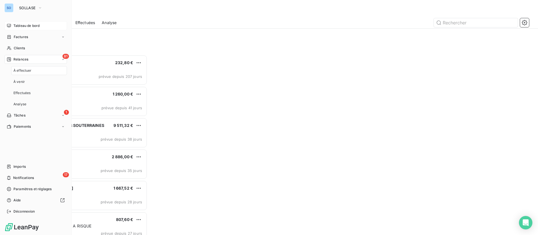
click at [20, 29] on div "Tableau de bord" at bounding box center [35, 25] width 63 height 9
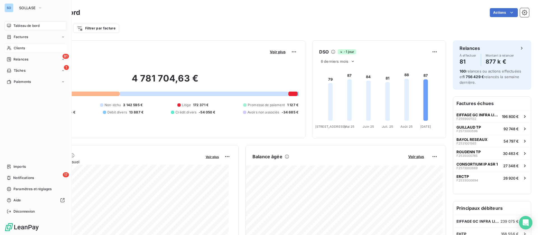
click at [10, 46] on icon at bounding box center [9, 48] width 5 height 4
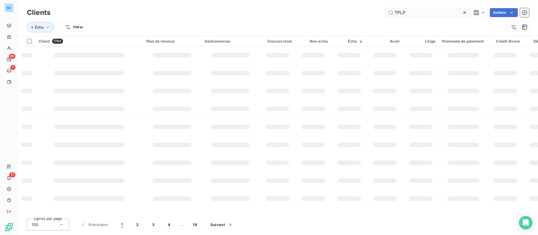
type input "TPLP"
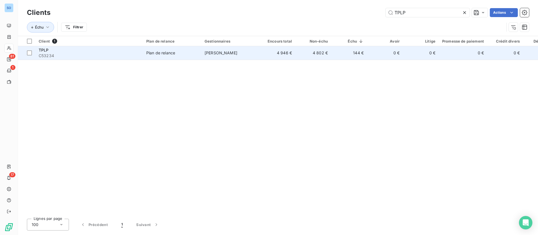
click at [169, 55] on div "Plan de relance" at bounding box center [160, 53] width 29 height 6
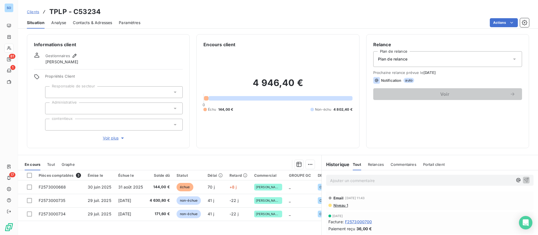
click at [90, 20] on span "Contacts & Adresses" at bounding box center [92, 23] width 39 height 6
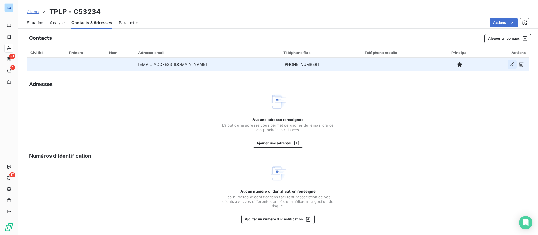
click at [513, 62] on icon "button" at bounding box center [513, 65] width 6 height 6
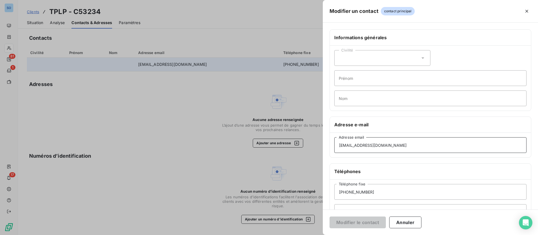
drag, startPoint x: 394, startPoint y: 146, endPoint x: 268, endPoint y: 148, distance: 126.0
click at [288, 235] on div "Modifier un contact contact principal Informations générales Civilité Prénom No…" at bounding box center [269, 235] width 538 height 0
paste input "[EMAIL_ADDRESS][DOMAIN_NAME]"
type input "[EMAIL_ADDRESS][DOMAIN_NAME]"
click at [368, 219] on button "Modifier le contact" at bounding box center [358, 223] width 56 height 12
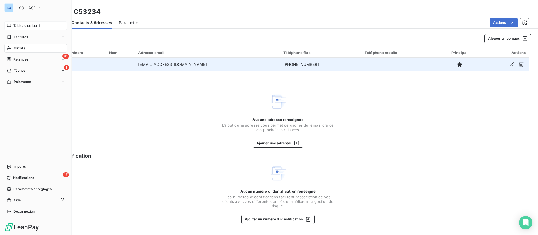
drag, startPoint x: 40, startPoint y: 23, endPoint x: 52, endPoint y: 21, distance: 12.2
click at [40, 23] on div "Tableau de bord" at bounding box center [35, 25] width 63 height 9
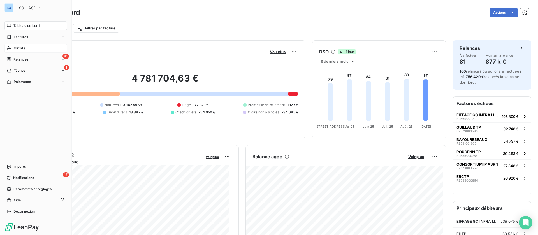
click at [17, 49] on span "Clients" at bounding box center [19, 48] width 11 height 5
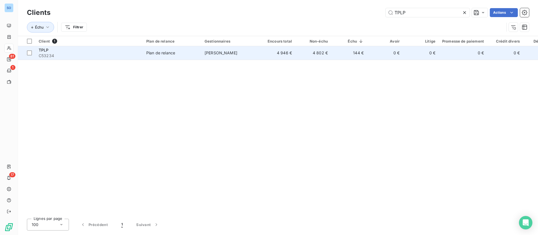
click at [148, 57] on td "Plan de relance" at bounding box center [172, 52] width 58 height 13
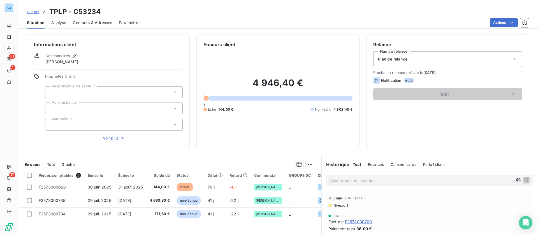
click at [106, 20] on span "Contacts & Adresses" at bounding box center [92, 23] width 39 height 6
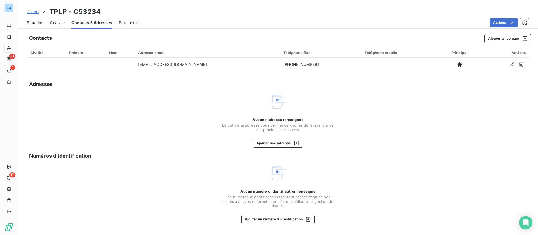
drag, startPoint x: 34, startPoint y: 22, endPoint x: 197, endPoint y: 29, distance: 162.5
click at [36, 22] on span "Situation" at bounding box center [35, 23] width 16 height 6
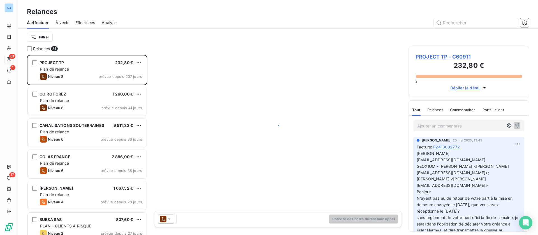
scroll to position [174, 114]
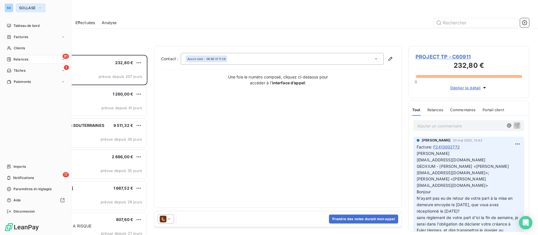
click at [24, 9] on span "SOLLASE" at bounding box center [27, 8] width 17 height 4
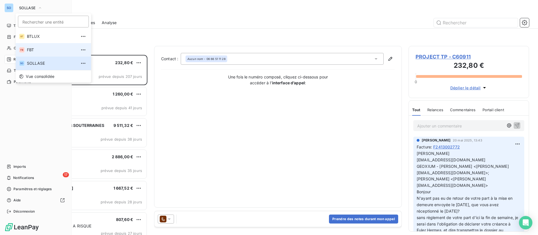
click at [31, 45] on li "FB FBT" at bounding box center [53, 49] width 75 height 13
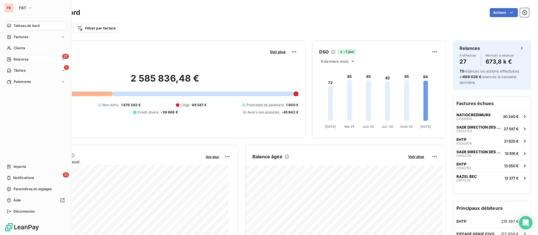
click at [14, 59] on span "Relances" at bounding box center [20, 59] width 15 height 5
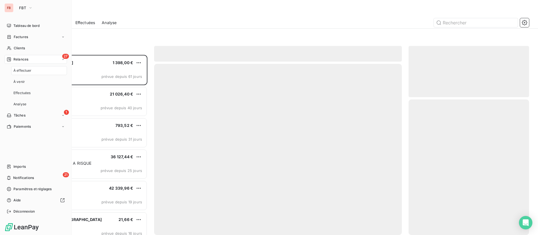
scroll to position [174, 114]
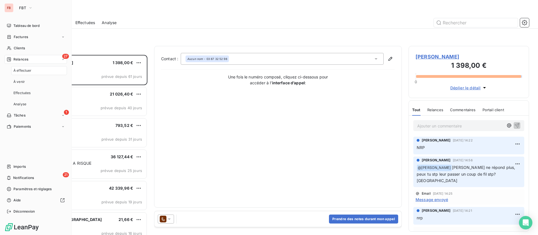
click at [31, 60] on div "27 Relances" at bounding box center [35, 59] width 63 height 9
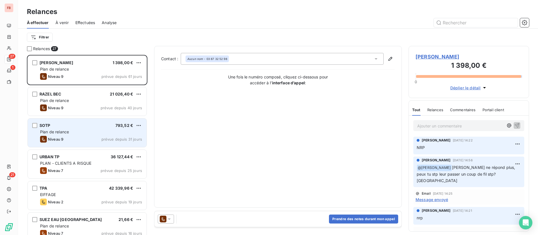
click at [92, 132] on div "Plan de relance" at bounding box center [91, 132] width 102 height 6
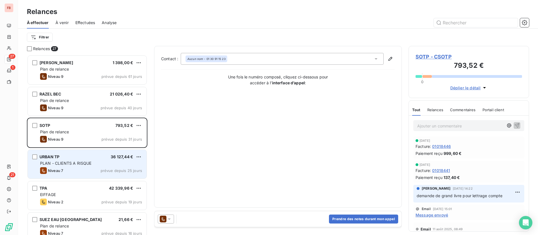
click at [90, 169] on div "Niveau 7 prévue depuis 25 jours" at bounding box center [91, 170] width 102 height 7
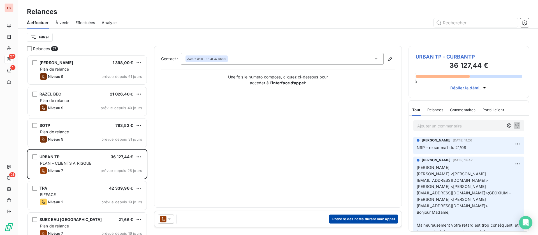
click at [370, 219] on button "Prendre des notes durant mon appel" at bounding box center [363, 219] width 69 height 9
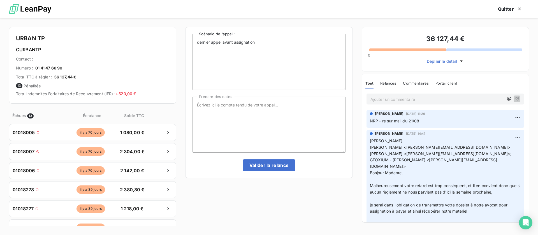
click at [443, 59] on span "Déplier le détail" at bounding box center [442, 61] width 31 height 6
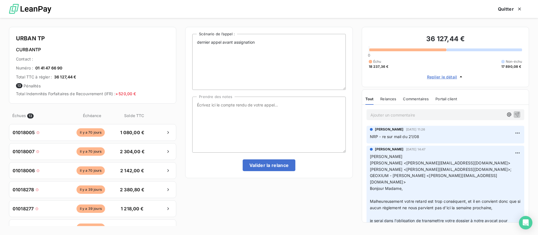
click at [424, 117] on p "Ajouter un commentaire ﻿" at bounding box center [437, 115] width 133 height 7
click at [515, 112] on icon "button" at bounding box center [518, 115] width 6 height 6
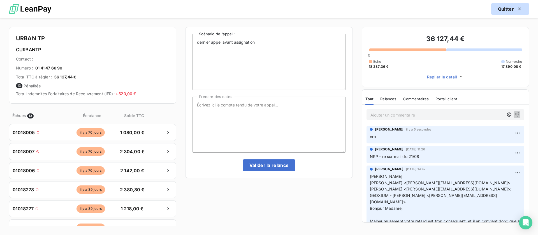
click at [508, 7] on button "Quitter" at bounding box center [511, 9] width 38 height 12
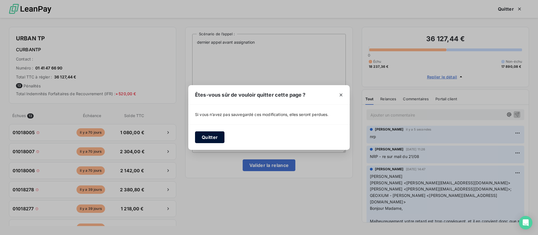
click at [208, 139] on button "Quitter" at bounding box center [209, 138] width 29 height 12
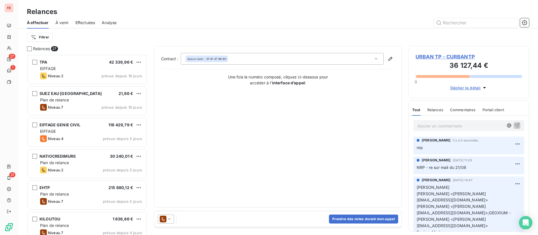
scroll to position [169, 0]
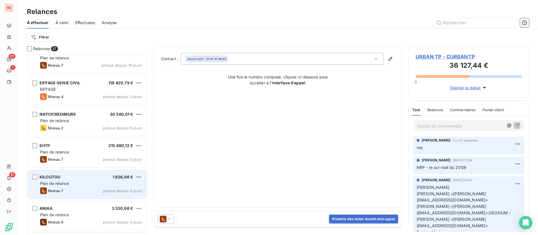
click at [79, 182] on div "Plan de relance" at bounding box center [91, 184] width 102 height 6
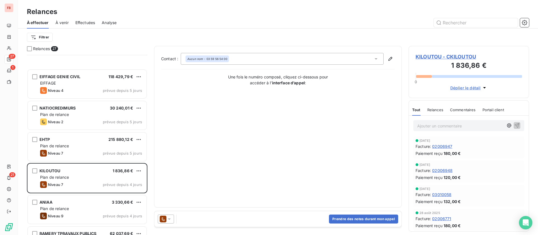
scroll to position [253, 0]
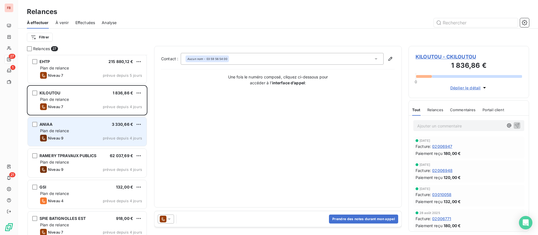
click at [68, 133] on div "Plan de relance" at bounding box center [91, 131] width 102 height 6
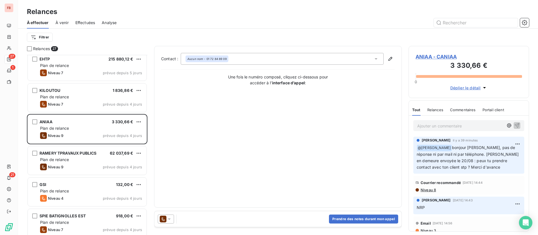
scroll to position [295, 0]
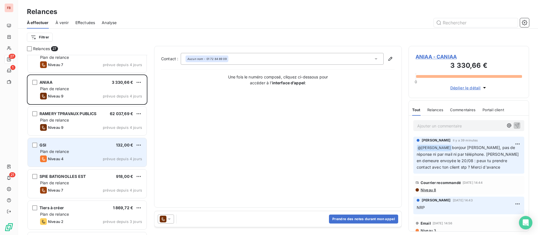
click at [81, 148] on div "GSI 132,00 € Plan de relance Niveau 4 prévue depuis 4 jours" at bounding box center [87, 152] width 119 height 29
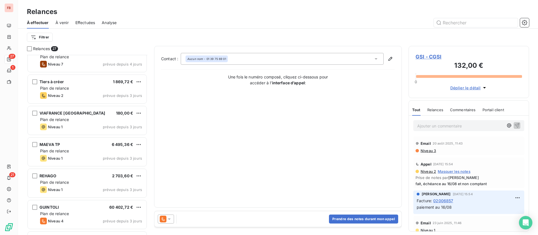
scroll to position [379, 0]
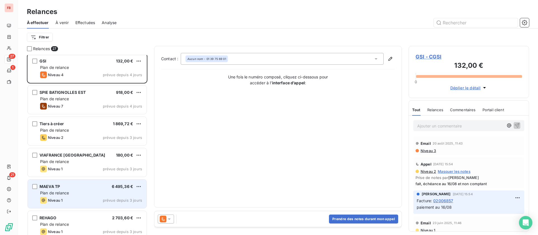
click at [79, 200] on div "Niveau 1 prévue depuis 3 jours" at bounding box center [91, 200] width 102 height 7
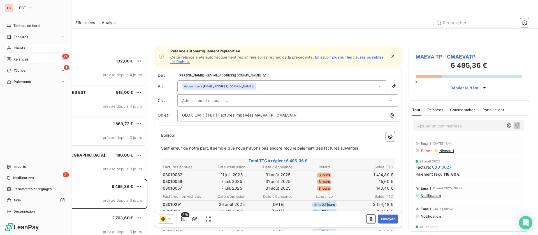
drag, startPoint x: 22, startPoint y: 47, endPoint x: 34, endPoint y: 48, distance: 12.1
click at [22, 48] on span "Clients" at bounding box center [19, 48] width 11 height 5
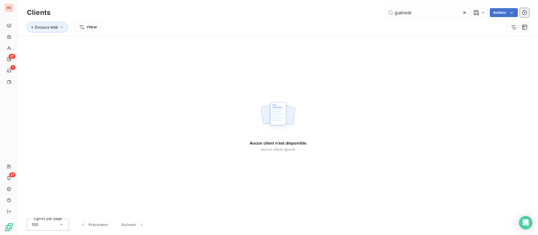
drag, startPoint x: 425, startPoint y: 10, endPoint x: 265, endPoint y: 7, distance: 160.2
click at [264, 8] on div "Clients guénolé Actions" at bounding box center [278, 13] width 503 height 12
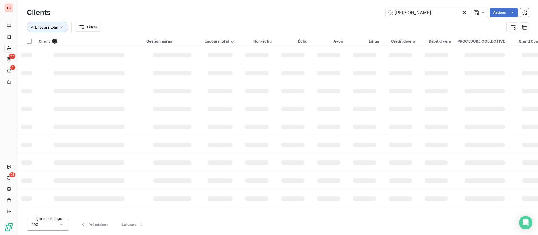
type input "[PERSON_NAME]"
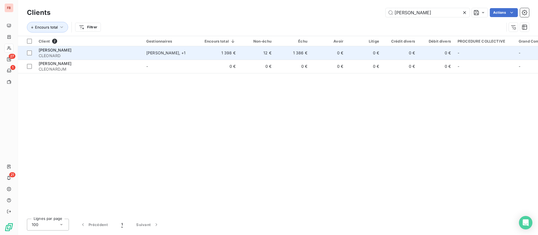
click at [271, 58] on td "12 €" at bounding box center [257, 52] width 36 height 13
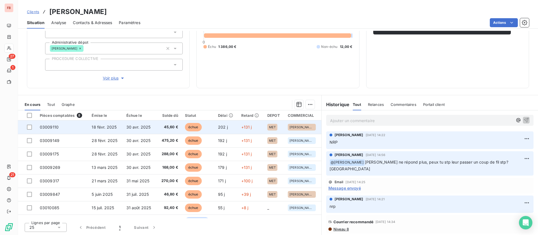
click at [165, 128] on span "45,60 €" at bounding box center [169, 128] width 18 height 6
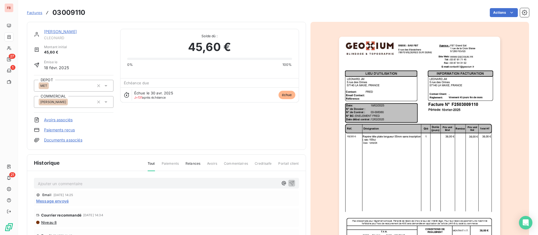
click at [56, 30] on link "[PERSON_NAME]" at bounding box center [60, 31] width 33 height 5
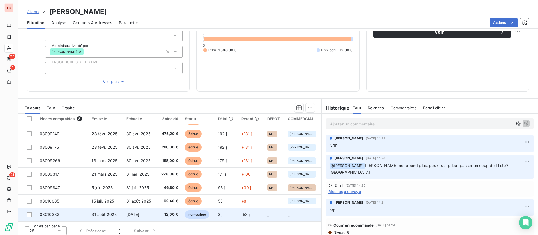
scroll to position [66, 0]
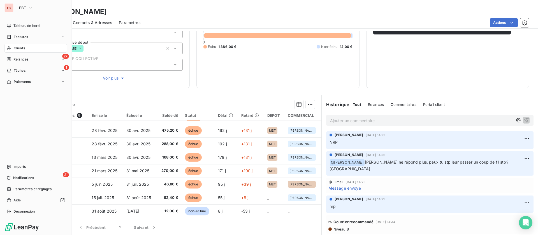
click at [21, 44] on div "Clients" at bounding box center [35, 48] width 63 height 9
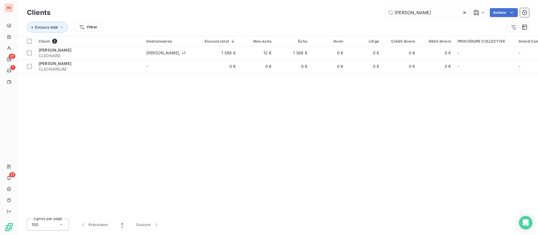
drag, startPoint x: 414, startPoint y: 7, endPoint x: 341, endPoint y: 4, distance: 73.0
click at [342, 4] on div "Clients leonard Actions Encours total Filtrer" at bounding box center [278, 18] width 521 height 36
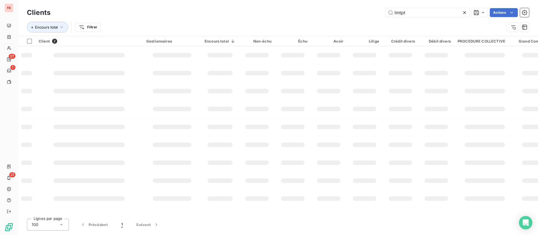
type input "lmtpt"
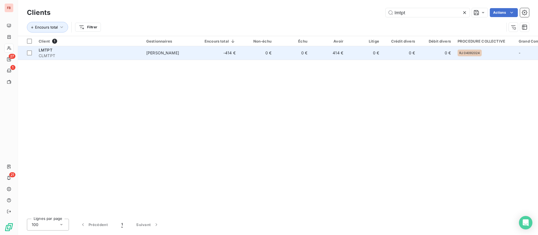
click at [267, 54] on td "0 €" at bounding box center [257, 52] width 36 height 13
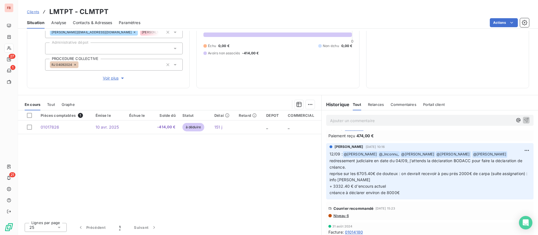
scroll to position [42, 0]
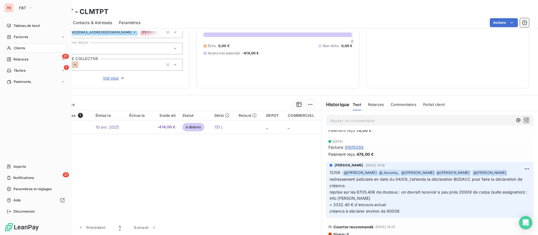
click at [14, 44] on div "Clients" at bounding box center [35, 48] width 63 height 9
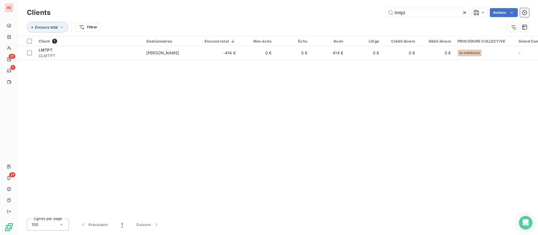
drag, startPoint x: 383, startPoint y: 11, endPoint x: 356, endPoint y: 14, distance: 26.6
click at [356, 14] on div "lmtpt Actions" at bounding box center [293, 12] width 472 height 9
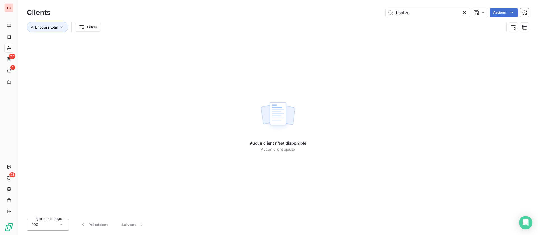
drag, startPoint x: 416, startPoint y: 13, endPoint x: 339, endPoint y: 11, distance: 77.7
click at [339, 11] on div "disalvo Actions" at bounding box center [293, 12] width 472 height 9
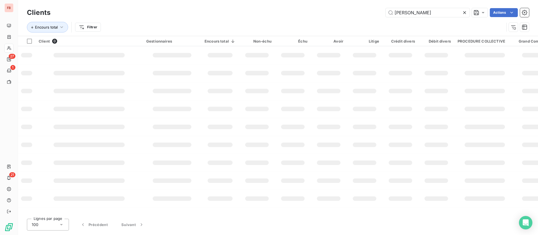
type input "[PERSON_NAME]"
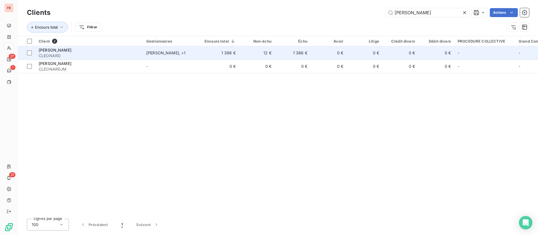
click at [90, 49] on div "[PERSON_NAME]" at bounding box center [89, 50] width 101 height 6
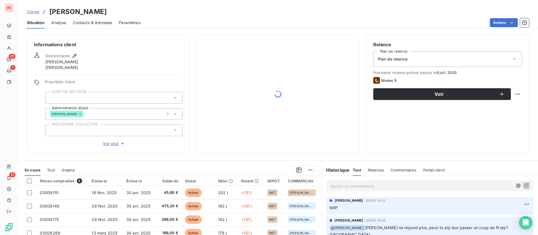
scroll to position [42, 0]
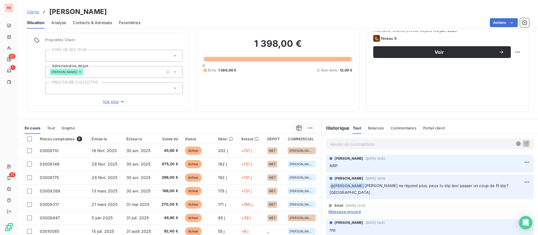
click at [380, 142] on p "Ajouter un commentaire ﻿" at bounding box center [421, 144] width 183 height 7
click at [524, 142] on icon "button" at bounding box center [527, 144] width 6 height 6
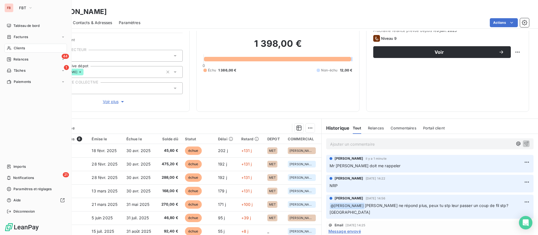
click at [19, 50] on div "Clients" at bounding box center [35, 48] width 63 height 9
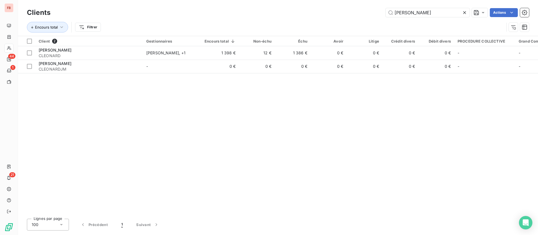
drag, startPoint x: 416, startPoint y: 15, endPoint x: 355, endPoint y: 17, distance: 60.6
click at [355, 17] on div "leonard Actions" at bounding box center [293, 12] width 472 height 9
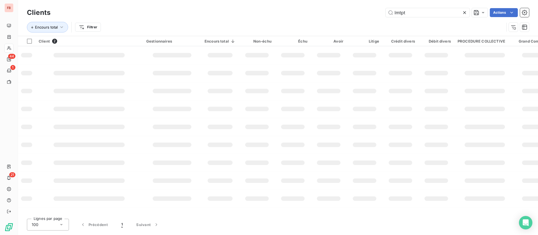
type input "lmtpt"
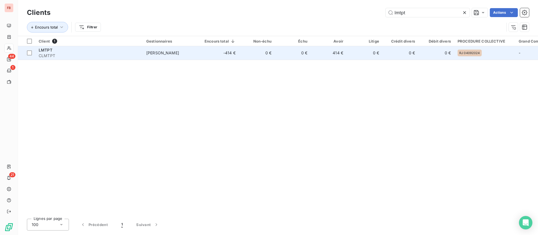
click at [201, 49] on td "[PERSON_NAME]" at bounding box center [172, 52] width 58 height 13
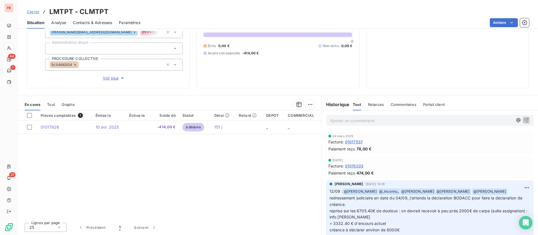
scroll to position [42, 0]
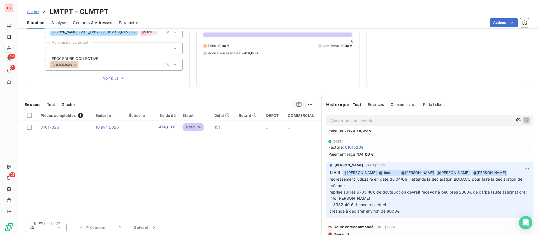
click at [52, 104] on span "Tout" at bounding box center [51, 104] width 8 height 4
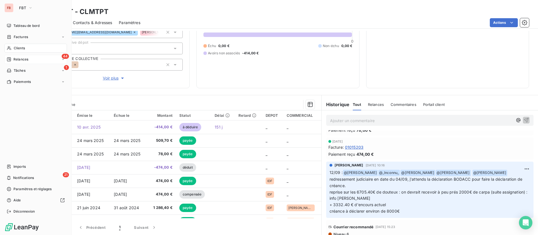
click at [23, 59] on span "Relances" at bounding box center [20, 59] width 15 height 5
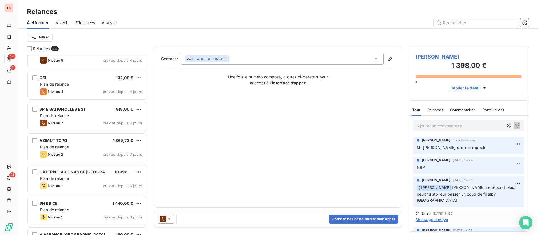
scroll to position [379, 0]
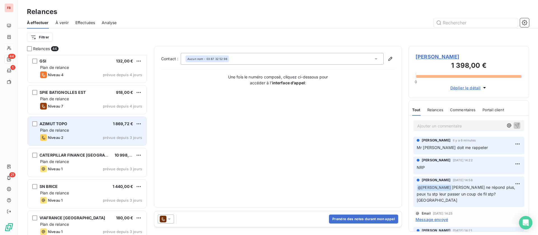
click at [93, 118] on div "AZIMUT TOPO 1 869,72 € Plan de relance Niveau 2 prévue depuis 3 jours" at bounding box center [87, 131] width 119 height 29
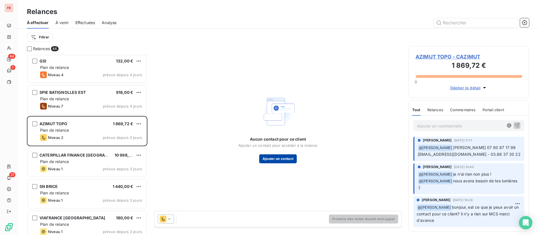
click at [282, 158] on button "Ajouter un contact" at bounding box center [278, 159] width 38 height 9
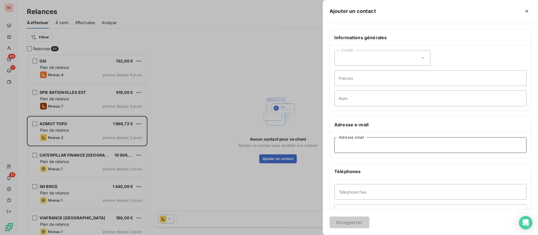
click at [356, 145] on input "Adresse email" at bounding box center [431, 145] width 192 height 16
click at [361, 192] on input "Téléphone fixe" at bounding box center [431, 192] width 192 height 16
type input "03 88 37 30 22"
click at [348, 220] on button "Enregistrer" at bounding box center [350, 223] width 40 height 12
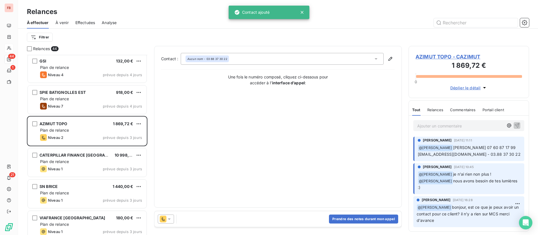
click at [375, 61] on icon at bounding box center [377, 59] width 6 height 6
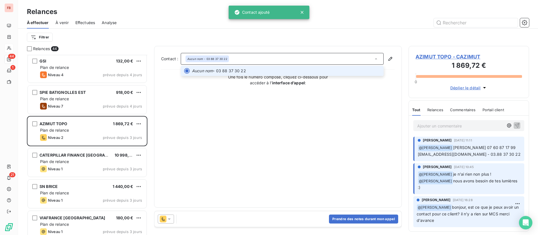
click at [376, 61] on icon at bounding box center [377, 59] width 6 height 6
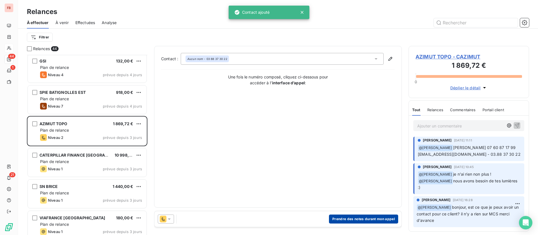
click at [360, 219] on button "Prendre des notes durant mon appel" at bounding box center [363, 219] width 69 height 9
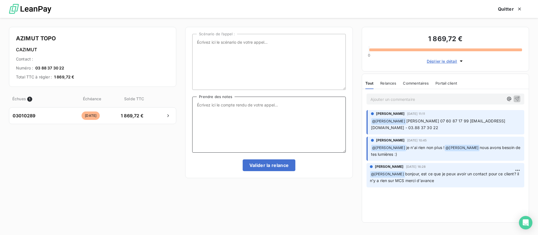
click at [274, 112] on textarea "Prendre des notes" at bounding box center [268, 125] width 153 height 56
click at [384, 82] on span "Relances" at bounding box center [389, 83] width 16 height 4
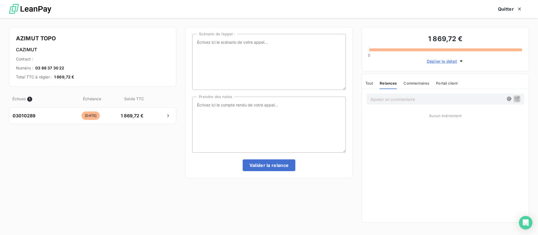
drag, startPoint x: 370, startPoint y: 84, endPoint x: 373, endPoint y: 84, distance: 3.1
click at [370, 84] on span "Tout" at bounding box center [370, 83] width 8 height 4
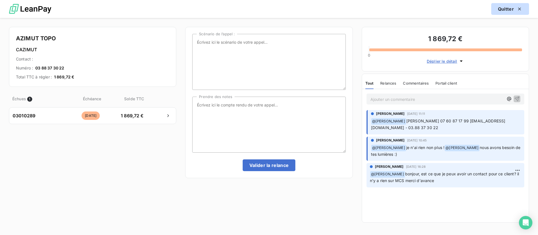
click at [512, 8] on button "Quitter" at bounding box center [511, 9] width 38 height 12
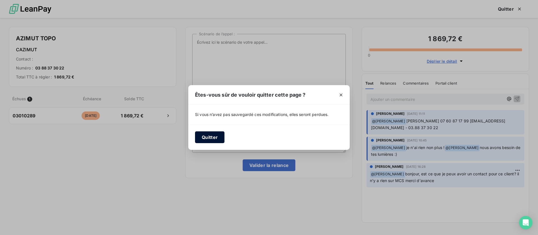
click at [211, 136] on button "Quitter" at bounding box center [209, 138] width 29 height 12
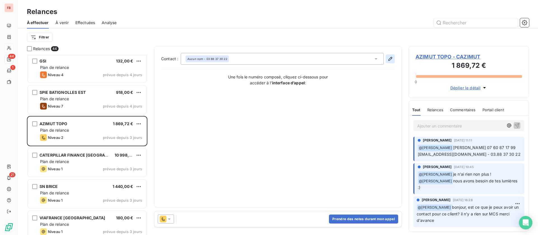
click at [393, 59] on icon "button" at bounding box center [391, 59] width 6 height 6
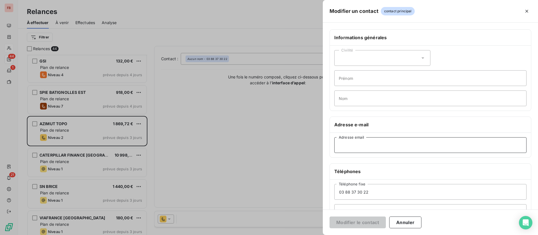
click at [373, 144] on input "Adresse email" at bounding box center [431, 145] width 192 height 16
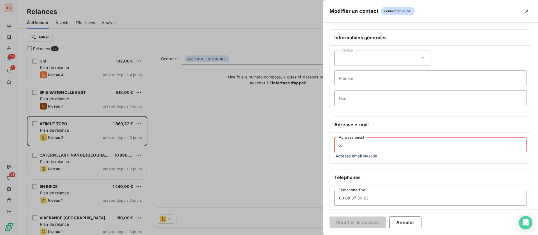
type input "."
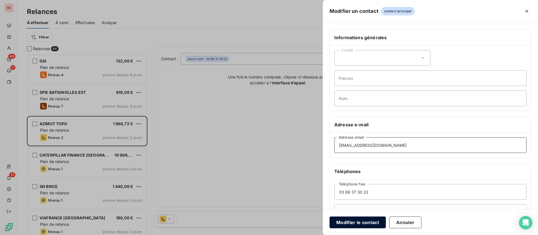
type input "[EMAIL_ADDRESS][DOMAIN_NAME]"
click at [353, 223] on button "Modifier le contact" at bounding box center [358, 223] width 56 height 12
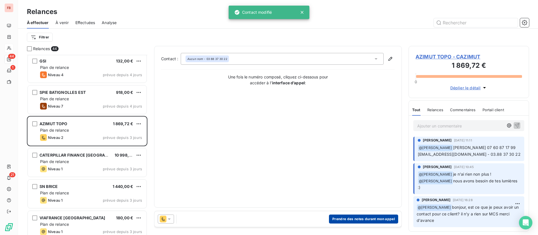
click at [371, 219] on button "Prendre des notes durant mon appel" at bounding box center [363, 219] width 69 height 9
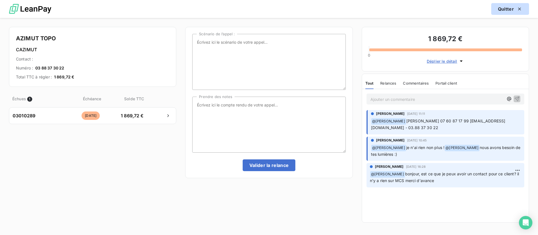
click at [514, 8] on div "button" at bounding box center [518, 9] width 8 height 6
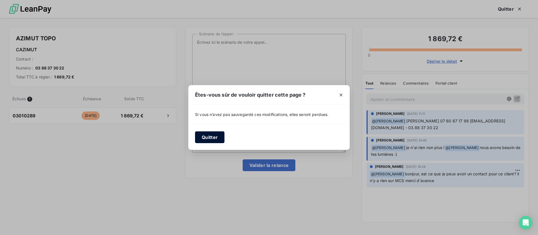
click at [214, 134] on button "Quitter" at bounding box center [209, 138] width 29 height 12
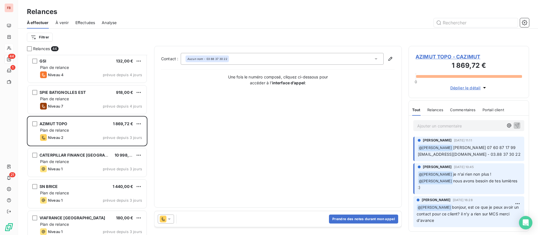
drag, startPoint x: 160, startPoint y: 220, endPoint x: 163, endPoint y: 215, distance: 5.8
click at [160, 220] on icon at bounding box center [163, 219] width 7 height 7
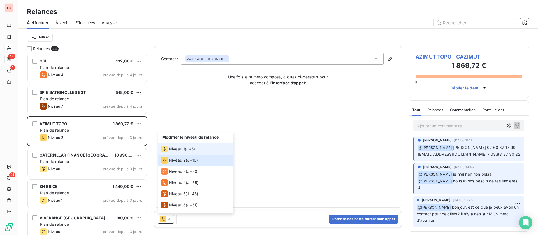
click at [174, 146] on div "Niveau 1" at bounding box center [173, 149] width 24 height 7
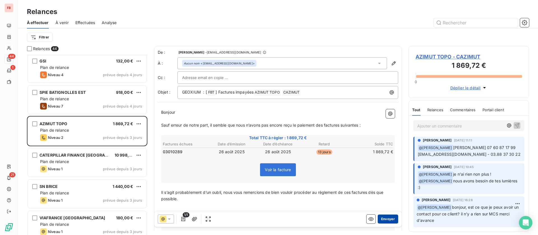
click at [380, 221] on button "Envoyer" at bounding box center [388, 219] width 20 height 9
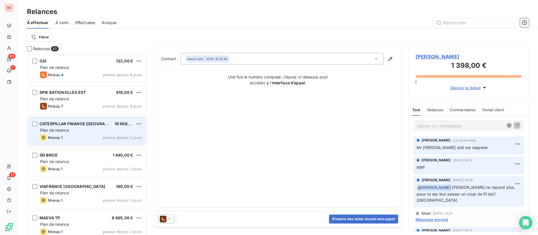
click at [73, 135] on div "Niveau 1 prévue depuis 3 jours" at bounding box center [91, 137] width 102 height 7
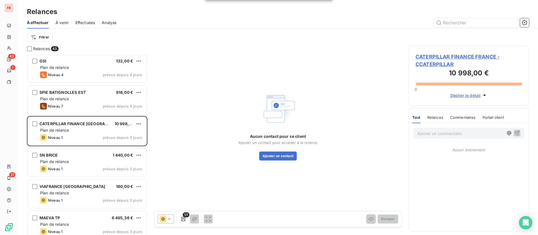
click at [170, 219] on icon at bounding box center [169, 219] width 3 height 1
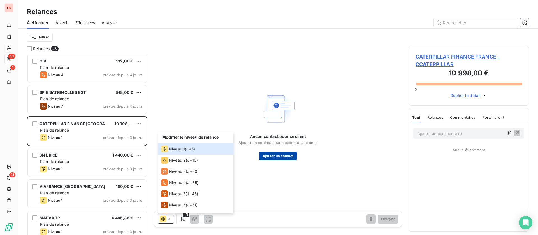
click at [275, 159] on button "Ajouter un contact" at bounding box center [278, 156] width 38 height 9
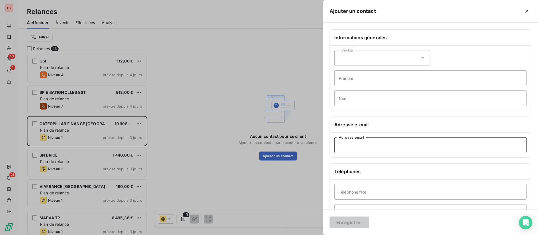
click at [377, 146] on input "Adresse email" at bounding box center [431, 145] width 192 height 16
paste input "[EMAIL_ADDRESS][DOMAIN_NAME]"
type input "[EMAIL_ADDRESS][DOMAIN_NAME]"
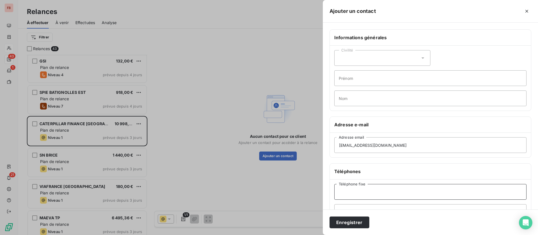
drag, startPoint x: 355, startPoint y: 192, endPoint x: 389, endPoint y: 184, distance: 34.4
click at [358, 192] on input "Téléphone fixe" at bounding box center [431, 192] width 192 height 16
type input "01 48 13 30 73"
click at [355, 224] on button "Enregistrer" at bounding box center [350, 223] width 40 height 12
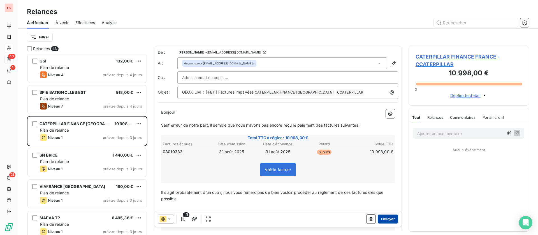
click at [386, 220] on button "Envoyer" at bounding box center [388, 219] width 20 height 9
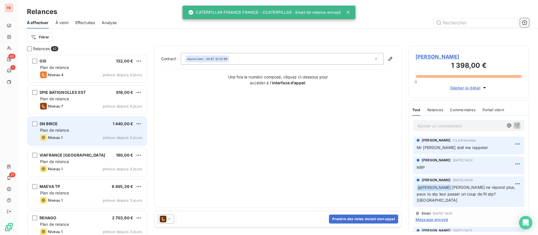
click at [89, 135] on div "Niveau 1 prévue depuis 3 jours" at bounding box center [91, 137] width 102 height 7
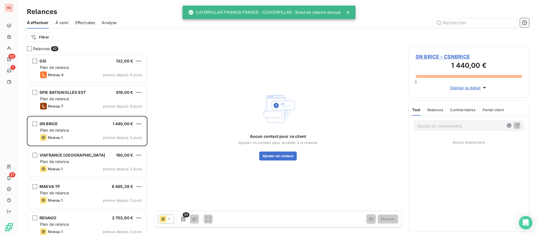
click at [432, 125] on p "Ajouter un commentaire ﻿" at bounding box center [461, 126] width 86 height 7
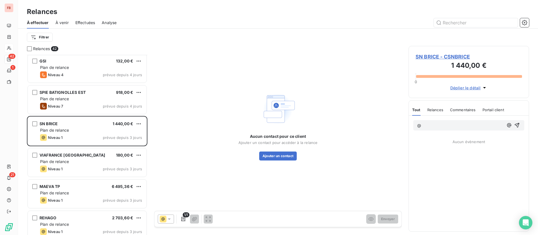
drag, startPoint x: 434, startPoint y: 56, endPoint x: 366, endPoint y: 51, distance: 68.3
click at [434, 56] on span "SN BRICE - CSNBRICE" at bounding box center [469, 57] width 107 height 8
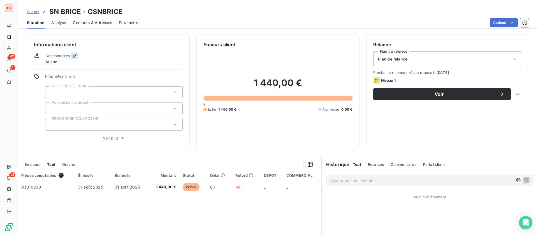
click at [75, 54] on icon "button" at bounding box center [75, 56] width 4 height 4
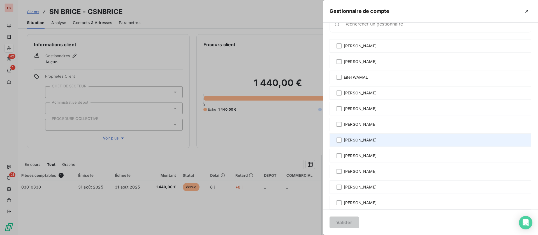
scroll to position [20, 0]
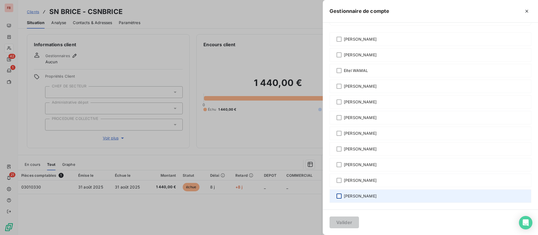
click at [338, 198] on div at bounding box center [339, 196] width 5 height 5
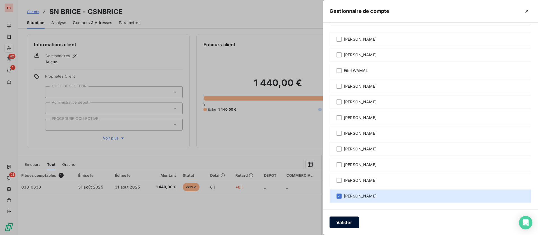
click at [346, 223] on button "Valider" at bounding box center [344, 223] width 29 height 12
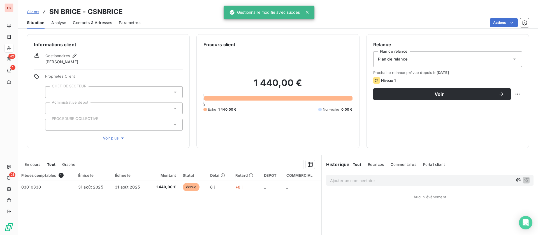
click at [368, 183] on p "Ajouter un commentaire ﻿" at bounding box center [421, 180] width 183 height 7
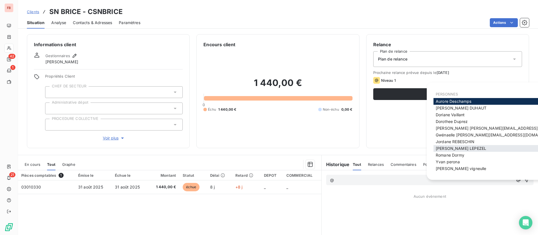
click at [459, 147] on span "[PERSON_NAME]" at bounding box center [461, 148] width 50 height 5
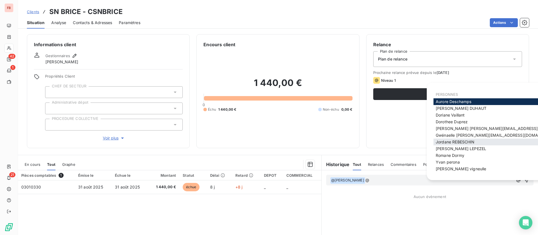
click at [463, 140] on span "[PERSON_NAME]" at bounding box center [455, 142] width 39 height 5
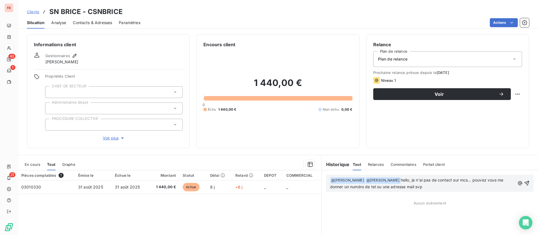
click at [433, 185] on p "﻿ @ [PERSON_NAME] ﻿ ﻿ @ Jordane REBESCHIN ﻿ hello, je n'ai pas de contact sur m…" at bounding box center [422, 183] width 185 height 13
click at [524, 184] on icon "button" at bounding box center [527, 184] width 6 height 6
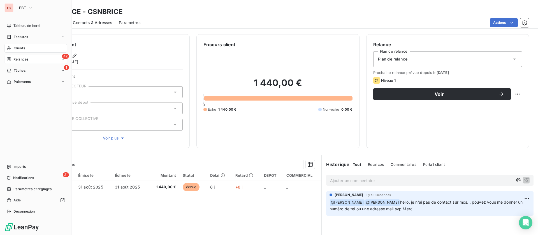
click at [27, 59] on span "Relances" at bounding box center [20, 59] width 15 height 5
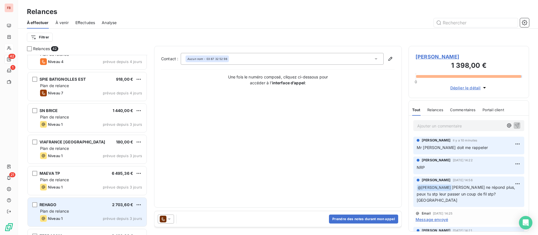
scroll to position [379, 0]
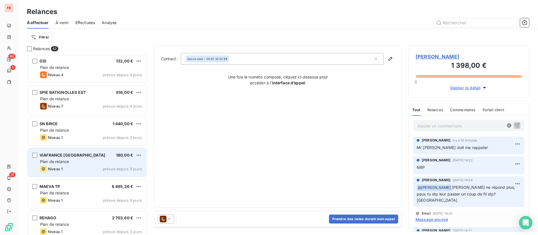
click at [65, 159] on div "Plan de relance" at bounding box center [91, 162] width 102 height 6
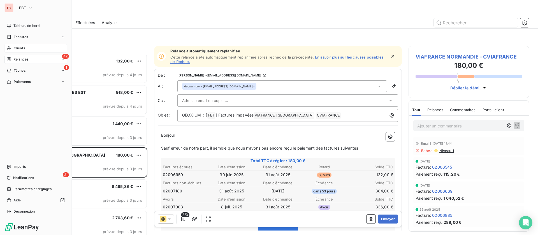
click at [15, 46] on span "Clients" at bounding box center [19, 48] width 11 height 5
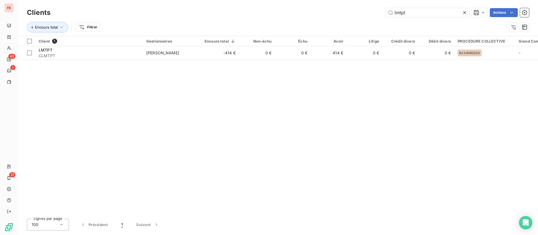
drag, startPoint x: 384, startPoint y: 15, endPoint x: 353, endPoint y: 15, distance: 30.8
click at [355, 15] on div "lmtpt Actions" at bounding box center [293, 12] width 472 height 9
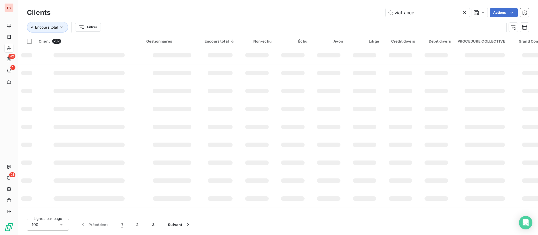
type input "viafrance"
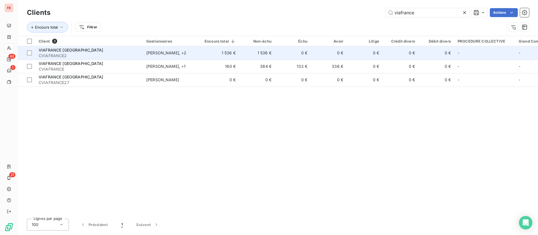
click at [105, 49] on div "VIAFRANCE [GEOGRAPHIC_DATA]" at bounding box center [89, 50] width 101 height 6
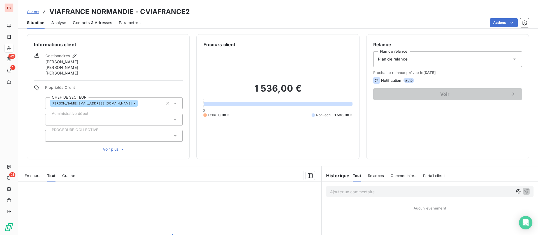
click at [97, 22] on span "Contacts & Adresses" at bounding box center [92, 23] width 39 height 6
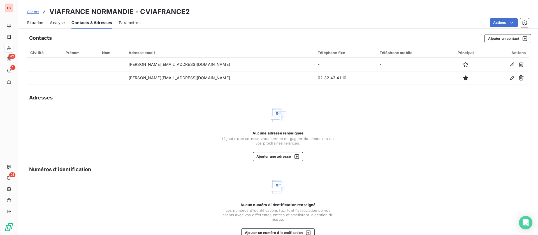
click at [37, 12] on span "Clients" at bounding box center [33, 12] width 12 height 4
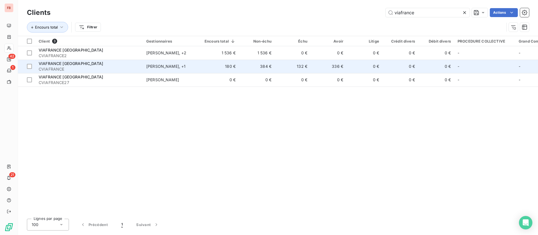
click at [238, 72] on td "180 €" at bounding box center [220, 66] width 38 height 13
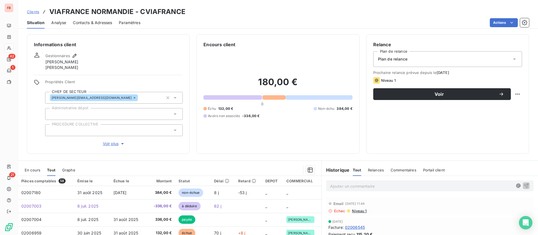
click at [94, 20] on span "Contacts & Adresses" at bounding box center [92, 23] width 39 height 6
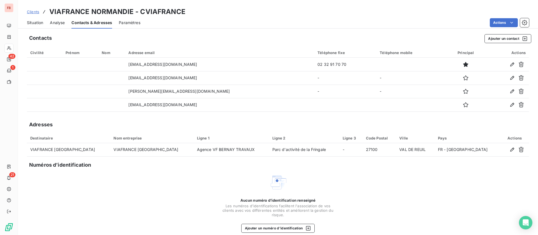
click at [38, 20] on span "Situation" at bounding box center [35, 23] width 16 height 6
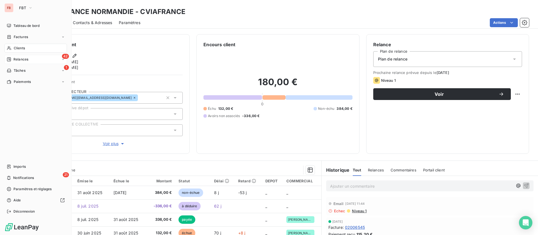
click at [19, 57] on span "Relances" at bounding box center [20, 59] width 15 height 5
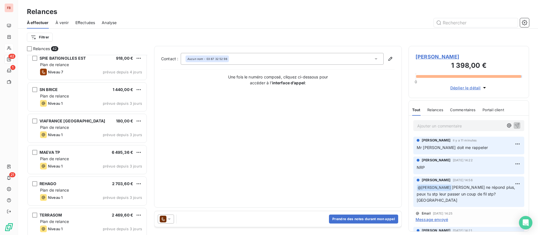
scroll to position [421, 0]
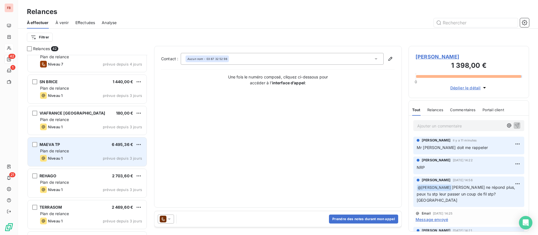
click at [65, 147] on div "MAEVA TP 6 495,36 € Plan de relance Niveau 1 prévue depuis 3 jours" at bounding box center [87, 152] width 119 height 29
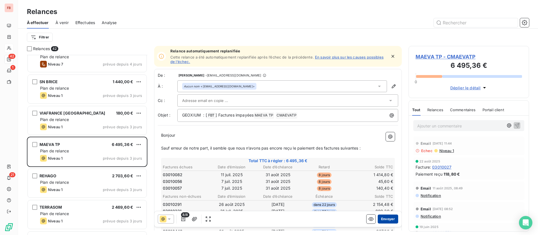
click at [378, 217] on button "Envoyer" at bounding box center [388, 219] width 20 height 9
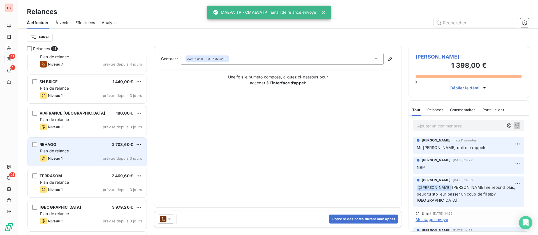
click at [75, 153] on div "Plan de relance" at bounding box center [91, 151] width 102 height 6
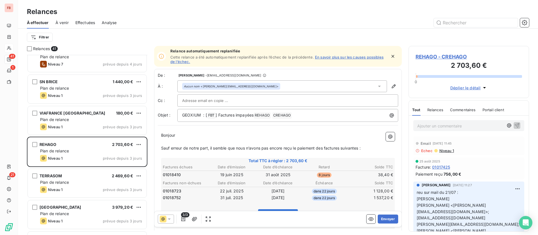
scroll to position [463, 0]
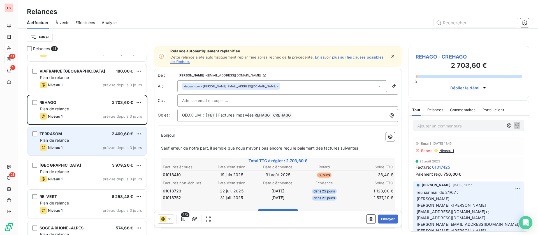
click at [79, 142] on div "Plan de relance" at bounding box center [91, 141] width 102 height 6
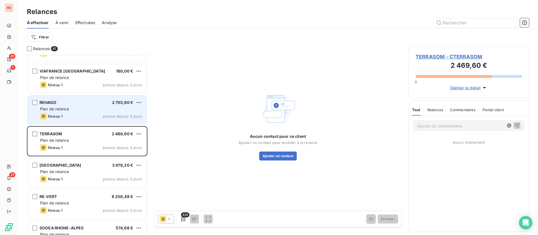
click at [81, 100] on div "REHAGO 2 703,60 €" at bounding box center [91, 102] width 102 height 5
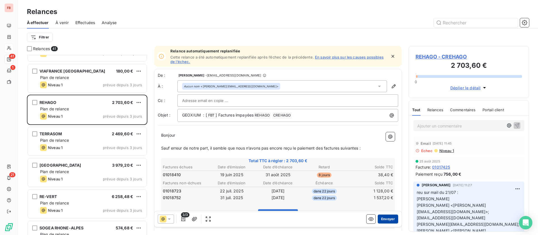
click at [382, 218] on button "Envoyer" at bounding box center [388, 219] width 20 height 9
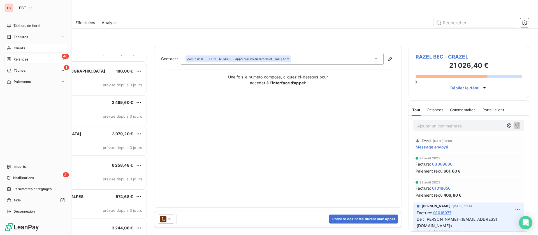
click at [20, 47] on span "Clients" at bounding box center [19, 48] width 11 height 5
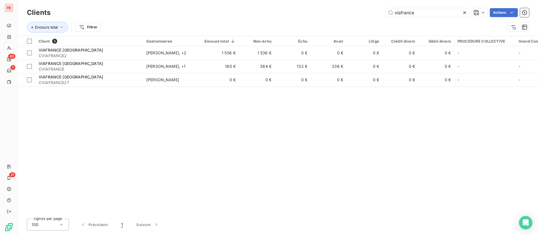
drag, startPoint x: 417, startPoint y: 13, endPoint x: 366, endPoint y: 12, distance: 51.3
click at [366, 12] on div "viafrance Actions" at bounding box center [293, 12] width 472 height 9
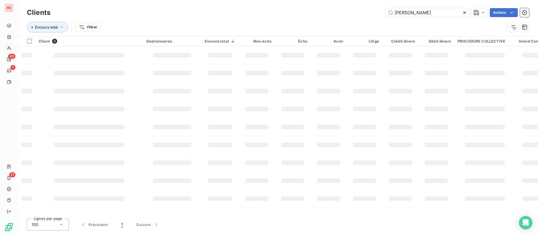
type input "leonard"
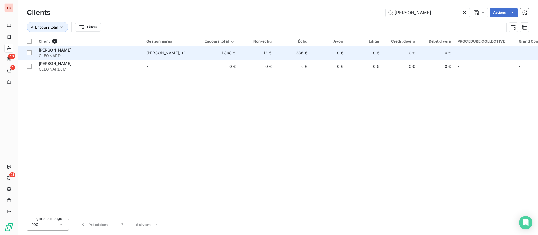
click at [128, 52] on div "[PERSON_NAME]" at bounding box center [89, 50] width 101 height 6
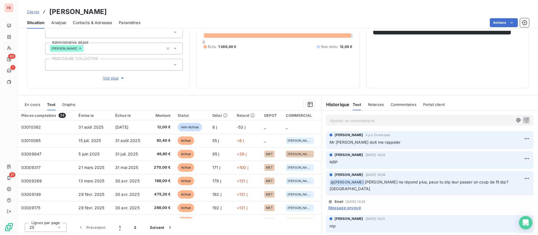
scroll to position [42, 0]
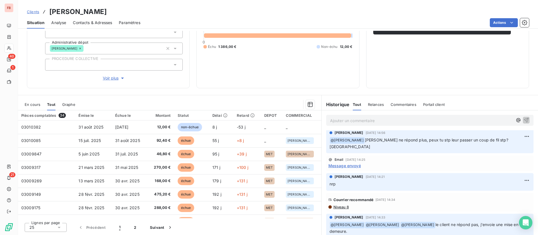
click at [334, 205] on span "Niveau 8" at bounding box center [341, 207] width 16 height 4
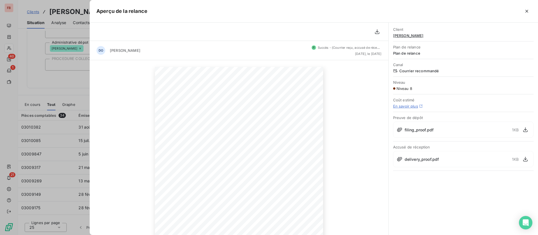
click at [526, 11] on icon "button" at bounding box center [527, 11] width 6 height 6
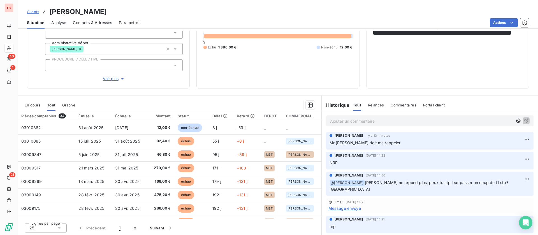
scroll to position [66, 0]
click at [347, 205] on span "Message envoyé" at bounding box center [345, 208] width 33 height 6
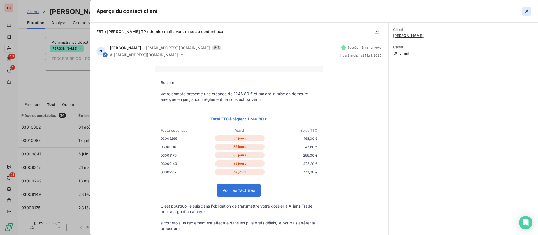
click at [525, 11] on icon "button" at bounding box center [527, 11] width 6 height 6
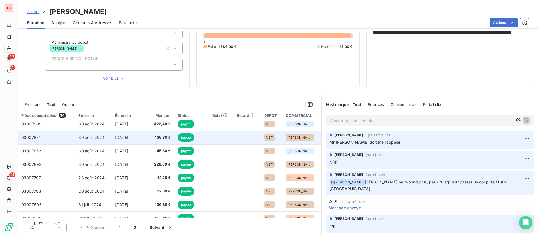
scroll to position [168, 0]
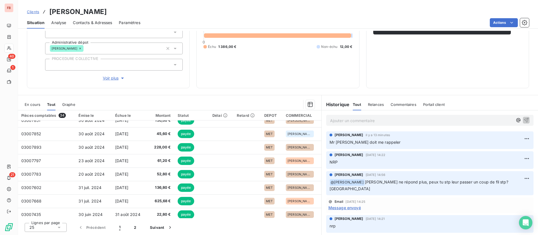
click at [31, 103] on span "En cours" at bounding box center [33, 104] width 16 height 4
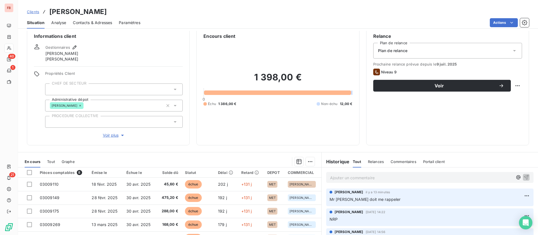
scroll to position [0, 0]
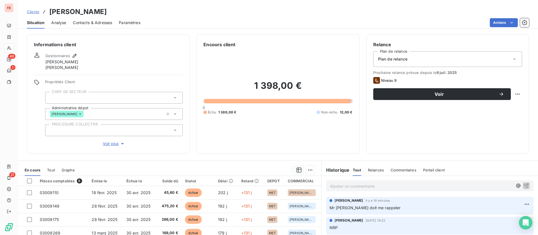
click at [381, 188] on p "Ajouter un commentaire ﻿" at bounding box center [421, 186] width 183 height 7
drag, startPoint x: 414, startPoint y: 96, endPoint x: 331, endPoint y: 98, distance: 83.6
click at [414, 96] on span "Voir" at bounding box center [439, 94] width 119 height 4
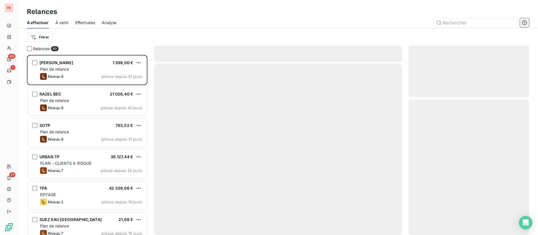
scroll to position [174, 114]
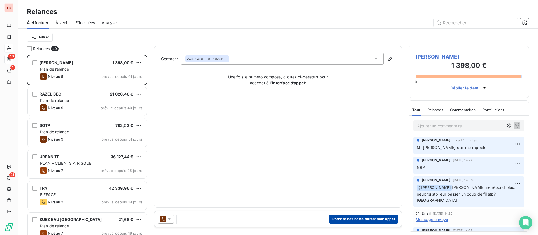
click at [356, 217] on button "Prendre des notes durant mon appel" at bounding box center [363, 219] width 69 height 9
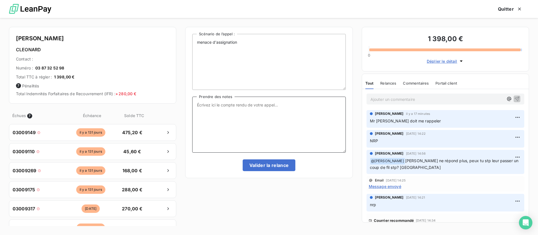
click at [231, 110] on textarea "Prendre des notes" at bounding box center [268, 125] width 153 height 56
type textarea "eu Mr Disalvo : voit avec la compta pour que l'on me fasse un retour pas de dép…"
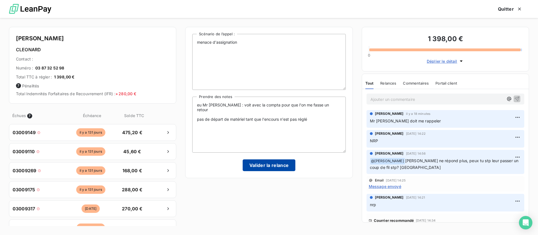
click at [257, 160] on div "menace d'assignation Scénario de l’appel : eu Mr Disalvo : voit avec la compta …" at bounding box center [268, 102] width 153 height 137
click at [262, 165] on button "Valider la relance" at bounding box center [269, 166] width 53 height 12
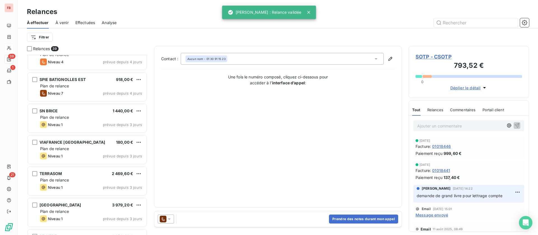
scroll to position [379, 0]
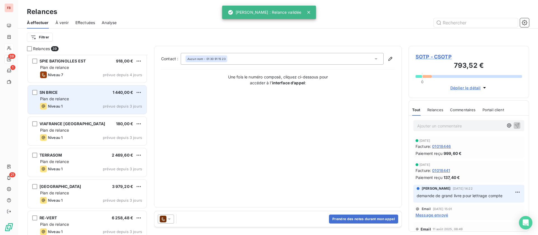
click at [62, 102] on div "Plan de relance" at bounding box center [91, 99] width 102 height 6
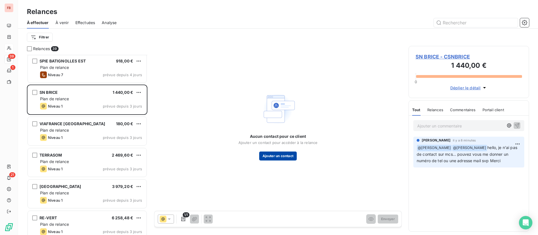
click at [267, 155] on button "Ajouter un contact" at bounding box center [278, 156] width 38 height 9
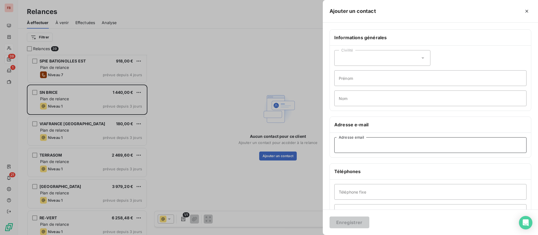
click at [342, 144] on input "Adresse email" at bounding box center [431, 145] width 192 height 16
paste input "brice.terras57@yahoo.fr"
type input "brice.terras57@yahoo.fr"
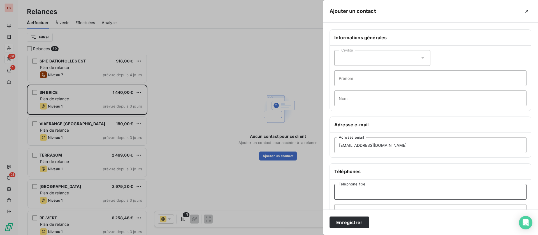
click at [358, 190] on input "Téléphone fixe" at bounding box center [431, 192] width 192 height 16
click at [352, 191] on input "Téléphone fixe" at bounding box center [431, 192] width 192 height 16
paste input "06 82 73 03 95"
type input "06 82 73 03 95"
click at [348, 223] on button "Enregistrer" at bounding box center [350, 223] width 40 height 12
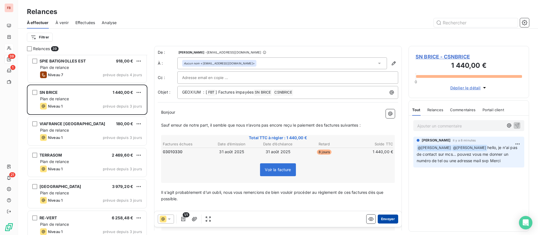
click at [378, 216] on button "Envoyer" at bounding box center [388, 219] width 20 height 9
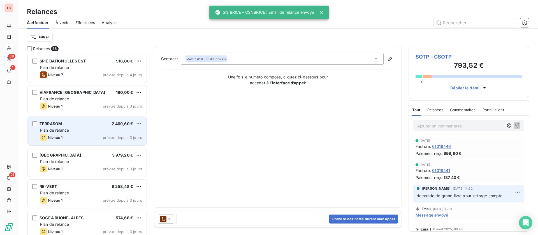
click at [89, 126] on div "TERRASOM 2 469,60 € Plan de relance Niveau 1 prévue depuis 3 jours" at bounding box center [87, 131] width 119 height 29
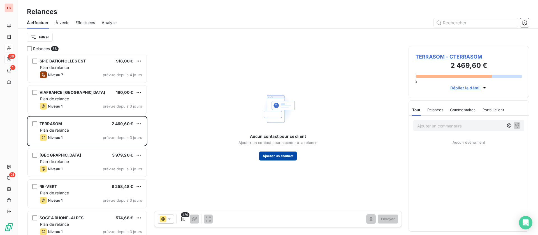
click at [288, 156] on button "Ajouter un contact" at bounding box center [278, 156] width 38 height 9
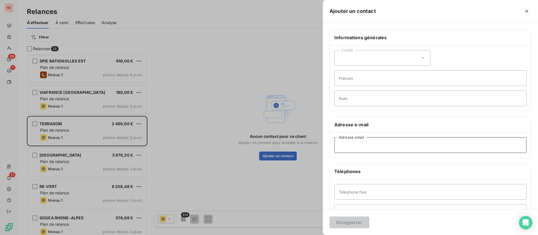
click at [375, 142] on input "Adresse email" at bounding box center [431, 145] width 192 height 16
paste input "terrasom80@gmail.com"
type input "terrasom80@gmail.com"
click at [351, 218] on button "Enregistrer" at bounding box center [350, 223] width 40 height 12
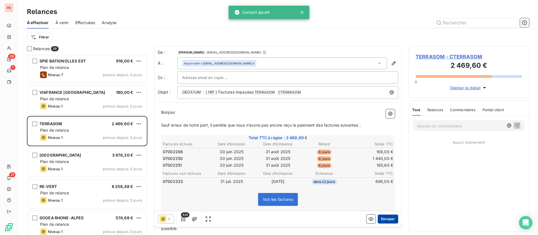
click at [379, 218] on button "Envoyer" at bounding box center [388, 219] width 20 height 9
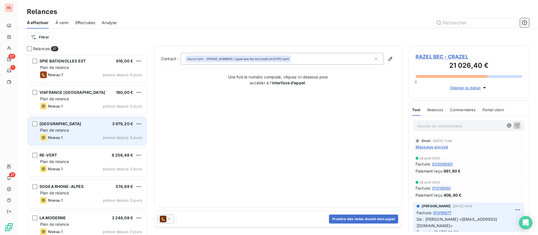
click at [88, 130] on div "Plan de relance" at bounding box center [91, 131] width 102 height 6
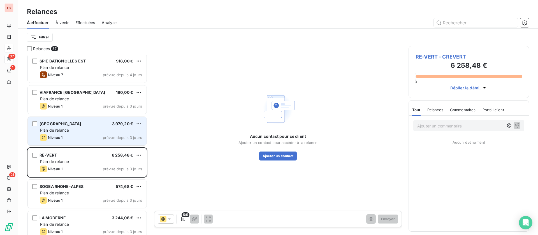
drag, startPoint x: 72, startPoint y: 125, endPoint x: 78, endPoint y: 122, distance: 6.2
click at [73, 123] on span "SOGEA NORD OUEST" at bounding box center [61, 123] width 42 height 5
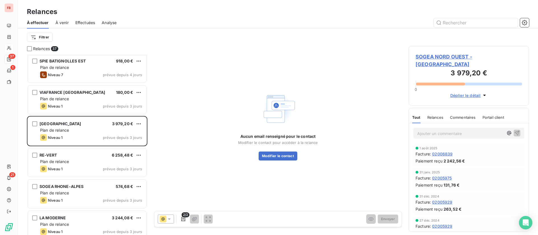
click at [495, 57] on span "SOGEA NORD OUEST - CSOGEAROUNO" at bounding box center [469, 60] width 107 height 15
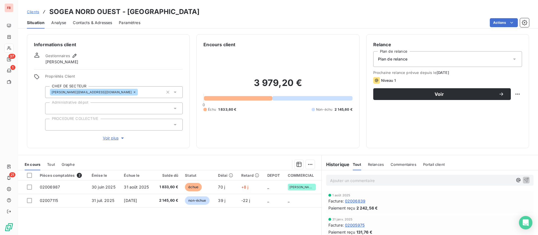
click at [91, 24] on span "Contacts & Adresses" at bounding box center [92, 23] width 39 height 6
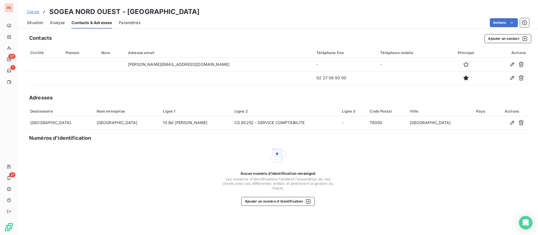
click at [36, 21] on span "Situation" at bounding box center [35, 23] width 16 height 6
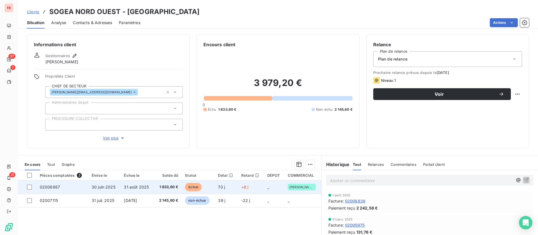
click at [145, 189] on span "31 août 2025" at bounding box center [136, 187] width 25 height 5
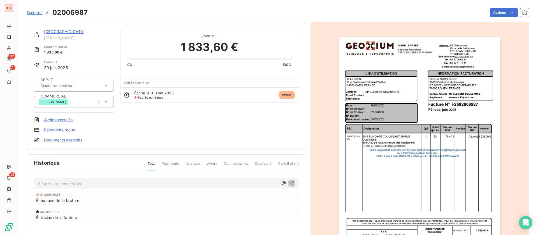
click at [70, 30] on link "SOGEA NORD OUEST" at bounding box center [64, 31] width 41 height 5
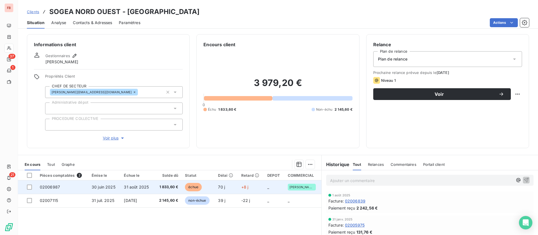
click at [112, 188] on span "30 juin 2025" at bounding box center [104, 187] width 24 height 5
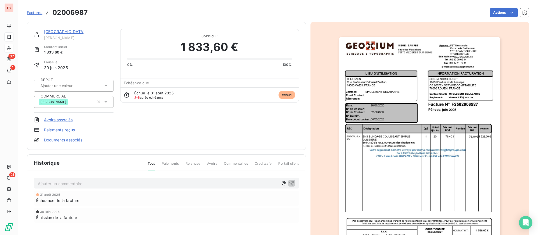
click at [96, 187] on div "Ajouter un commentaire ﻿" at bounding box center [166, 183] width 265 height 11
drag, startPoint x: 97, startPoint y: 183, endPoint x: 94, endPoint y: 185, distance: 3.6
click at [94, 185] on p "Ajouter un commentaire ﻿" at bounding box center [158, 183] width 241 height 7
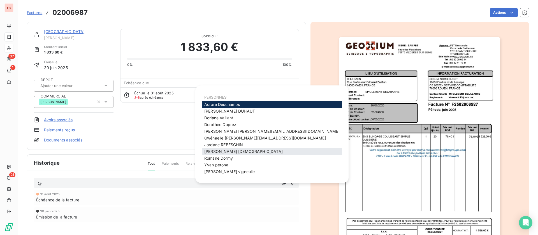
click at [215, 151] on span "Mathilde Cornu" at bounding box center [243, 151] width 79 height 5
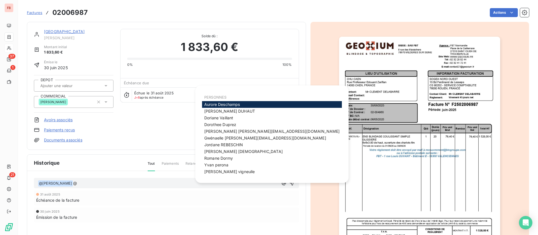
click at [75, 31] on link "SOGEA NORD OUEST" at bounding box center [64, 31] width 41 height 5
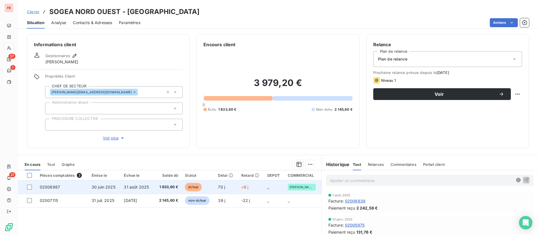
click at [155, 187] on td "1 833,60 €" at bounding box center [167, 187] width 27 height 13
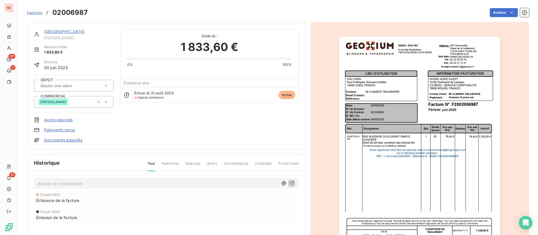
click at [92, 185] on p "Ajouter un commentaire ﻿" at bounding box center [158, 183] width 241 height 7
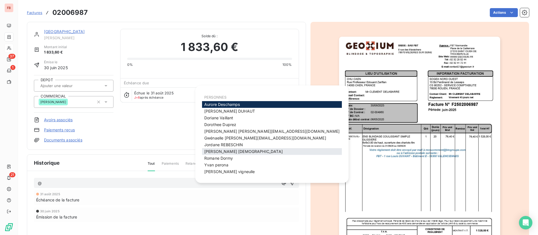
click at [251, 152] on div "Mathilde Cornu" at bounding box center [272, 151] width 140 height 7
click at [237, 153] on div "Mathilde Cornu" at bounding box center [272, 151] width 140 height 7
click at [209, 153] on span "Mathilde Cornu" at bounding box center [243, 151] width 79 height 5
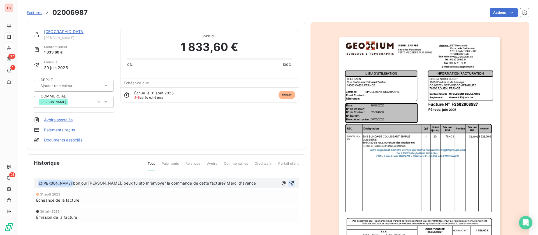
click at [289, 186] on icon "button" at bounding box center [292, 184] width 6 height 6
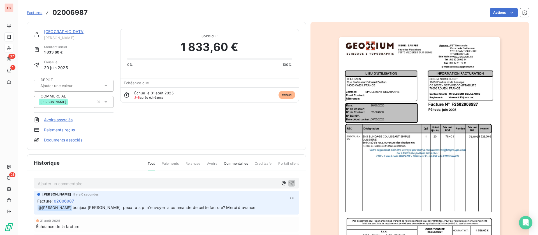
click at [68, 32] on link "SOGEA NORD OUEST" at bounding box center [64, 31] width 41 height 5
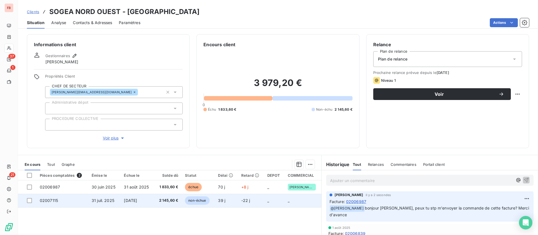
click at [155, 204] on td "2 145,60 €" at bounding box center [167, 200] width 27 height 13
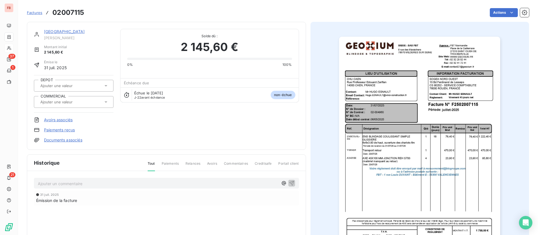
click at [73, 188] on div "Ajouter un commentaire ﻿" at bounding box center [166, 183] width 265 height 11
click at [72, 183] on p "Ajouter un commentaire ﻿" at bounding box center [158, 183] width 241 height 7
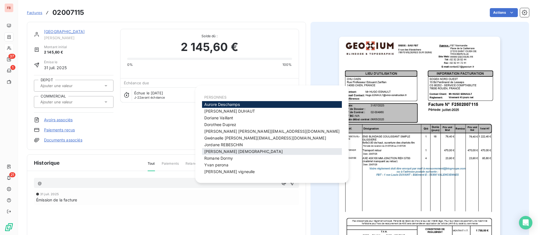
click at [226, 152] on span "Mathilde Cornu" at bounding box center [243, 151] width 79 height 5
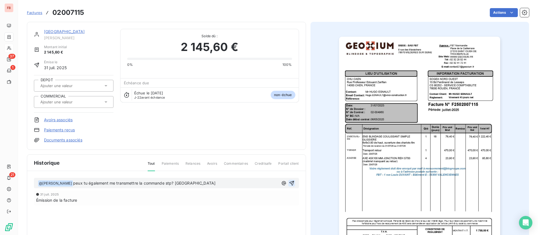
click at [290, 182] on icon "button" at bounding box center [291, 183] width 5 height 5
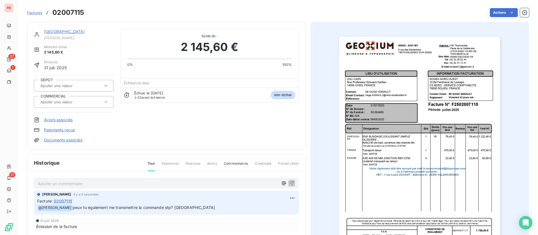
click at [51, 33] on link "SOGEA NORD OUEST" at bounding box center [64, 31] width 41 height 5
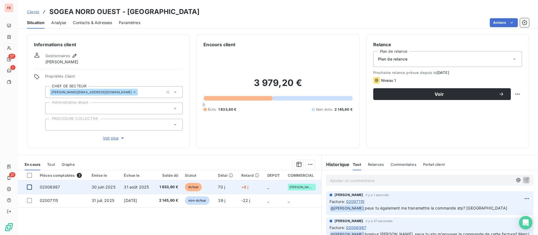
click at [29, 187] on div at bounding box center [29, 187] width 5 height 5
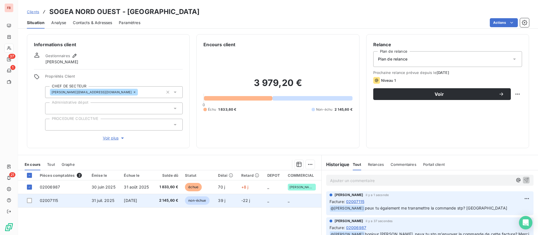
drag, startPoint x: 29, startPoint y: 200, endPoint x: 80, endPoint y: 202, distance: 51.9
click at [29, 200] on div at bounding box center [29, 200] width 5 height 5
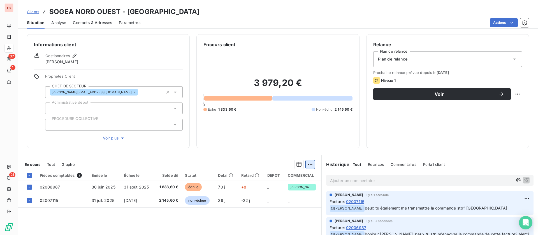
click at [308, 165] on html "FB 37 1 21 Clients SOGEA NORD OUEST - CSOGEAROUNO Situation Analyse Contacts & …" at bounding box center [269, 117] width 538 height 235
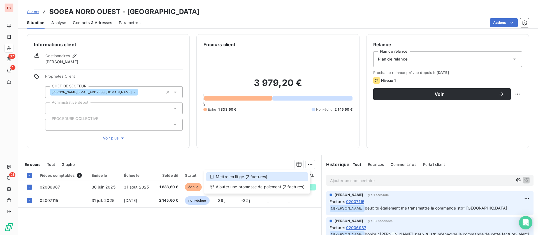
click at [253, 176] on div "Mettre en litige (2 factures)" at bounding box center [257, 176] width 102 height 9
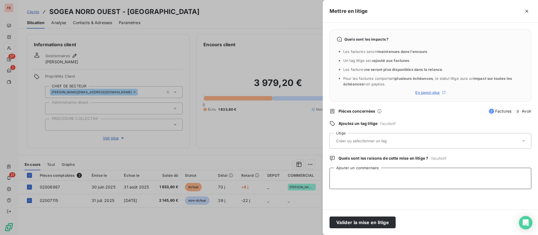
click at [374, 179] on textarea "Ajouter un commentaire" at bounding box center [431, 178] width 202 height 21
type textarea "pas de commande"
click at [361, 220] on button "Valider la mise en litige" at bounding box center [363, 223] width 66 height 12
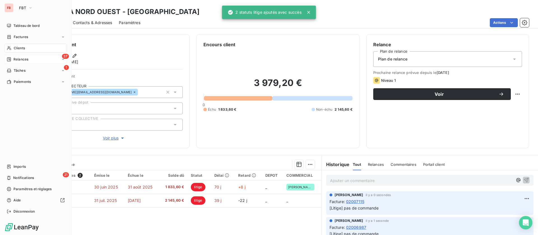
click at [17, 57] on span "Relances" at bounding box center [20, 59] width 15 height 5
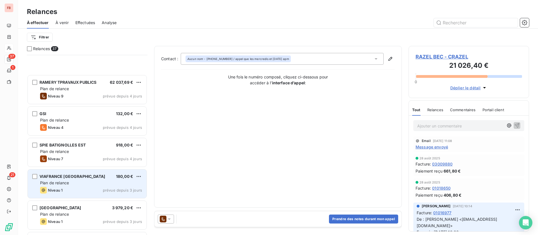
scroll to position [379, 0]
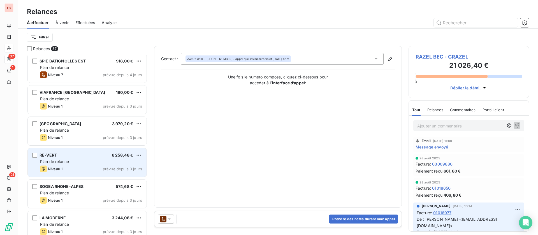
click at [78, 163] on div "Plan de relance" at bounding box center [91, 162] width 102 height 6
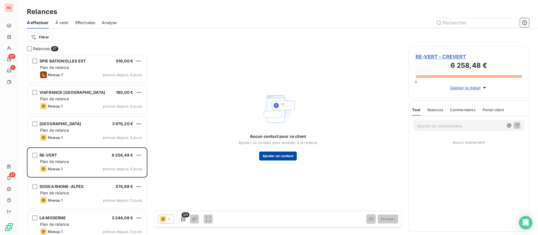
click at [280, 157] on button "Ajouter un contact" at bounding box center [278, 156] width 38 height 9
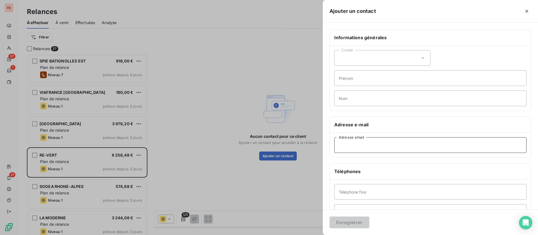
click at [356, 148] on input "Adresse email" at bounding box center [431, 145] width 192 height 16
paste input "contact@re-groupe.fr"
type input "contact@re-groupe.fr"
click at [346, 223] on button "Enregistrer" at bounding box center [350, 223] width 40 height 12
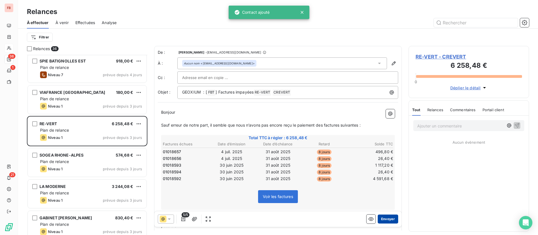
click at [385, 219] on button "Envoyer" at bounding box center [388, 219] width 20 height 9
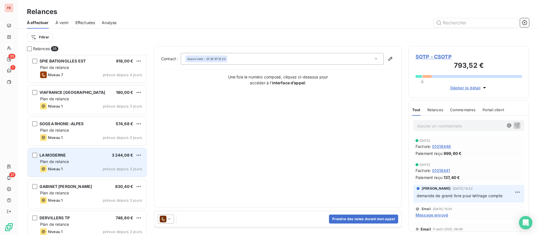
click at [86, 162] on div "Plan de relance" at bounding box center [91, 162] width 102 height 6
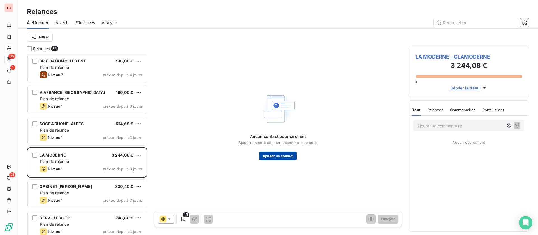
click at [276, 154] on button "Ajouter un contact" at bounding box center [278, 156] width 38 height 9
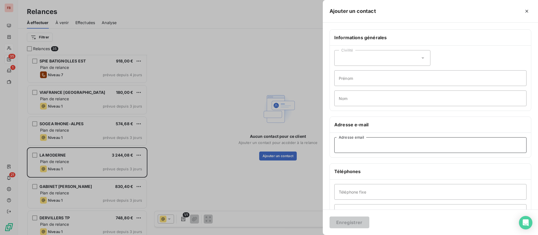
click at [375, 147] on input "Adresse email" at bounding box center [431, 145] width 192 height 16
paste input "comptabilite.fournisseurs@la-moderne.fr"
type input "comptabilite.fournisseurs@la-moderne.fr"
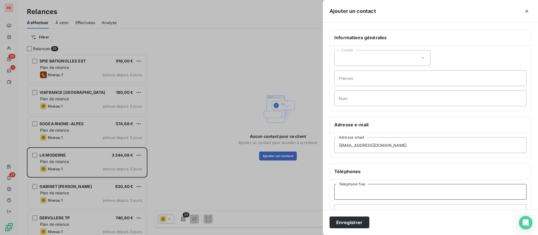
click at [356, 190] on input "Téléphone fixe" at bounding box center [431, 192] width 192 height 16
click at [378, 190] on input "Téléphone fixe" at bounding box center [431, 192] width 192 height 16
paste input "01 46 56 16 04"
type input "01 46 56 16 04"
click at [355, 221] on button "Enregistrer" at bounding box center [350, 223] width 40 height 12
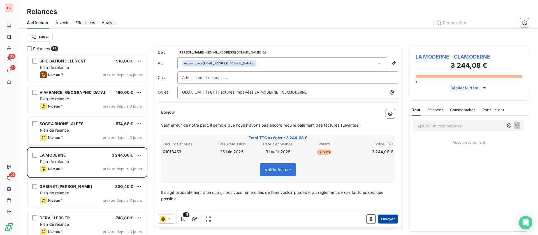
click at [388, 219] on button "Envoyer" at bounding box center [388, 219] width 20 height 9
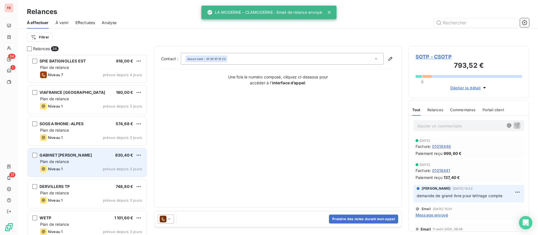
drag, startPoint x: 72, startPoint y: 156, endPoint x: 76, endPoint y: 158, distance: 5.3
click at [72, 156] on span "GABINET GALLANI" at bounding box center [66, 155] width 52 height 5
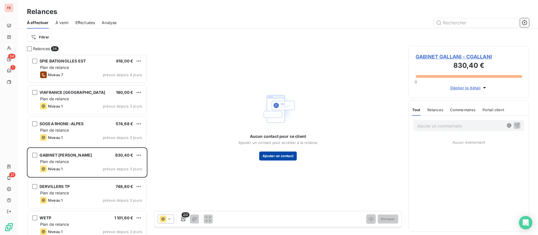
click at [283, 157] on button "Ajouter un contact" at bounding box center [278, 156] width 38 height 9
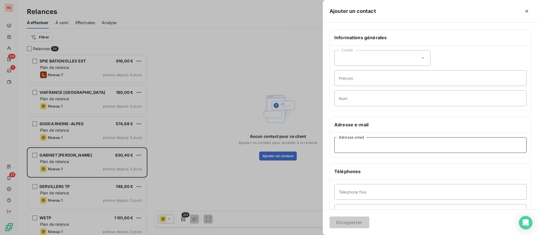
click at [389, 151] on input "Adresse email" at bounding box center [431, 145] width 192 height 16
paste input "sa.gallani@orange.fr"
type input "sa.gallani@orange.fr"
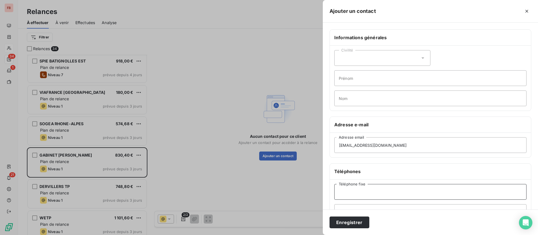
click at [367, 193] on input "Téléphone fixe" at bounding box center [431, 192] width 192 height 16
paste input "03 82 53 64 25"
type input "03 82 53 64 25"
click at [344, 222] on button "Enregistrer" at bounding box center [350, 223] width 40 height 12
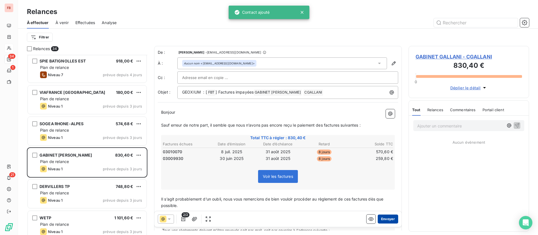
click at [380, 222] on button "Envoyer" at bounding box center [388, 219] width 20 height 9
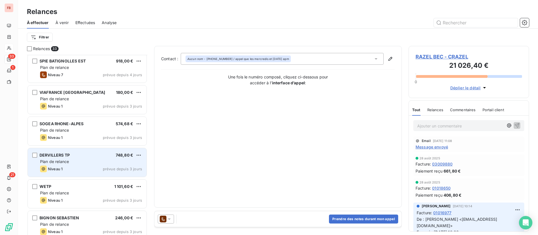
click at [80, 159] on div "Plan de relance" at bounding box center [91, 162] width 102 height 6
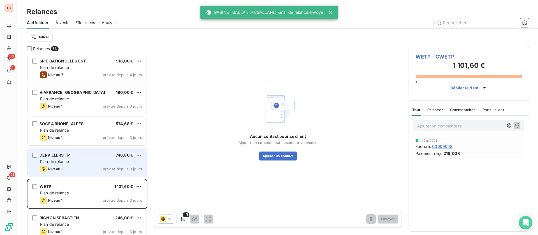
click at [65, 165] on div "DERVILLERS TP 748,80 € Plan de relance Niveau 1 prévue depuis 3 jours" at bounding box center [87, 162] width 119 height 29
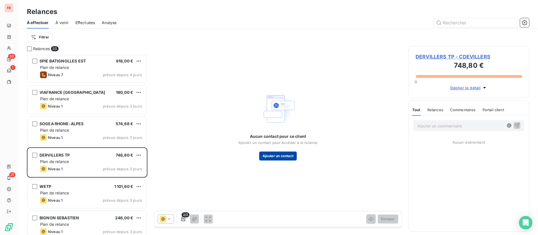
click at [276, 153] on button "Ajouter un contact" at bounding box center [278, 156] width 38 height 9
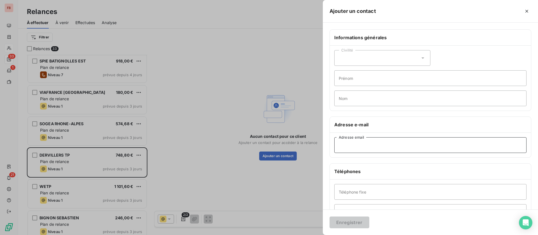
click at [367, 145] on input "Adresse email" at bounding box center [431, 145] width 192 height 16
paste input "eurl.dervillers@orange.fr"
type input "eurl.dervillers@orange.fr"
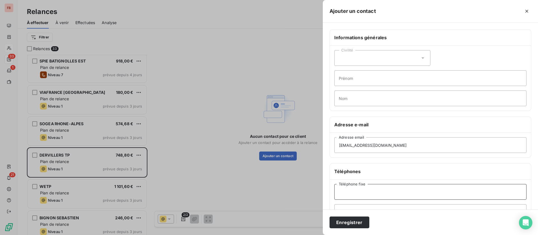
click at [359, 194] on input "Téléphone fixe" at bounding box center [431, 192] width 192 height 16
paste input "03.28.68.09.92"
type input "03.28.68.09.92"
click at [348, 226] on button "Enregistrer" at bounding box center [350, 223] width 40 height 12
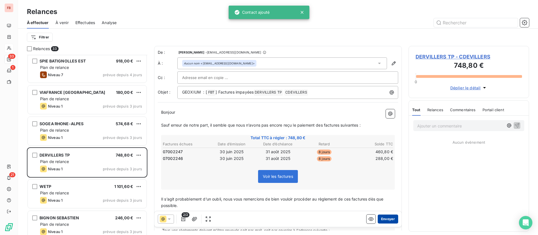
click at [381, 217] on button "Envoyer" at bounding box center [388, 219] width 20 height 9
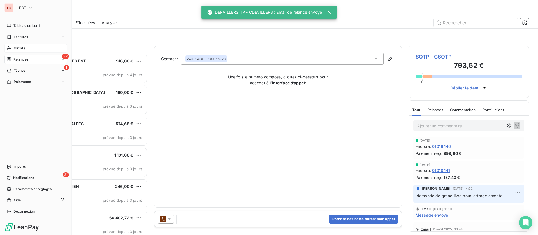
click at [26, 47] on div "Clients" at bounding box center [35, 48] width 63 height 9
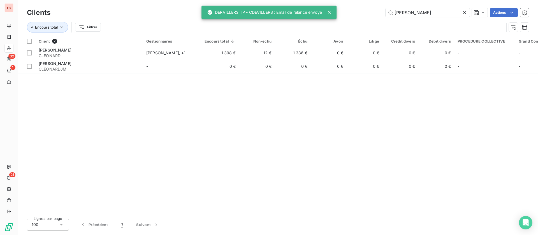
drag, startPoint x: 422, startPoint y: 14, endPoint x: 340, endPoint y: 11, distance: 82.8
click at [340, 11] on div "leonard Actions" at bounding box center [293, 12] width 472 height 9
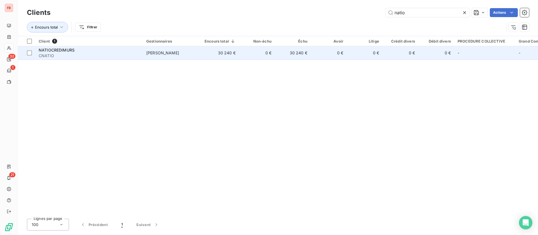
type input "natio"
click at [101, 53] on span "CNATIO" at bounding box center [89, 56] width 101 height 6
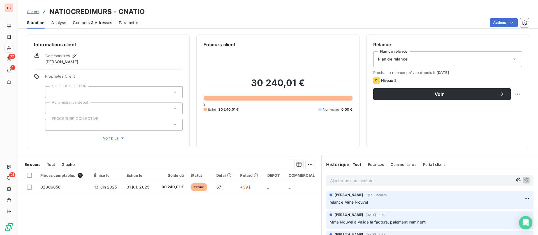
click at [357, 178] on p "Ajouter un commentaire ﻿" at bounding box center [421, 180] width 183 height 7
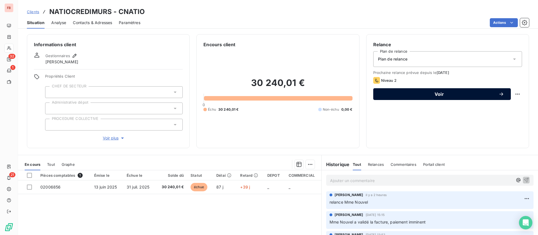
click at [429, 96] on span "Voir" at bounding box center [439, 94] width 119 height 4
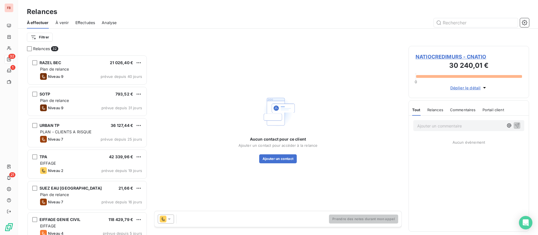
scroll to position [174, 114]
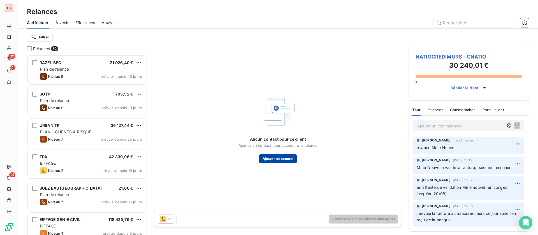
click at [278, 158] on button "Ajouter un contact" at bounding box center [278, 159] width 38 height 9
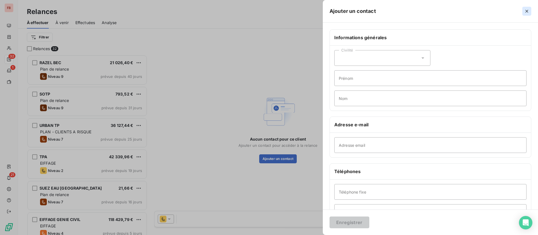
click at [525, 11] on icon "button" at bounding box center [527, 11] width 6 height 6
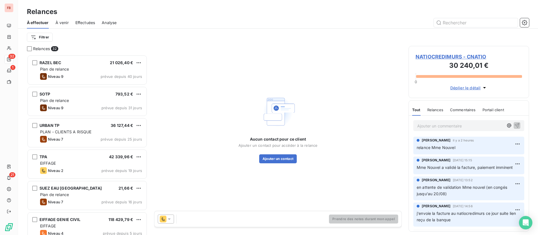
click at [442, 125] on p "Ajouter un commentaire ﻿" at bounding box center [461, 126] width 86 height 7
click at [300, 53] on div "Aucun contact pour ce client Ajouter un contact pour accéder à la relance Ajout…" at bounding box center [278, 128] width 248 height 165
click at [477, 126] on p "réglement fait le 04/09" at bounding box center [461, 126] width 86 height 6
click at [515, 126] on icon "button" at bounding box center [518, 126] width 6 height 6
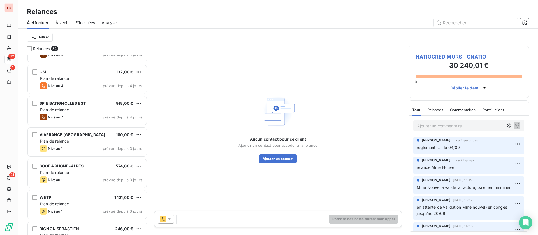
scroll to position [337, 0]
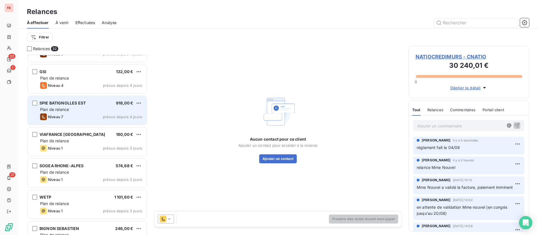
click at [96, 98] on div "SPIE BATIGNOLLES EST 918,00 € Plan de relance Niveau 7 prévue depuis 4 jours" at bounding box center [87, 110] width 119 height 29
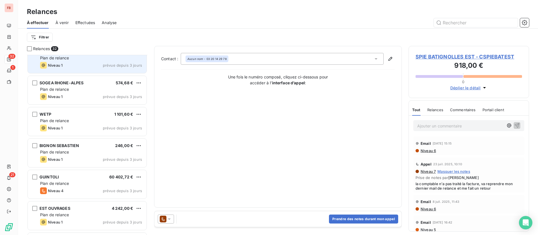
scroll to position [421, 0]
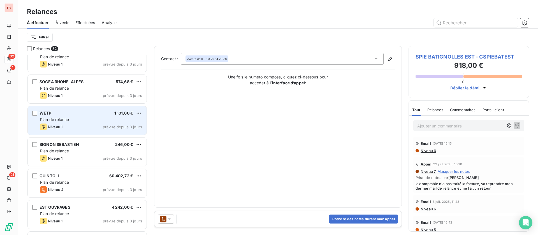
click at [68, 119] on span "Plan de relance" at bounding box center [54, 119] width 29 height 5
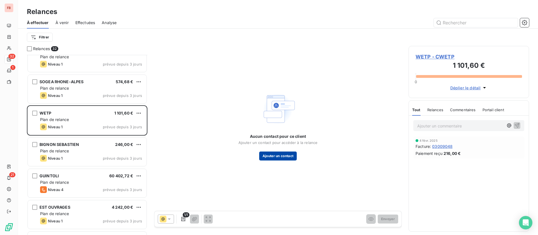
click at [287, 157] on button "Ajouter un contact" at bounding box center [278, 156] width 38 height 9
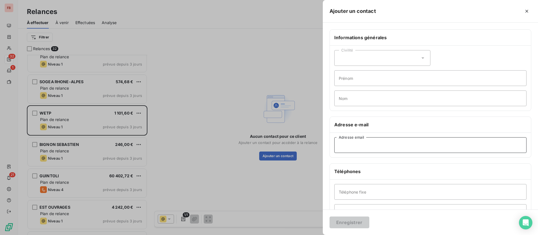
click at [371, 147] on input "Adresse email" at bounding box center [431, 145] width 192 height 16
paste input "comptabilite@wetpsas.fr"
type input "comptabilite@wetpsas.fr"
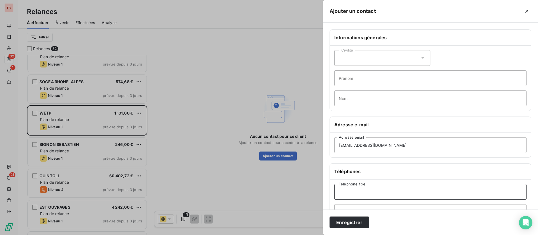
click at [387, 197] on input "Téléphone fixe" at bounding box center [431, 192] width 192 height 16
paste input "03 87 97 29 36"
type input "03 87 97 29 36"
click at [347, 218] on button "Enregistrer" at bounding box center [350, 223] width 40 height 12
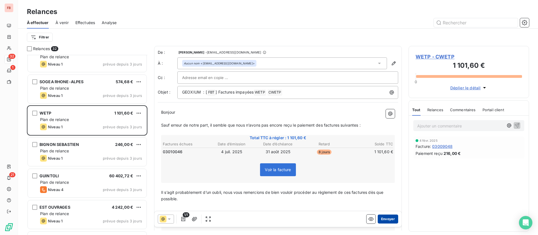
click at [378, 220] on button "Envoyer" at bounding box center [388, 219] width 20 height 9
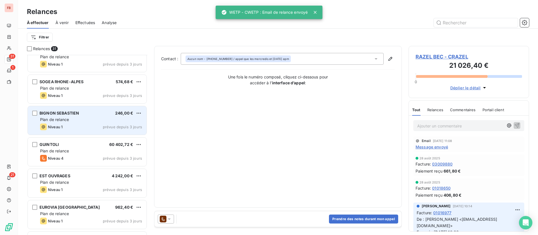
click at [86, 125] on div "Niveau 1 prévue depuis 3 jours" at bounding box center [91, 127] width 102 height 7
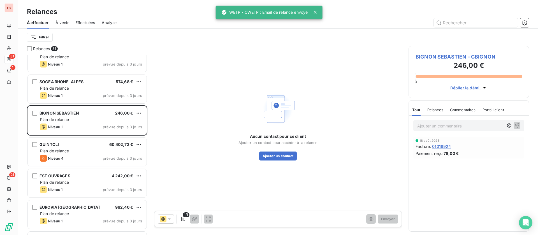
click at [169, 220] on icon at bounding box center [170, 220] width 6 height 6
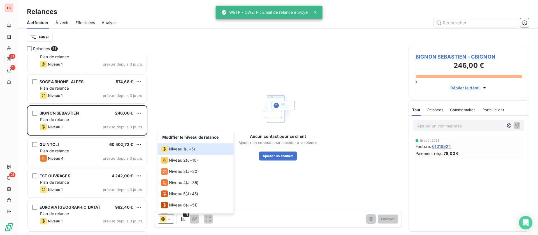
click at [462, 57] on span "BIGNON SEBASTIEN - CBIGNON" at bounding box center [469, 57] width 107 height 8
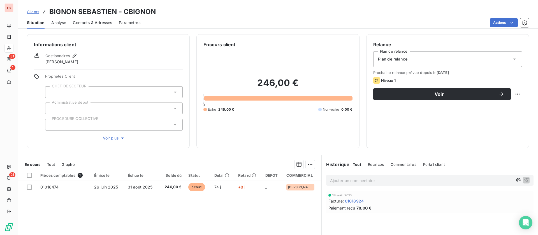
click at [369, 180] on p "Ajouter un commentaire ﻿" at bounding box center [421, 180] width 183 height 7
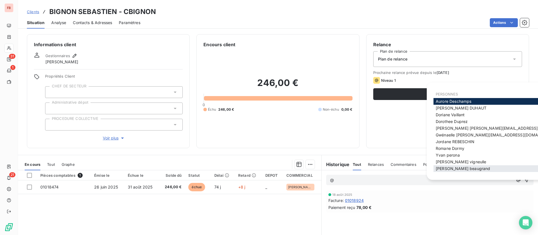
click at [446, 169] on span "olivier beaugrand" at bounding box center [463, 168] width 54 height 5
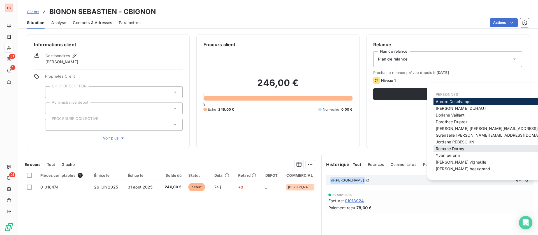
click at [453, 149] on span "Romane Dormy" at bounding box center [450, 148] width 29 height 5
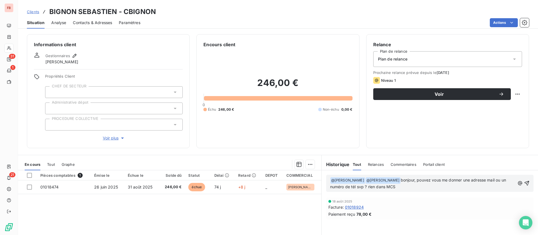
click at [407, 188] on p "﻿ @ olivier beaugrand ﻿ ﻿ @ Romane Dormy ﻿ bonjour, pouvez vous me donner une a…" at bounding box center [422, 183] width 185 height 13
click at [524, 182] on icon "button" at bounding box center [527, 184] width 6 height 6
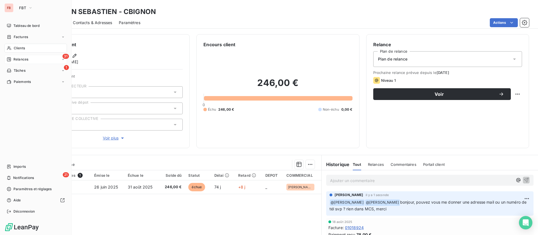
click at [14, 61] on span "Relances" at bounding box center [20, 59] width 15 height 5
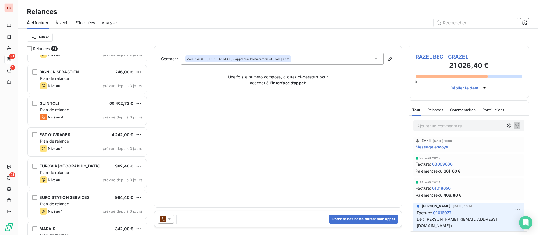
scroll to position [463, 0]
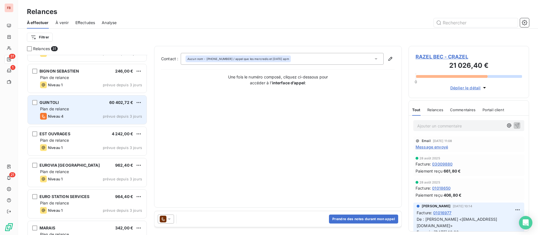
click at [79, 112] on div "GUINTOLI 60 402,72 € Plan de relance Niveau 4 prévue depuis 3 jours" at bounding box center [87, 110] width 119 height 29
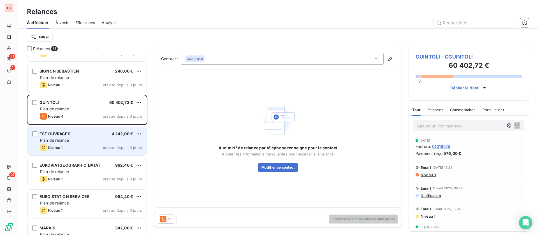
click at [81, 138] on div "Plan de relance" at bounding box center [91, 141] width 102 height 6
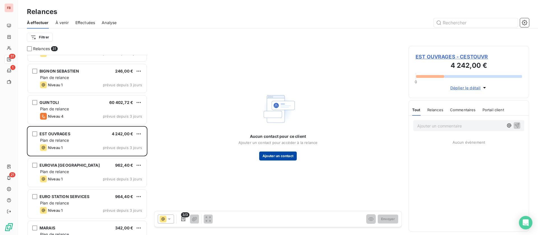
click at [269, 158] on button "Ajouter un contact" at bounding box center [278, 156] width 38 height 9
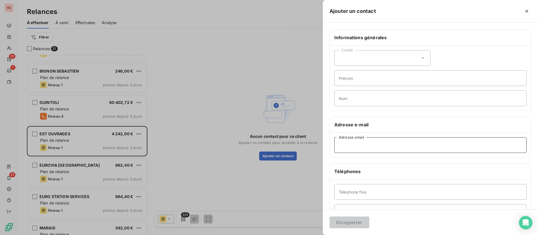
click at [358, 144] on input "Adresse email" at bounding box center [431, 145] width 192 height 16
paste input "03 87 97 29 36"
type input "03 87 97 29 36"
drag, startPoint x: 386, startPoint y: 143, endPoint x: 280, endPoint y: 142, distance: 105.7
click at [280, 235] on div "Ajouter un contact Informations générales Civilité Prénom Nom Adresse e-mail 03…" at bounding box center [269, 235] width 538 height 0
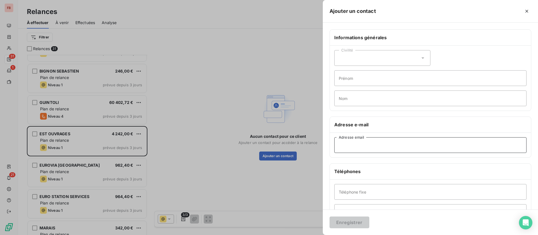
click at [379, 148] on input "Adresse email" at bounding box center [431, 145] width 192 height 16
paste input "comptabilite@estouvrages.com"
type input "comptabilite@estouvrages.com"
click at [347, 220] on button "Enregistrer" at bounding box center [350, 223] width 40 height 12
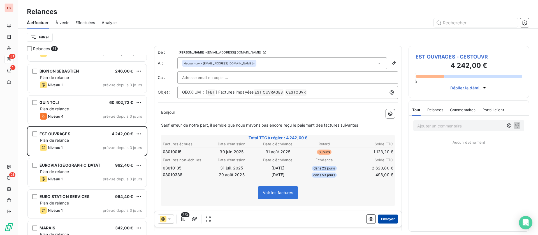
click at [384, 216] on button "Envoyer" at bounding box center [388, 219] width 20 height 9
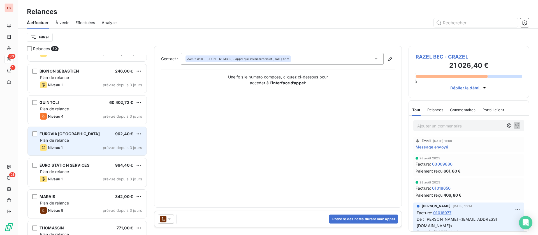
click at [86, 142] on div "Plan de relance" at bounding box center [91, 141] width 102 height 6
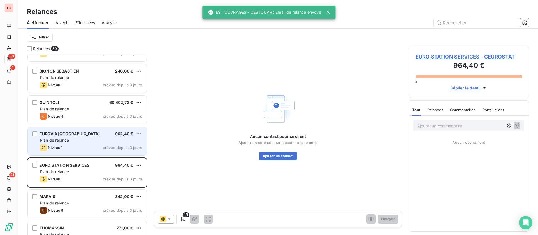
click at [84, 138] on div "Plan de relance" at bounding box center [91, 141] width 102 height 6
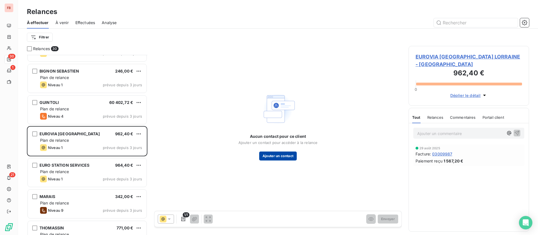
click at [280, 154] on button "Ajouter un contact" at bounding box center [278, 156] width 38 height 9
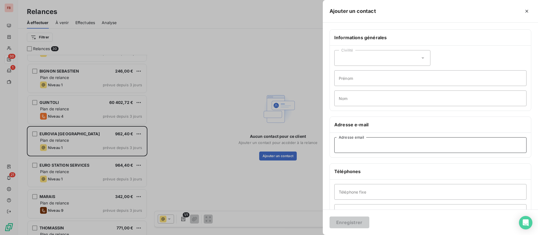
click at [374, 148] on input "Adresse email" at bounding box center [431, 145] width 192 height 16
paste input "veronique.robert@eurovia.com"
type input "veronique.robert@eurovia.com"
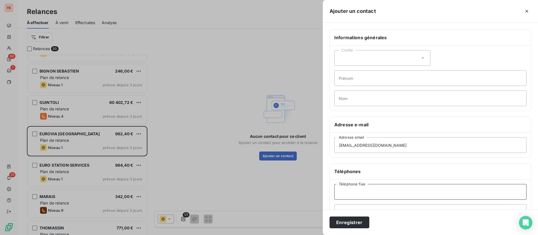
click at [356, 193] on input "Téléphone fixe" at bounding box center [431, 192] width 192 height 16
paste input "0389229595"
click at [346, 192] on input "0389229595" at bounding box center [431, 192] width 192 height 16
type input "03 89 22 95 95"
click at [345, 224] on button "Enregistrer" at bounding box center [350, 223] width 40 height 12
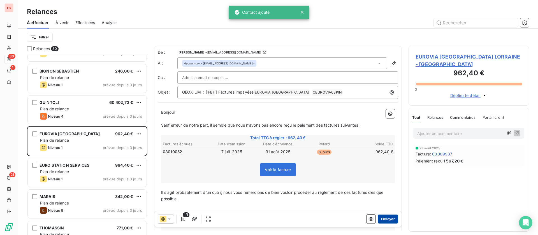
click at [385, 218] on button "Envoyer" at bounding box center [388, 219] width 20 height 9
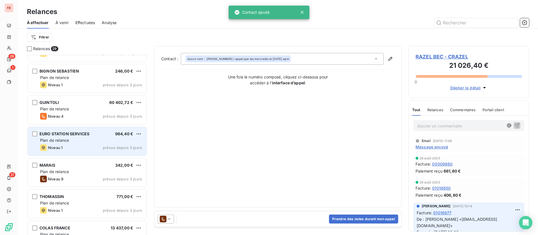
click at [83, 134] on span "EURO STATION SERVICES" at bounding box center [65, 134] width 50 height 5
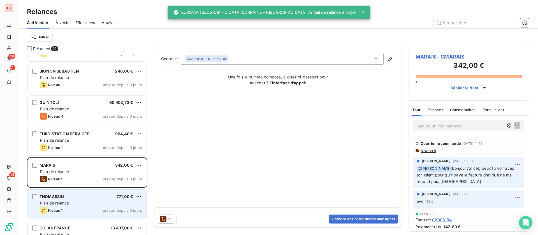
click at [89, 197] on div "THOMASSIN 771,00 €" at bounding box center [91, 196] width 102 height 5
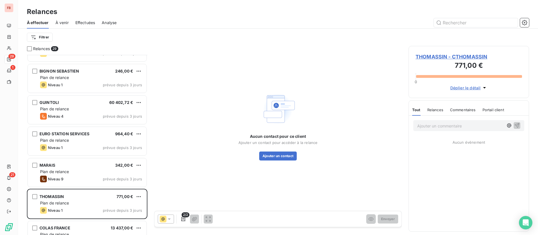
click at [165, 221] on icon at bounding box center [163, 219] width 7 height 7
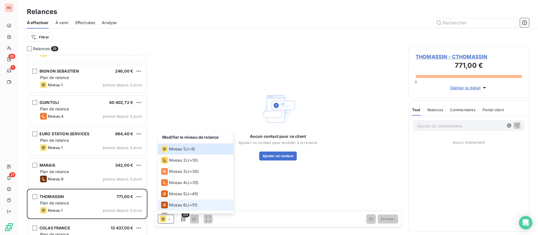
click at [282, 169] on div "Aucun contact pour ce client Ajouter un contact pour accéder à la relance Ajout…" at bounding box center [278, 126] width 248 height 160
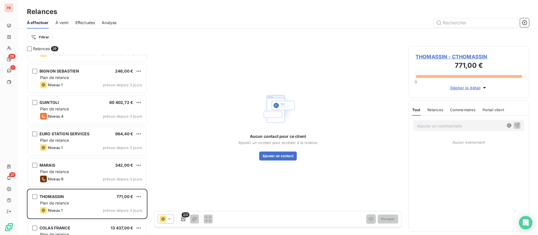
click at [451, 58] on span "THOMASSIN - CTHOMASSIN" at bounding box center [469, 57] width 107 height 8
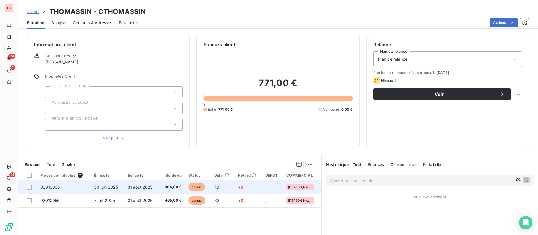
click at [132, 189] on span "31 août 2025" at bounding box center [140, 187] width 25 height 5
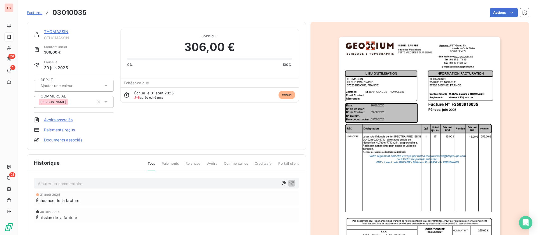
click at [64, 31] on link "THOMASSIN" at bounding box center [56, 31] width 24 height 5
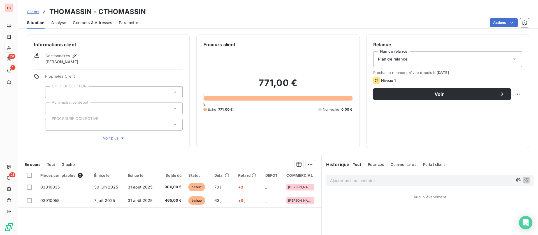
click at [348, 179] on p "Ajouter un commentaire ﻿" at bounding box center [421, 180] width 183 height 7
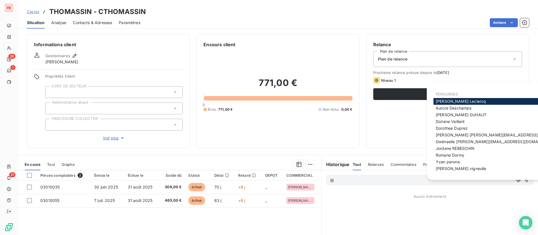
click at [457, 100] on span "Arnaud Leclercq" at bounding box center [461, 101] width 50 height 5
click at [447, 148] on span "Jordane REBESCHIN" at bounding box center [455, 148] width 39 height 5
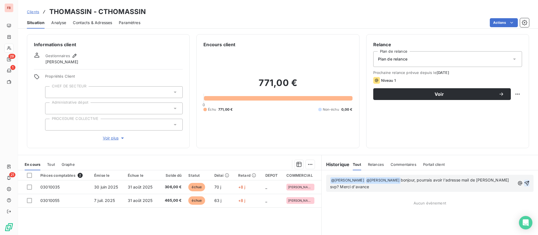
click at [525, 183] on icon "button" at bounding box center [527, 183] width 5 height 5
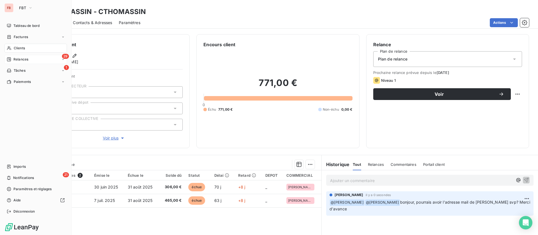
click at [30, 58] on div "29 Relances" at bounding box center [35, 59] width 63 height 9
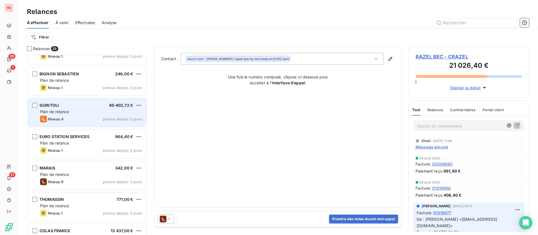
scroll to position [463, 0]
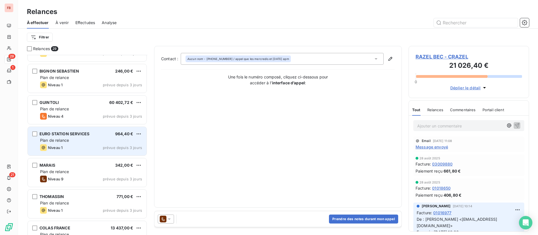
click at [85, 142] on div "Plan de relance" at bounding box center [91, 141] width 102 height 6
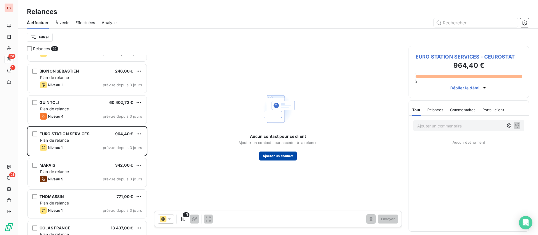
click at [267, 155] on button "Ajouter un contact" at bounding box center [278, 156] width 38 height 9
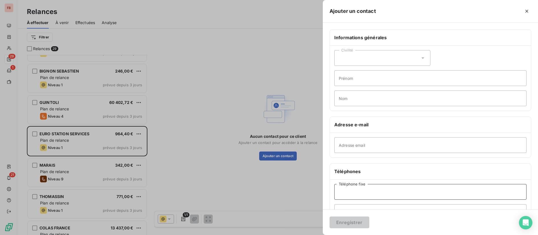
drag, startPoint x: 377, startPoint y: 192, endPoint x: 384, endPoint y: 190, distance: 7.6
click at [377, 192] on input "Téléphone fixe" at bounding box center [431, 192] width 192 height 16
paste input "02 35 03 16 47"
type input "02 35 03 16 47"
click at [376, 144] on input "Adresse email" at bounding box center [431, 145] width 192 height 16
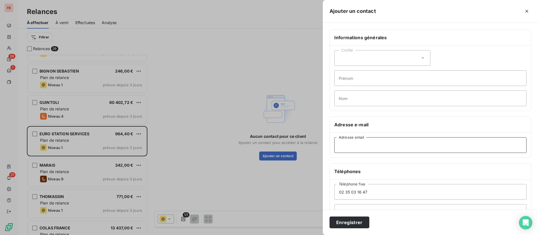
paste input "fournisseurs@castres-equipement.com"
type input "fournisseurs@castres-equipement.com"
click at [342, 222] on button "Enregistrer" at bounding box center [350, 223] width 40 height 12
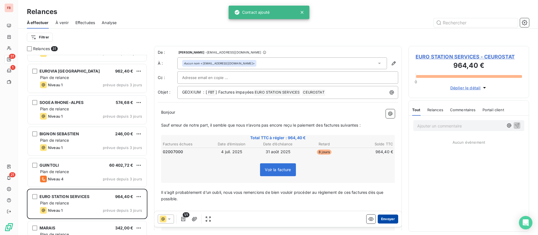
click at [383, 219] on button "Envoyer" at bounding box center [388, 219] width 20 height 9
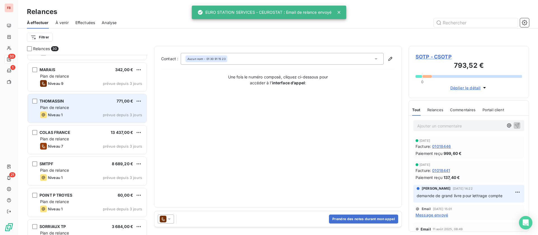
scroll to position [631, 0]
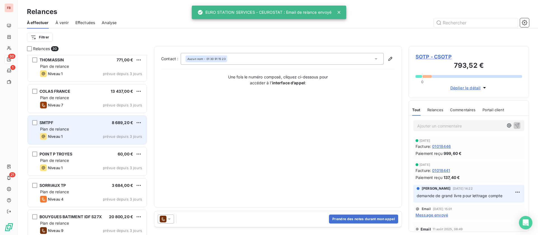
click at [72, 139] on div "Niveau 1 prévue depuis 3 jours" at bounding box center [91, 136] width 102 height 7
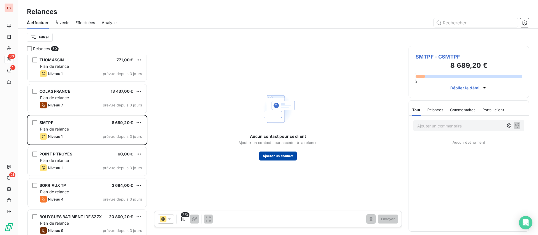
click at [282, 153] on button "Ajouter un contact" at bounding box center [278, 156] width 38 height 9
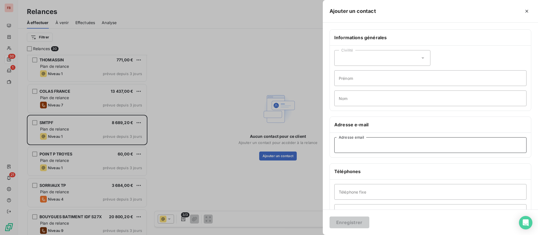
click at [361, 145] on input "Adresse email" at bounding box center [431, 145] width 192 height 16
paste input "compta-fournisseurs@tellos.fr"
type input "compta-fournisseurs@tellos.fr"
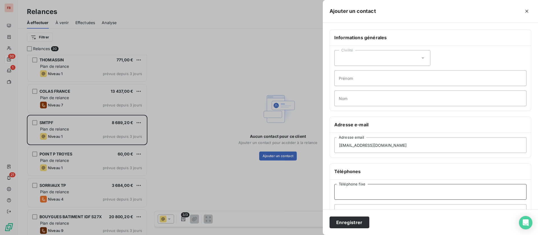
drag, startPoint x: 350, startPoint y: 197, endPoint x: 352, endPoint y: 194, distance: 3.4
click at [350, 197] on input "Téléphone fixe" at bounding box center [431, 192] width 192 height 16
paste input "03 87 81 88 70"
type input "03 87 81 88 70"
click at [349, 221] on button "Enregistrer" at bounding box center [350, 223] width 40 height 12
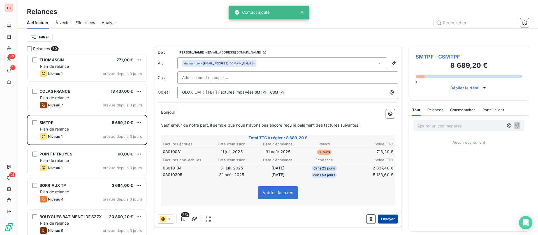
click at [383, 219] on button "Envoyer" at bounding box center [388, 219] width 20 height 9
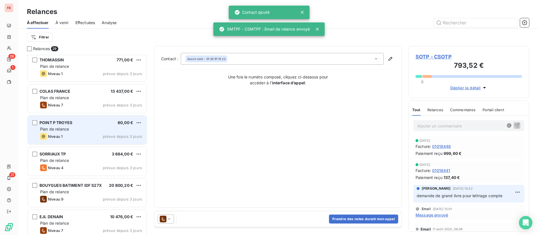
click at [92, 128] on div "Plan de relance" at bounding box center [91, 129] width 102 height 6
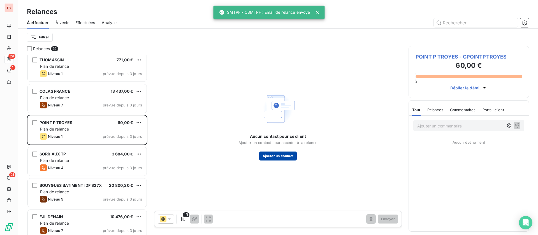
click at [282, 152] on button "Ajouter un contact" at bounding box center [278, 156] width 38 height 9
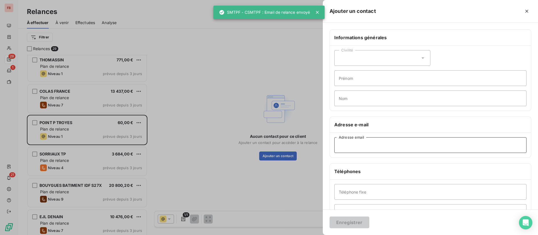
click at [370, 142] on input "Adresse email" at bounding box center [431, 145] width 192 height 16
paste input "POINTP-TROYES@SAINT-GOBAIN.COM"
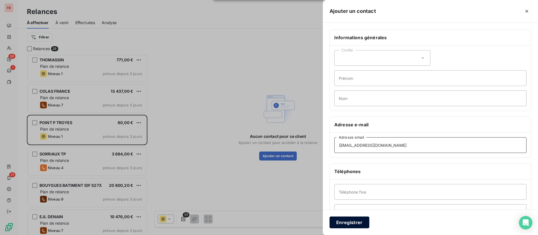
type input "POINTP-TROYES@SAINT-GOBAIN.COM"
click at [351, 223] on button "Enregistrer" at bounding box center [350, 223] width 40 height 12
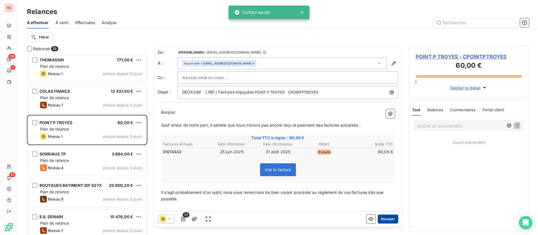
click at [384, 219] on button "Envoyer" at bounding box center [388, 219] width 20 height 9
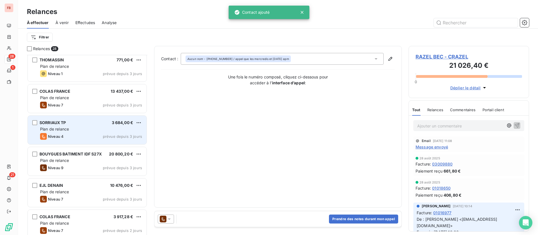
click at [78, 135] on div "Niveau 4 prévue depuis 3 jours" at bounding box center [91, 136] width 102 height 7
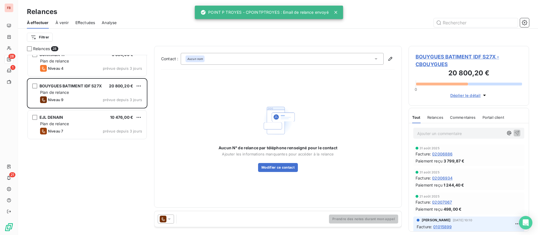
scroll to position [531, 0]
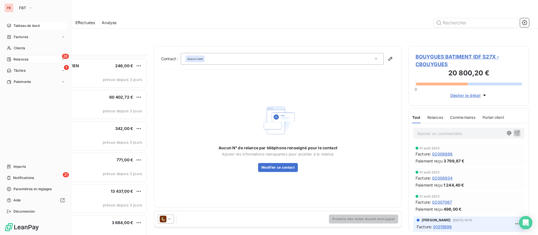
click at [24, 28] on span "Tableau de bord" at bounding box center [26, 25] width 26 height 5
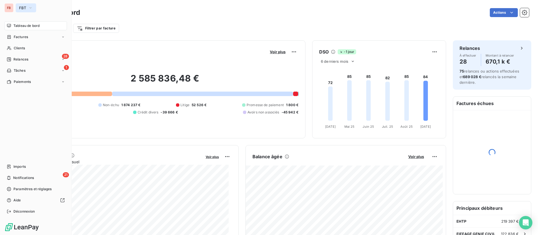
click at [29, 7] on icon "button" at bounding box center [30, 8] width 4 height 6
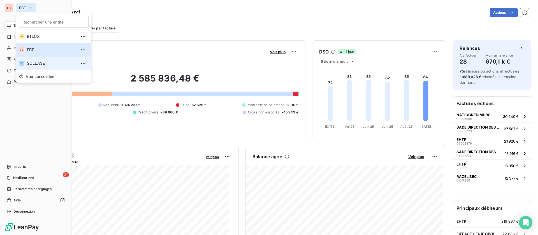
click at [35, 62] on span "SOLLASE" at bounding box center [52, 64] width 50 height 6
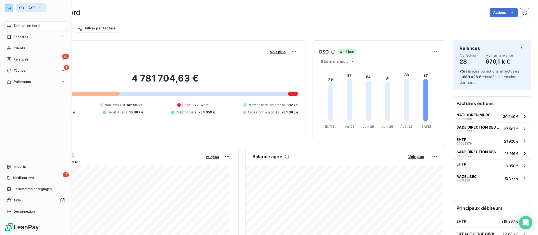
click at [32, 8] on span "SOLLASE" at bounding box center [27, 8] width 17 height 4
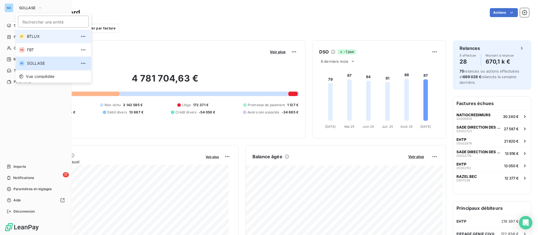
click at [34, 39] on span "BTLUX" at bounding box center [52, 37] width 50 height 6
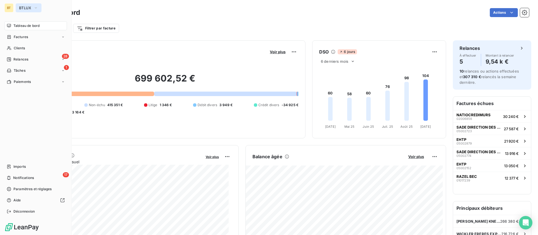
click at [26, 6] on span "BTLUX" at bounding box center [25, 8] width 12 height 4
click at [15, 56] on div "28 Relances" at bounding box center [35, 59] width 63 height 9
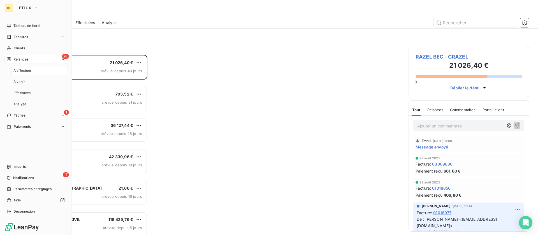
scroll to position [174, 114]
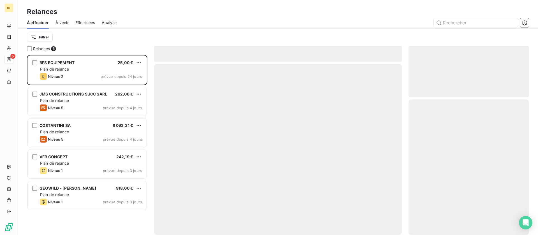
scroll to position [174, 114]
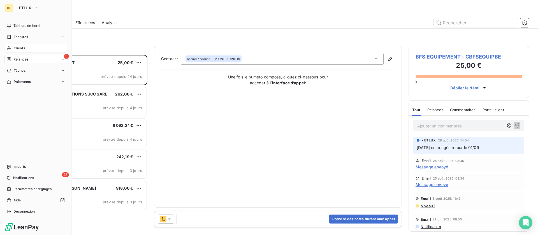
click at [17, 47] on span "Clients" at bounding box center [19, 48] width 11 height 5
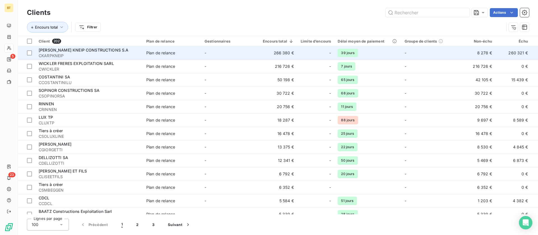
click at [203, 52] on td "-" at bounding box center [230, 52] width 58 height 13
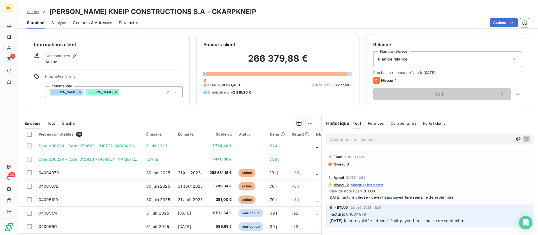
click at [335, 164] on span "Niveau 3" at bounding box center [341, 164] width 16 height 4
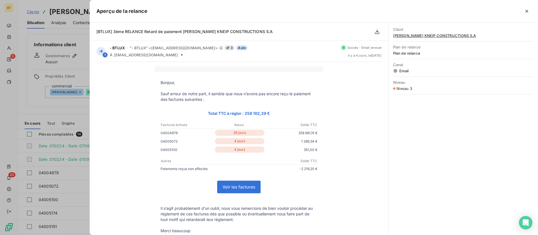
click at [527, 16] on div "Aperçu de la relance" at bounding box center [314, 11] width 449 height 23
click at [527, 11] on icon "button" at bounding box center [527, 11] width 3 height 3
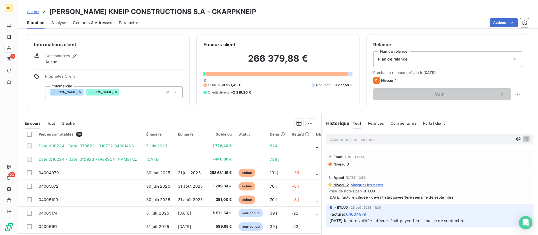
scroll to position [19, 0]
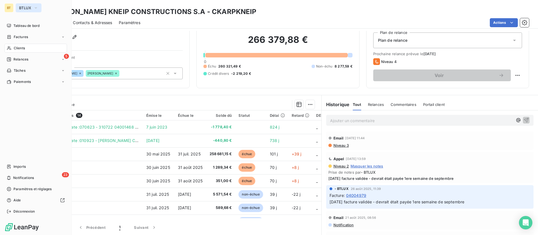
click at [32, 6] on button "BTLUX" at bounding box center [29, 7] width 26 height 9
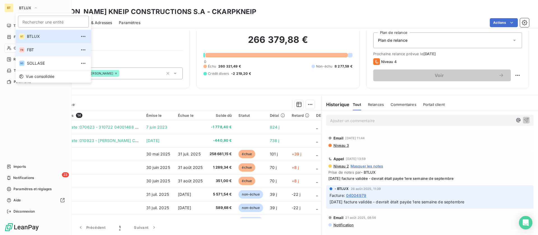
click at [30, 50] on span "FBT" at bounding box center [52, 50] width 50 height 6
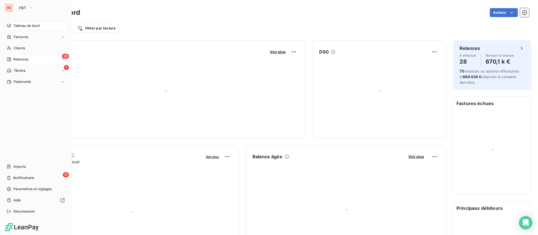
click at [23, 57] on span "Relances" at bounding box center [20, 59] width 15 height 5
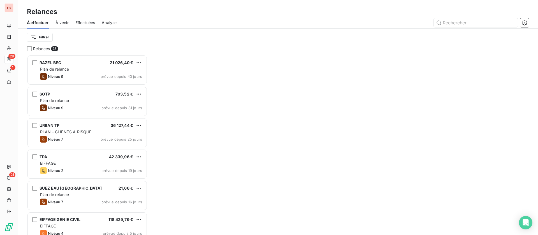
scroll to position [174, 114]
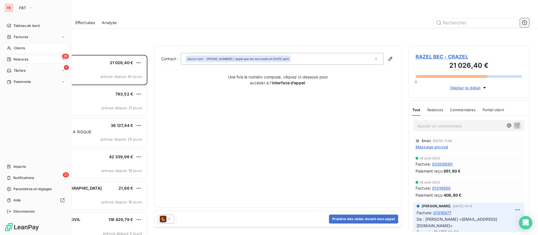
click at [15, 50] on span "Clients" at bounding box center [19, 48] width 11 height 5
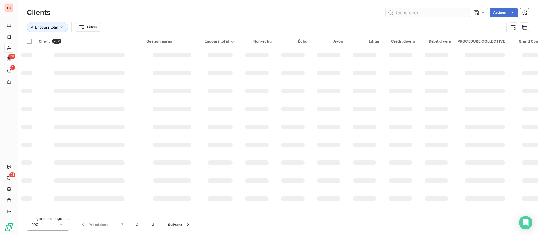
click at [437, 11] on input "text" at bounding box center [428, 12] width 84 height 9
type input "sade"
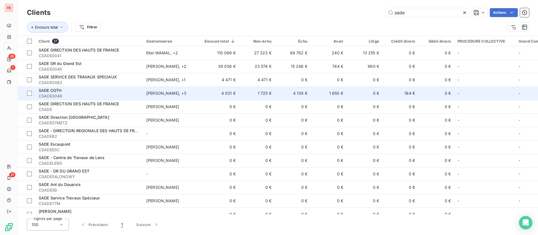
click at [339, 95] on td "1 650 €" at bounding box center [329, 93] width 36 height 13
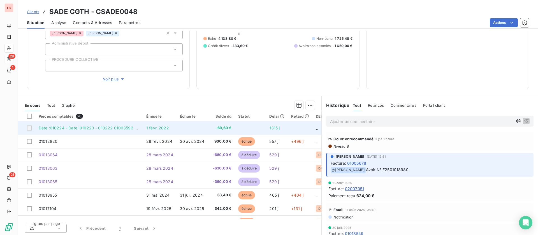
scroll to position [76, 0]
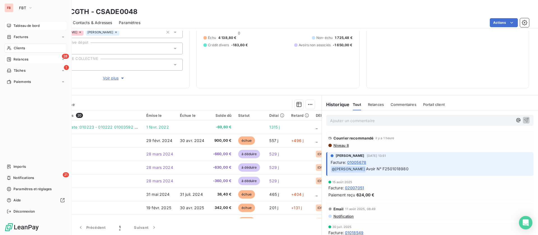
drag, startPoint x: 16, startPoint y: 23, endPoint x: 19, endPoint y: 25, distance: 4.0
click at [16, 25] on span "Tableau de bord" at bounding box center [26, 25] width 26 height 5
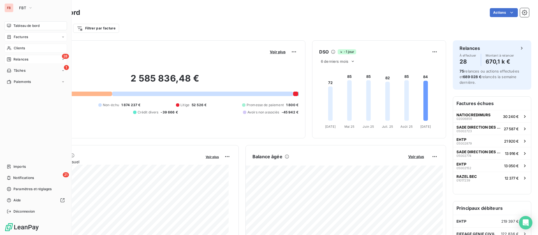
click at [26, 37] on span "Factures" at bounding box center [21, 36] width 14 height 5
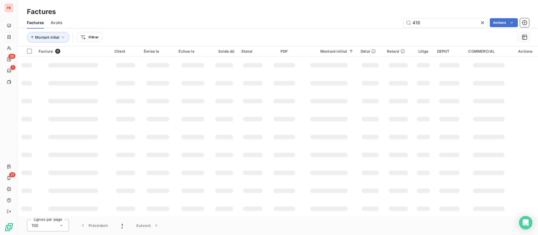
click at [368, 21] on div "418 Actions" at bounding box center [299, 22] width 460 height 9
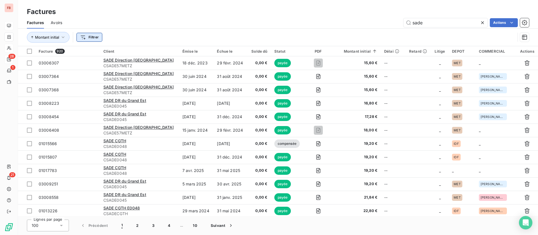
type input "sade"
click at [94, 36] on html "FB 28 1 21 Factures Factures Avoirs sade Actions Montant initial Filtrer Factur…" at bounding box center [269, 117] width 538 height 235
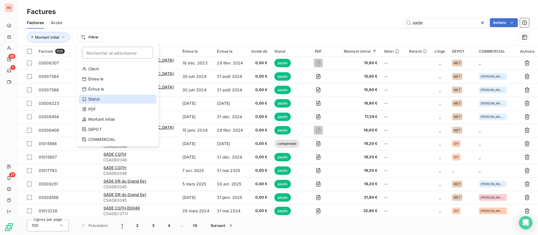
click at [102, 97] on div "Statut" at bounding box center [118, 99] width 78 height 9
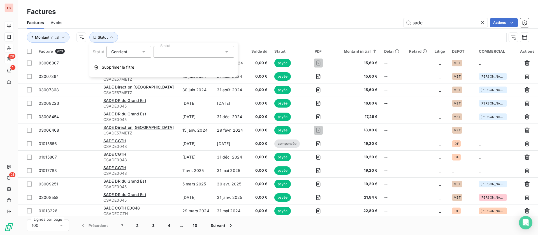
click at [184, 51] on div at bounding box center [194, 52] width 81 height 12
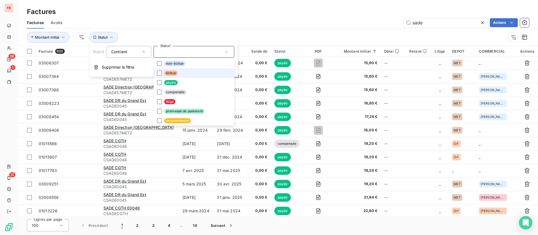
click at [173, 74] on span "échue" at bounding box center [170, 73] width 13 height 5
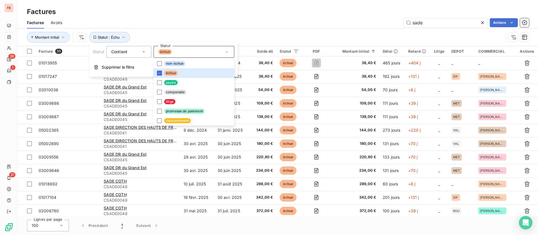
drag, startPoint x: 269, startPoint y: 16, endPoint x: 218, endPoint y: 18, distance: 50.8
click at [269, 16] on div "Factures" at bounding box center [278, 12] width 521 height 10
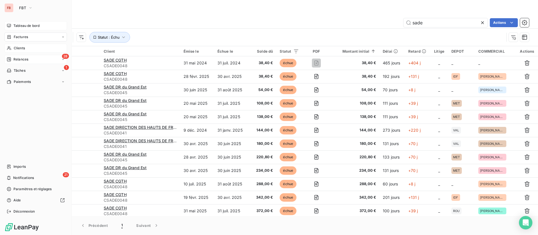
drag, startPoint x: 20, startPoint y: 25, endPoint x: 23, endPoint y: 24, distance: 3.4
click at [20, 25] on span "Tableau de bord" at bounding box center [26, 25] width 26 height 5
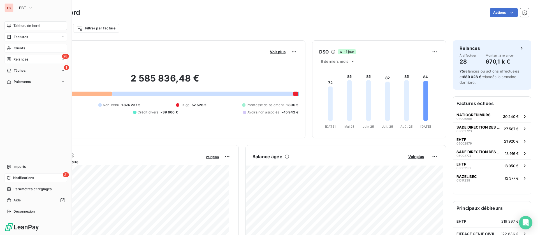
click at [27, 174] on div "21 Notifications" at bounding box center [35, 178] width 63 height 9
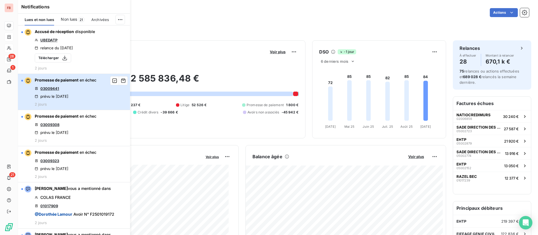
click at [92, 99] on div "Promesse de paiement en échec 03009441 prévu le [DATE] 2 jours" at bounding box center [66, 91] width 62 height 29
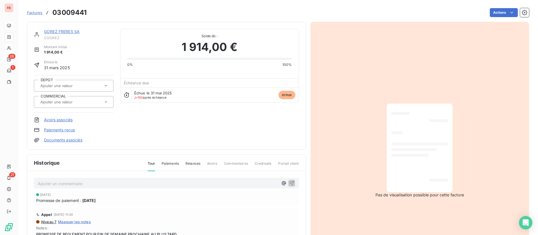
click at [68, 29] on link "GOREZ FRERES SA" at bounding box center [62, 31] width 36 height 5
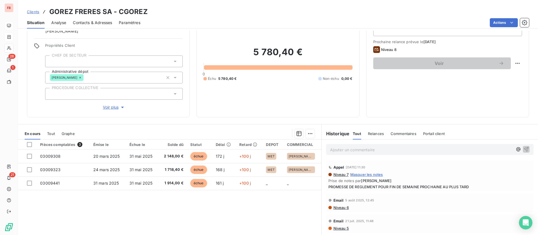
scroll to position [18, 0]
